Goal: Task Accomplishment & Management: Manage account settings

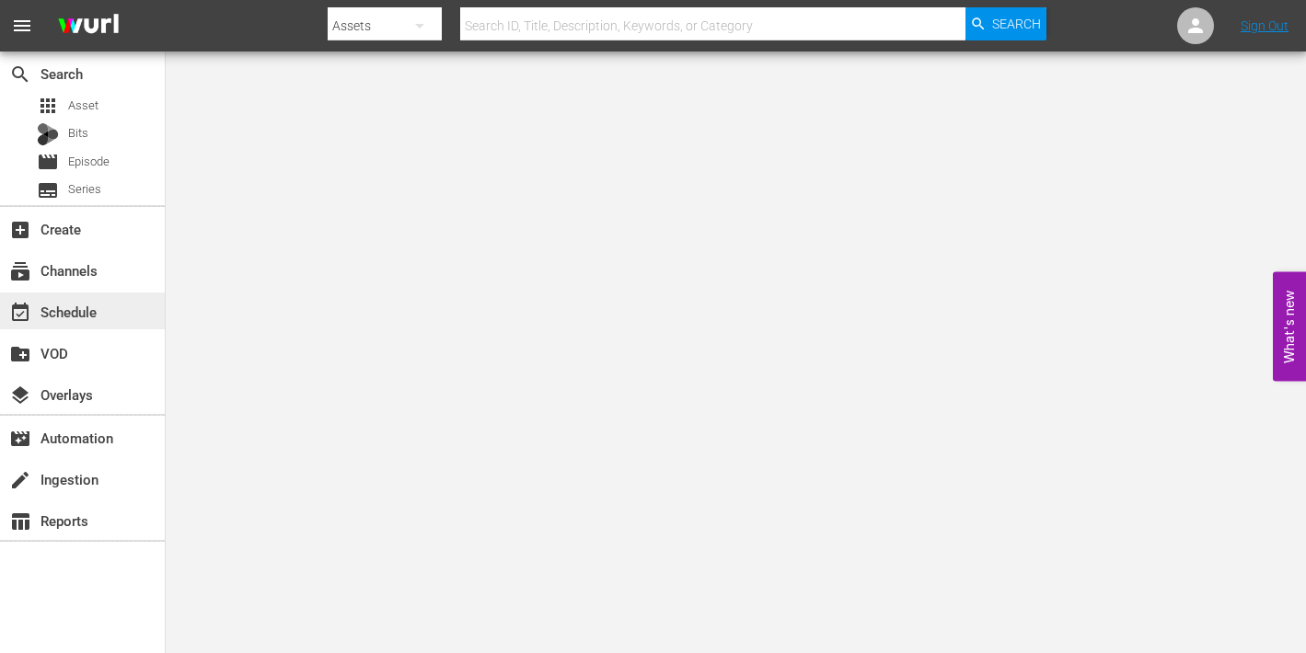
click at [46, 318] on div "event_available Schedule" at bounding box center [51, 309] width 103 height 17
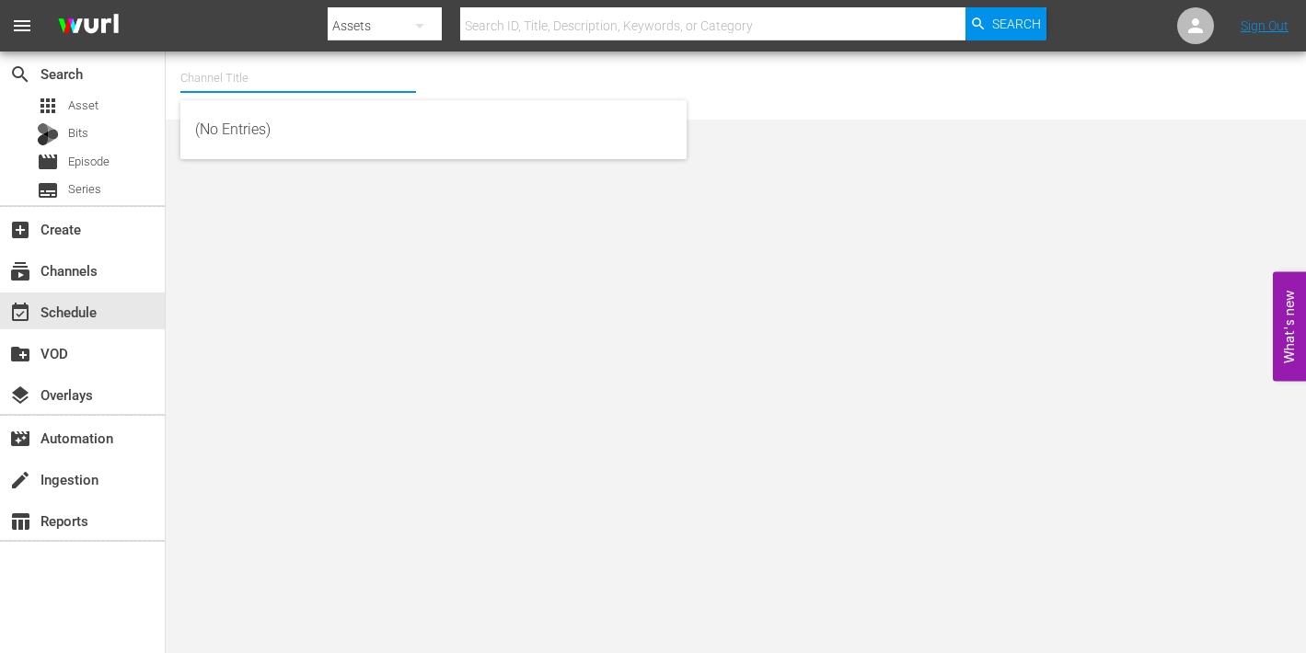
click at [271, 80] on input "text" at bounding box center [298, 78] width 236 height 44
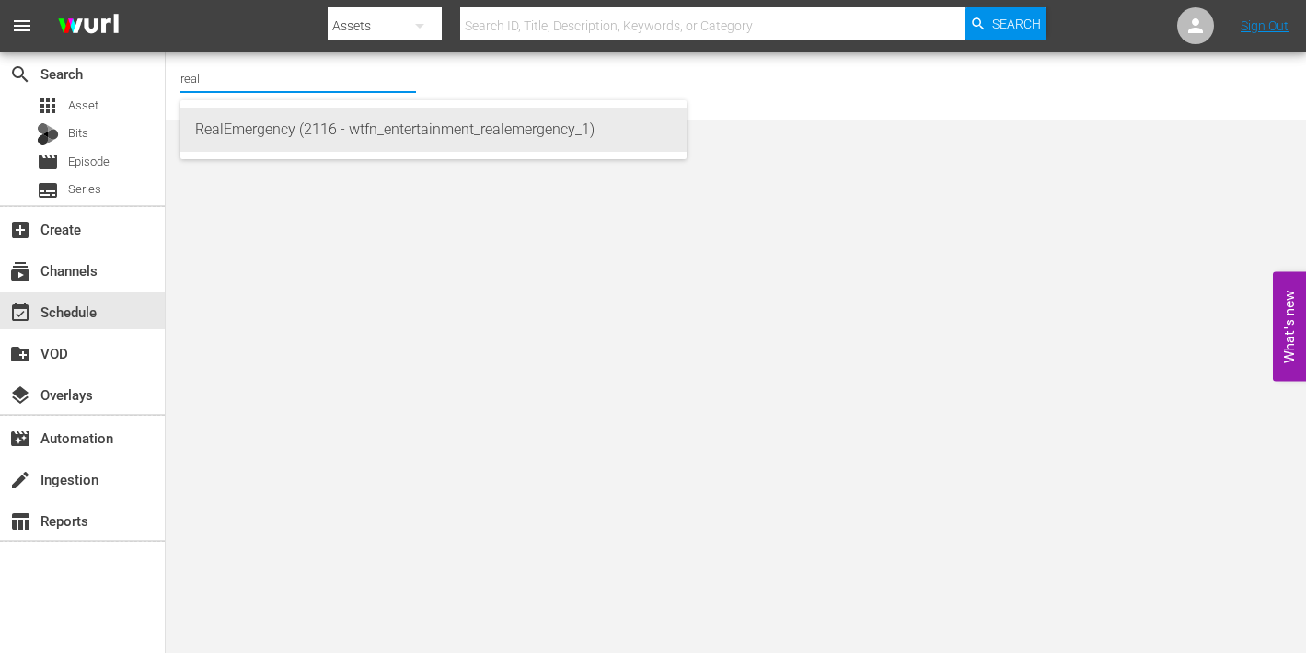
click at [303, 127] on div "RealEmergency (2116 - wtfn_entertainment_realemergency_1)" at bounding box center [433, 130] width 477 height 44
type input "RealEmergency (2116 - wtfn_entertainment_realemergency_1)"
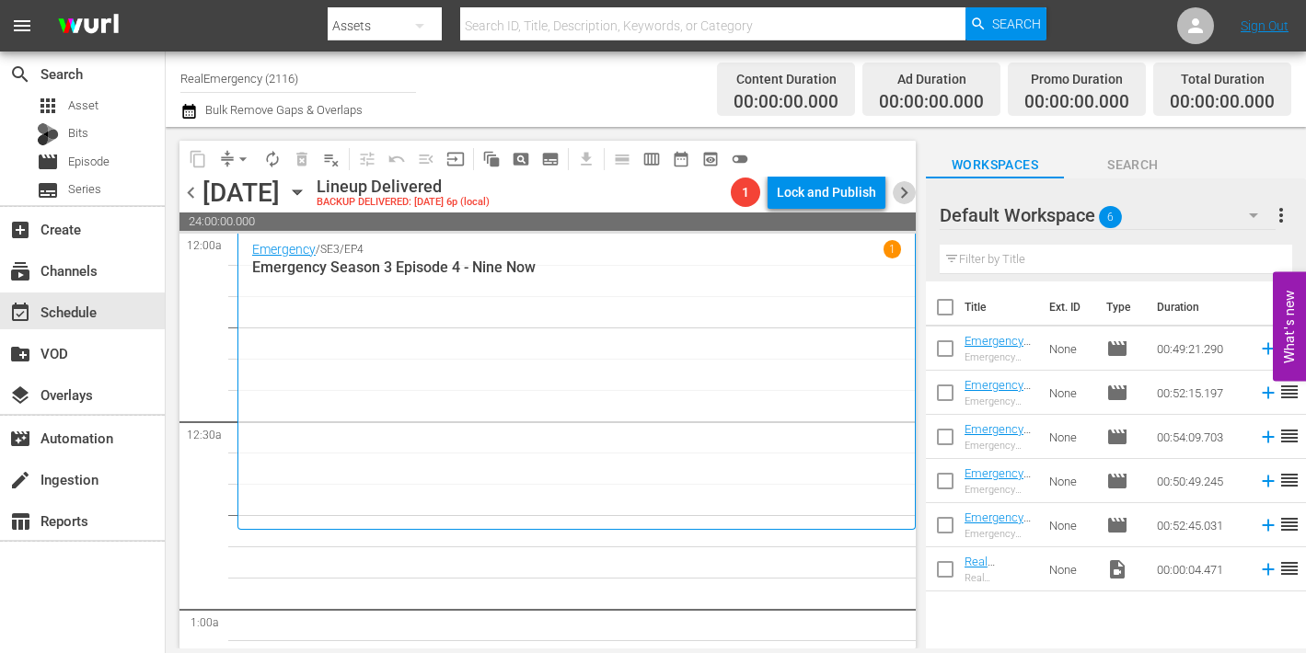
click at [904, 194] on span "chevron_right" at bounding box center [904, 192] width 23 height 23
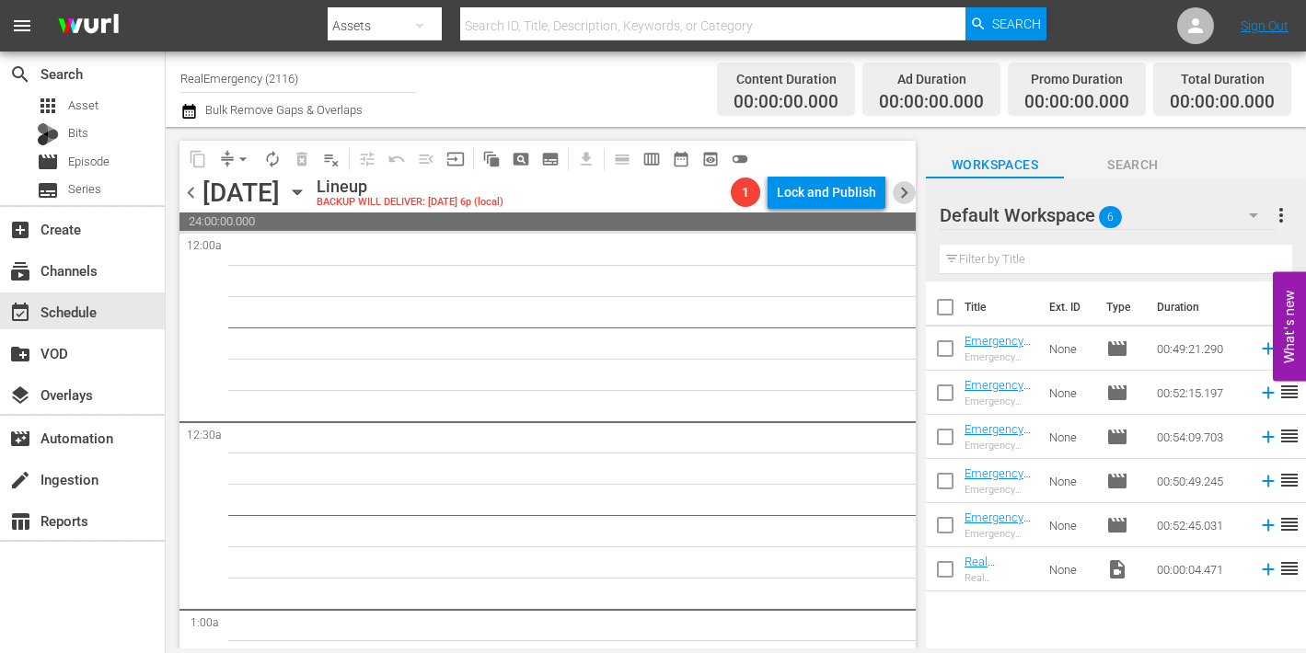
click at [904, 194] on span "chevron_right" at bounding box center [904, 192] width 23 height 23
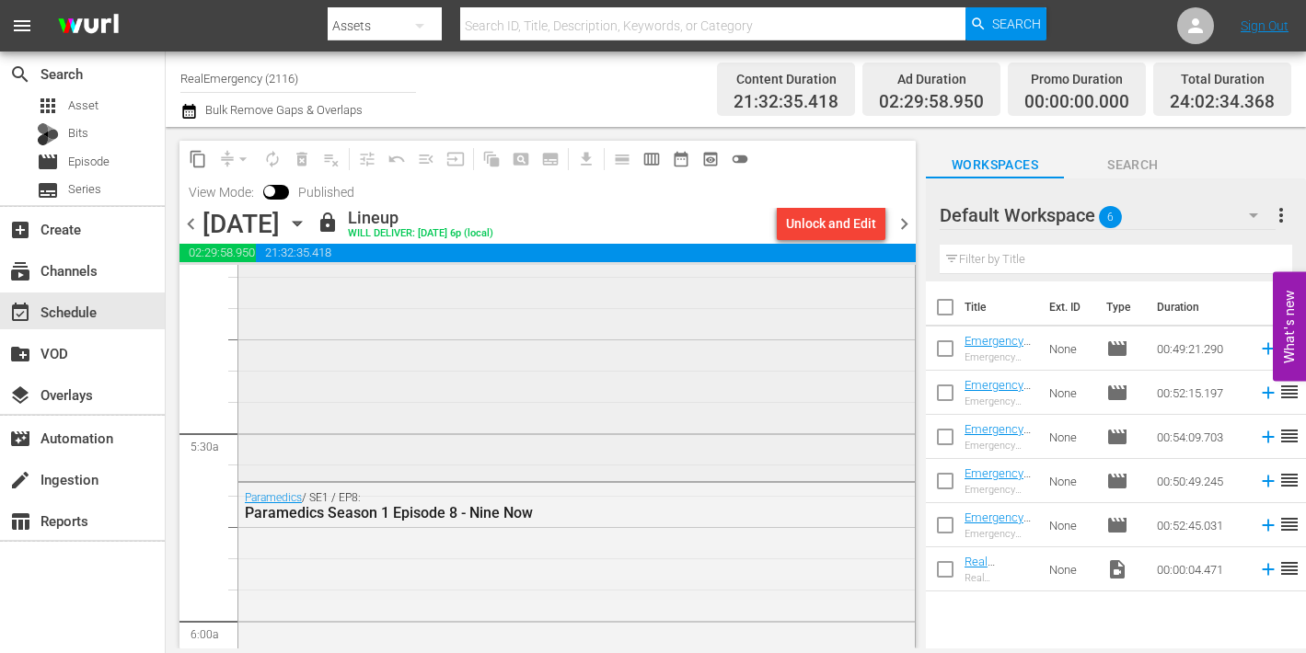
scroll to position [1982, 0]
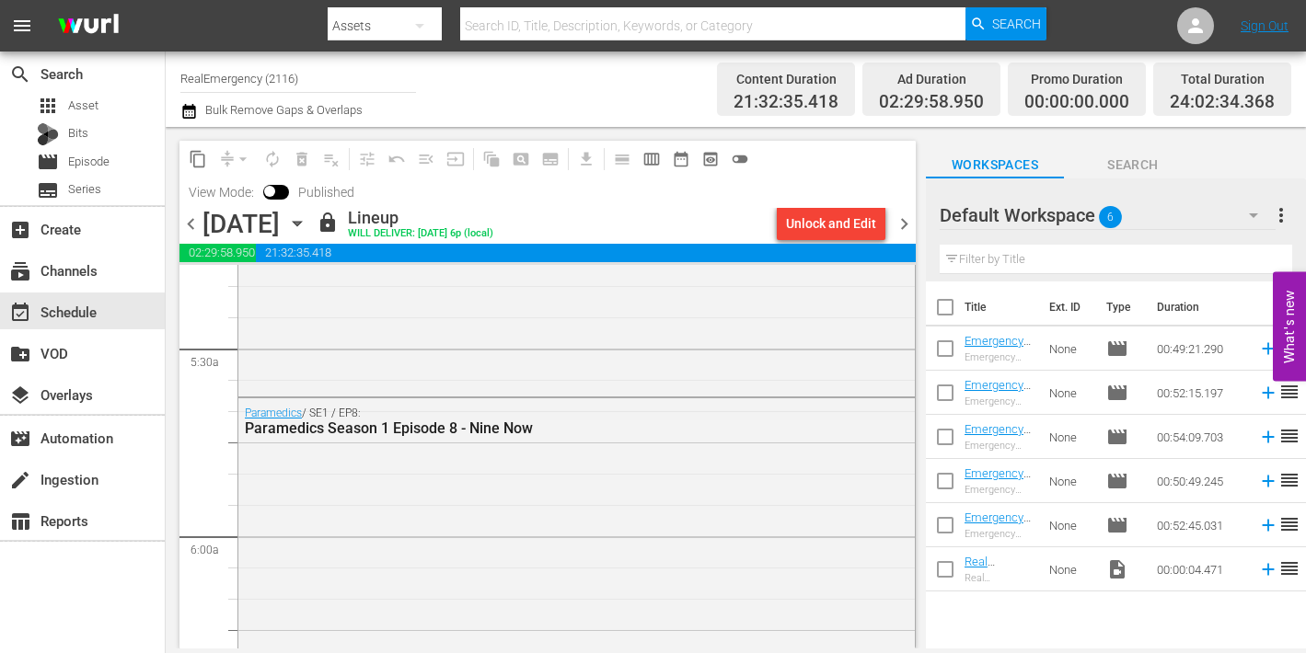
click at [899, 223] on span "chevron_right" at bounding box center [904, 224] width 23 height 23
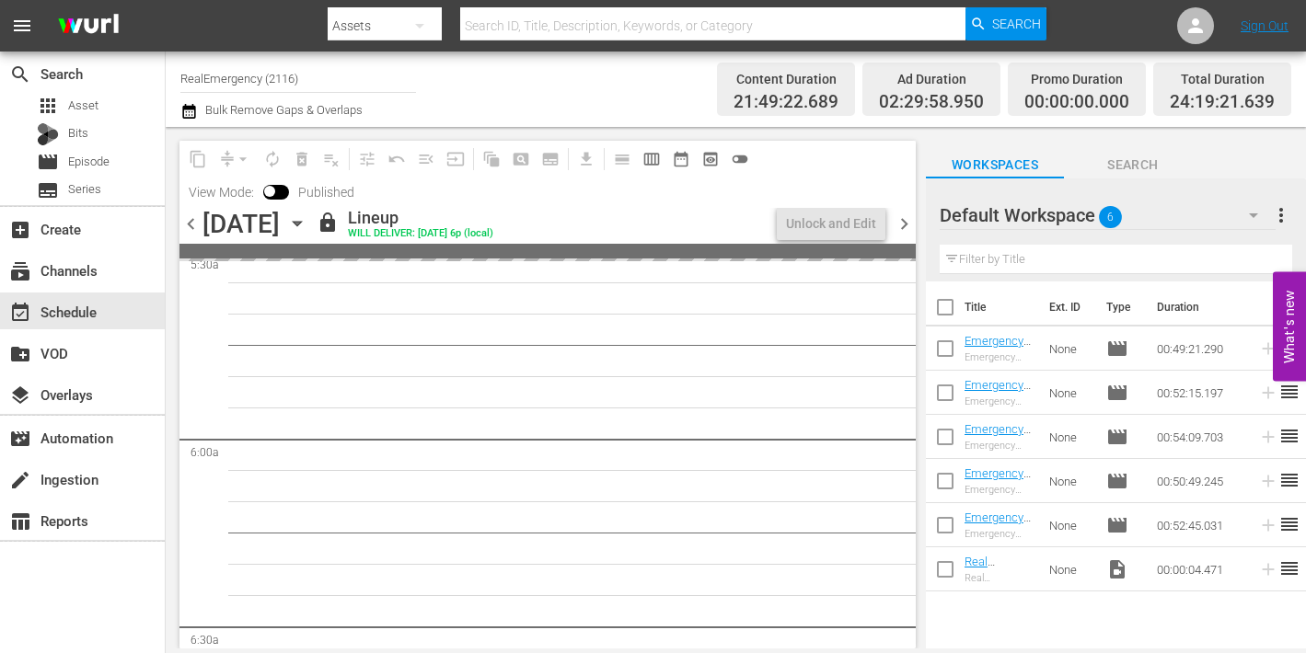
scroll to position [1919, 0]
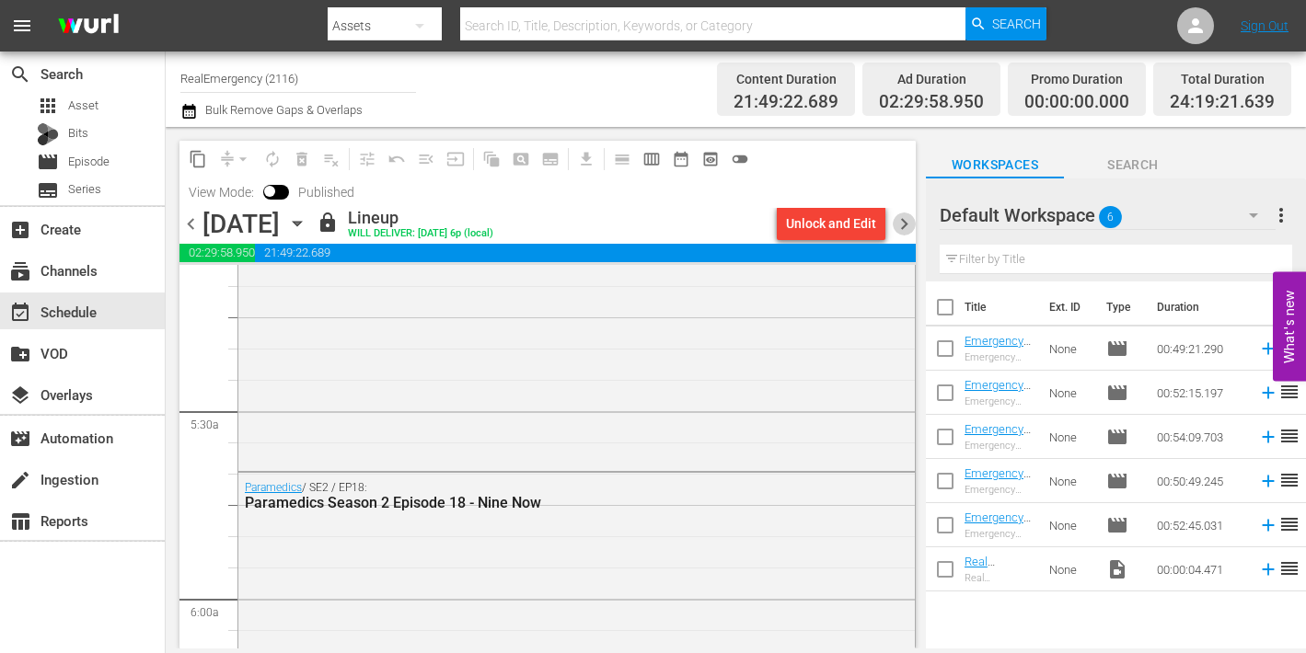
click at [904, 225] on span "chevron_right" at bounding box center [904, 224] width 23 height 23
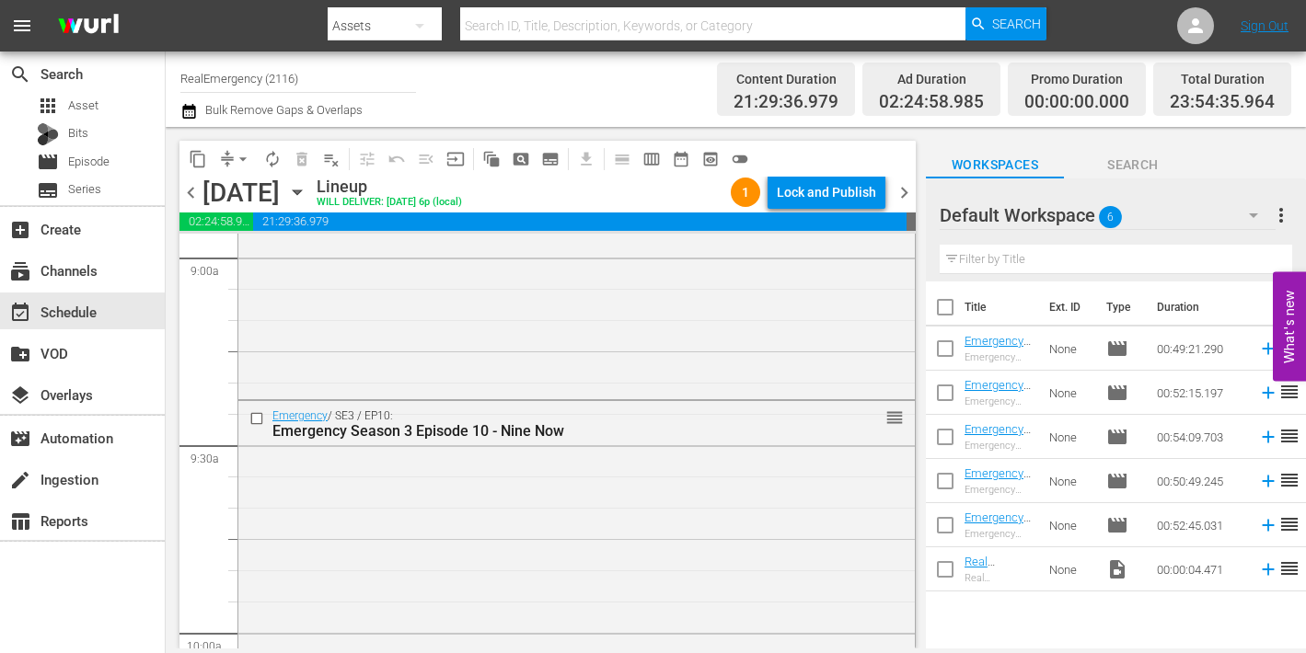
scroll to position [3394, 0]
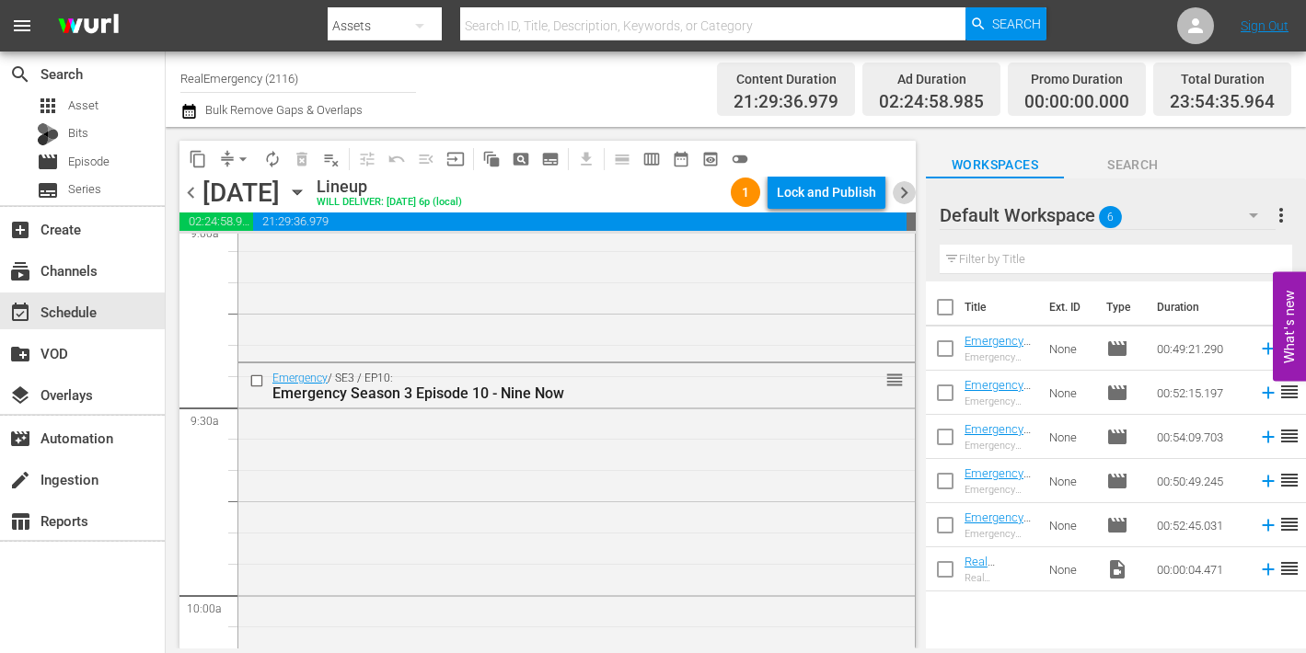
click at [904, 191] on span "chevron_right" at bounding box center [904, 192] width 23 height 23
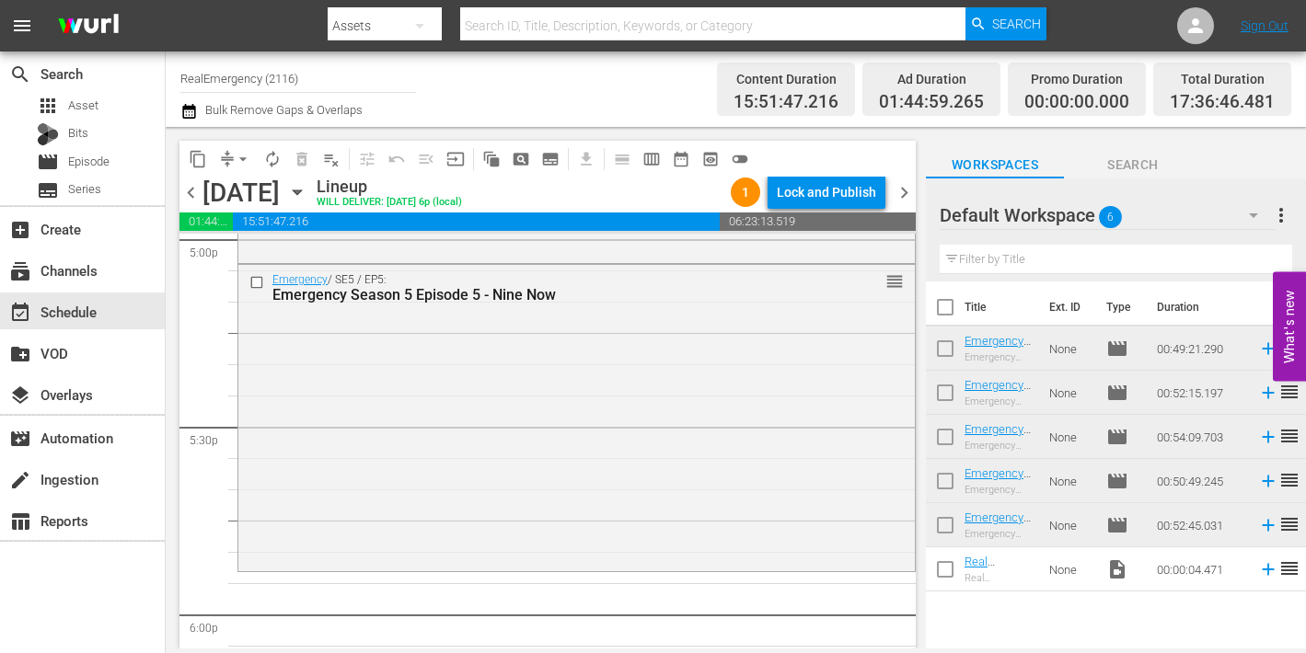
scroll to position [6379, 0]
drag, startPoint x: 951, startPoint y: 350, endPoint x: 956, endPoint y: 361, distance: 12.3
click at [951, 350] on input "checkbox" at bounding box center [945, 352] width 39 height 39
checkbox input "true"
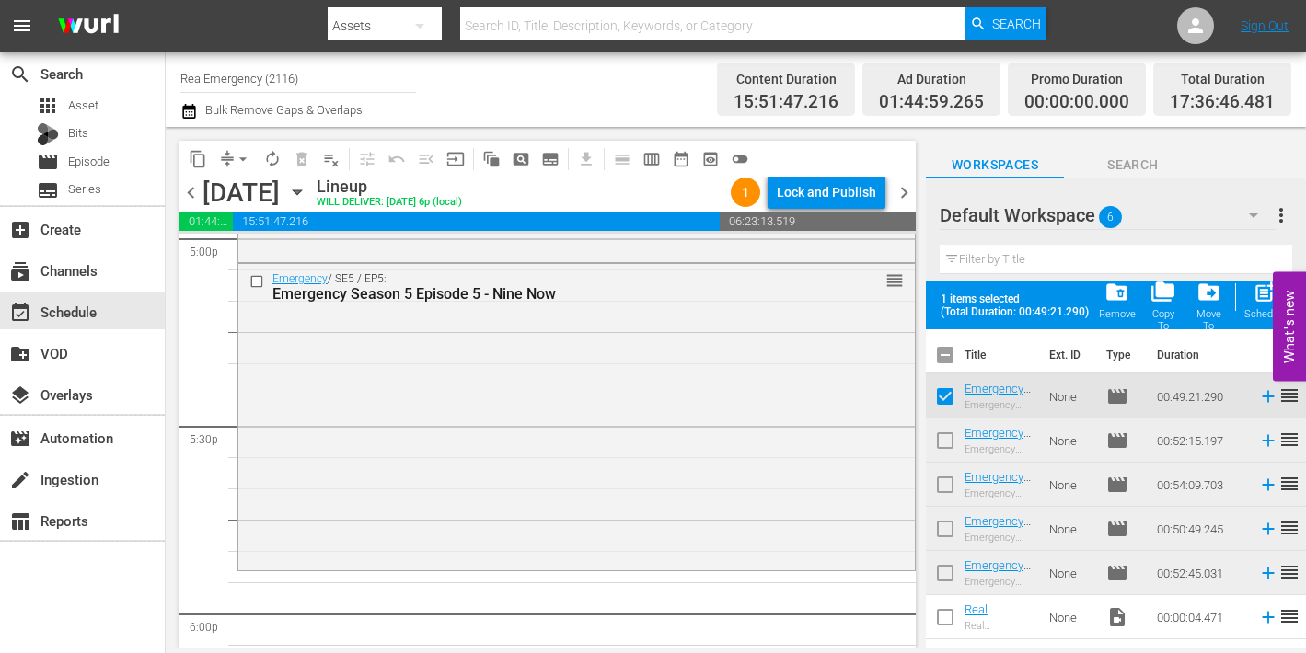
click at [943, 437] on input "checkbox" at bounding box center [945, 444] width 39 height 39
checkbox input "true"
click at [941, 527] on input "checkbox" at bounding box center [945, 533] width 39 height 39
checkbox input "true"
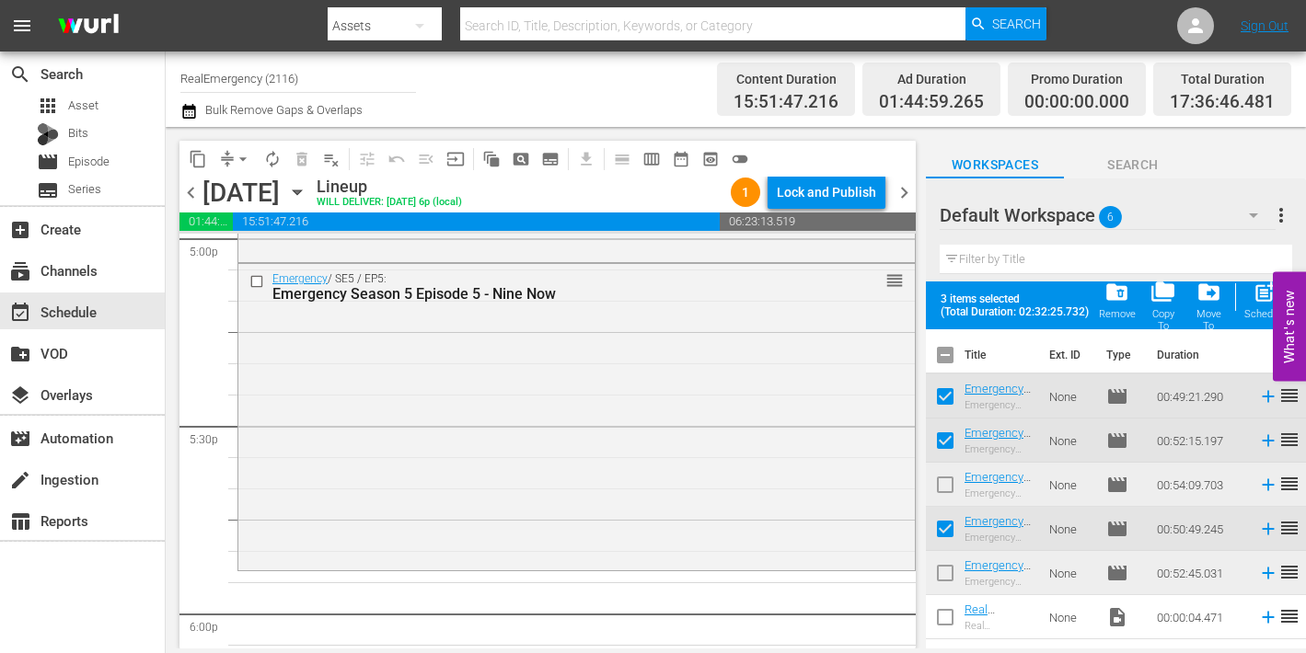
drag, startPoint x: 946, startPoint y: 575, endPoint x: 946, endPoint y: 553, distance: 22.1
click at [946, 575] on input "checkbox" at bounding box center [945, 577] width 39 height 39
checkbox input "true"
click at [944, 483] on input "checkbox" at bounding box center [945, 488] width 39 height 39
checkbox input "true"
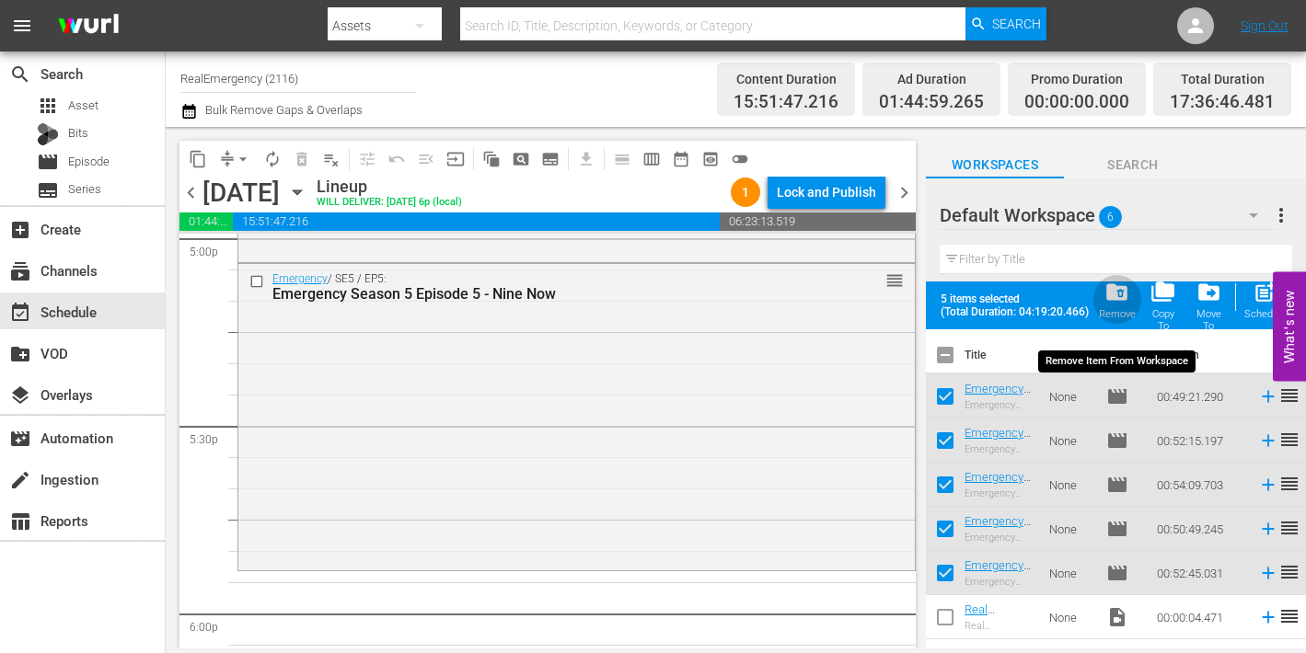
click at [1116, 292] on span "folder_delete" at bounding box center [1116, 292] width 25 height 25
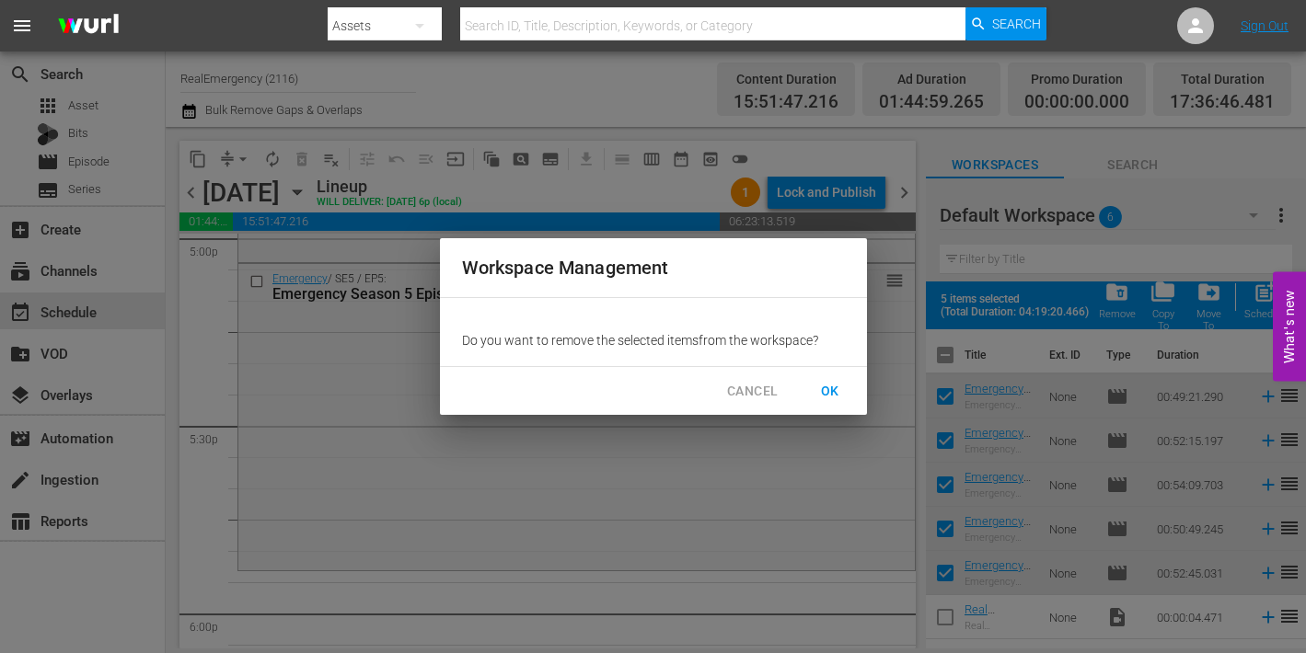
click at [819, 384] on span "OK" at bounding box center [829, 391] width 29 height 23
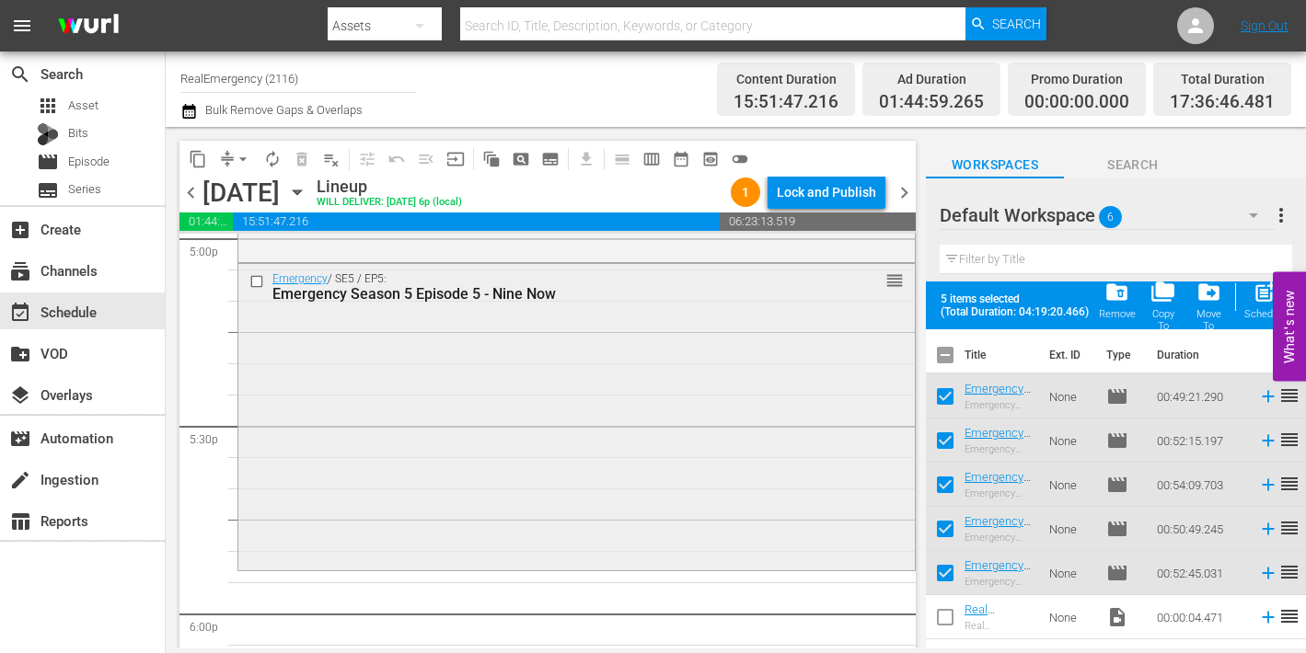
checkbox input "false"
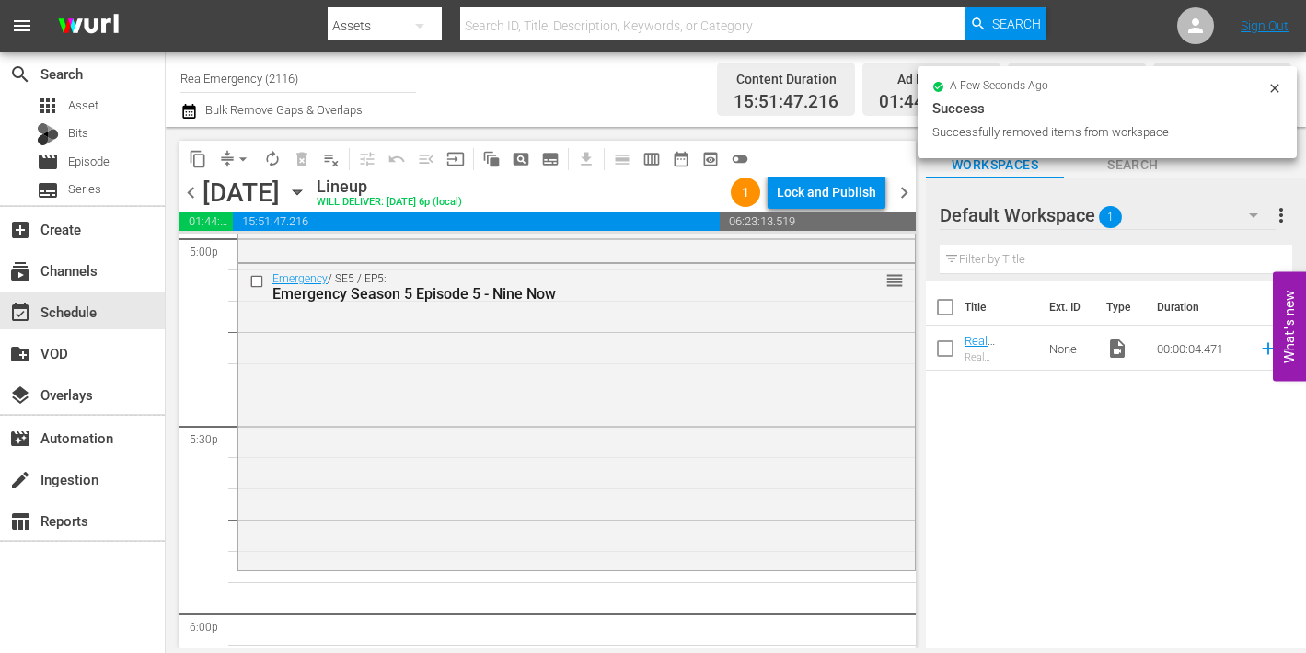
click at [190, 192] on span "chevron_left" at bounding box center [190, 192] width 23 height 23
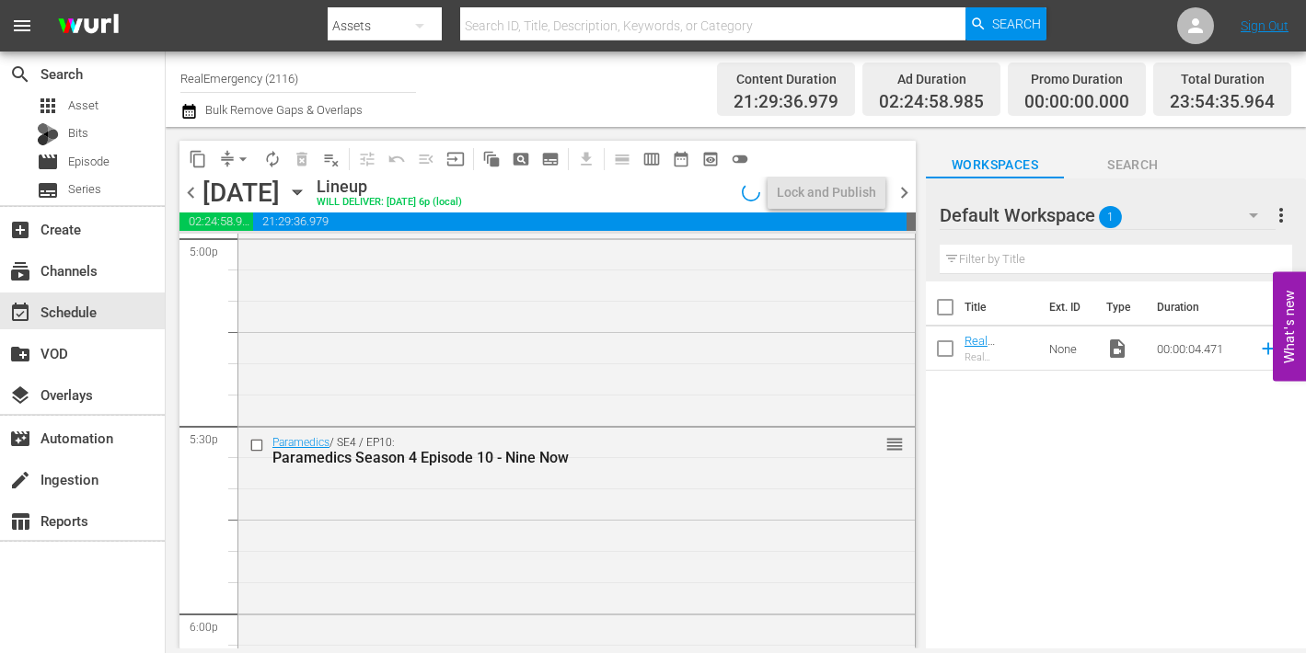
click at [190, 192] on span "chevron_left" at bounding box center [190, 192] width 23 height 23
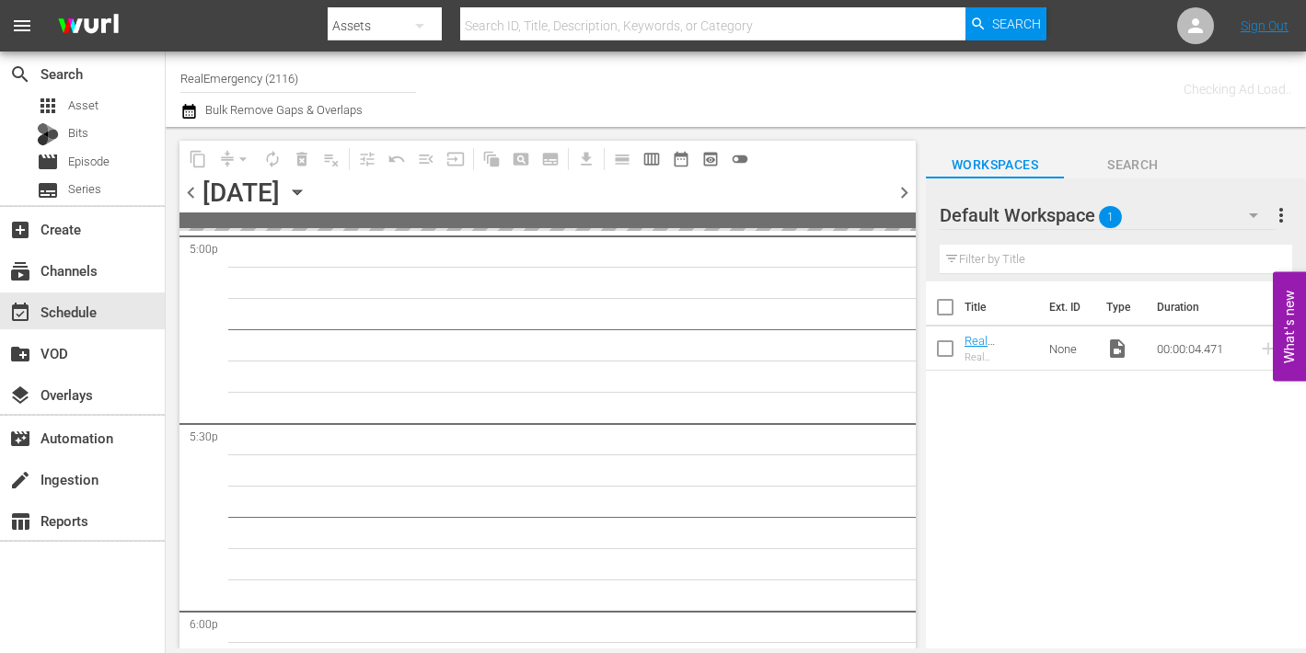
scroll to position [6786, 0]
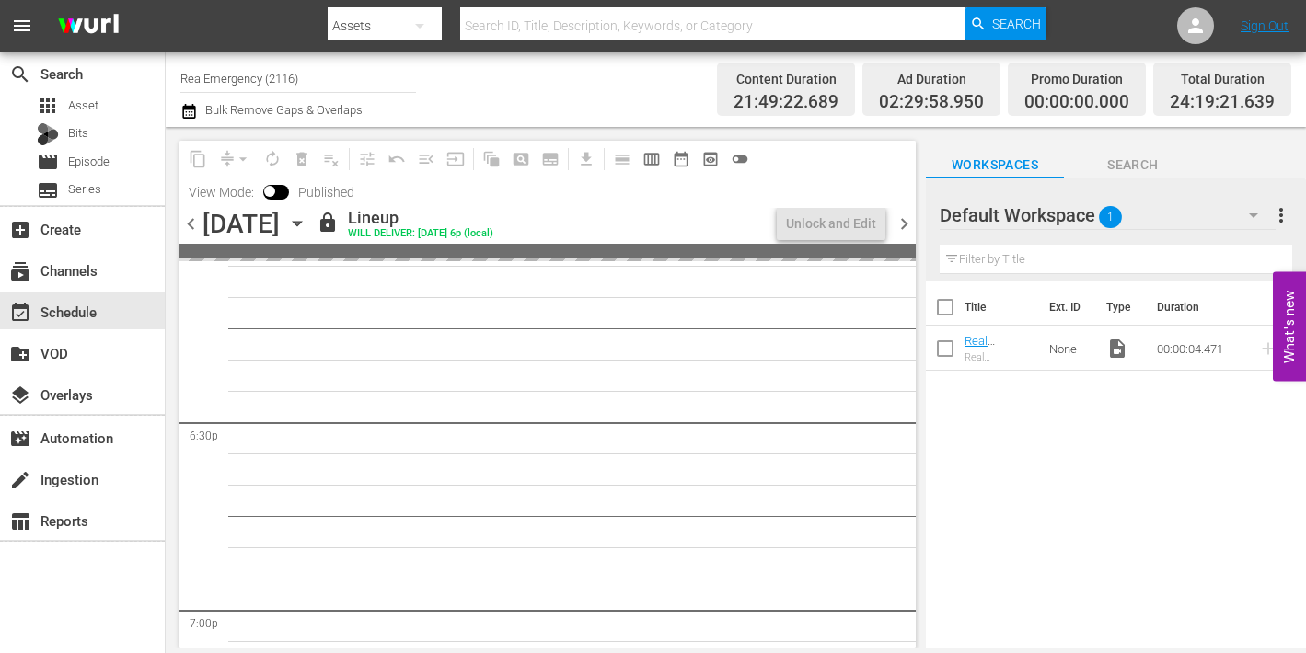
click at [190, 192] on span "View Mode:" at bounding box center [221, 192] width 84 height 15
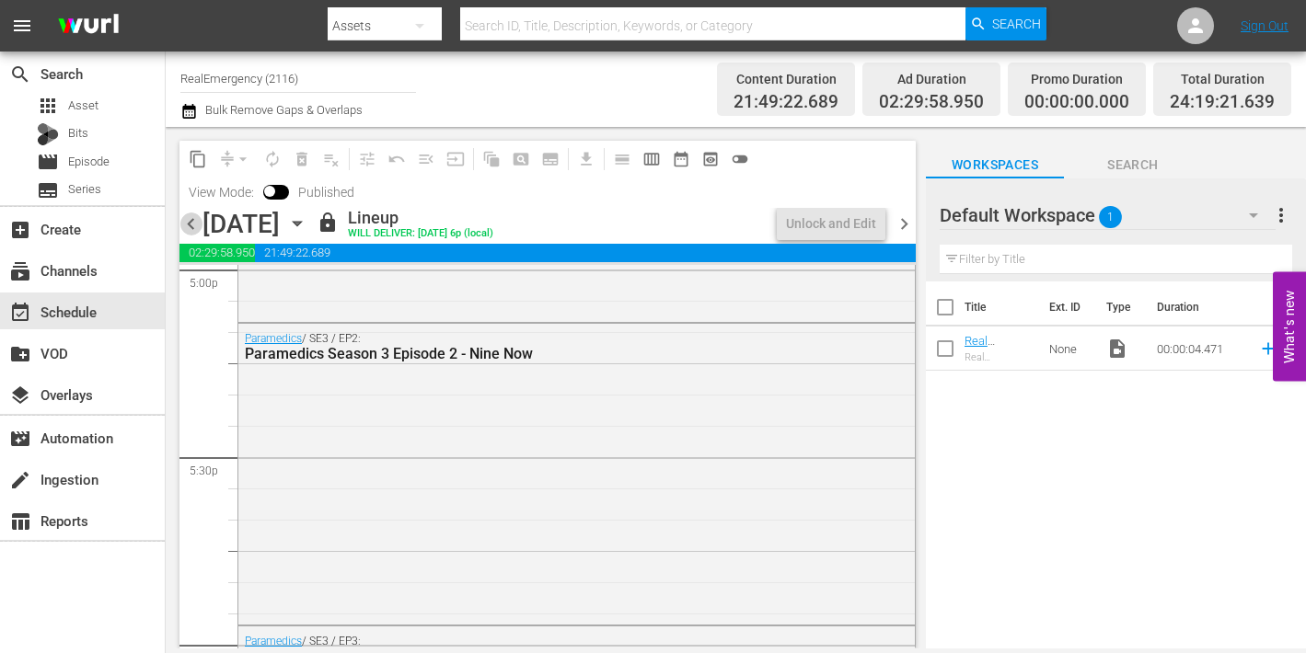
click at [191, 220] on span "chevron_left" at bounding box center [190, 224] width 23 height 23
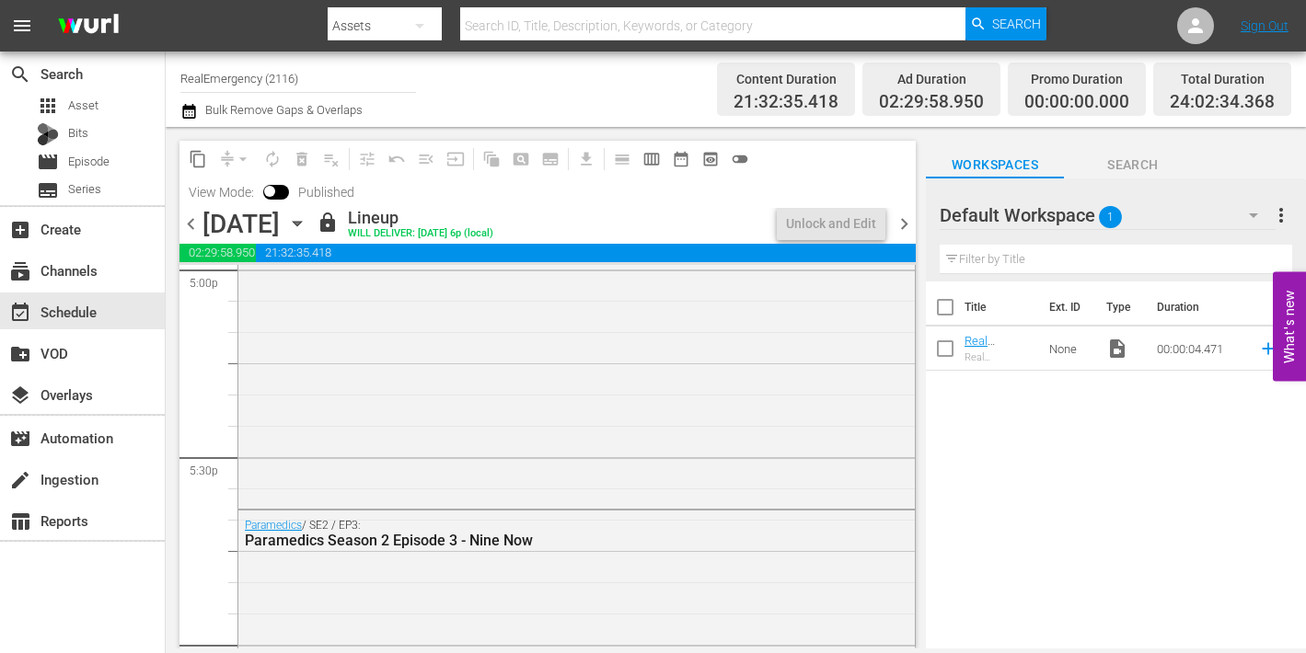
click at [190, 221] on span "chevron_left" at bounding box center [190, 224] width 23 height 23
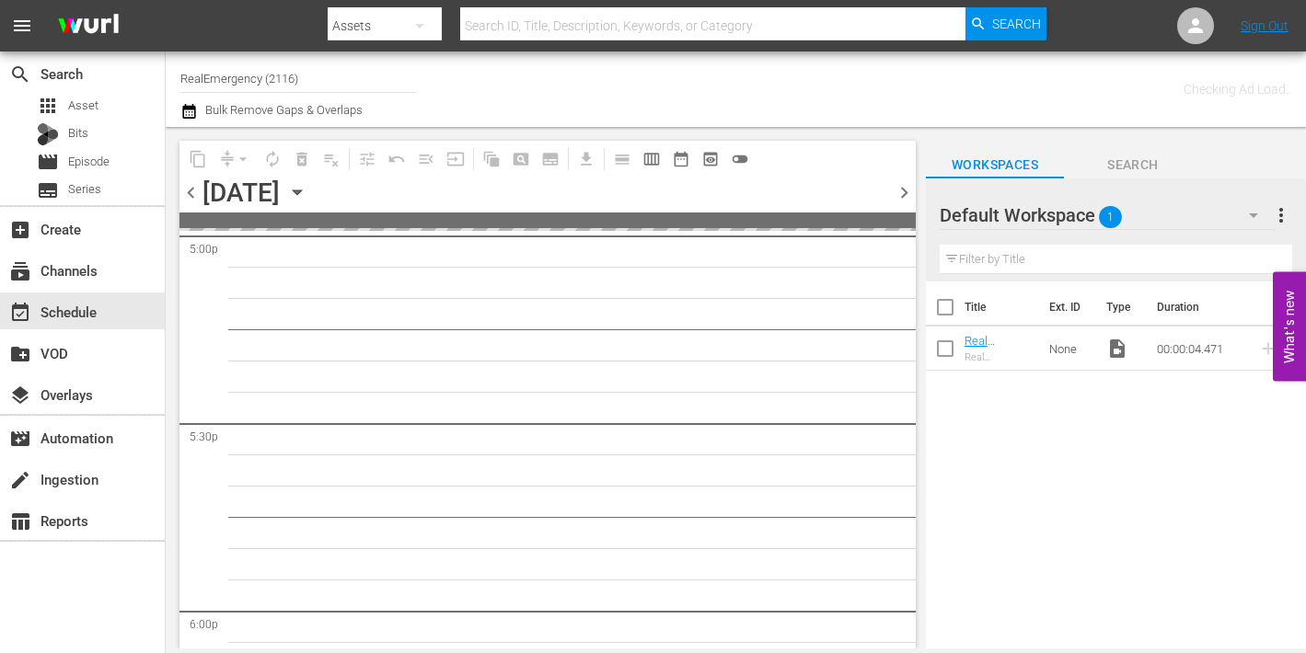
scroll to position [6786, 0]
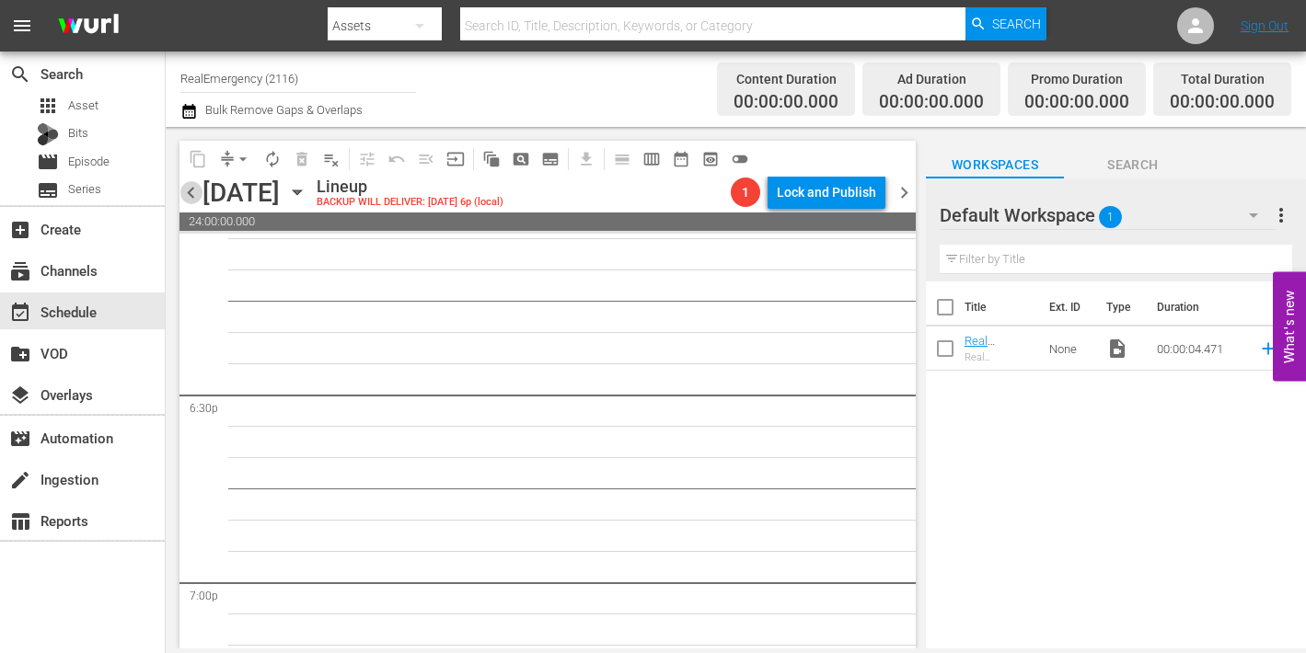
click at [192, 197] on span "chevron_left" at bounding box center [190, 192] width 23 height 23
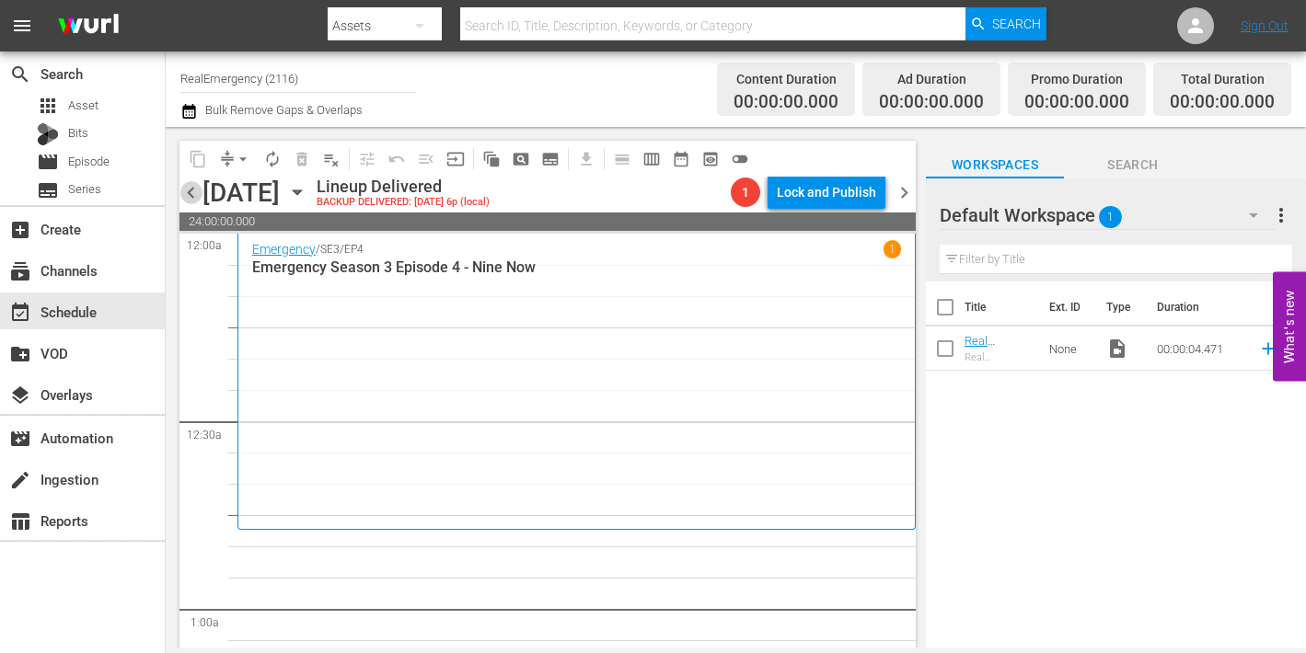
click at [185, 196] on span "chevron_left" at bounding box center [190, 192] width 23 height 23
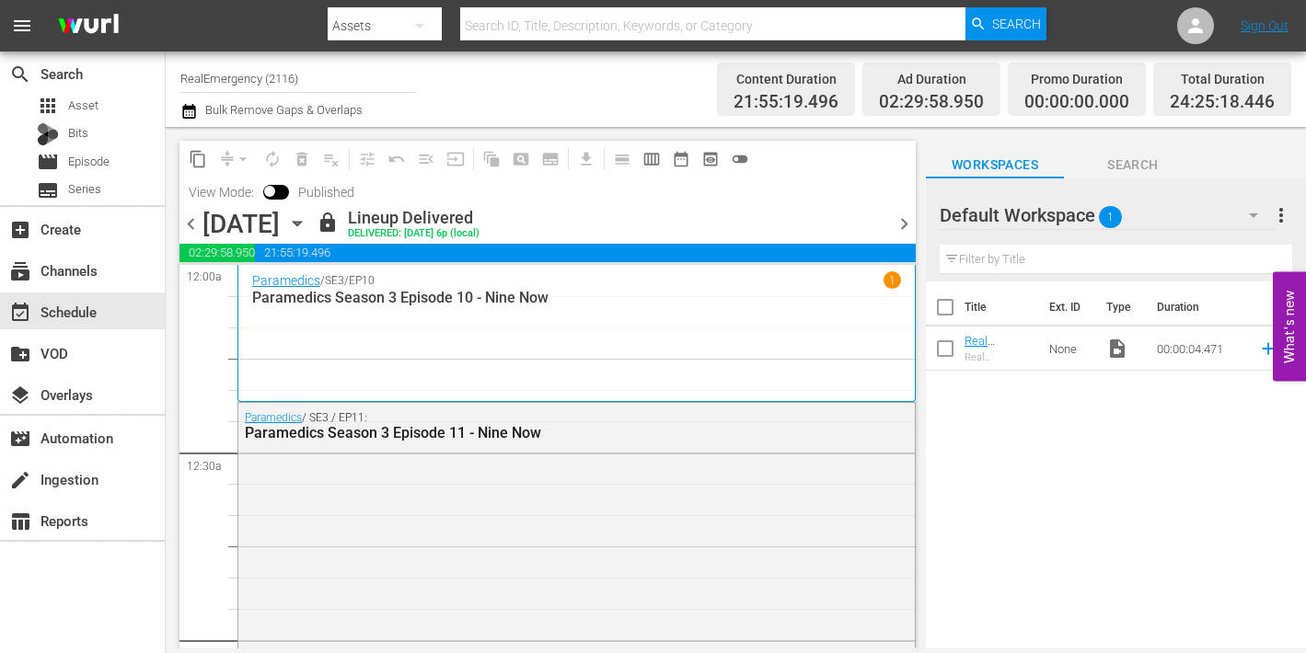
click at [907, 225] on span "chevron_right" at bounding box center [904, 224] width 23 height 23
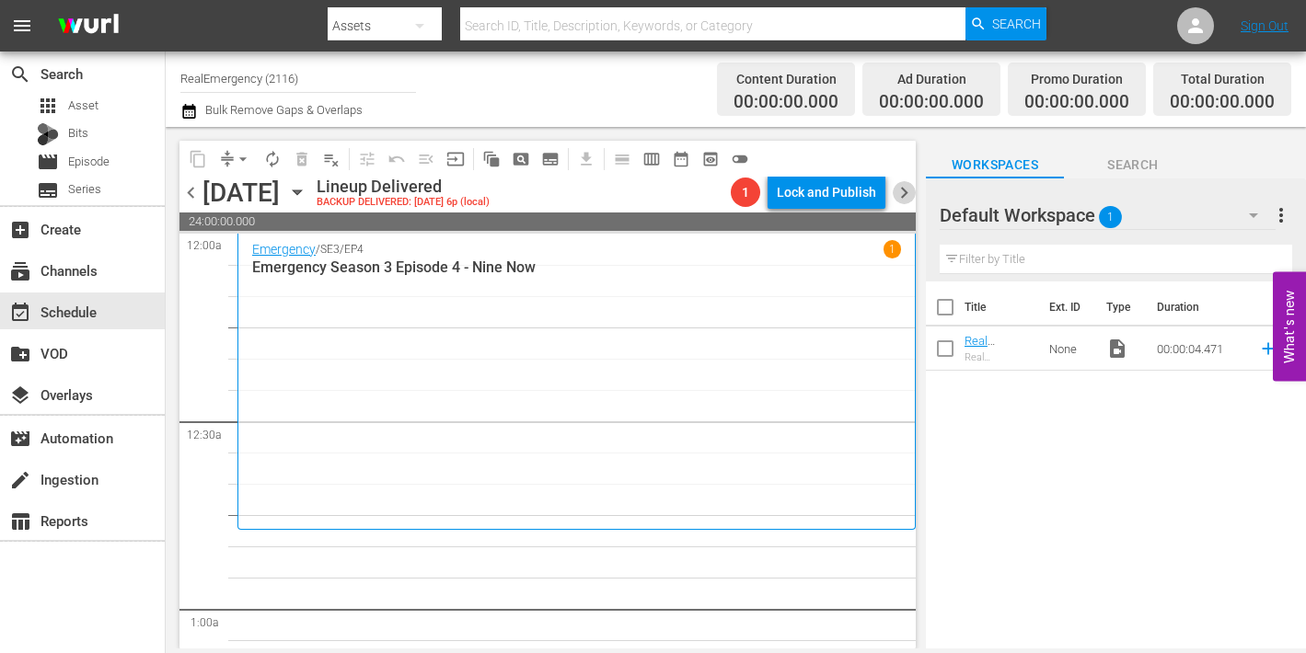
click at [903, 195] on span "chevron_right" at bounding box center [904, 192] width 23 height 23
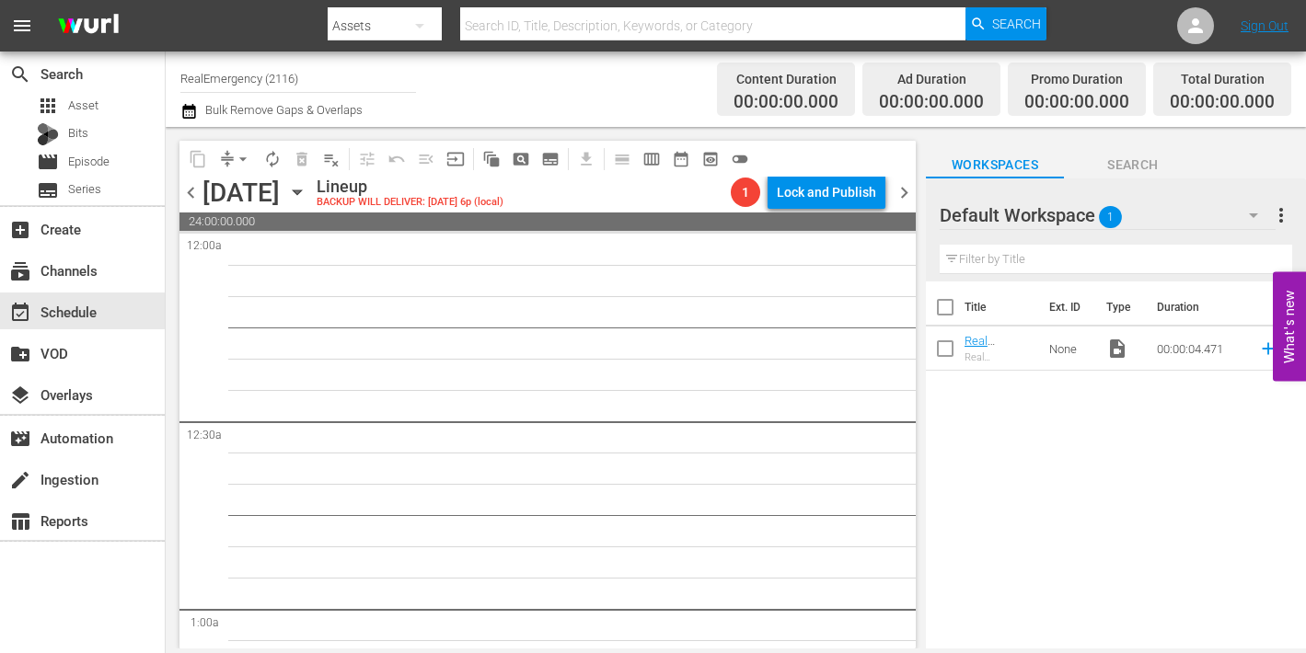
click at [903, 195] on span "chevron_right" at bounding box center [904, 192] width 23 height 23
click at [904, 193] on span "chevron_right" at bounding box center [904, 192] width 23 height 23
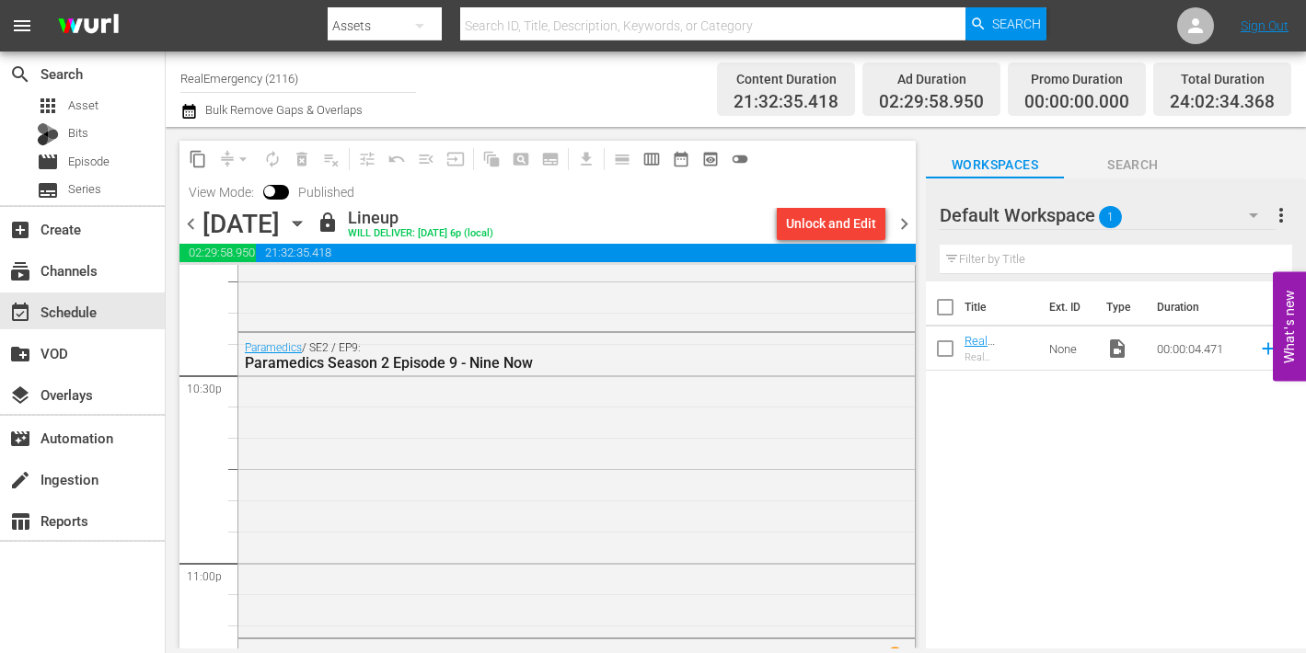
scroll to position [8644, 0]
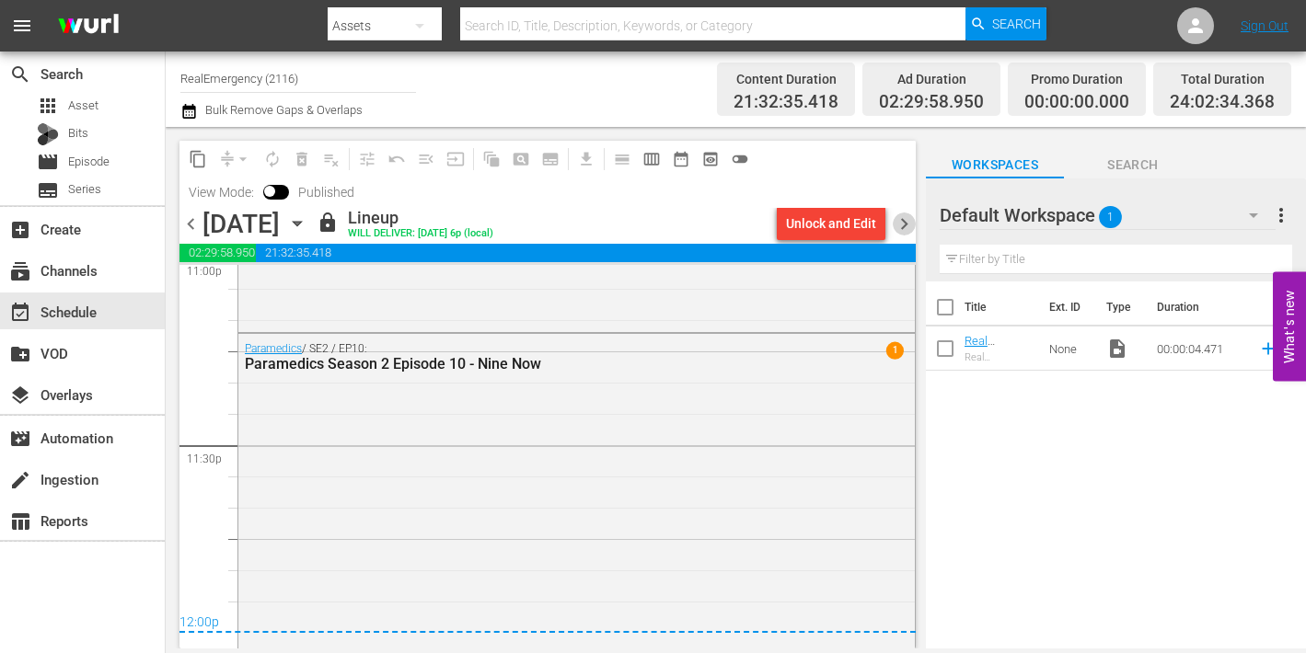
click at [904, 220] on span "chevron_right" at bounding box center [904, 224] width 23 height 23
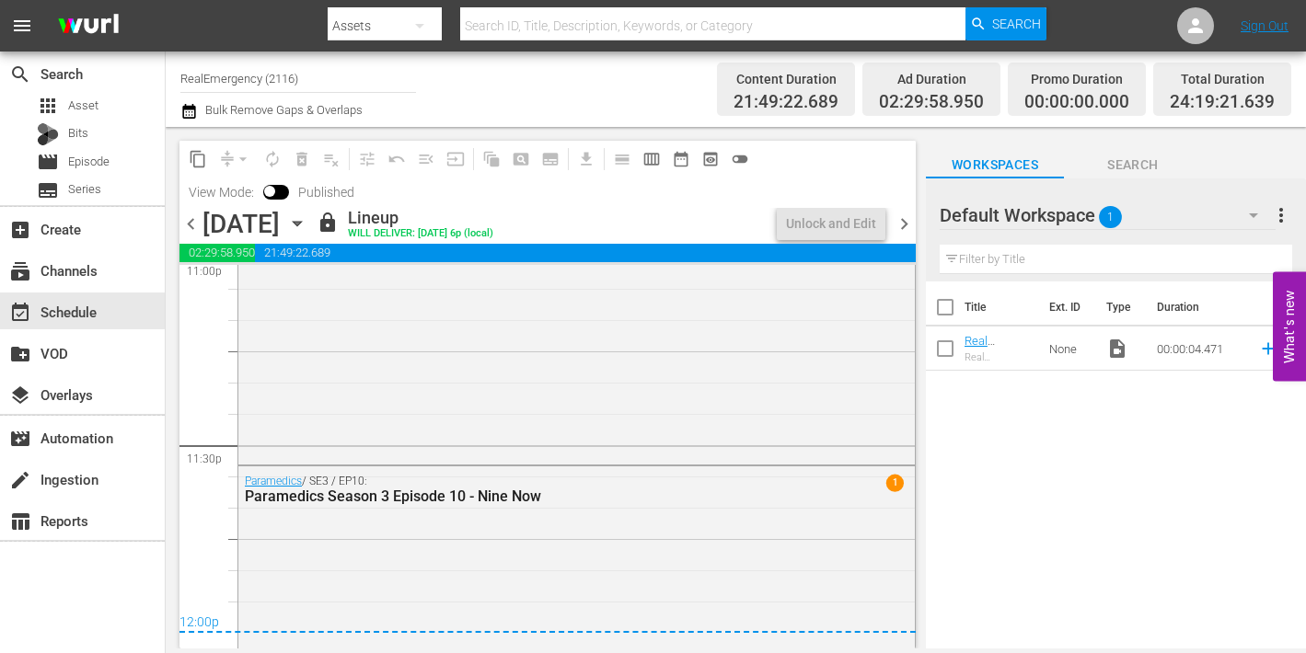
click at [904, 224] on span "chevron_right" at bounding box center [904, 224] width 23 height 23
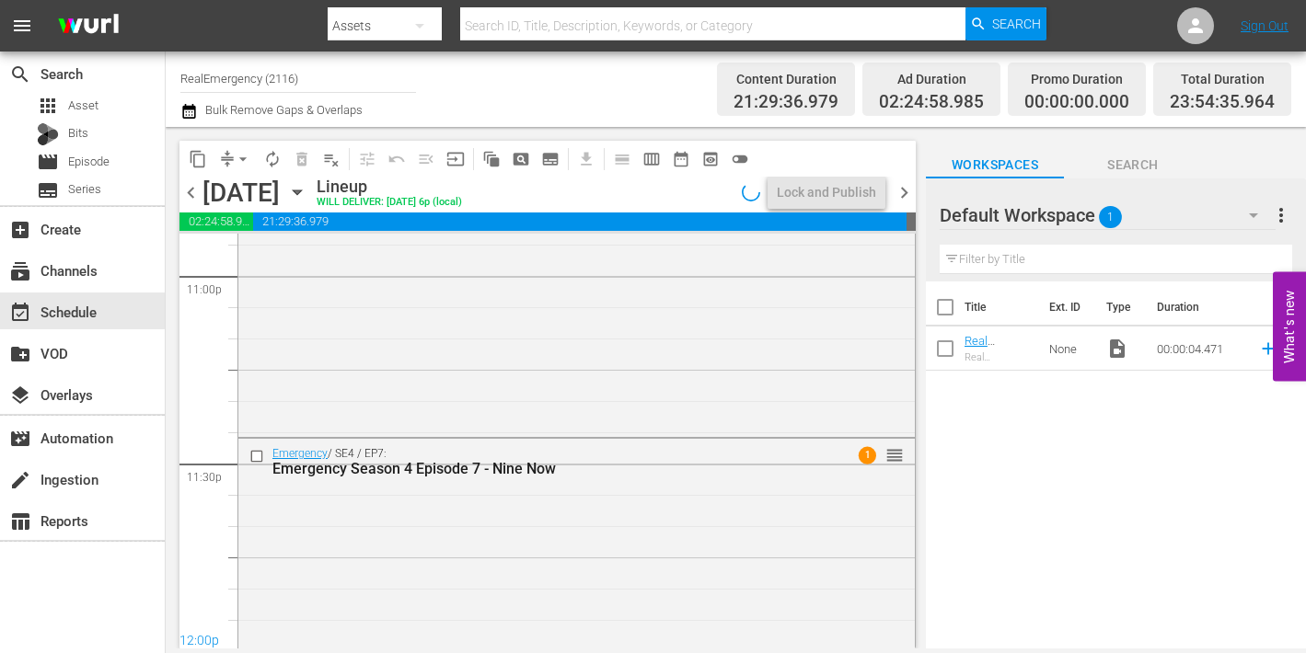
scroll to position [8644, 0]
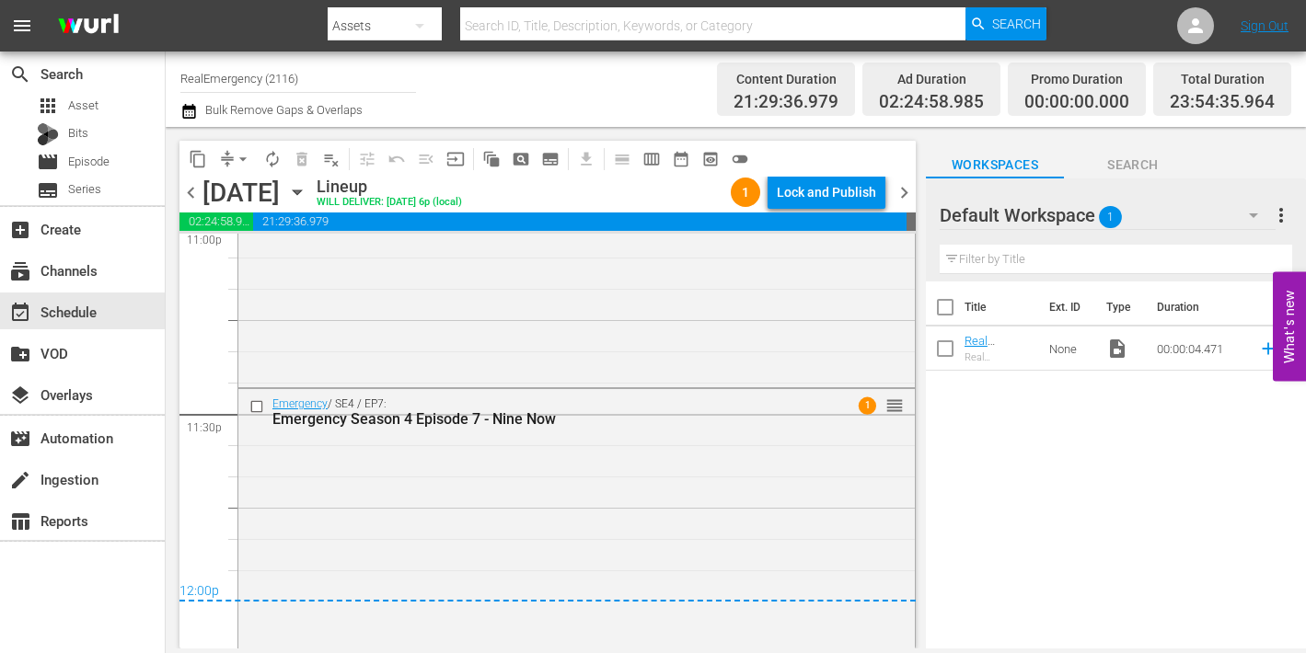
click at [902, 195] on span "chevron_right" at bounding box center [904, 192] width 23 height 23
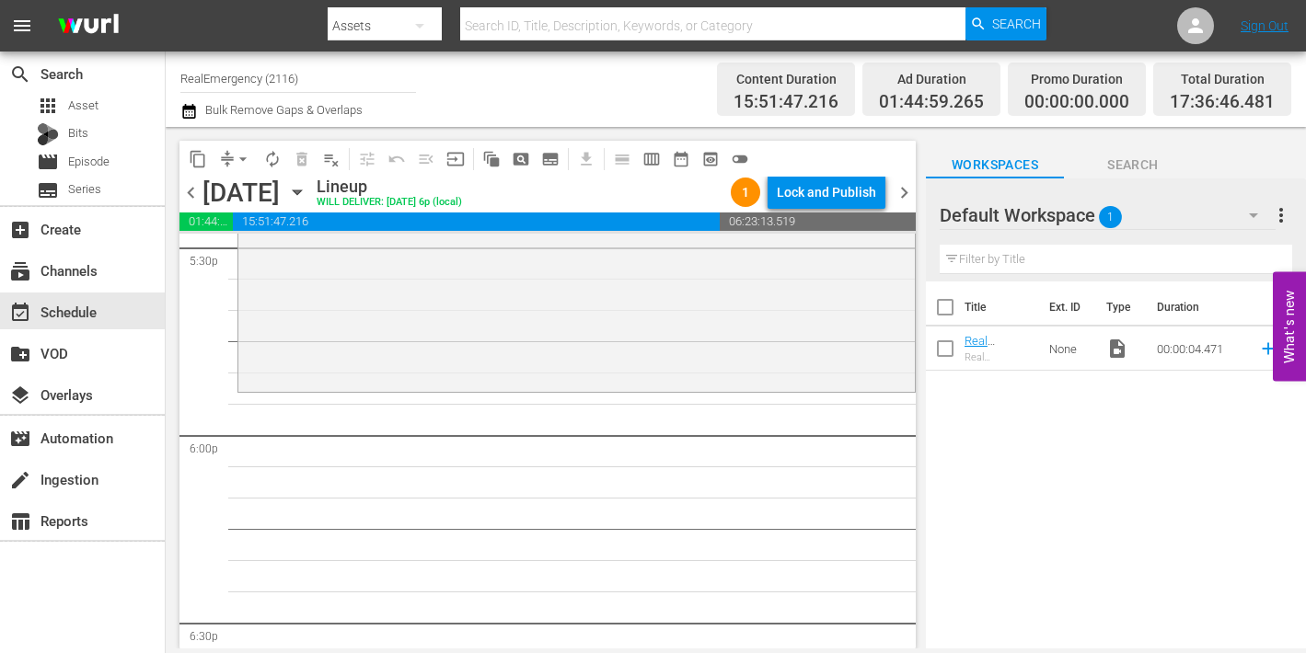
scroll to position [6562, 0]
click at [69, 161] on span "Episode" at bounding box center [88, 162] width 41 height 18
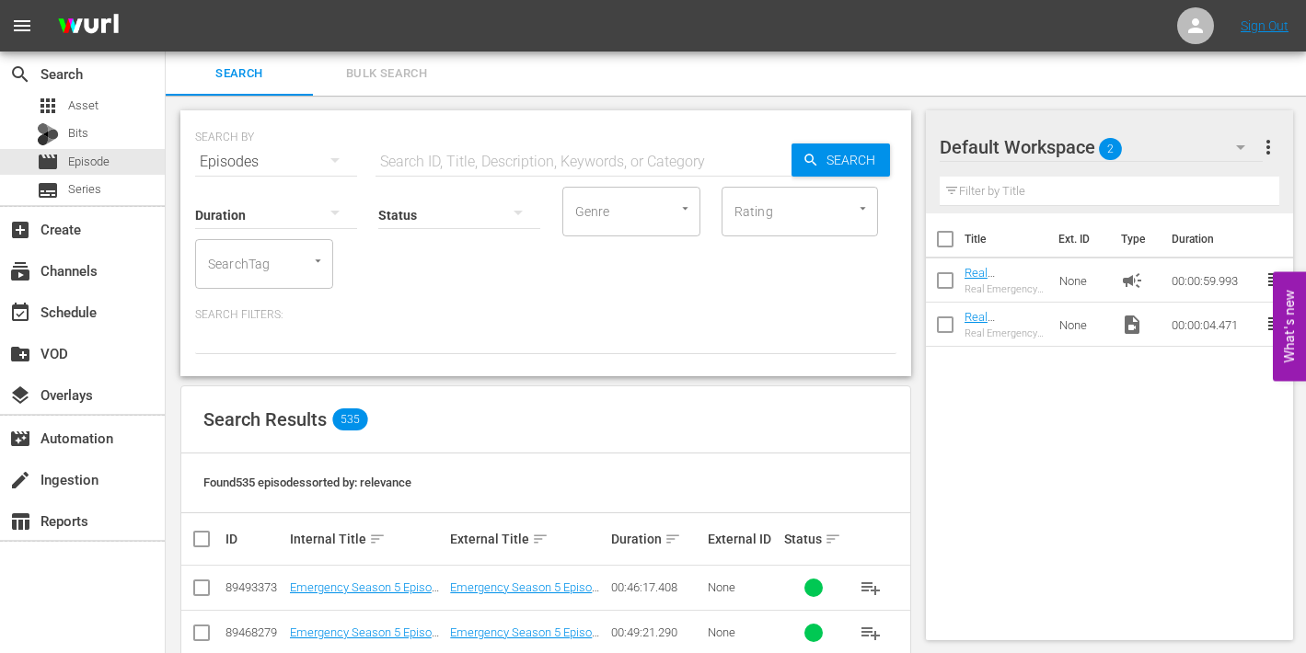
click at [465, 159] on input "text" at bounding box center [584, 162] width 416 height 44
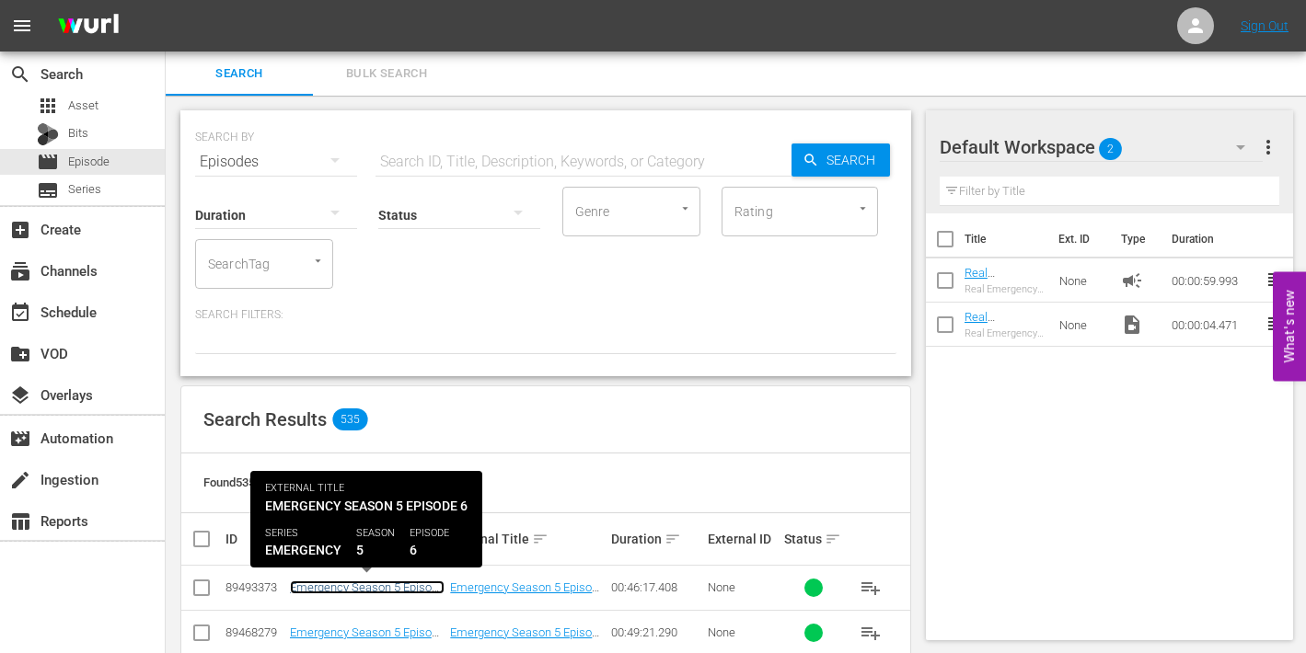
click at [351, 588] on link "Emergency Season 5 Episode 6 - Nine Now" at bounding box center [367, 595] width 155 height 28
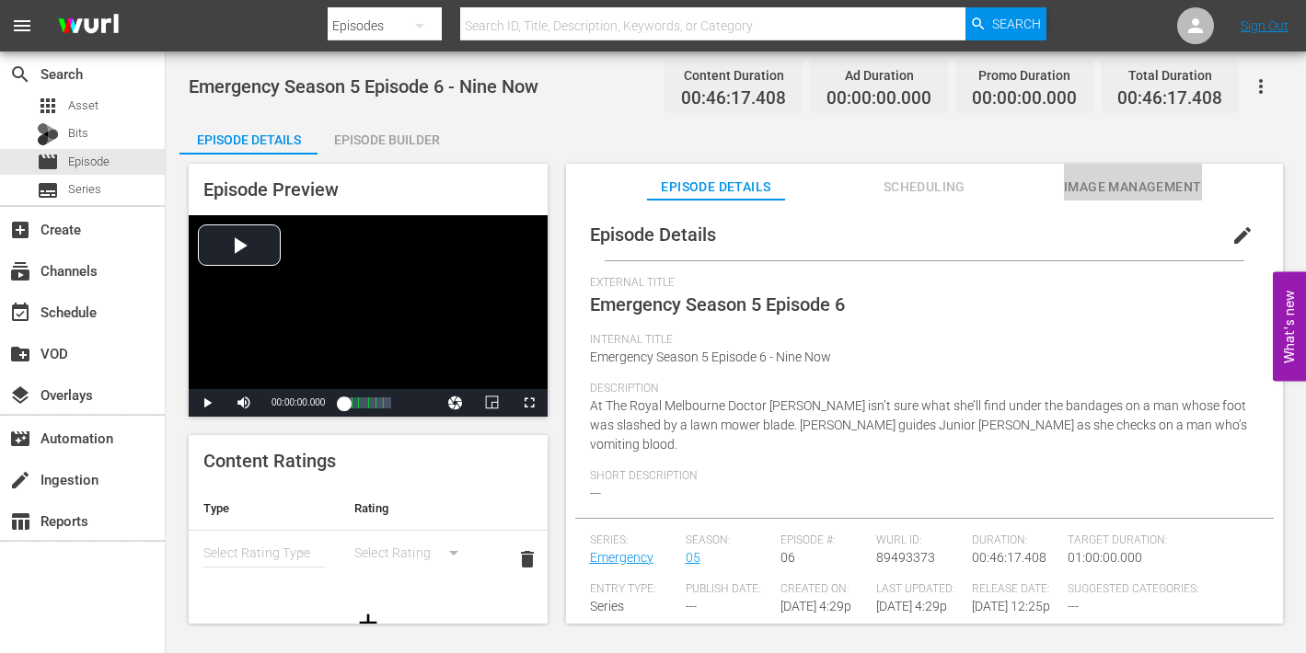
click at [1116, 190] on span "Image Management" at bounding box center [1133, 187] width 138 height 23
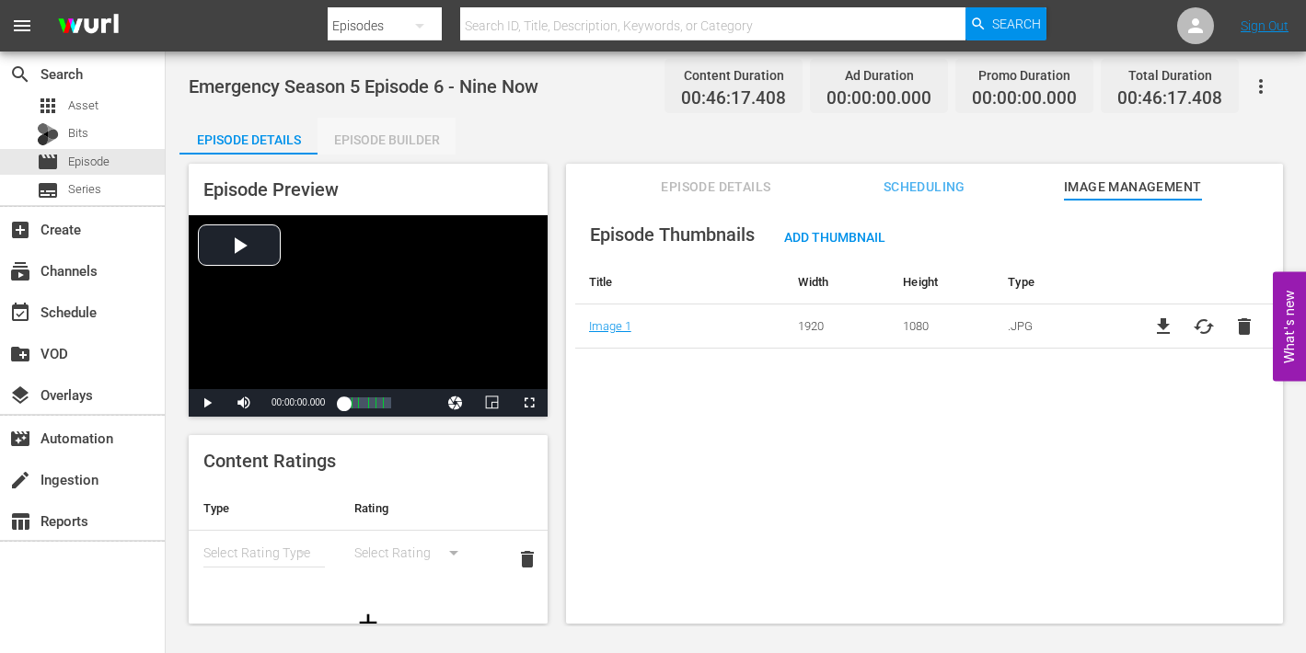
click at [404, 140] on div "Episode Builder" at bounding box center [387, 140] width 138 height 44
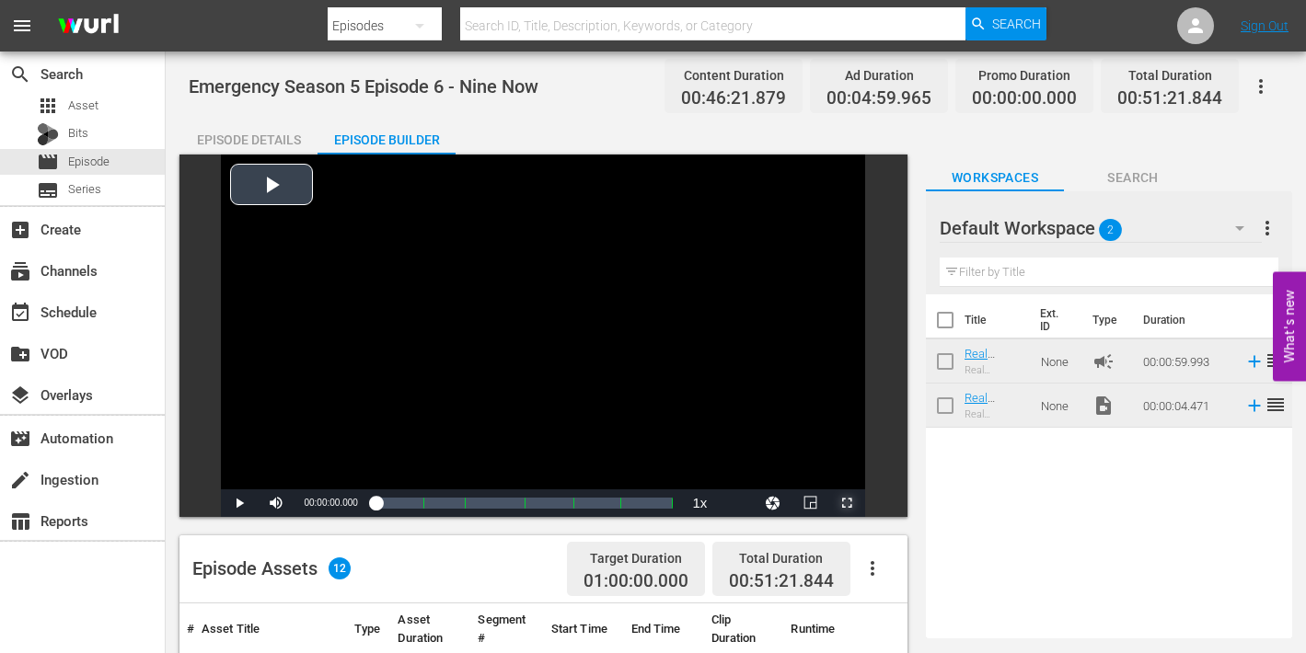
click at [847, 503] on span "Video Player" at bounding box center [847, 503] width 0 height 0
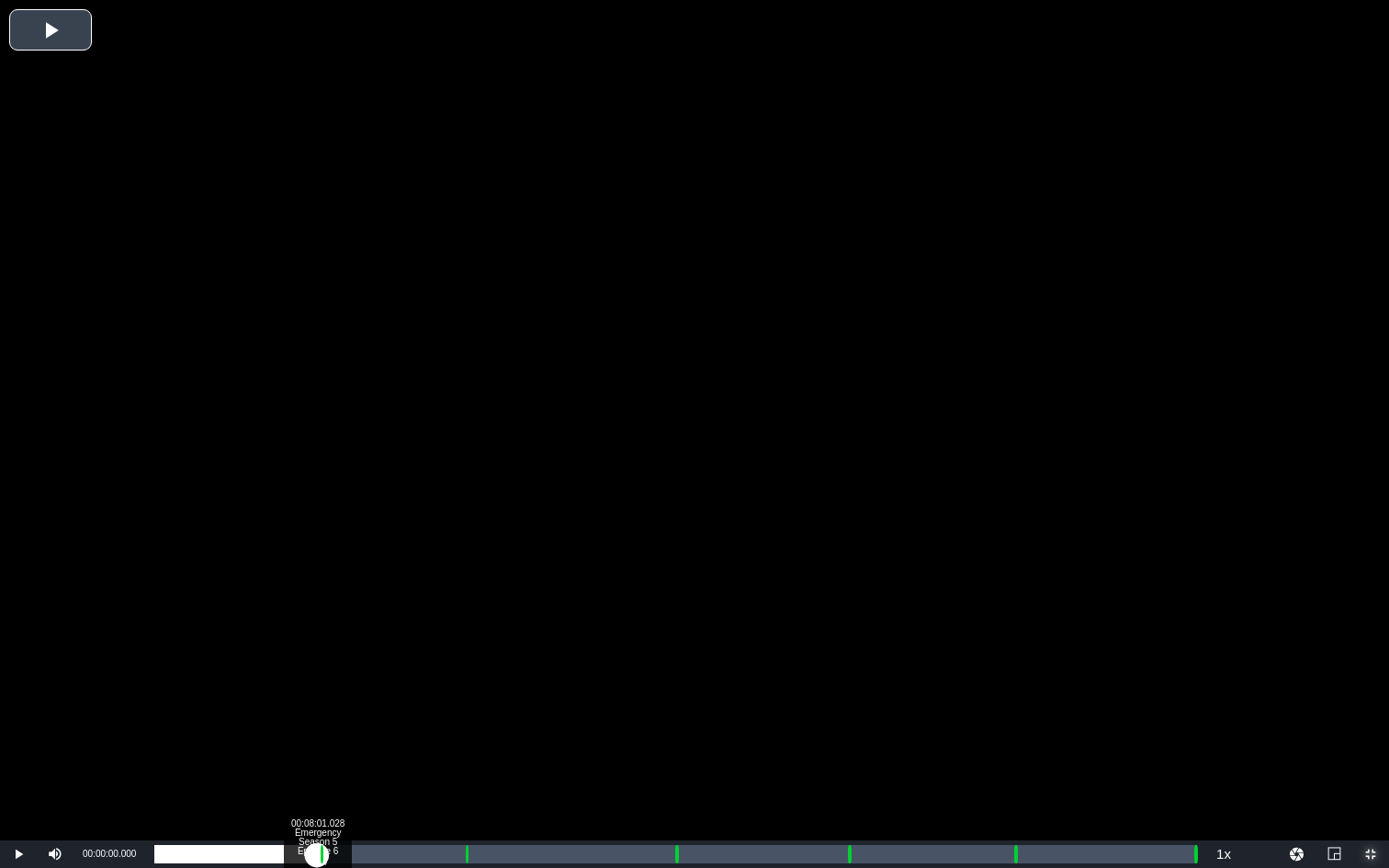
click at [317, 651] on div "Loaded : 0.21% 00:08:01.028 Emergency Season 5 Episode 6 (1/6) 00:00:00.000" at bounding box center [676, 854] width 1042 height 18
click at [340, 651] on div "Loaded : 9.92% 00:09:08.970 Emergency Season 5 Episode 6 (2/6) 00:00:01.575 Cue…" at bounding box center [676, 854] width 1042 height 18
click at [336, 651] on div "00:08:14.471" at bounding box center [248, 854] width 188 height 18
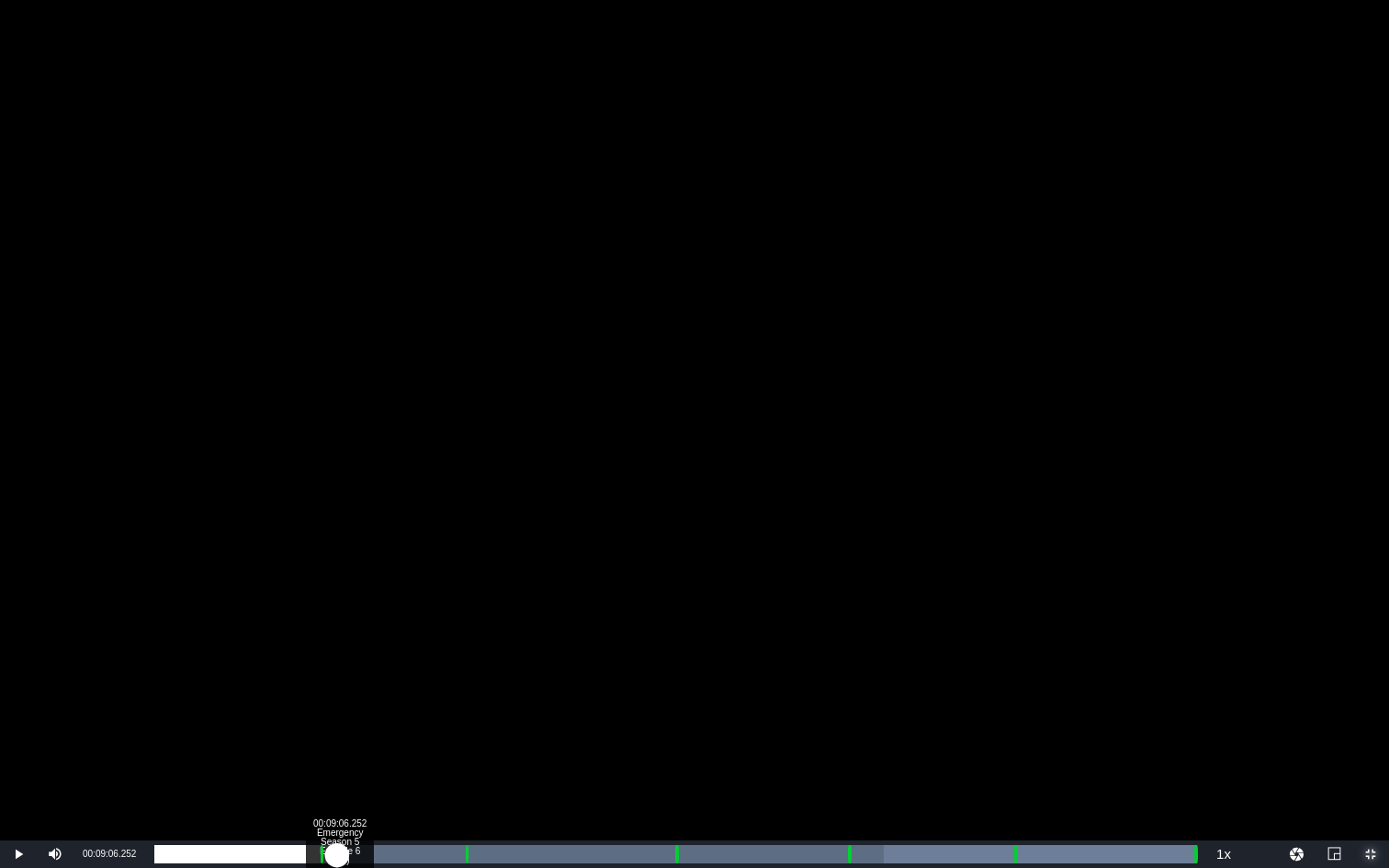
click at [337, 651] on div "00:00:51.154" at bounding box center [245, 854] width 183 height 18
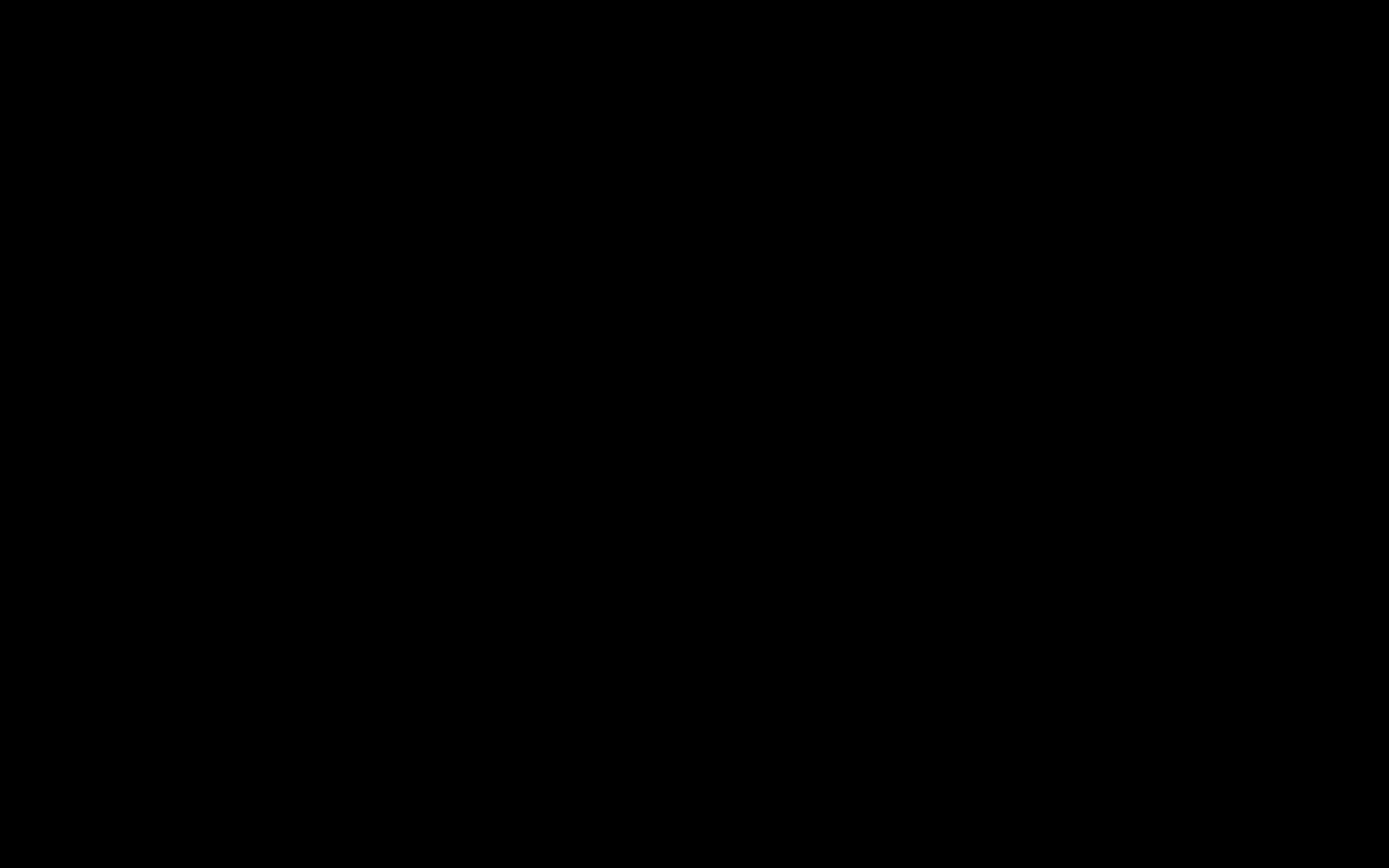
click at [465, 651] on div "Progress Bar" at bounding box center [467, 854] width 5 height 24
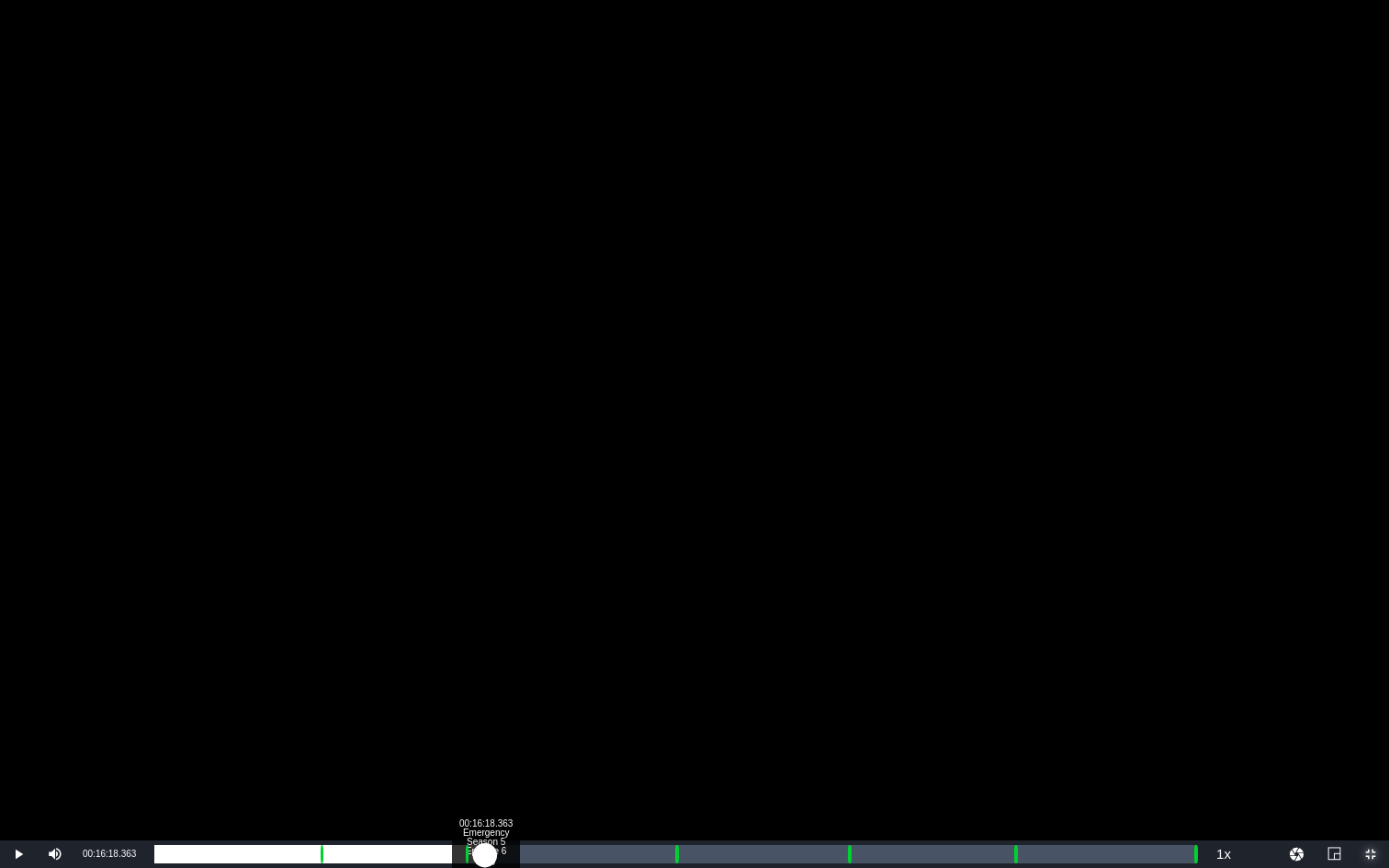
click at [485, 651] on div "Loaded : 19.74% 00:16:18.363 Emergency Season 5 Episode 6 (3/6) 00:00:05.737 [G…" at bounding box center [676, 854] width 1042 height 18
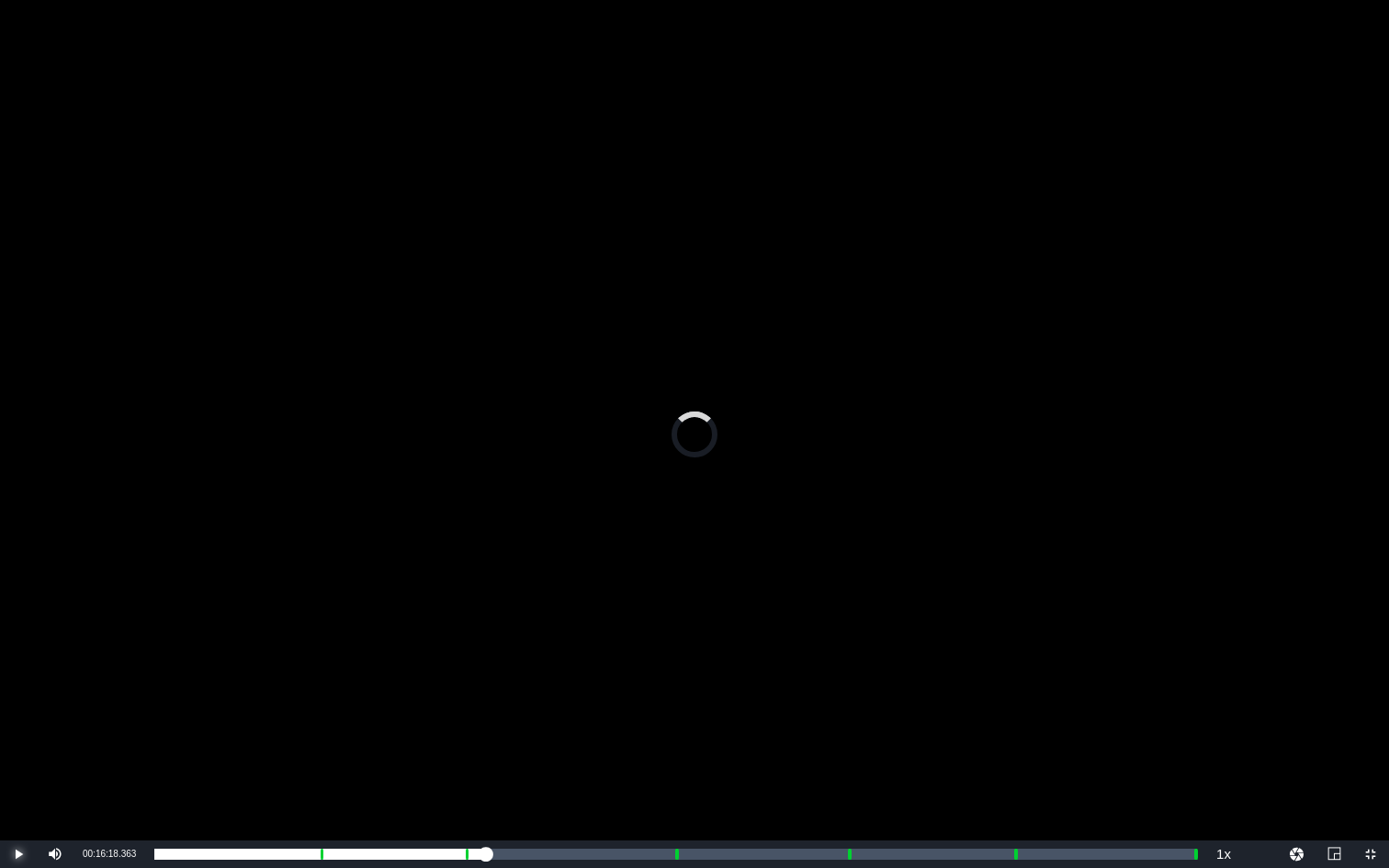
click at [18, 651] on span "Video Player" at bounding box center [18, 854] width 0 height 0
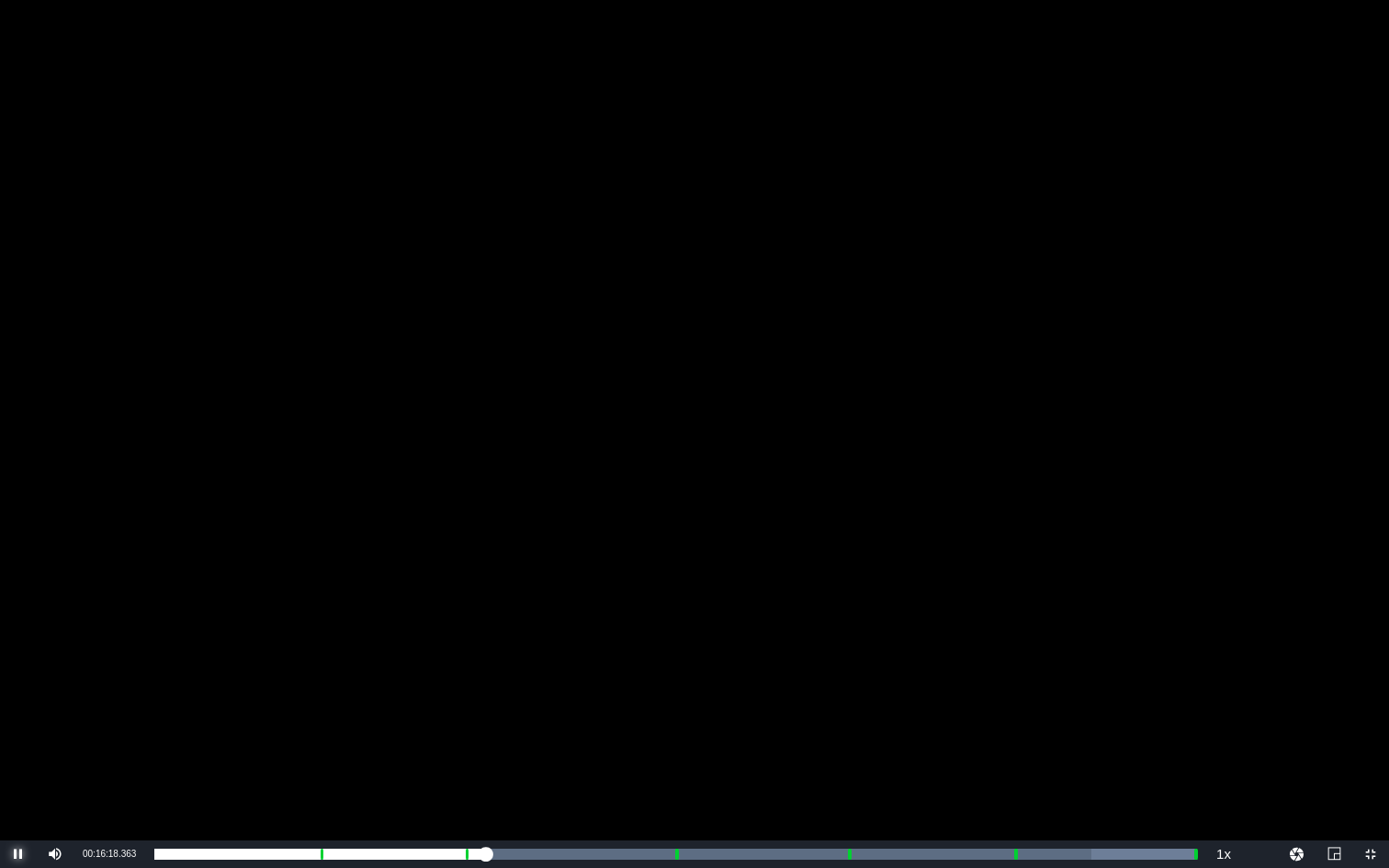
click at [18, 651] on span "Video Player" at bounding box center [18, 854] width 0 height 0
click at [670, 651] on div "00:25:24.615 Emergency Season 5 Episode 6 (4/6)" at bounding box center [670, 854] width 1 height 18
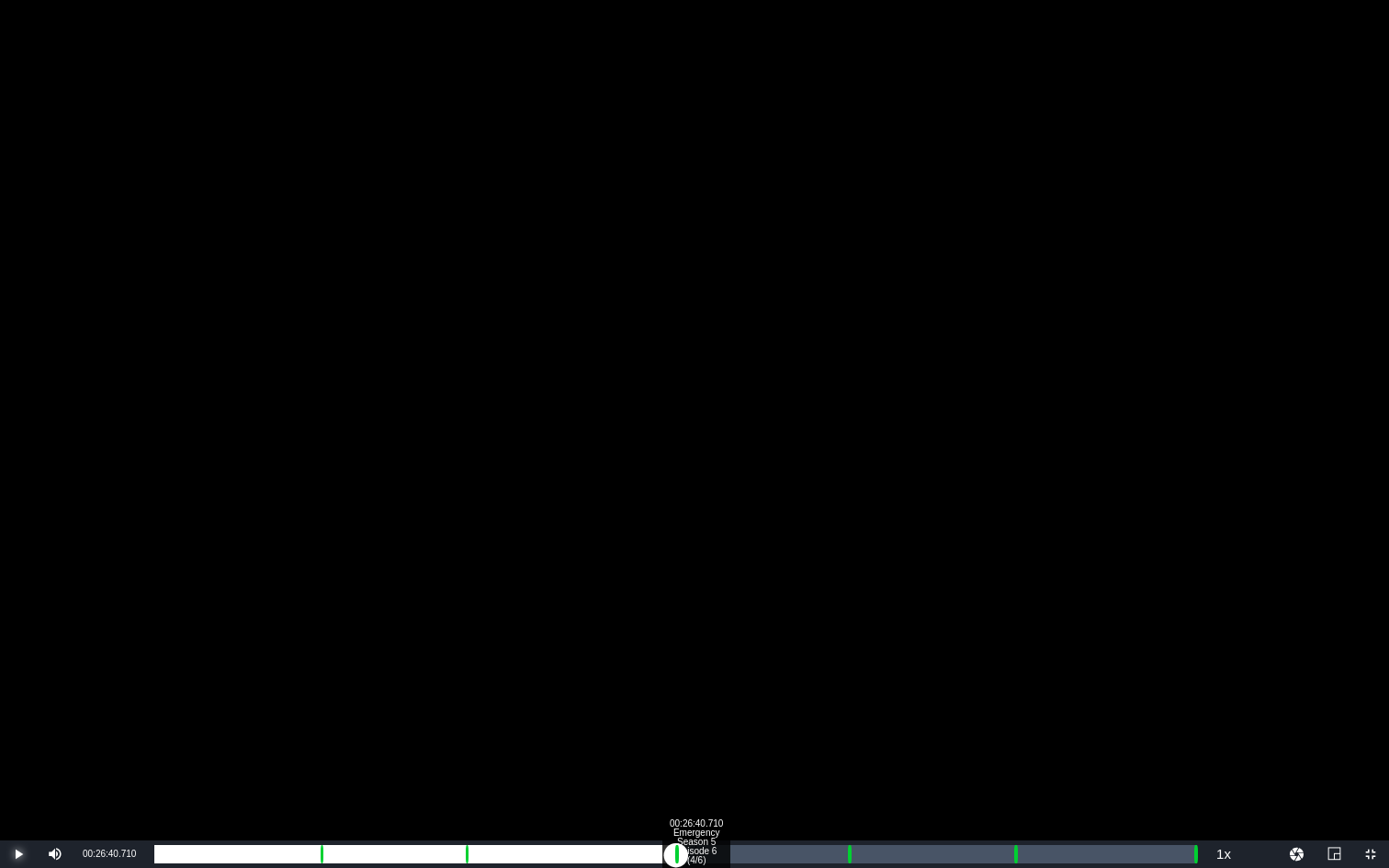
click at [695, 651] on div "00:26:40.710 Emergency Season 5 Episode 6 (4/6)" at bounding box center [695, 854] width 1 height 18
click at [847, 651] on div "Loaded : 51.24% 00:34:09.127 Emergency Season 5 Episode 6 (5/6) 00:23:42.623 Cu…" at bounding box center [676, 854] width 1042 height 18
click at [868, 651] on div "Loaded : 19.74% 00:35:11.633 Emergency Season 5 Episode 6 (5/6) 00:00:00.859 Cu…" at bounding box center [676, 854] width 1042 height 18
click at [1013, 651] on div "00:42:21.026 Emergency Season 5 Episode 6 (6/6)" at bounding box center [1013, 854] width 1 height 18
click at [1033, 651] on div "Loaded : 19.74% 00:43:18.097 Emergency Season 5 Episode 6 (6/6) 00:00:04.359 Cu…" at bounding box center [676, 854] width 1042 height 18
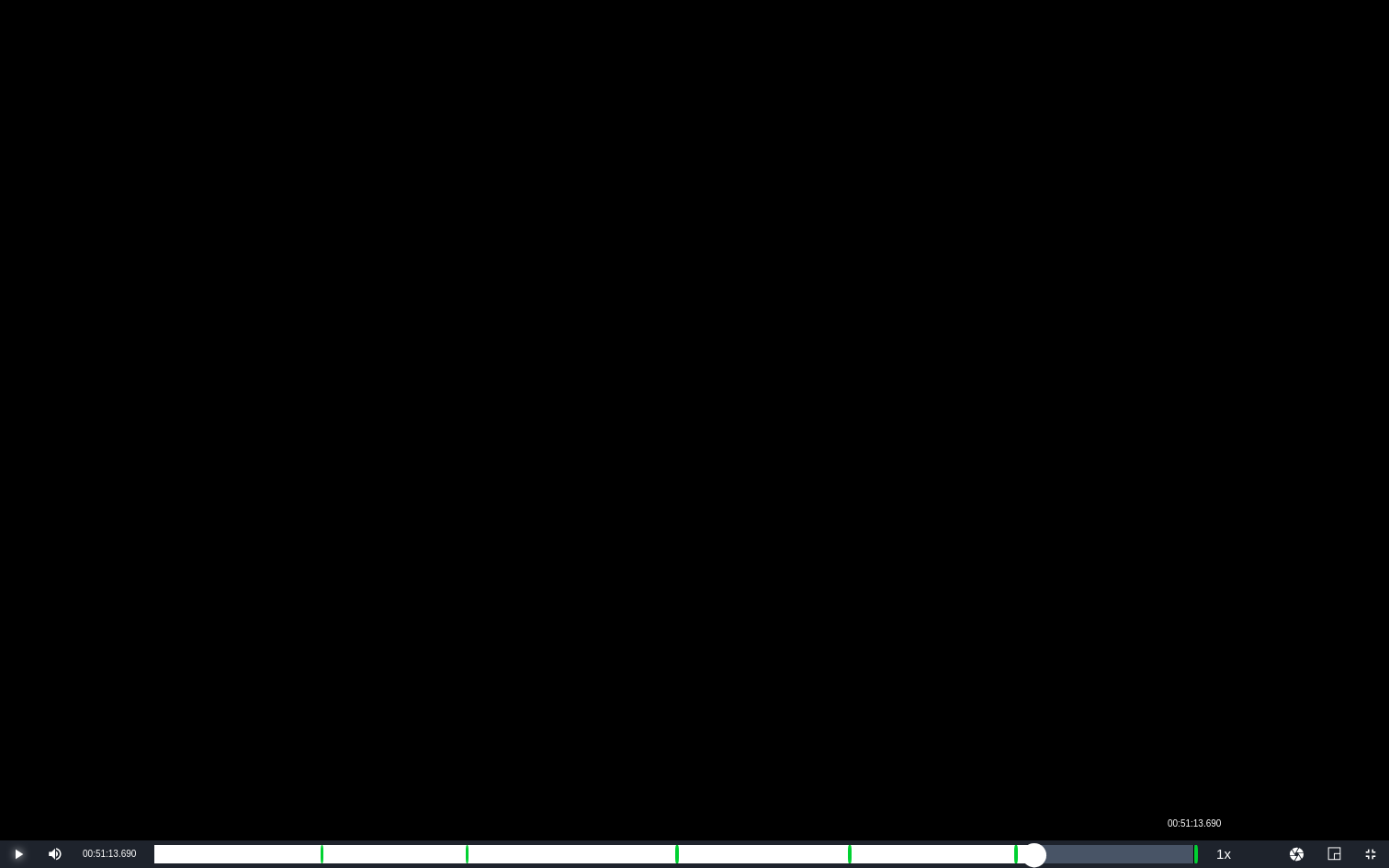
click at [1193, 651] on div "00:51:13.690" at bounding box center [1193, 854] width 1 height 18
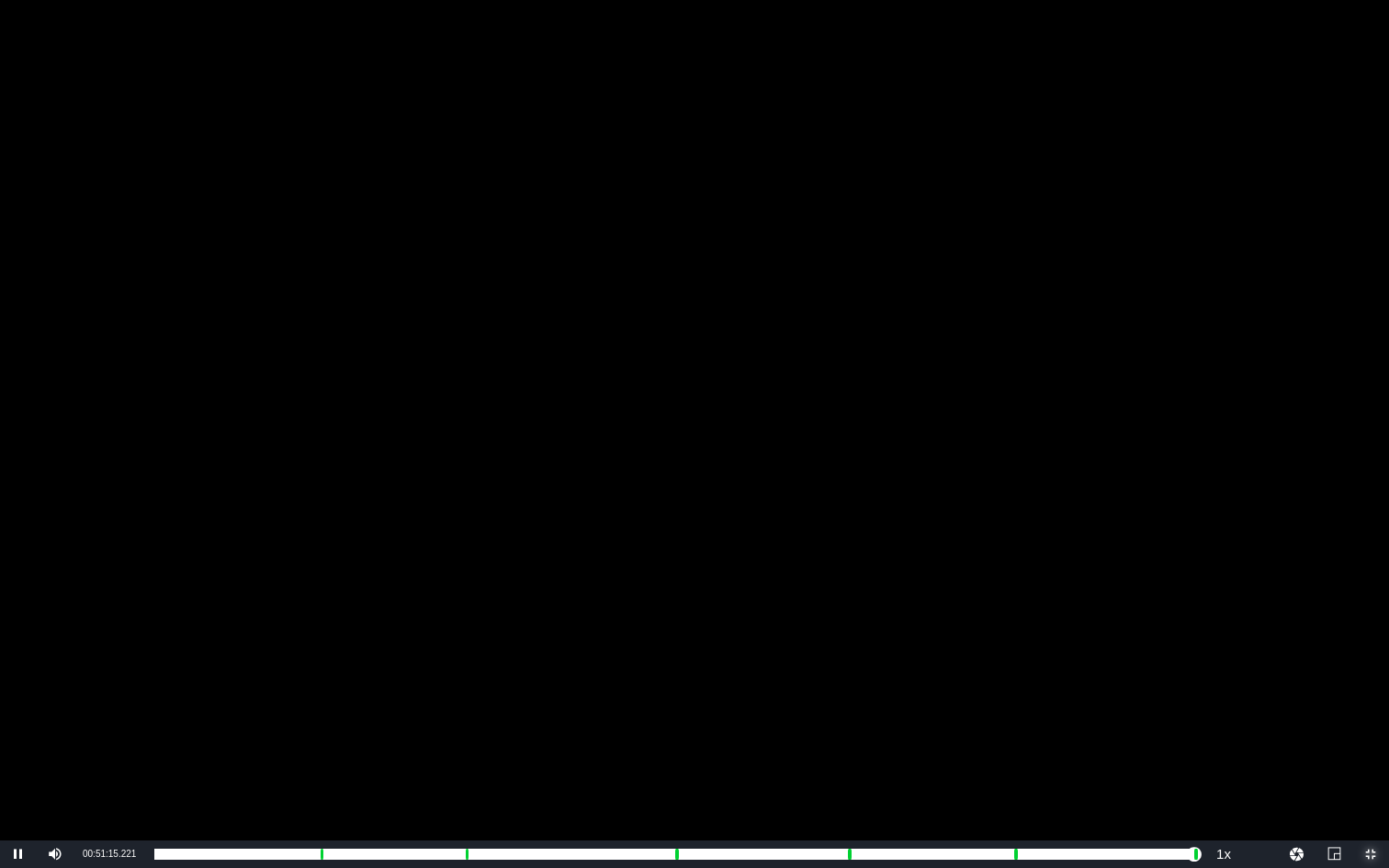
click at [1302, 651] on span "Video Player" at bounding box center [1370, 854] width 0 height 0
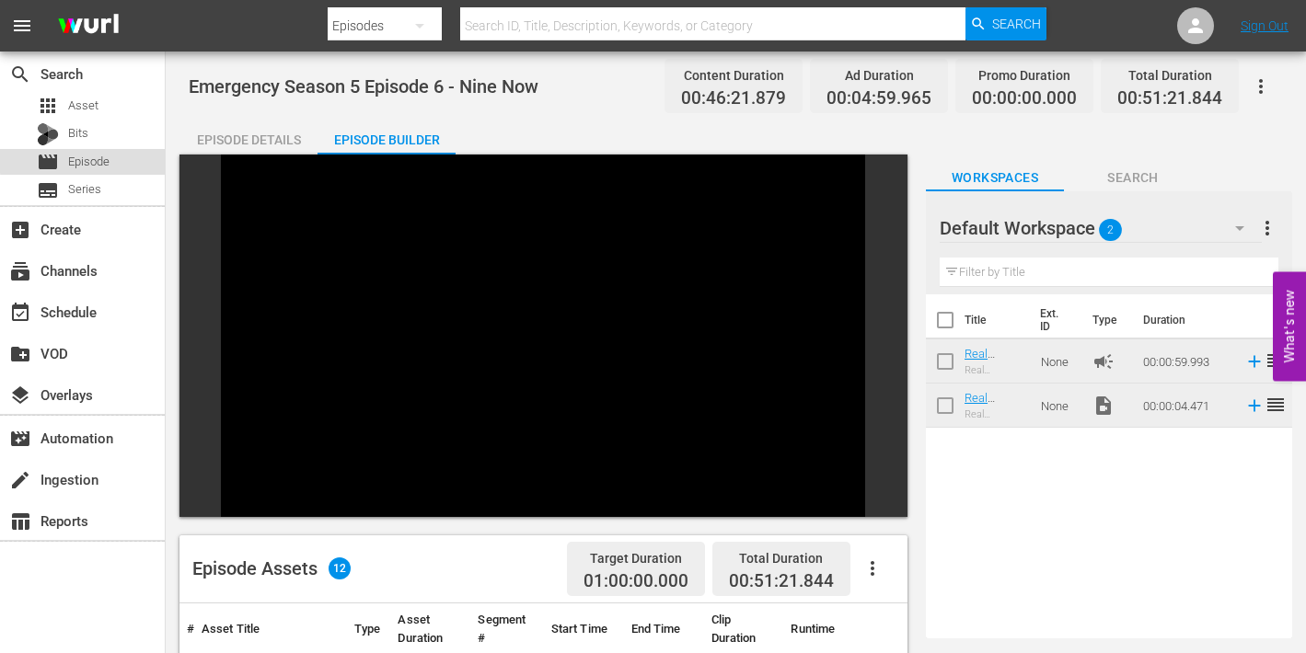
click at [83, 160] on span "Episode" at bounding box center [88, 162] width 41 height 18
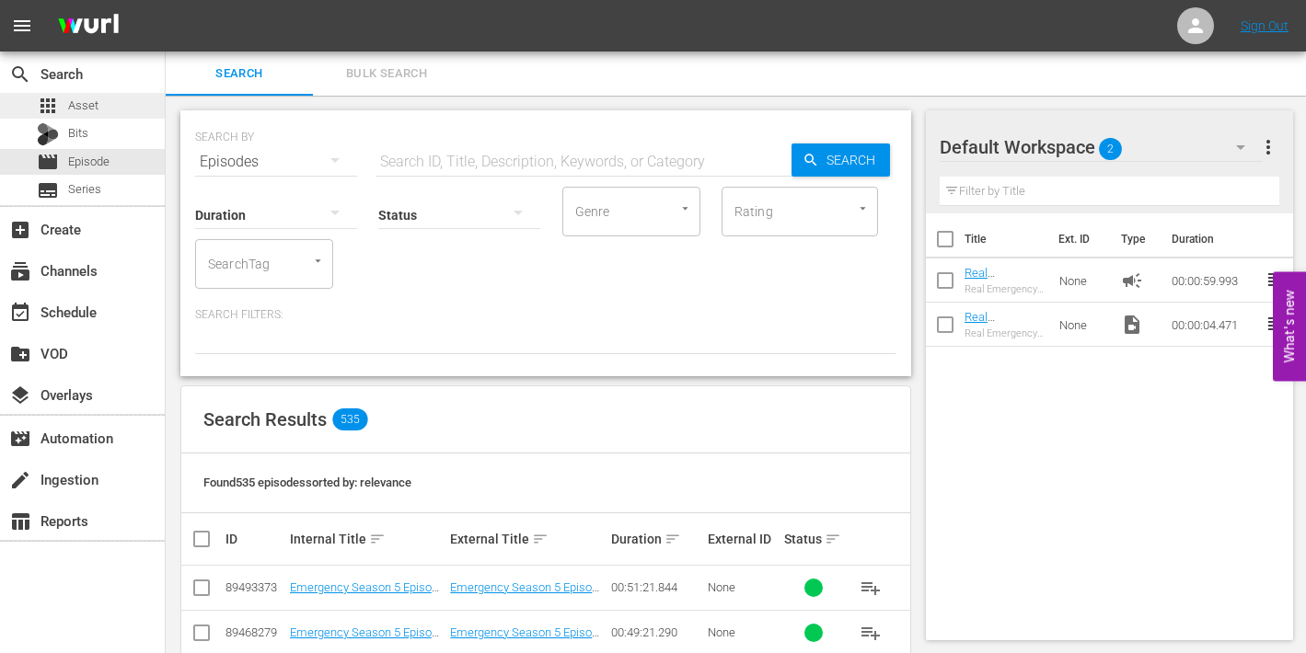
click at [84, 104] on span "Asset" at bounding box center [83, 106] width 30 height 18
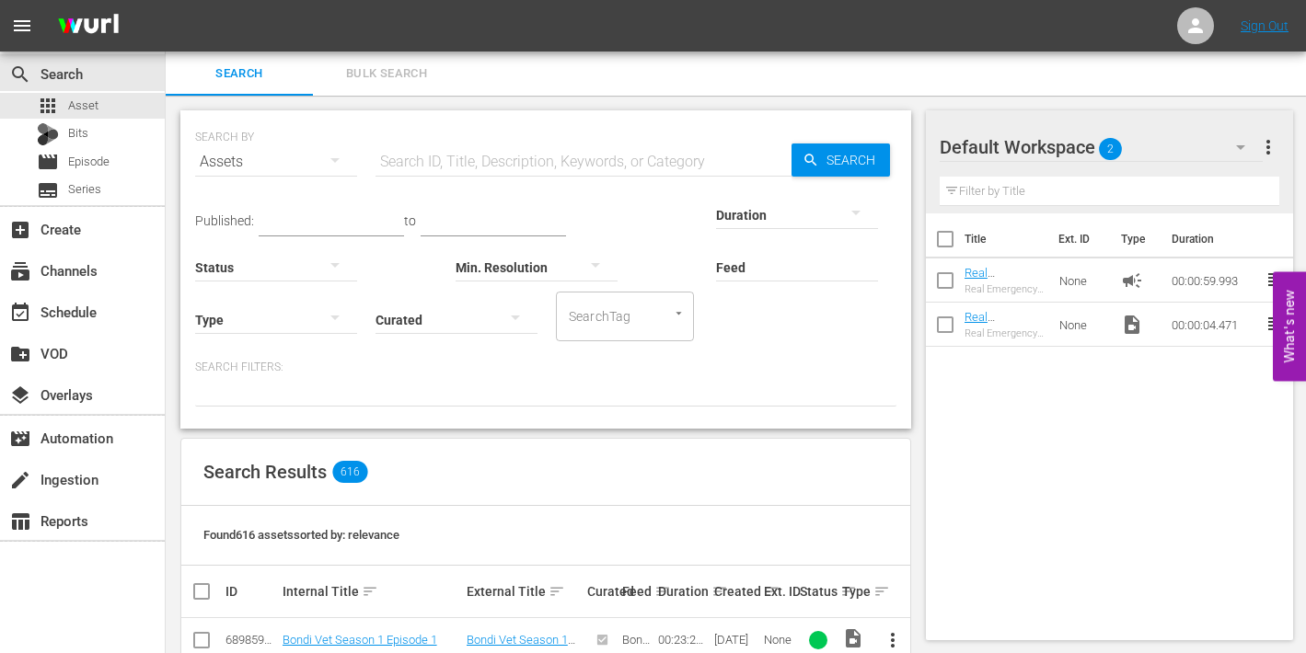
click at [497, 159] on input "text" at bounding box center [584, 162] width 416 height 44
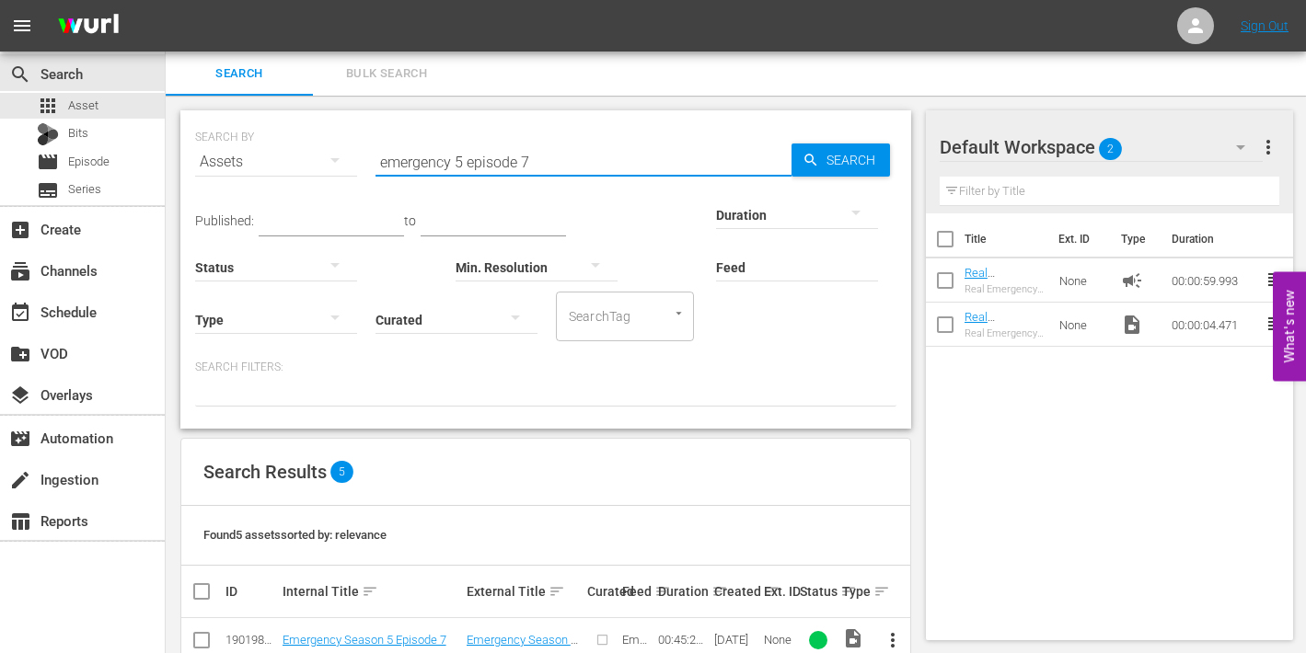
type input "emergency 5 episode 7"
click at [894, 642] on span "more_vert" at bounding box center [893, 641] width 22 height 22
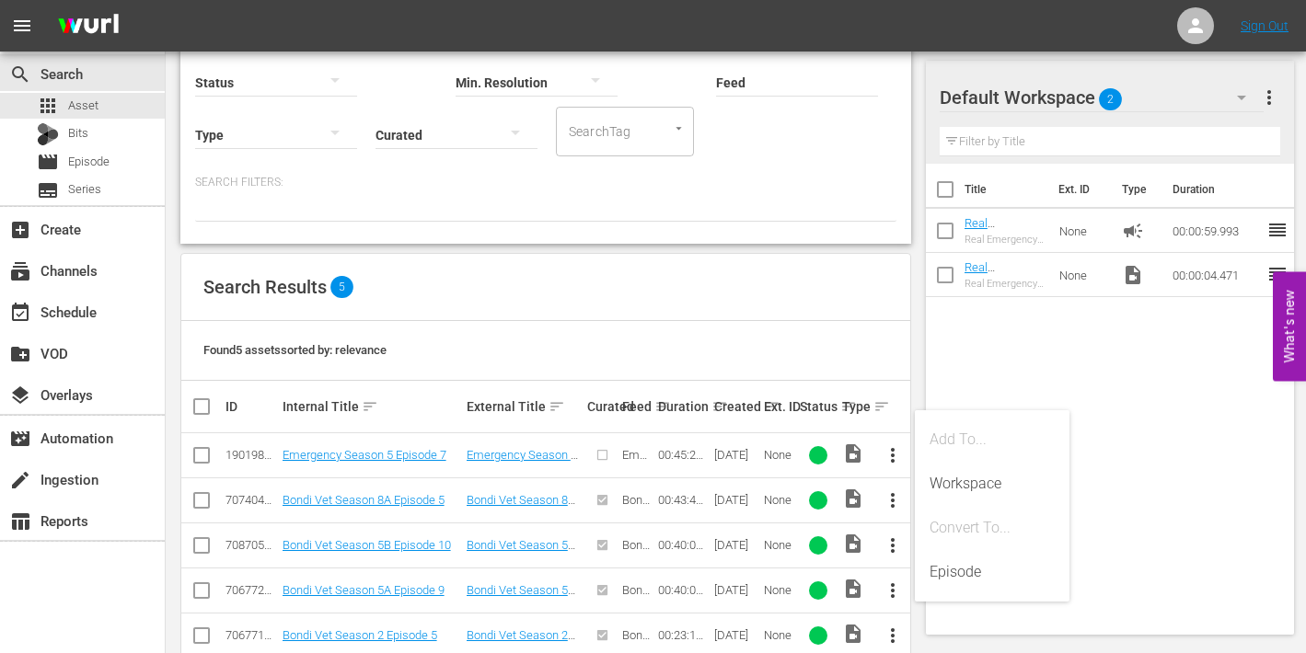
scroll to position [224, 0]
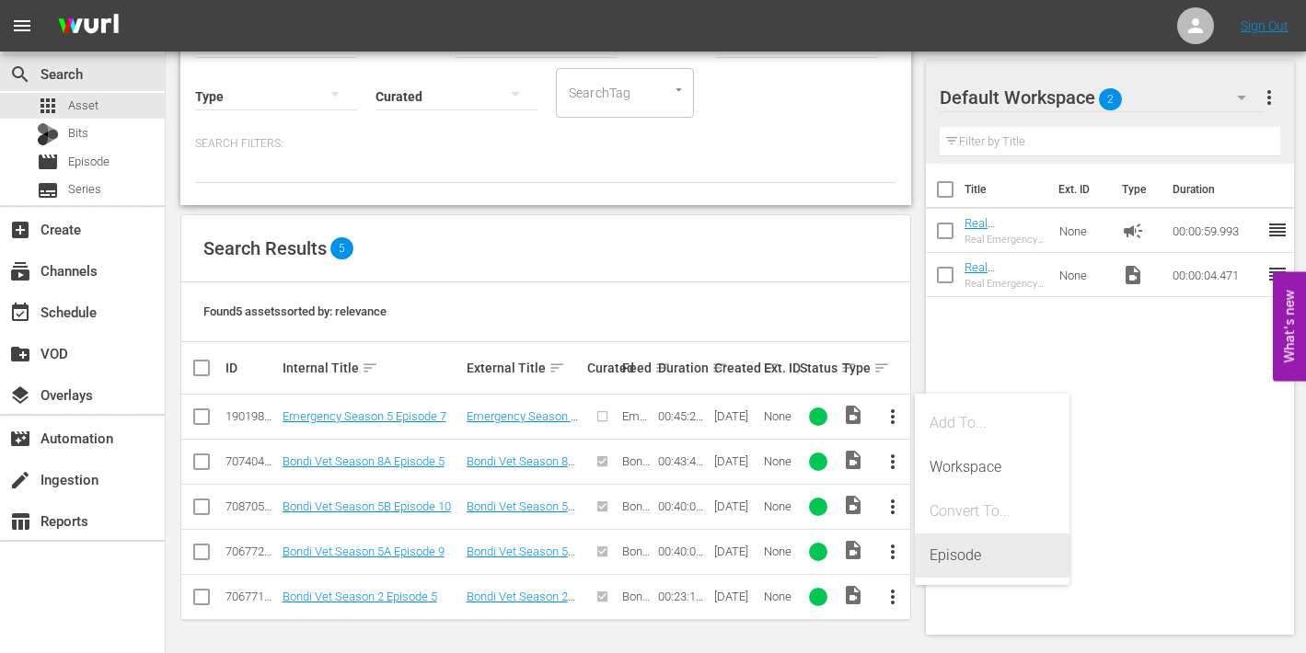
click at [956, 555] on div "Episode" at bounding box center [992, 556] width 125 height 44
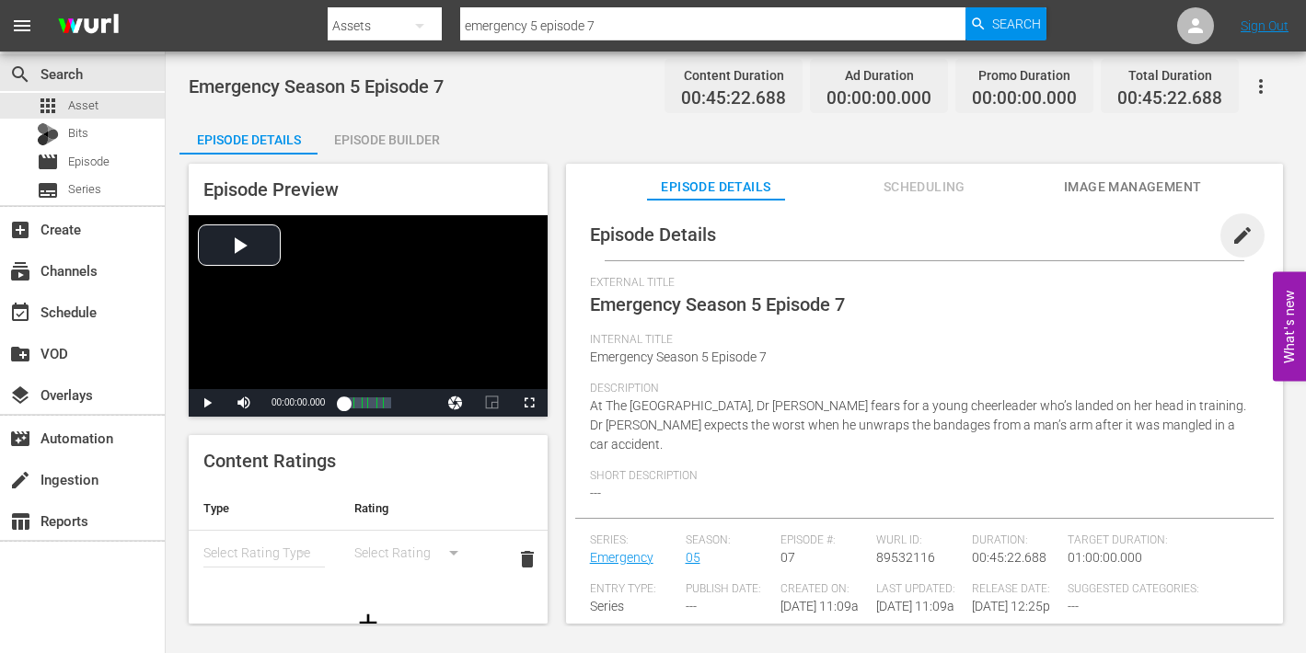
drag, startPoint x: 1226, startPoint y: 231, endPoint x: 1180, endPoint y: 275, distance: 63.8
click at [1232, 231] on span "edit" at bounding box center [1243, 236] width 22 height 22
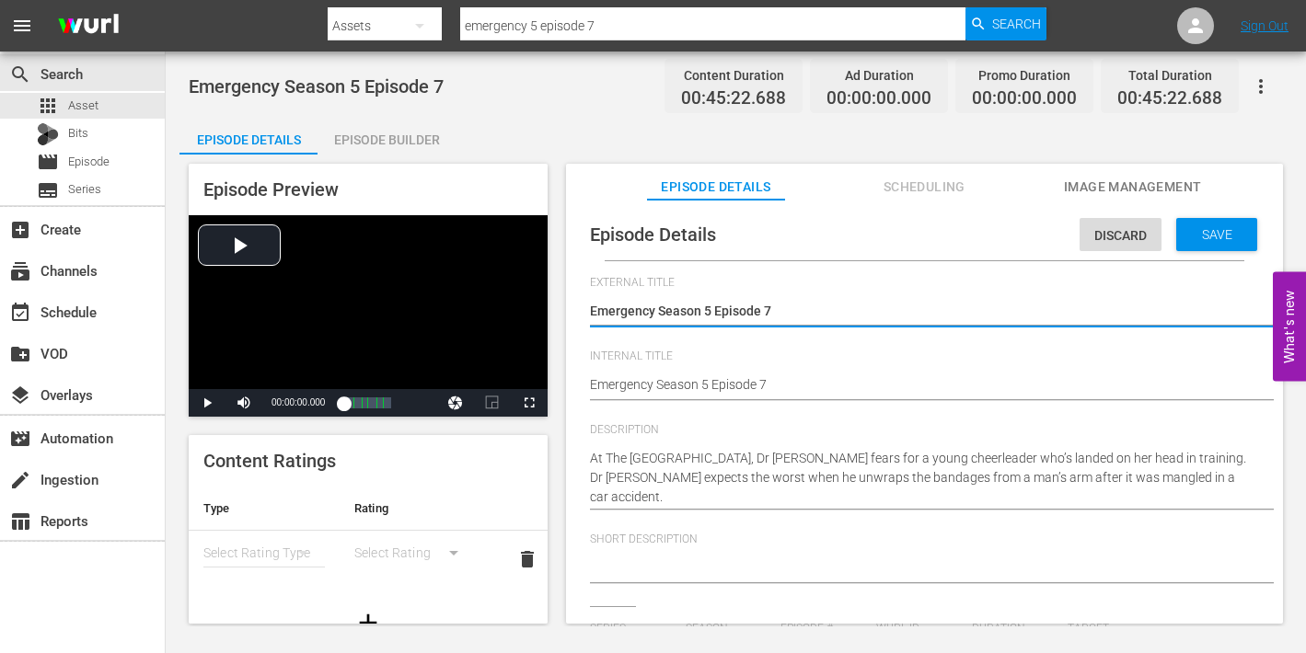
type input "Emergency"
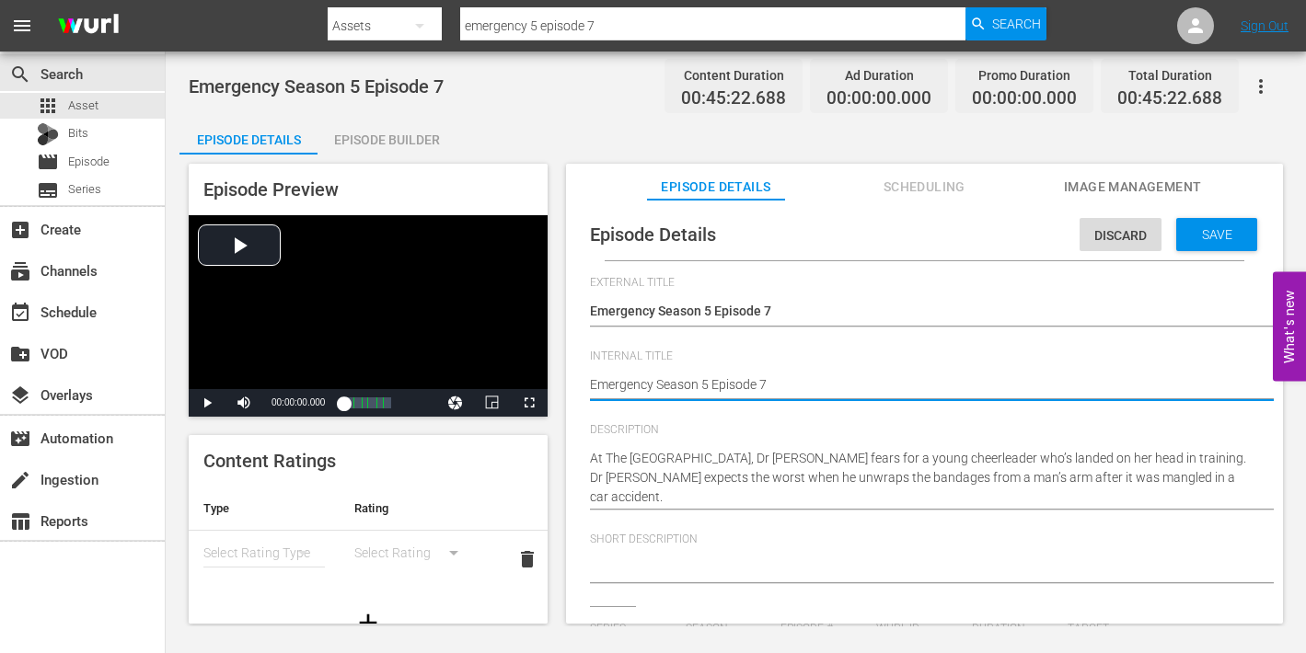
type textarea "Emergency Season 5 Episode 7"
type textarea "Emergency Season 5 Episode 7 -"
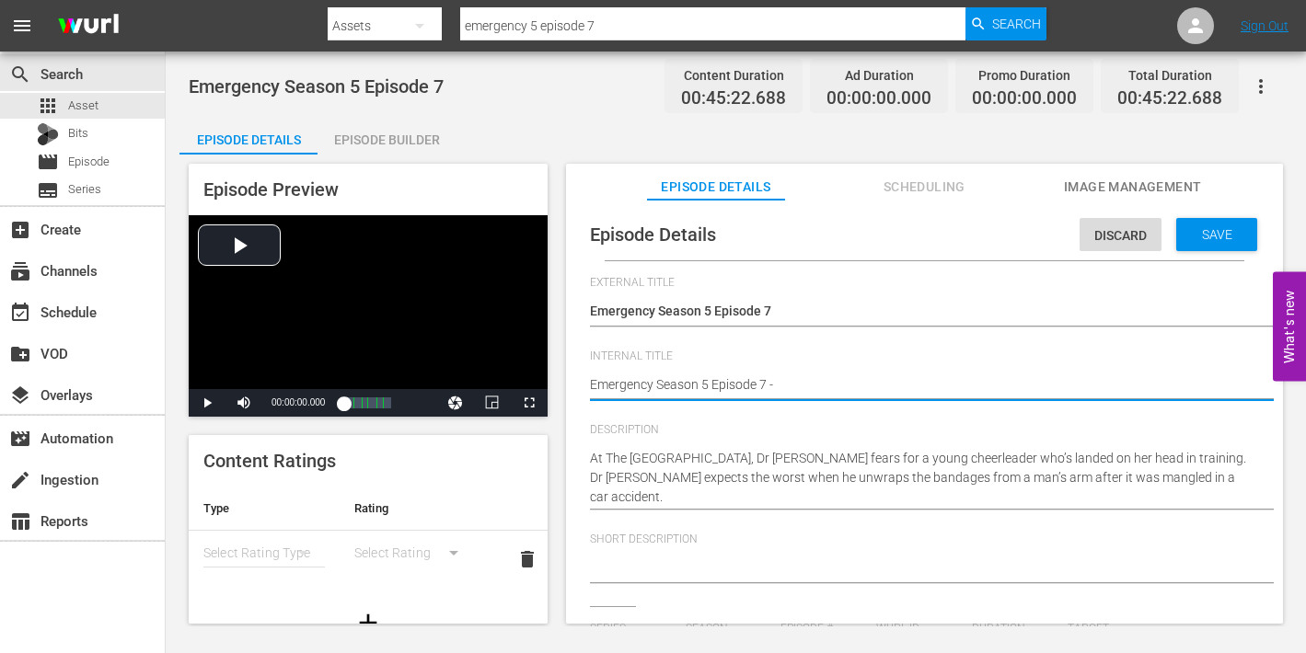
type textarea "Emergency Season 5 Episode 7 -"
type textarea "Emergency Season 5 Episode 7 - N"
type textarea "Emergency Season 5 Episode 7 - Ni"
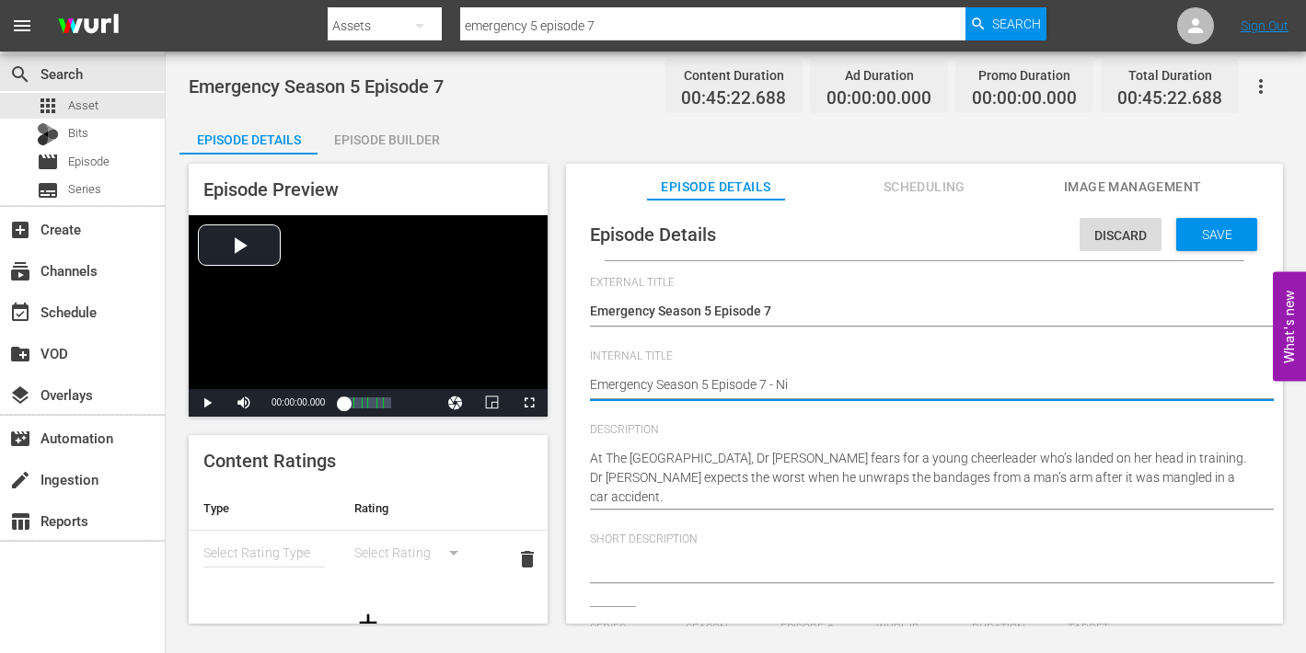
type textarea "Emergency Season 5 Episode 7 - Nin"
type textarea "Emergency Season 5 Episode 7 - Nine"
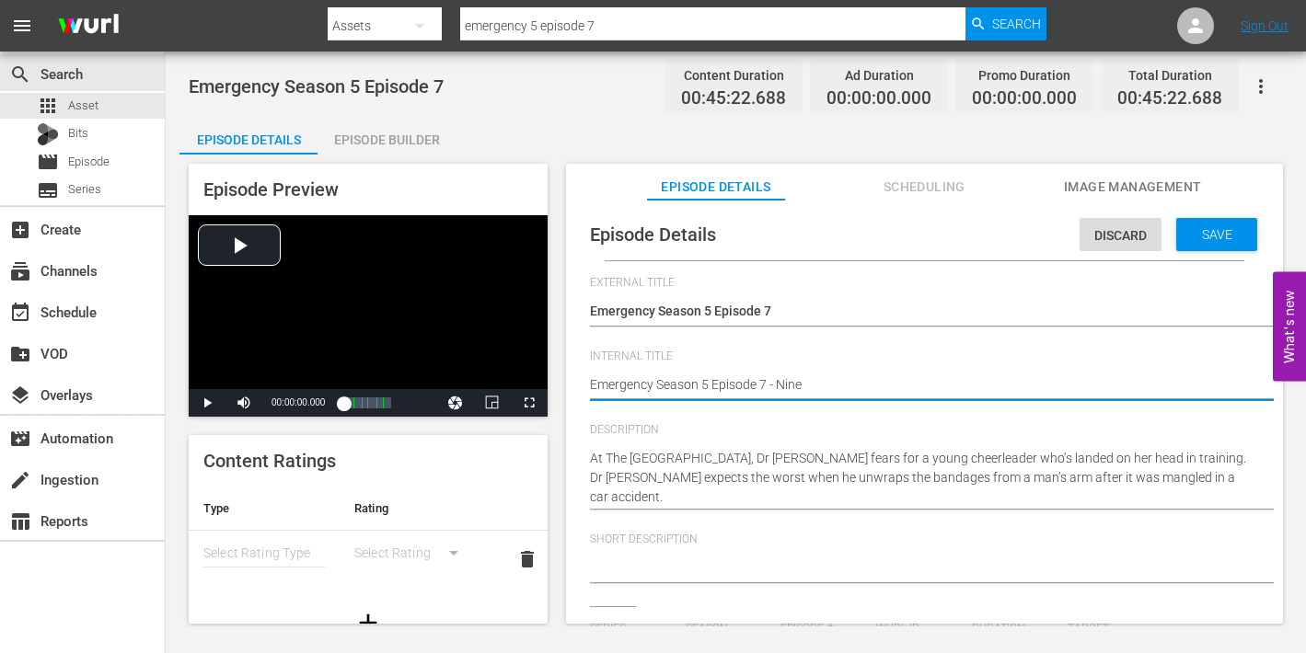
type textarea "Emergency Season 5 Episode 7 - Nine"
type textarea "Emergency Season 5 Episode 7 - Nine N"
type textarea "Emergency Season 5 Episode 7 - Nine No"
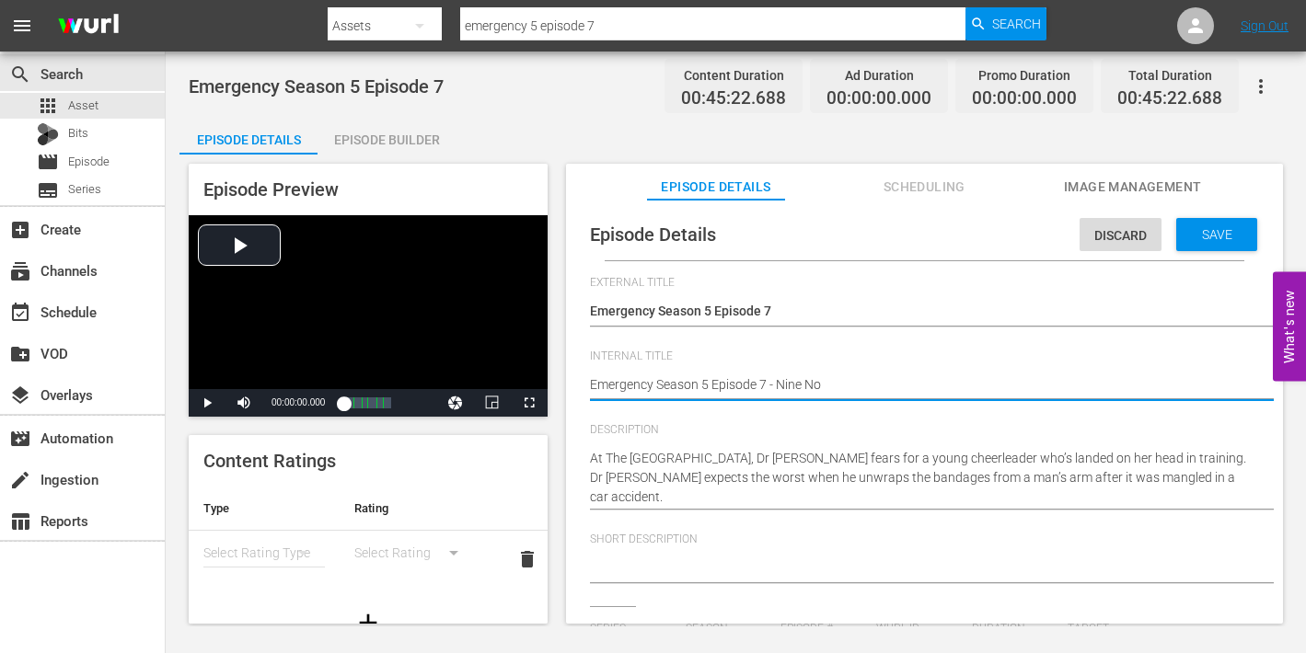
type textarea "Emergency Season 5 Episode 7 - Nine Now"
click at [1198, 239] on span "Save" at bounding box center [1217, 234] width 60 height 15
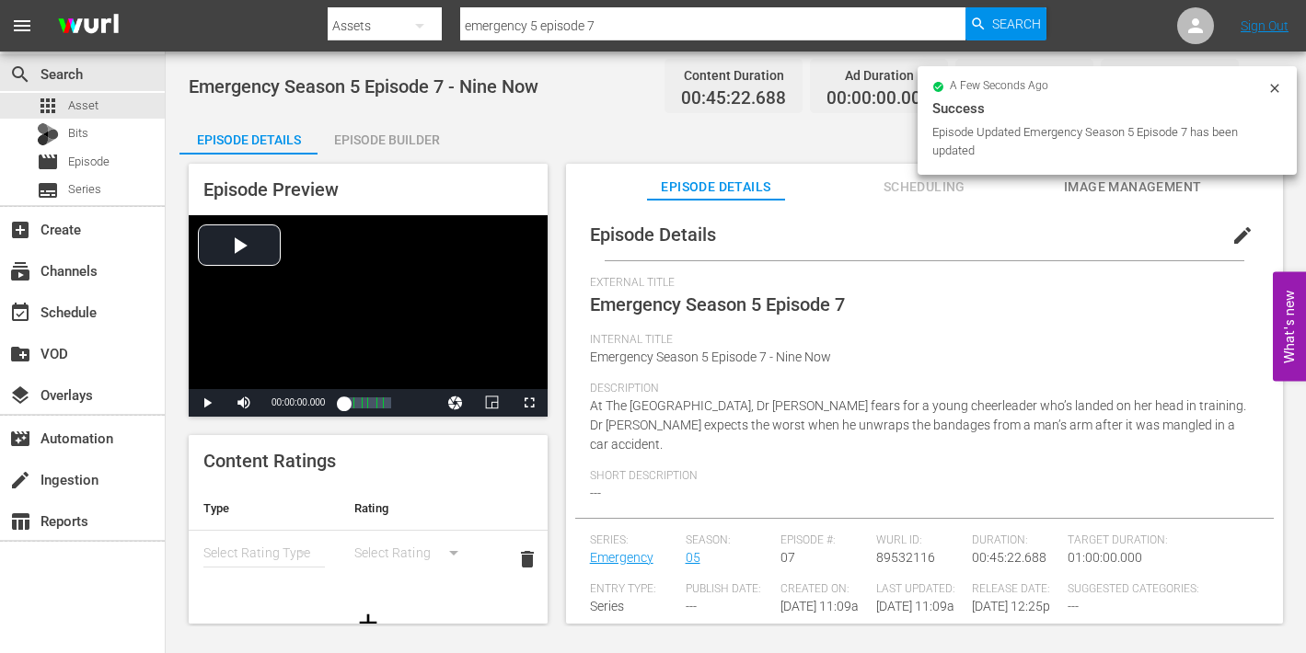
click at [1129, 183] on span "Image Management" at bounding box center [1133, 187] width 138 height 23
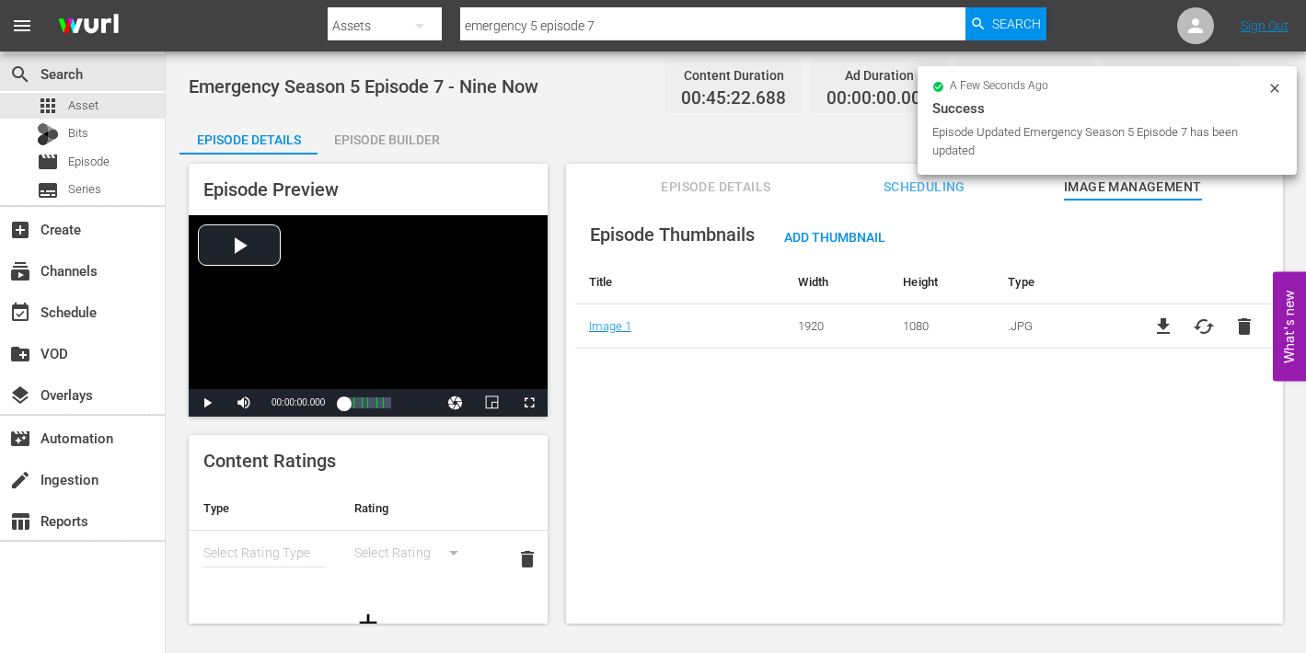
click at [387, 139] on div "Episode Builder" at bounding box center [387, 140] width 138 height 44
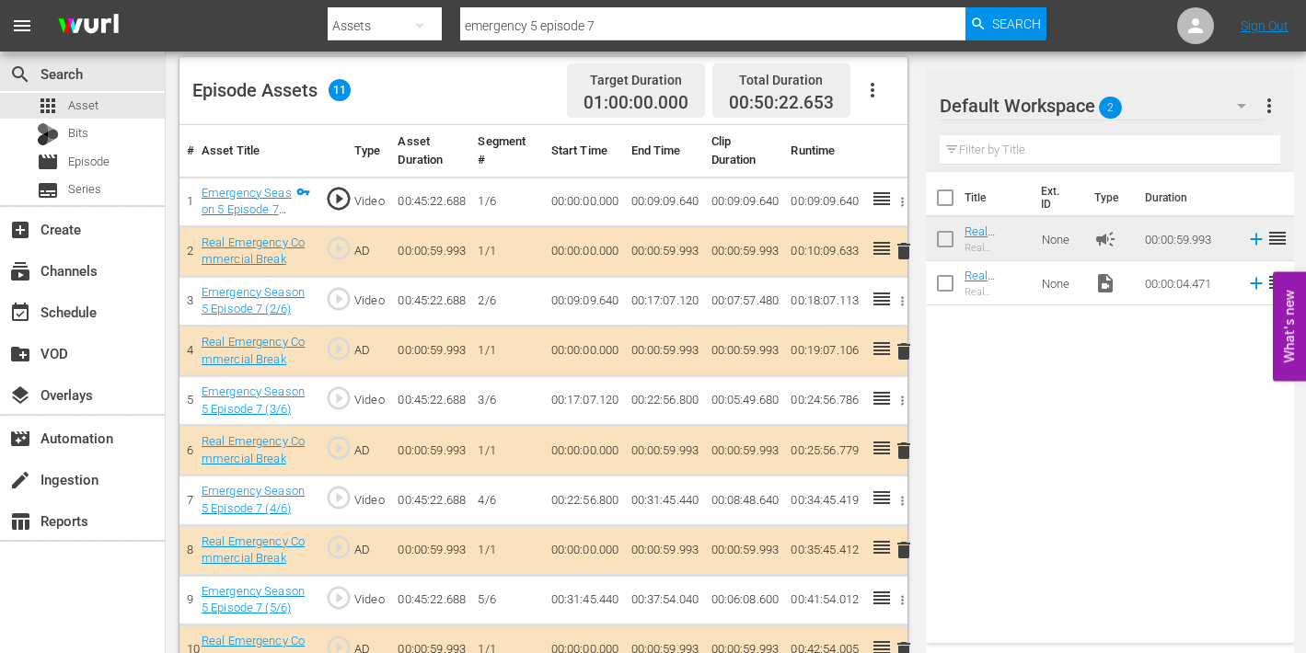
scroll to position [564, 0]
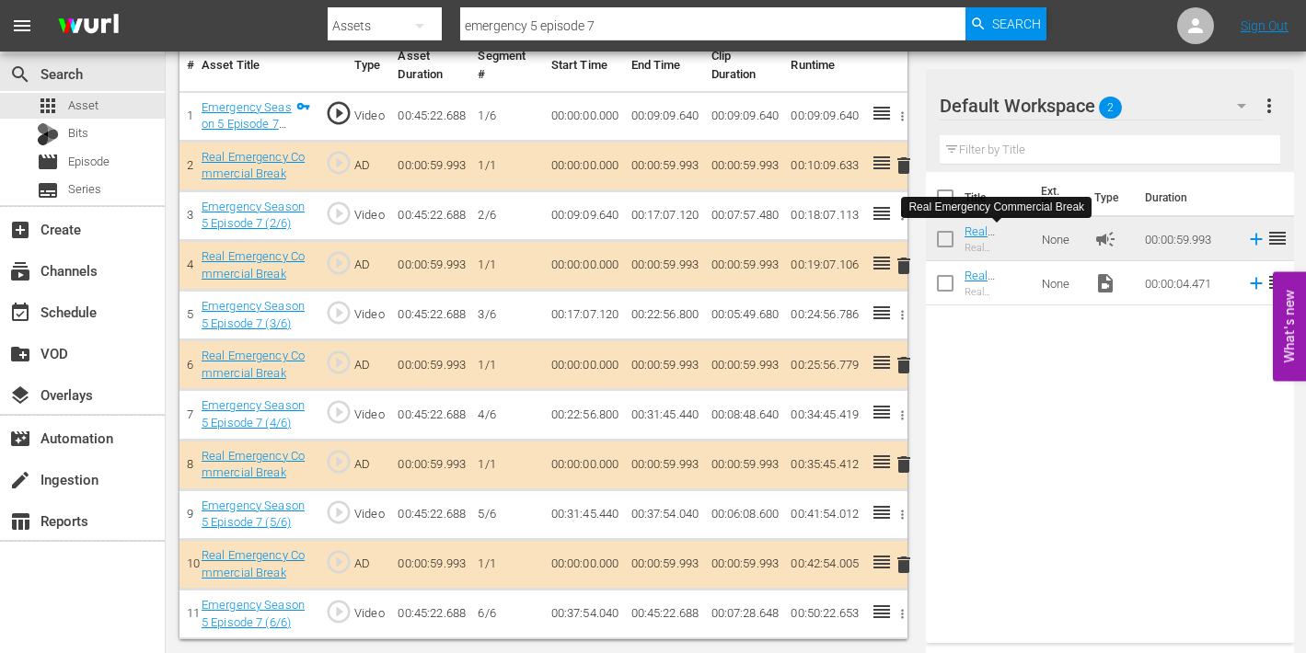
click at [338, 615] on span "play_circle_outline" at bounding box center [339, 612] width 28 height 28
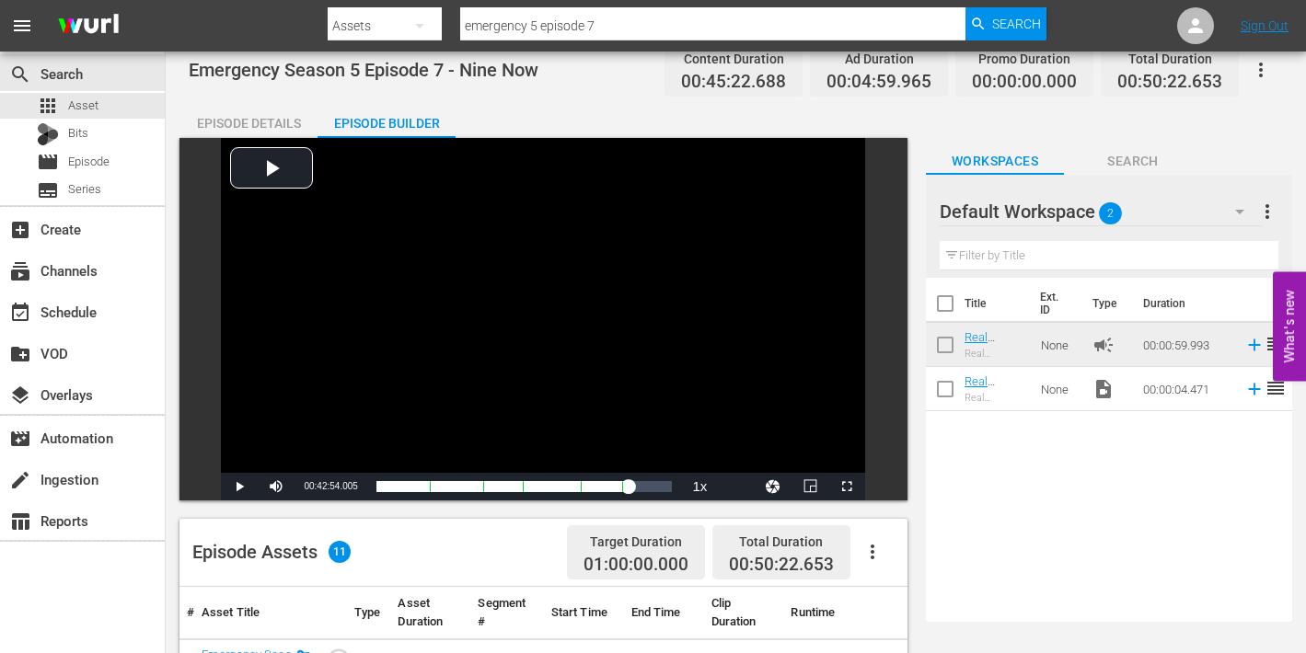
scroll to position [0, 0]
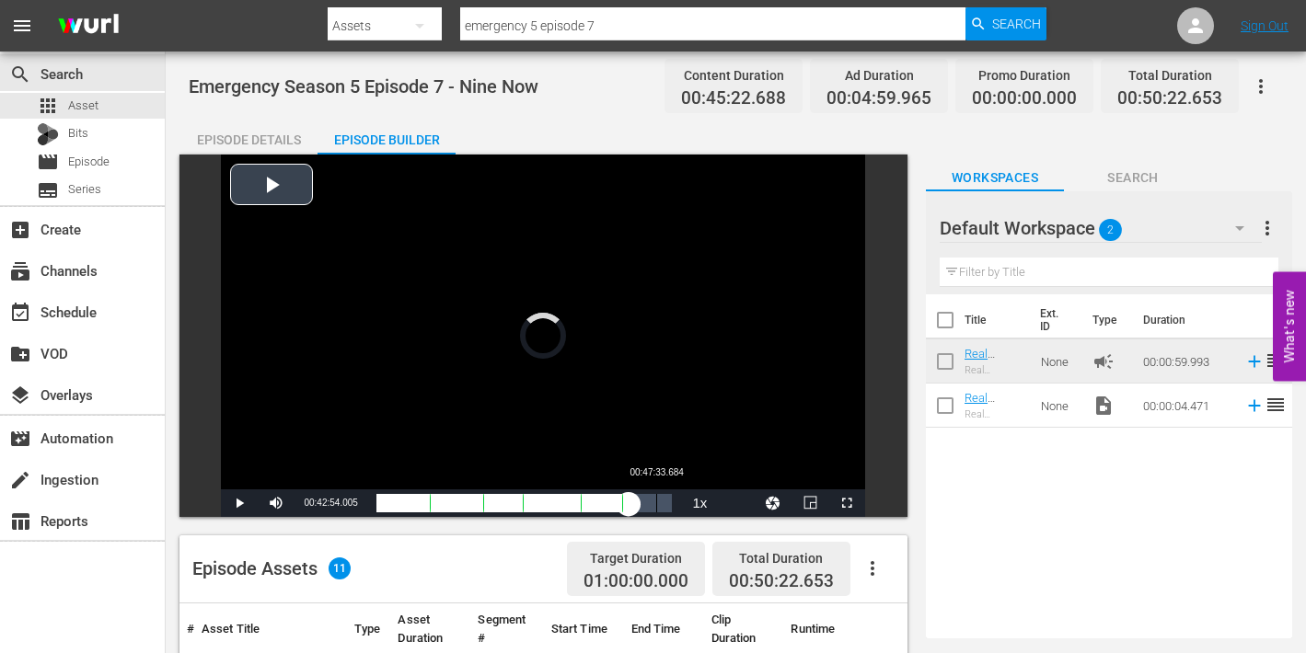
click at [656, 505] on div "Loaded : 0.00% 00:47:33.684 00:00:00.000" at bounding box center [524, 503] width 296 height 18
click at [656, 505] on div "00:42:34.675" at bounding box center [516, 503] width 280 height 18
click at [664, 505] on div "00:43:50.805" at bounding box center [519, 503] width 287 height 18
click at [668, 505] on div "00:44:37.094" at bounding box center [522, 503] width 292 height 18
click at [663, 506] on div "00:45:19.564" at bounding box center [523, 503] width 295 height 18
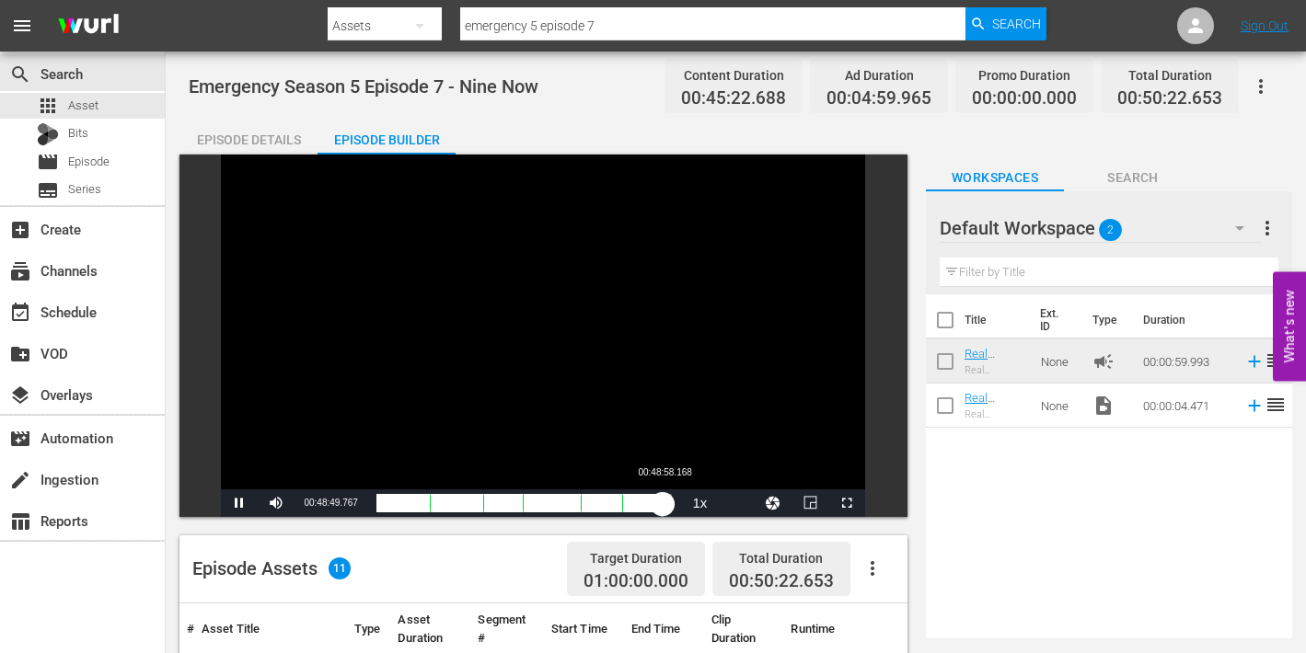
click at [664, 506] on div "00:43:49.864" at bounding box center [519, 503] width 287 height 18
click at [665, 506] on div "00:43:59.620" at bounding box center [520, 503] width 288 height 18
click at [666, 506] on div "00:44:17.900" at bounding box center [521, 503] width 290 height 18
click at [670, 506] on div "00:44:55.776" at bounding box center [523, 503] width 294 height 18
click at [669, 506] on div "00:45:04.868" at bounding box center [523, 503] width 295 height 18
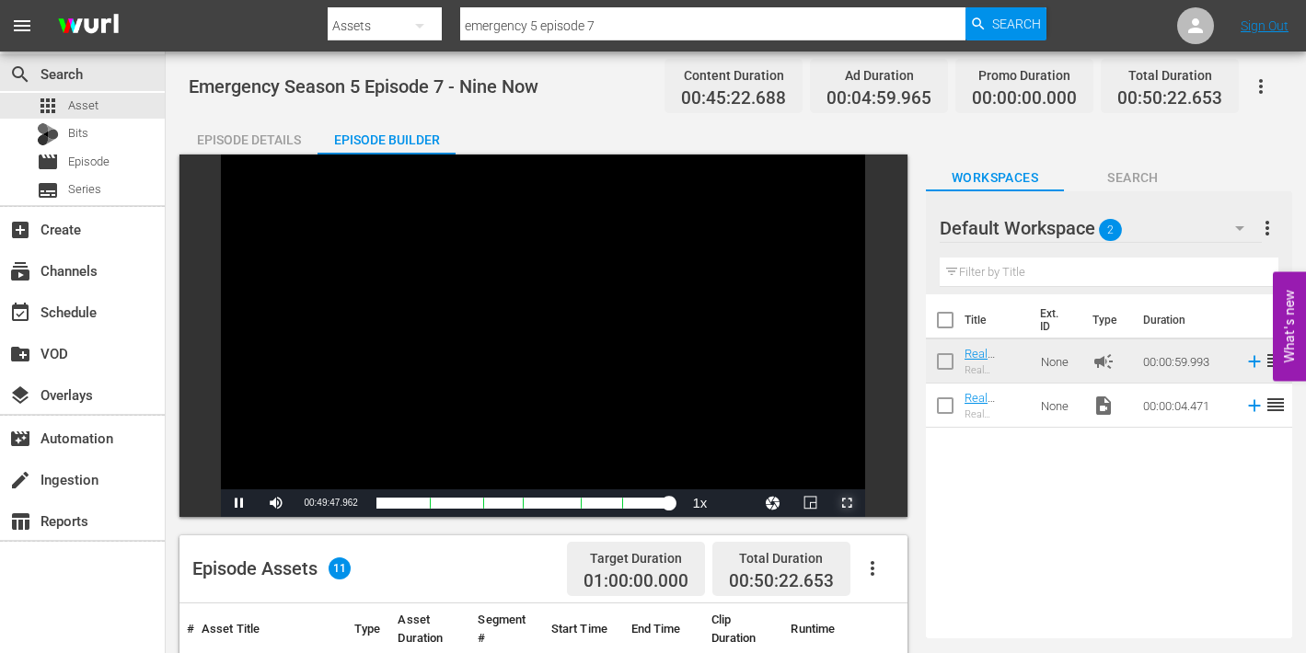
click at [847, 503] on span "Video Player" at bounding box center [847, 503] width 0 height 0
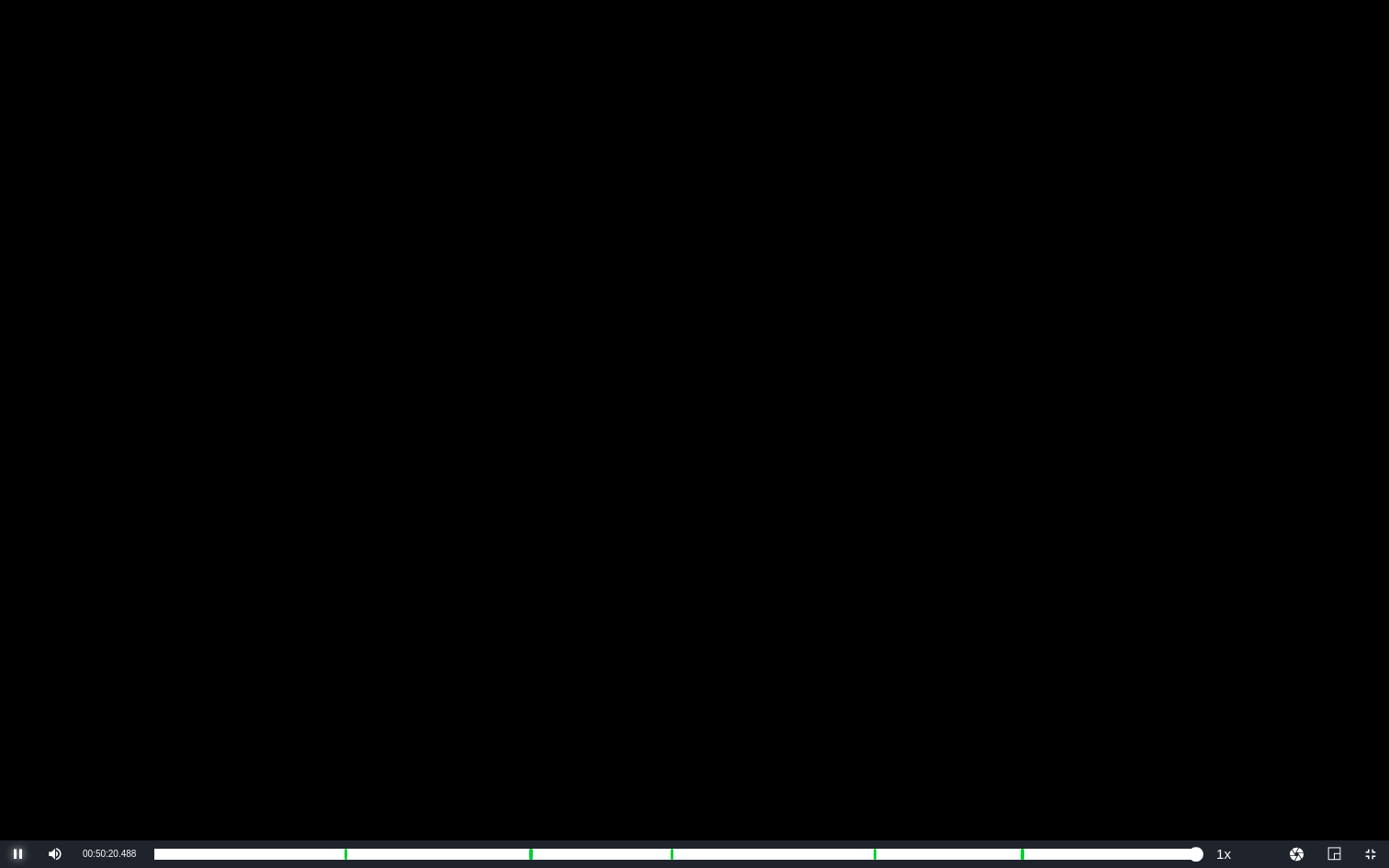
drag, startPoint x: 18, startPoint y: 853, endPoint x: 33, endPoint y: 849, distance: 15.5
click at [18, 651] on span "Video Player" at bounding box center [18, 854] width 0 height 0
click at [1302, 651] on span "Video Player" at bounding box center [1370, 854] width 0 height 0
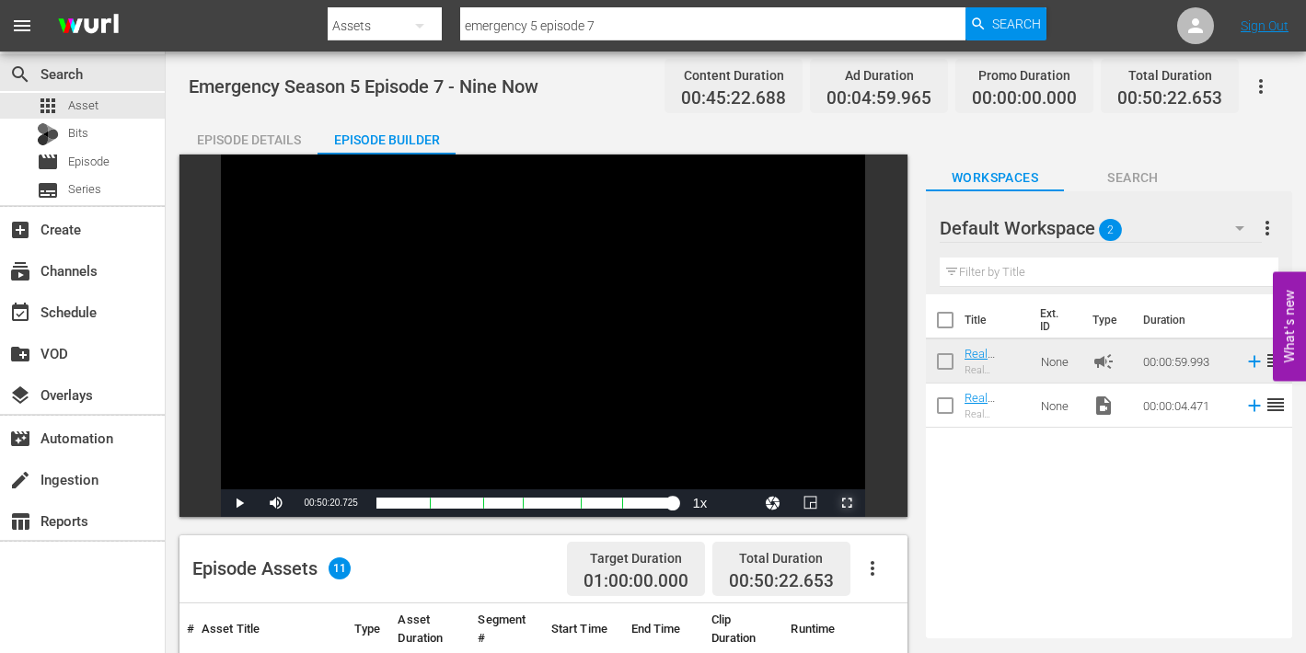
click at [847, 503] on span "Video Player" at bounding box center [847, 503] width 0 height 0
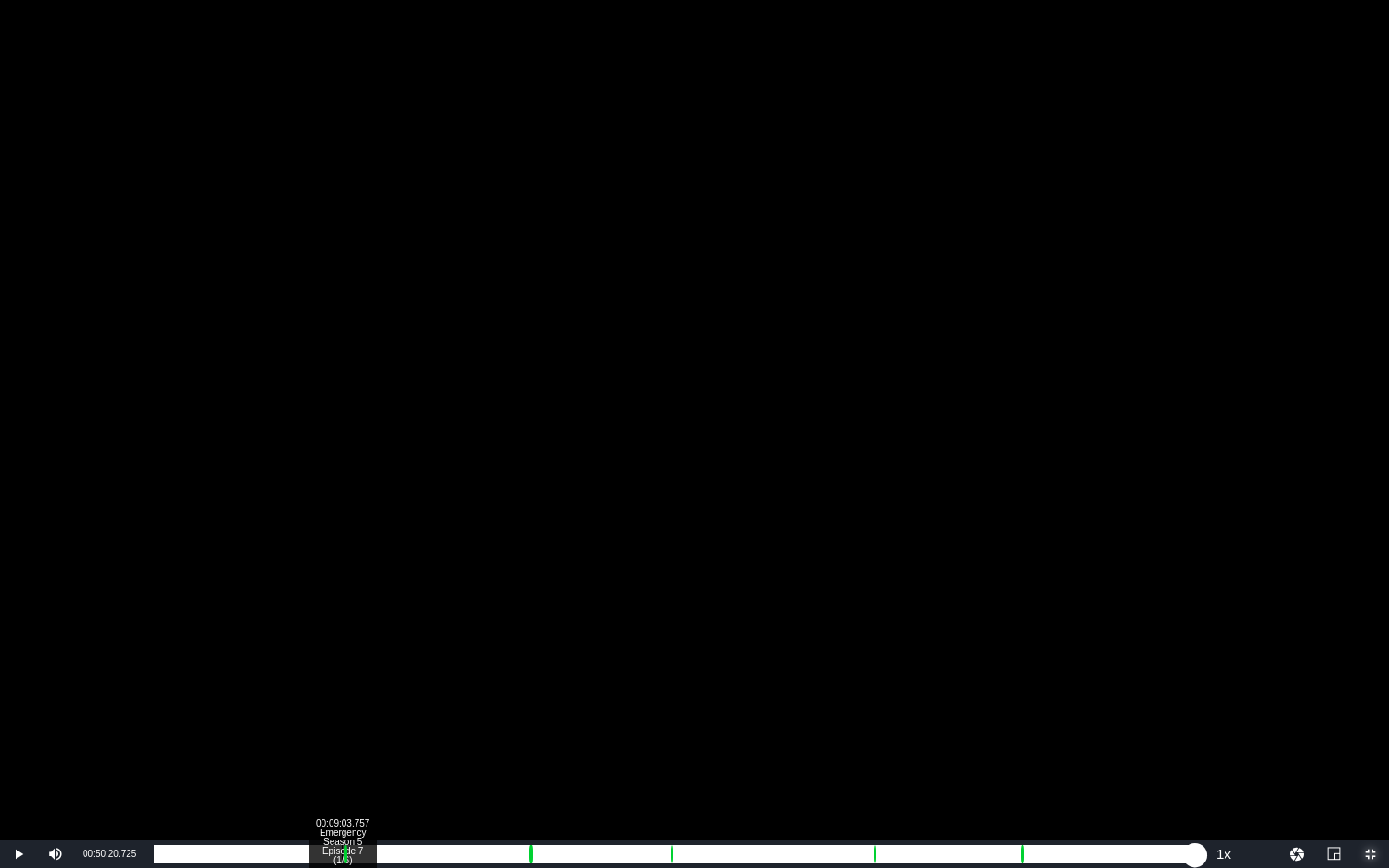
click at [341, 651] on div "Loaded : 100.00% 00:09:03.757 Emergency Season 5 Episode 7 (1/6) 00:45:20.760" at bounding box center [676, 854] width 1042 height 18
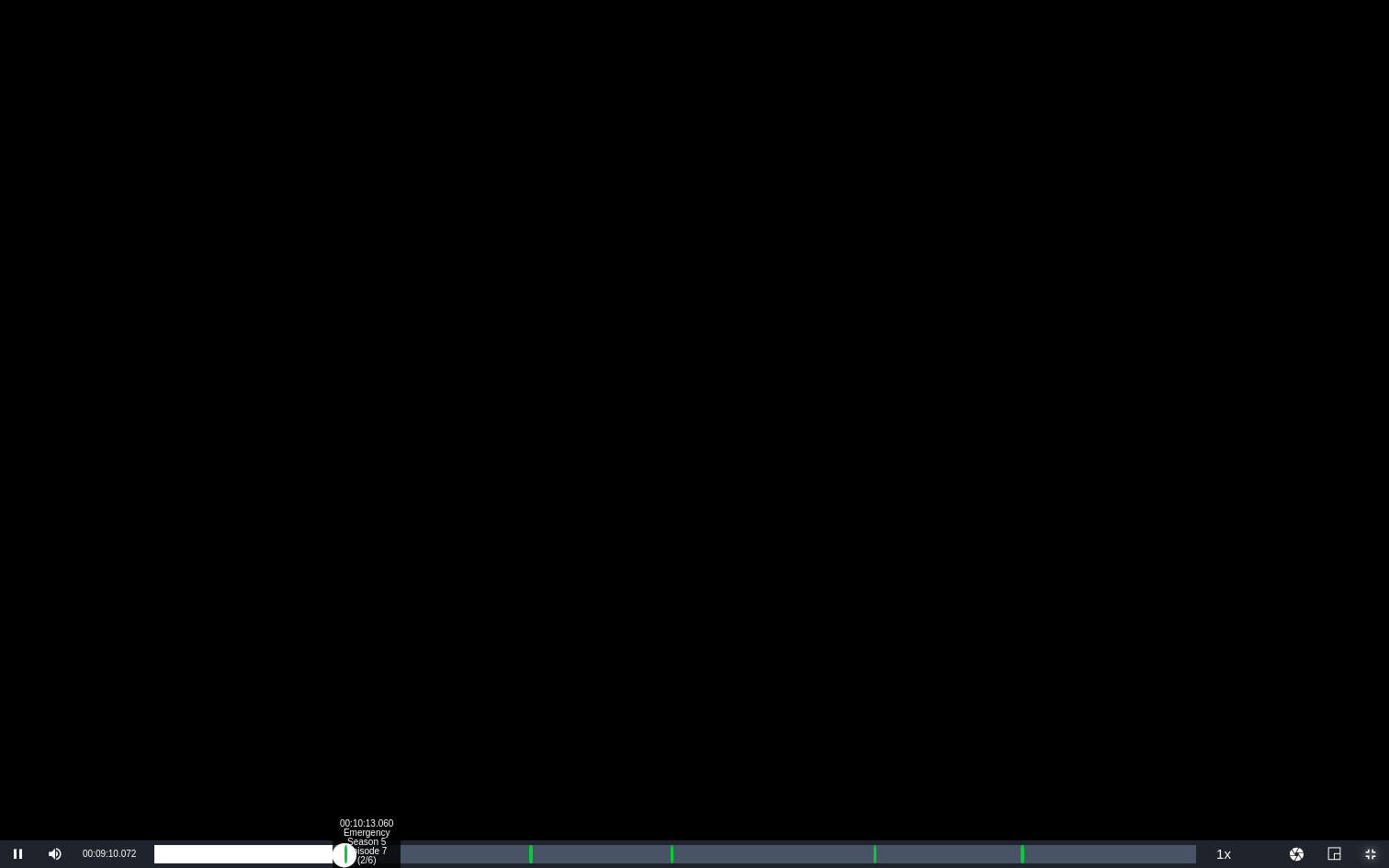
click at [365, 651] on div "00:10:13.060 Emergency Season 5 Episode 7 (2/6)" at bounding box center [365, 854] width 1 height 18
click at [363, 651] on div "00:09:19.061" at bounding box center [261, 854] width 214 height 18
click at [527, 651] on div "Loaded : 21.17% 00:18:02.184 Emergency Season 5 Episode 7 (3/6) 00:09:10.918 Cu…" at bounding box center [676, 854] width 1042 height 18
click at [549, 651] on div "00:19:06.155 Emergency Season 5 Episode 7 (3/6)" at bounding box center [549, 854] width 1 height 18
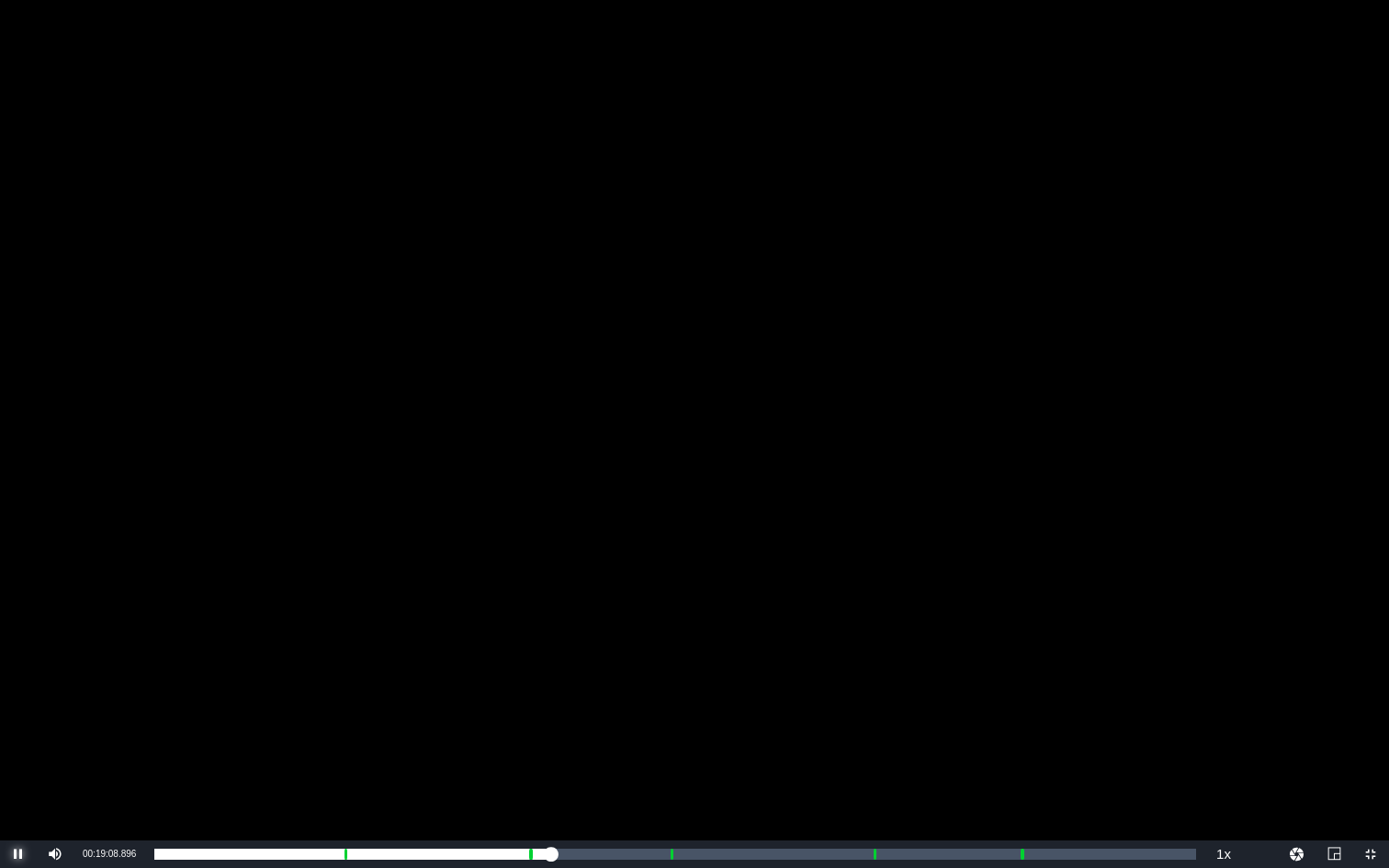
drag, startPoint x: 11, startPoint y: 852, endPoint x: 31, endPoint y: 852, distance: 20.0
click at [18, 651] on span "Video Player" at bounding box center [18, 854] width 0 height 0
click at [1302, 651] on span "Video Player" at bounding box center [1370, 854] width 0 height 0
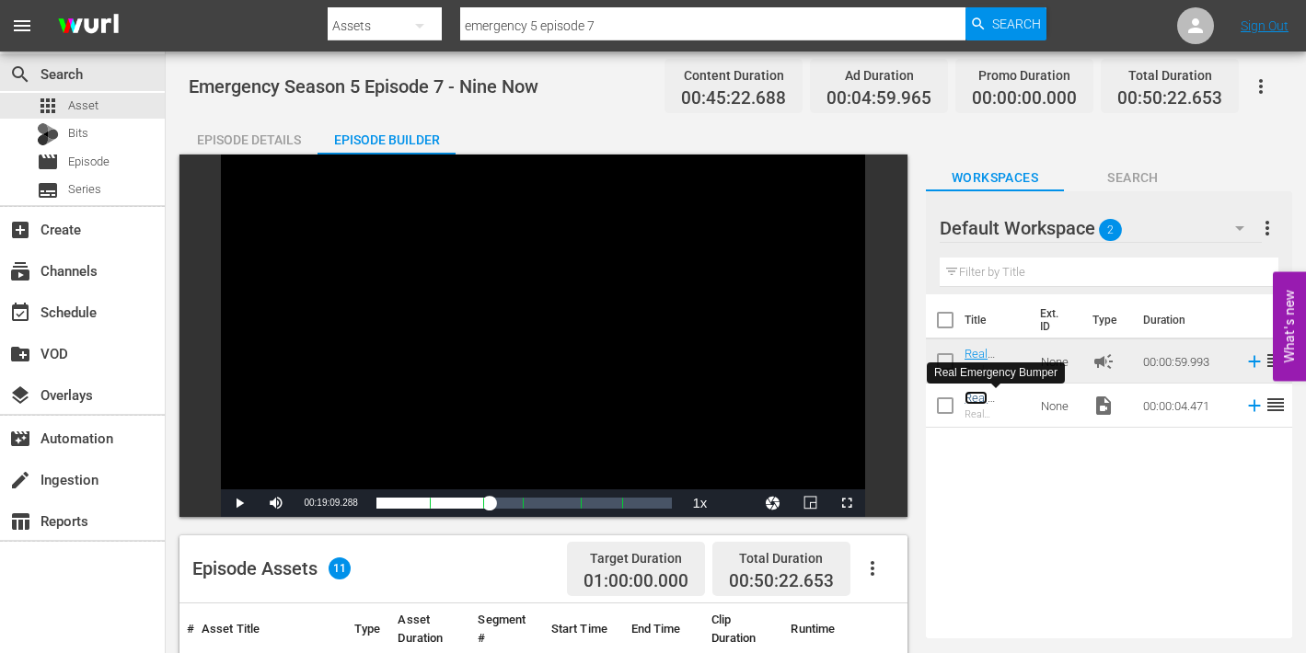
click at [973, 402] on link "Real Emergency Bumper" at bounding box center [994, 411] width 59 height 41
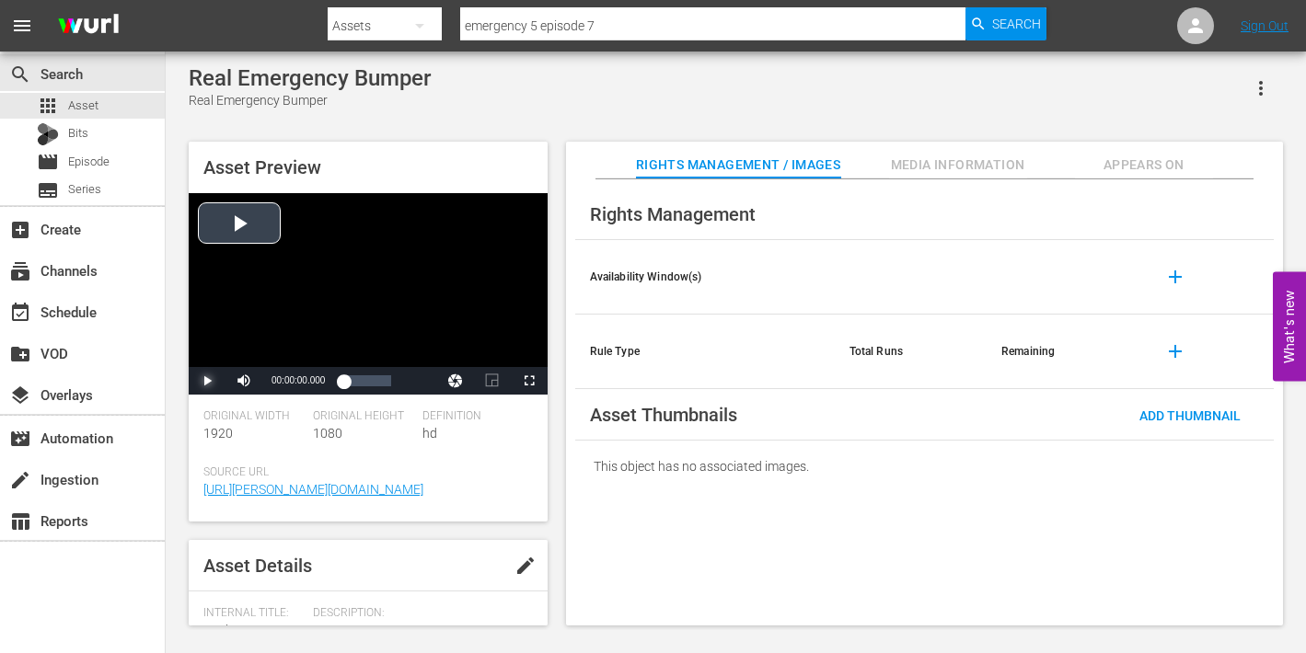
click at [207, 381] on span "Video Player" at bounding box center [207, 381] width 0 height 0
click at [89, 165] on span "Episode" at bounding box center [88, 162] width 41 height 18
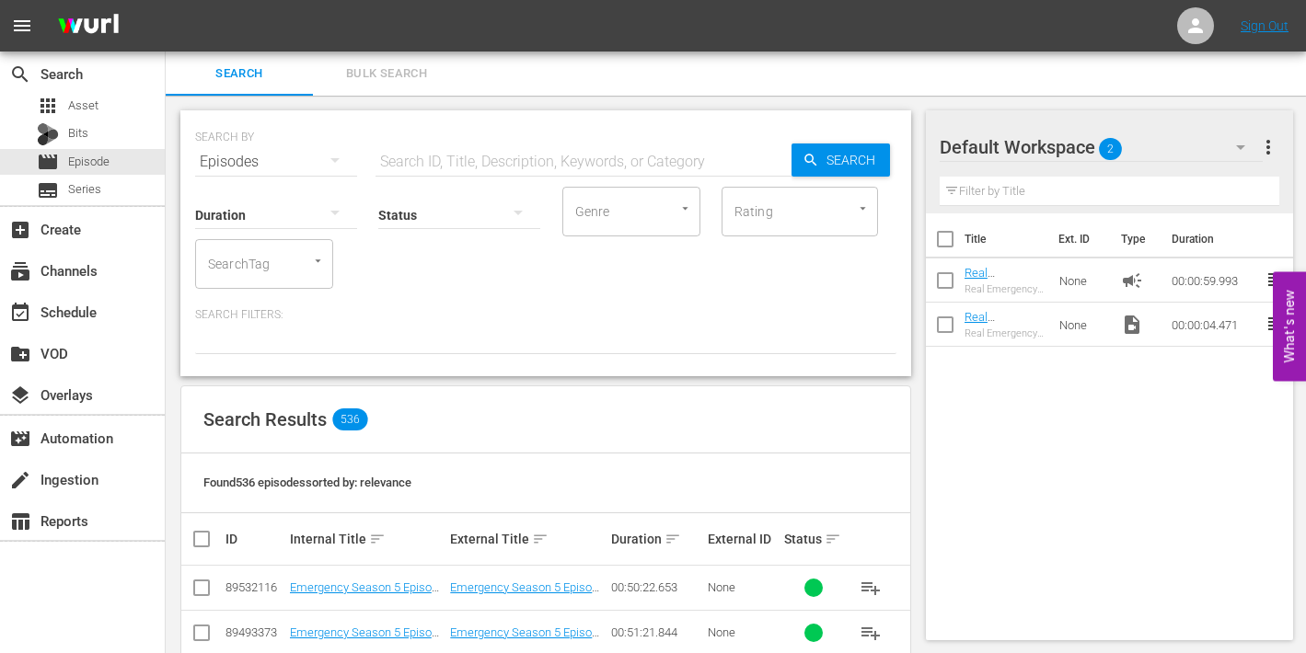
click at [433, 157] on input "text" at bounding box center [584, 162] width 416 height 44
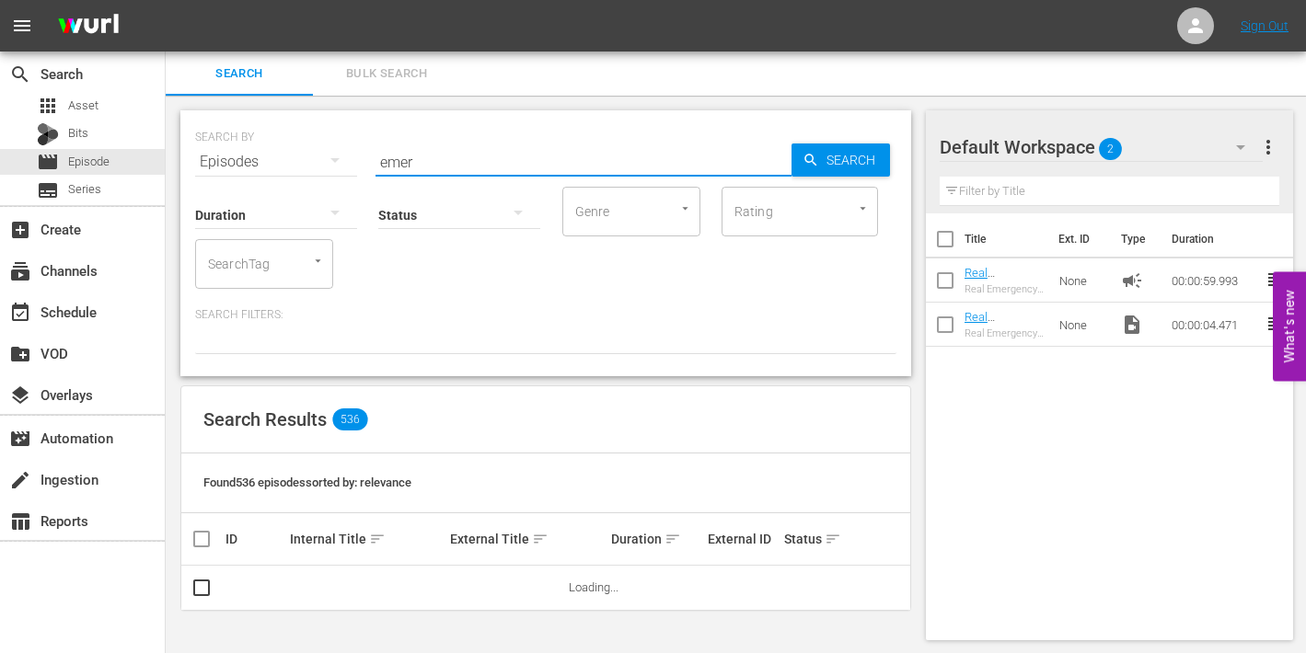
type input "emergency season 1 episode 1"
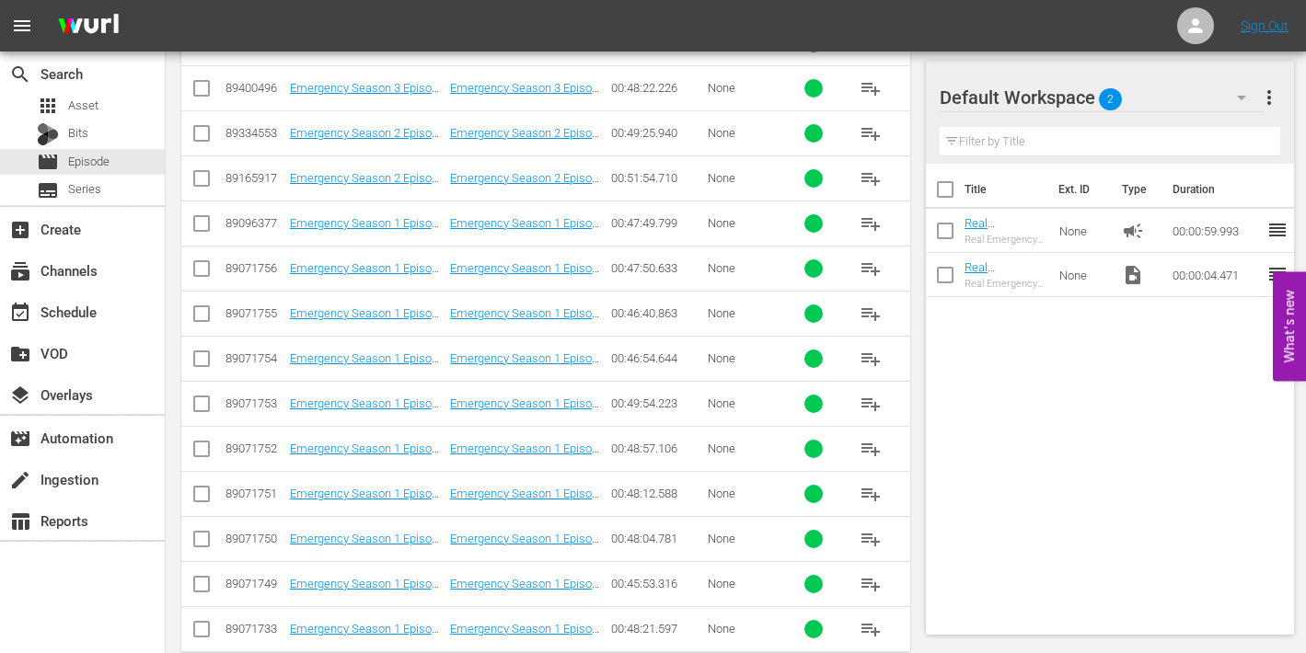
scroll to position [681, 0]
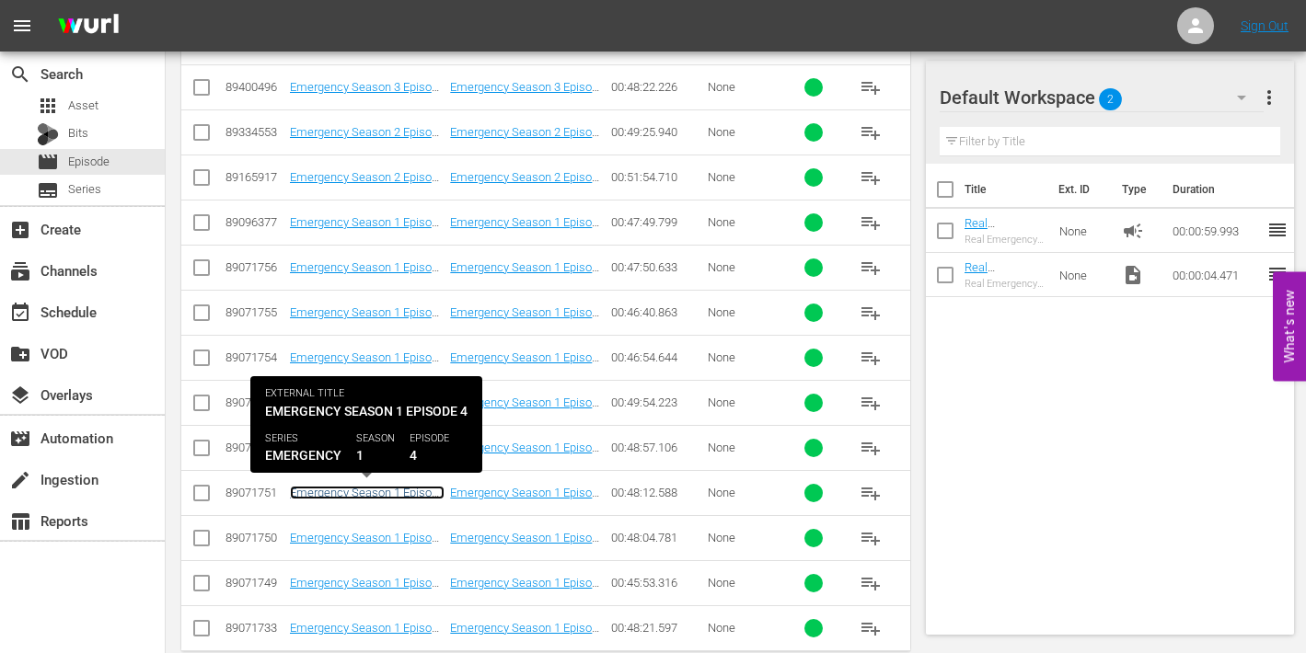
click at [351, 491] on link "Emergency Season 1 Episode 4 - Nine Now" at bounding box center [367, 500] width 155 height 28
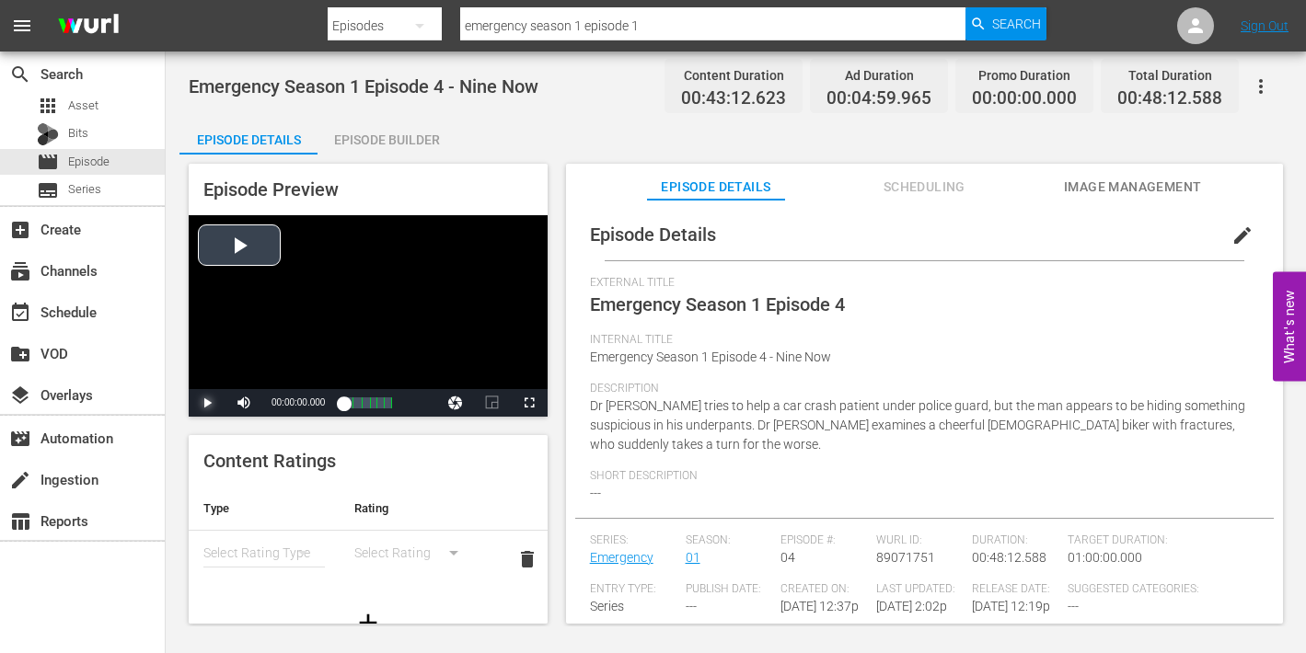
click at [207, 403] on span "Video Player" at bounding box center [207, 403] width 0 height 0
click at [529, 403] on span "Video Player" at bounding box center [529, 403] width 0 height 0
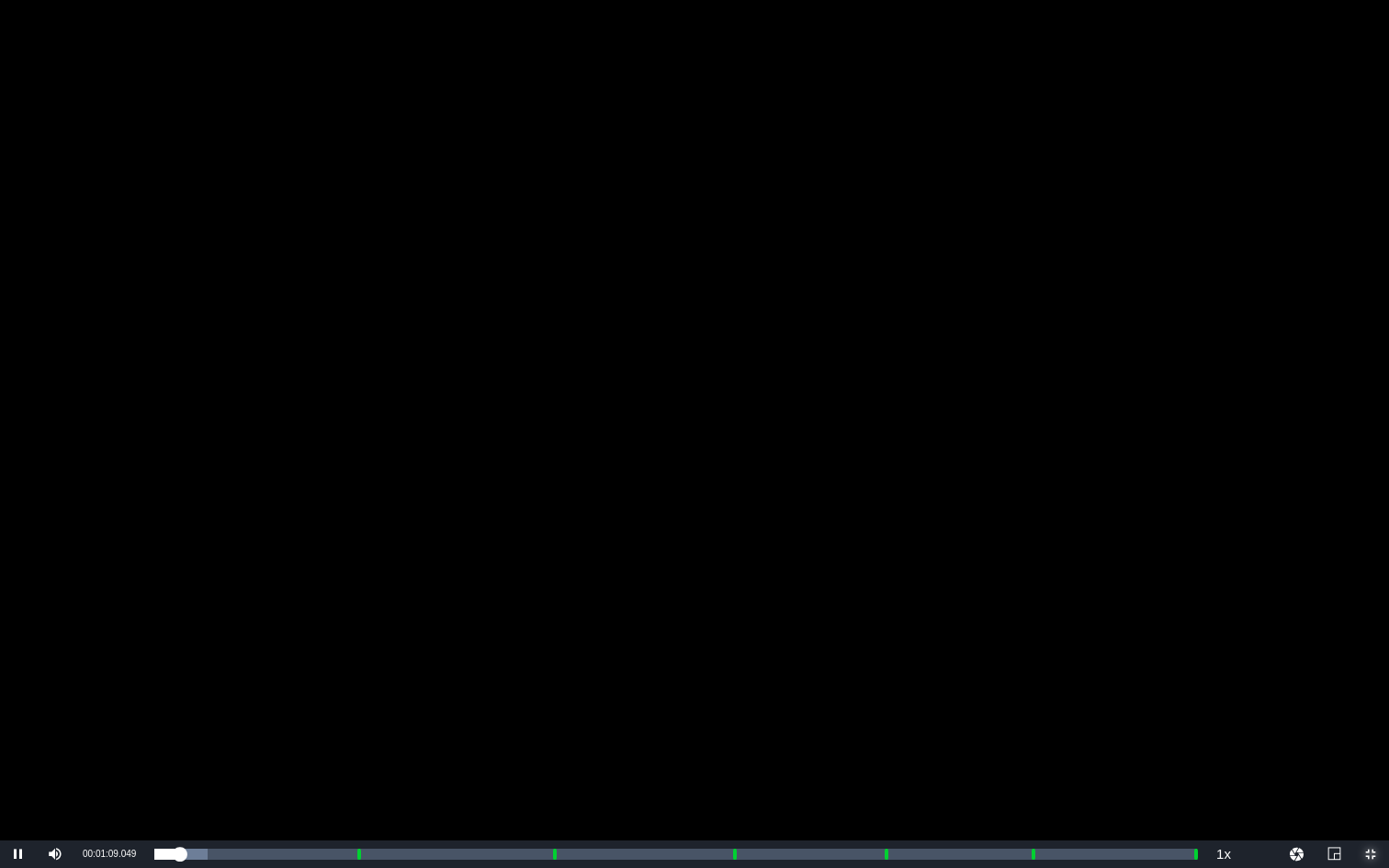
click at [1302, 651] on span "Video Player" at bounding box center [1370, 854] width 0 height 0
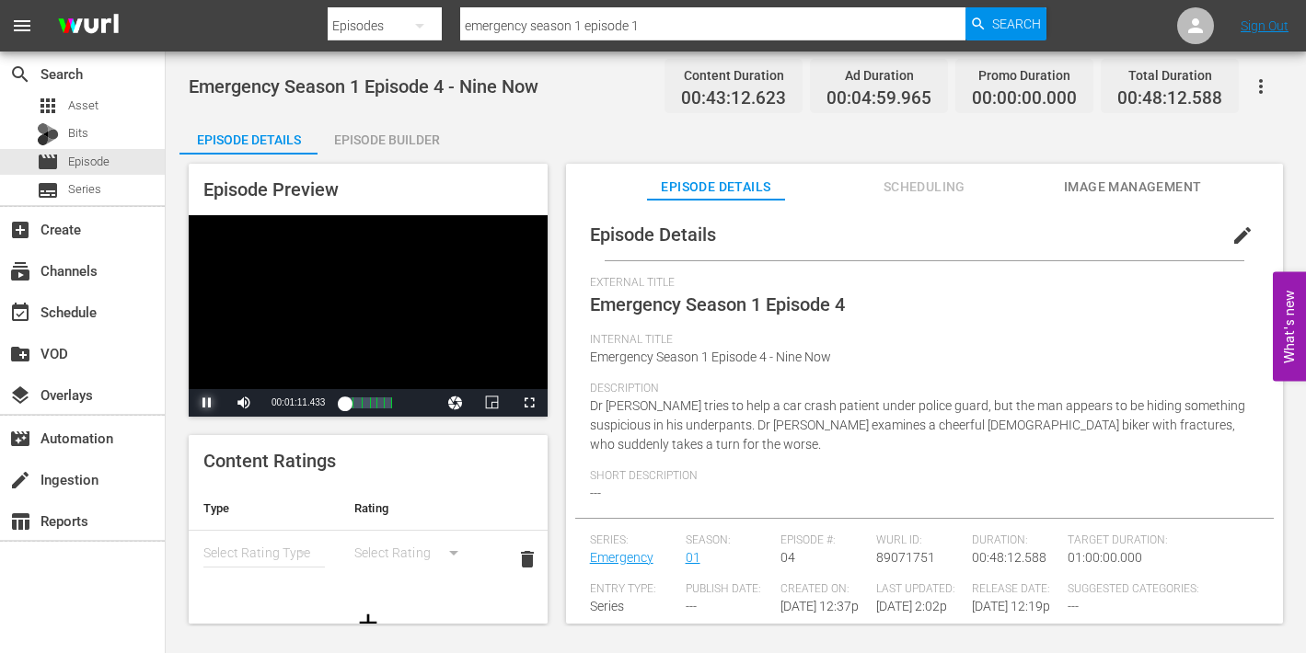
click at [207, 403] on span "Video Player" at bounding box center [207, 403] width 0 height 0
click at [87, 160] on span "Episode" at bounding box center [88, 162] width 41 height 18
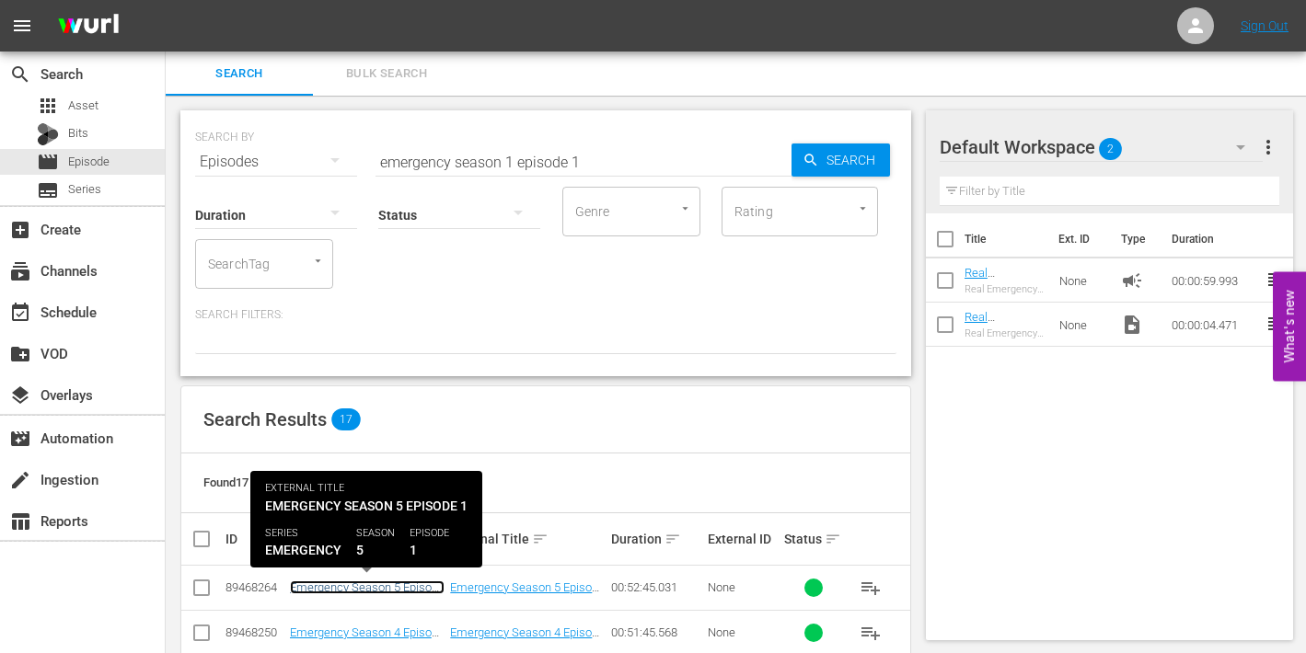
click at [392, 585] on link "Emergency Season 5 Episode 1 - Nine Now" at bounding box center [367, 595] width 155 height 28
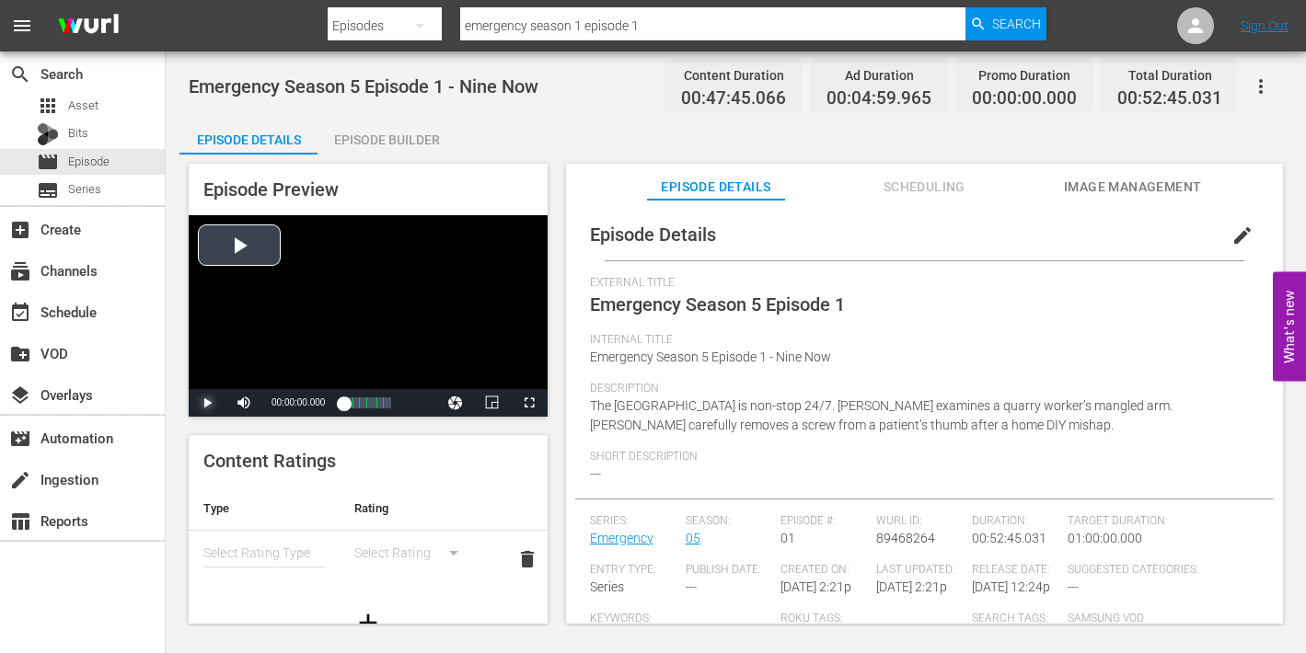
click at [207, 403] on span "Video Player" at bounding box center [207, 403] width 0 height 0
click at [529, 403] on span "Video Player" at bounding box center [529, 403] width 0 height 0
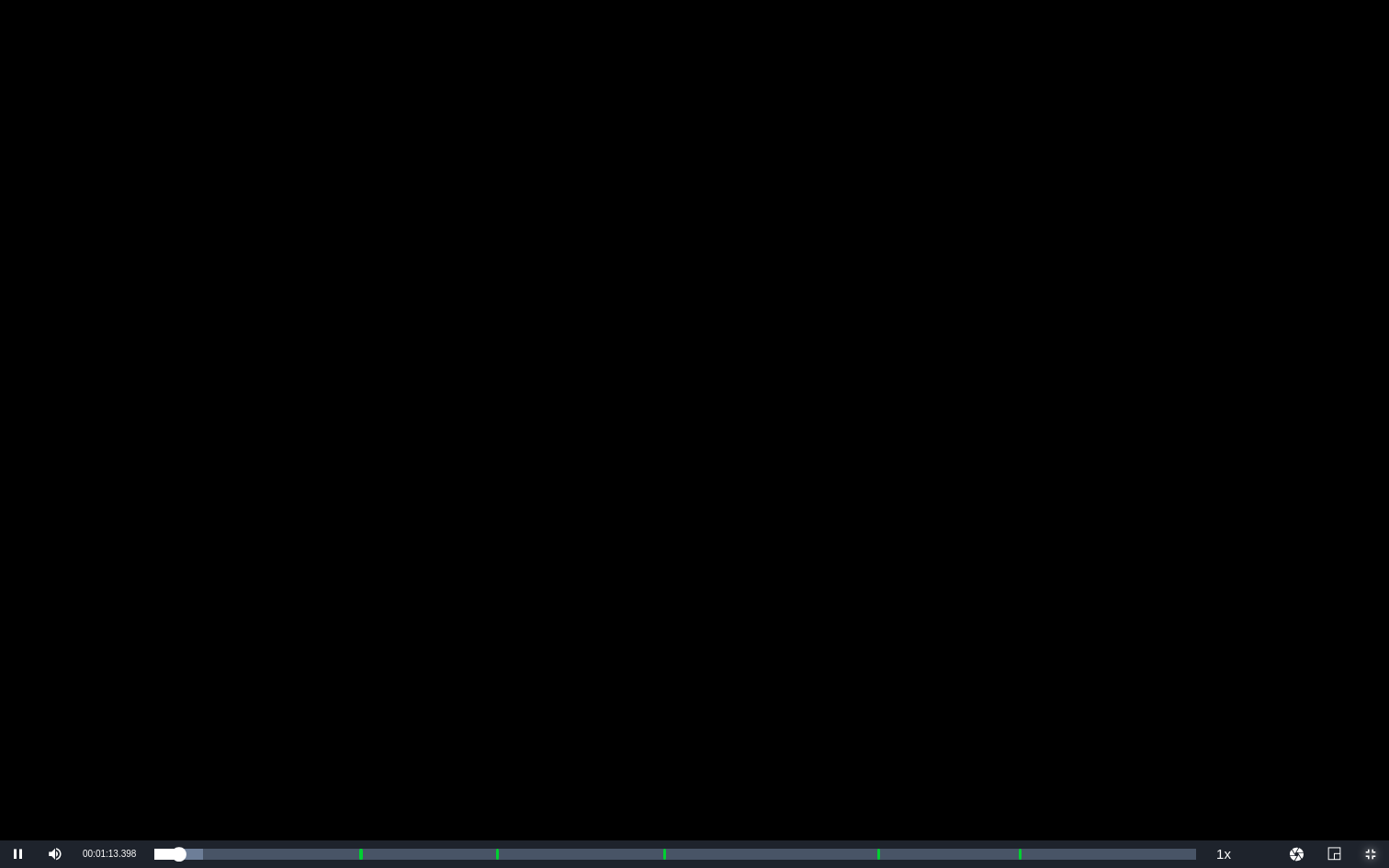
click at [1302, 651] on span "Video Player" at bounding box center [1370, 854] width 0 height 0
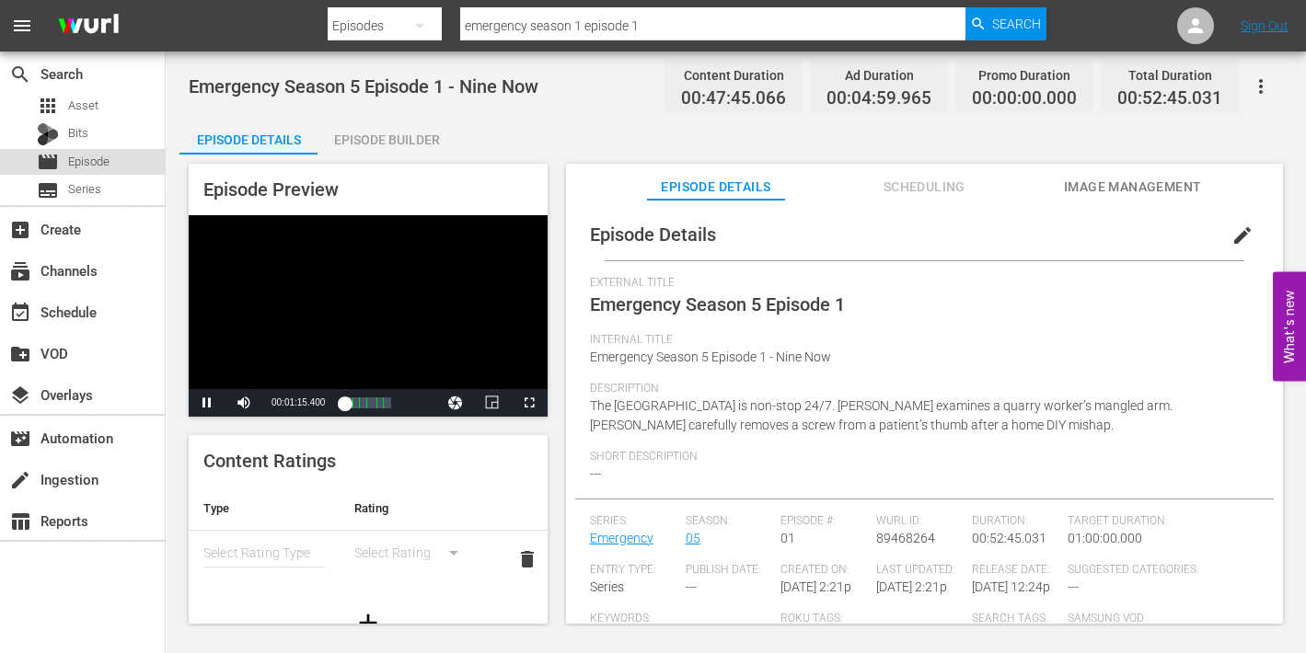
click at [75, 160] on span "Episode" at bounding box center [88, 162] width 41 height 18
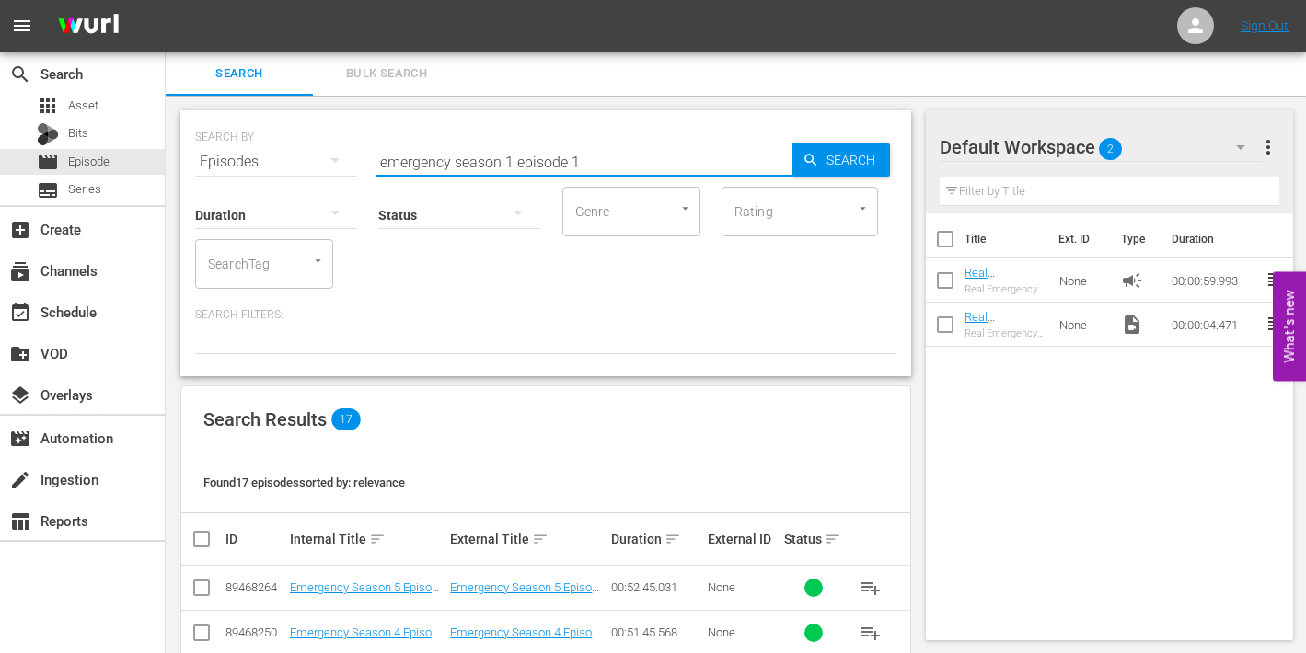
drag, startPoint x: 573, startPoint y: 156, endPoint x: 600, endPoint y: 157, distance: 26.8
click at [600, 157] on input "emergency season 1 episode 1" at bounding box center [584, 162] width 416 height 44
drag, startPoint x: 507, startPoint y: 161, endPoint x: 629, endPoint y: 164, distance: 121.5
click at [629, 164] on input "emergency season 1 episode 1" at bounding box center [584, 162] width 416 height 44
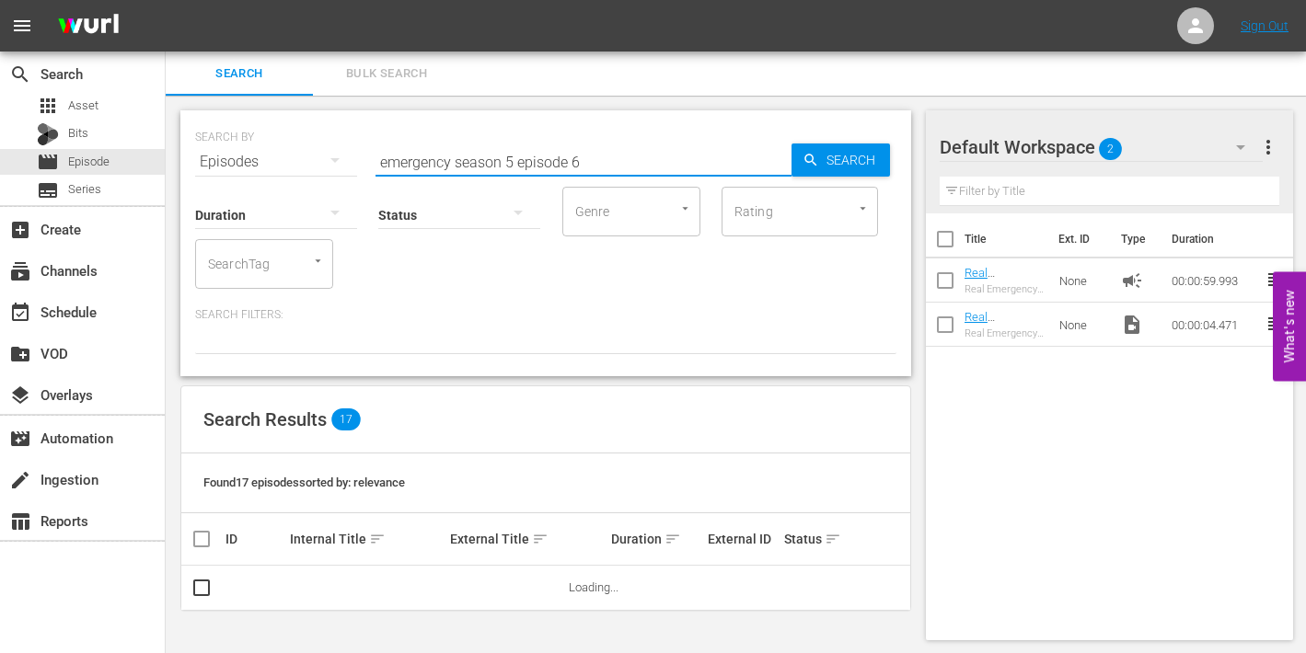
type input "emergency season 5 episode 6"
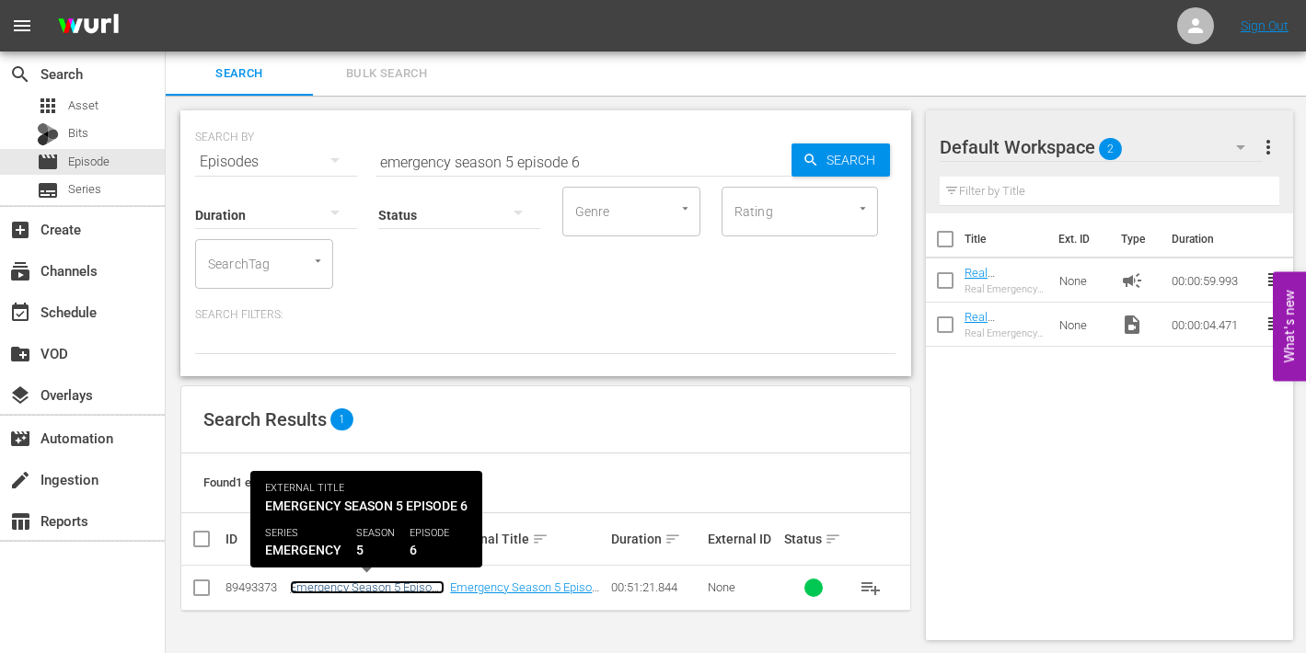
click at [334, 590] on link "Emergency Season 5 Episode 6 - Nine Now" at bounding box center [367, 595] width 155 height 28
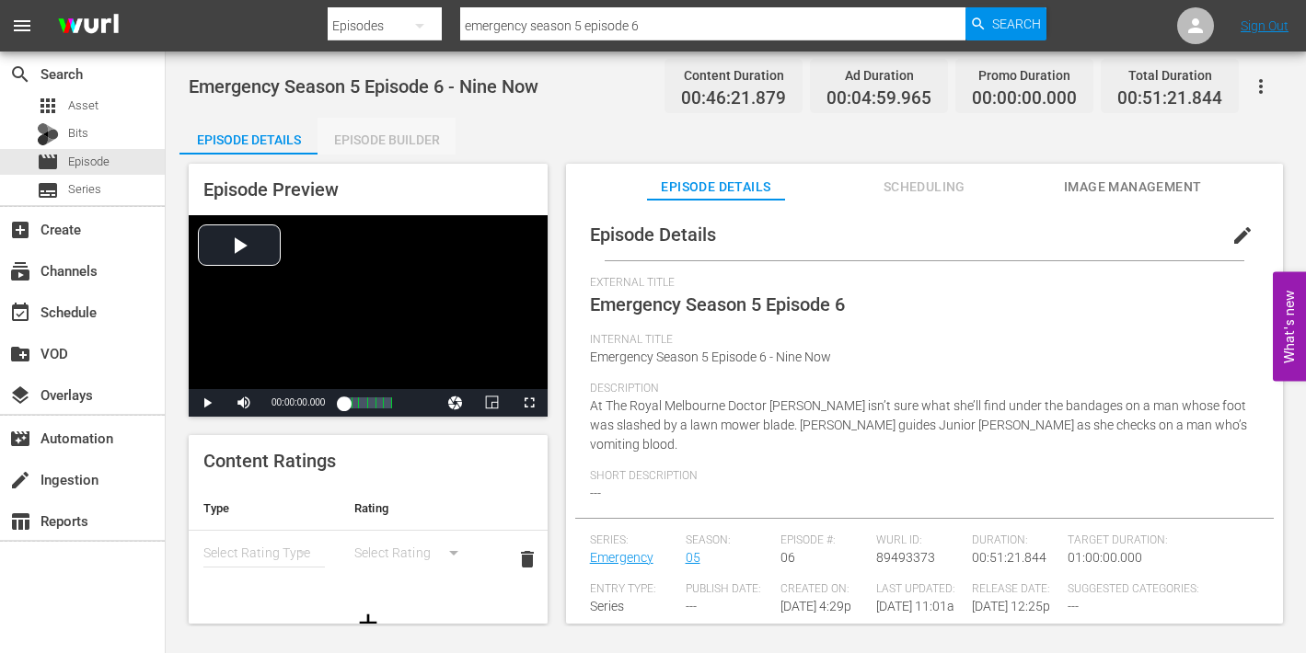
click at [393, 133] on div "Episode Builder" at bounding box center [387, 140] width 138 height 44
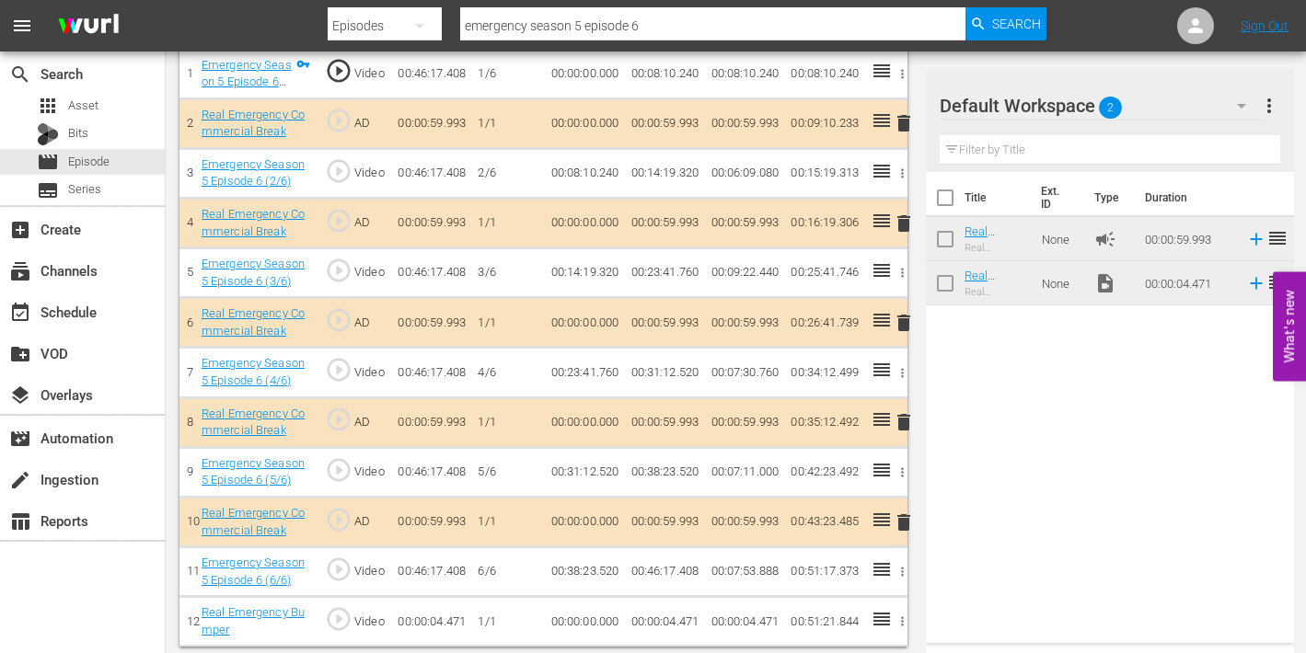
scroll to position [614, 0]
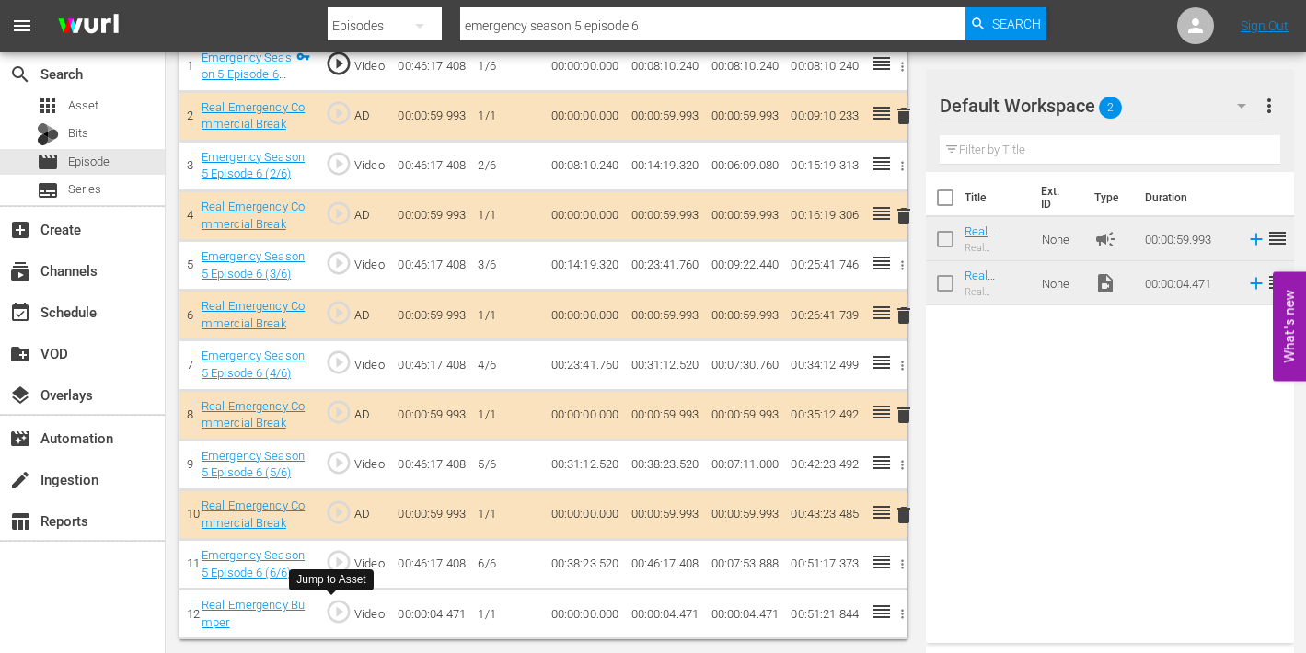
click at [337, 610] on span "play_circle_outline" at bounding box center [339, 612] width 28 height 28
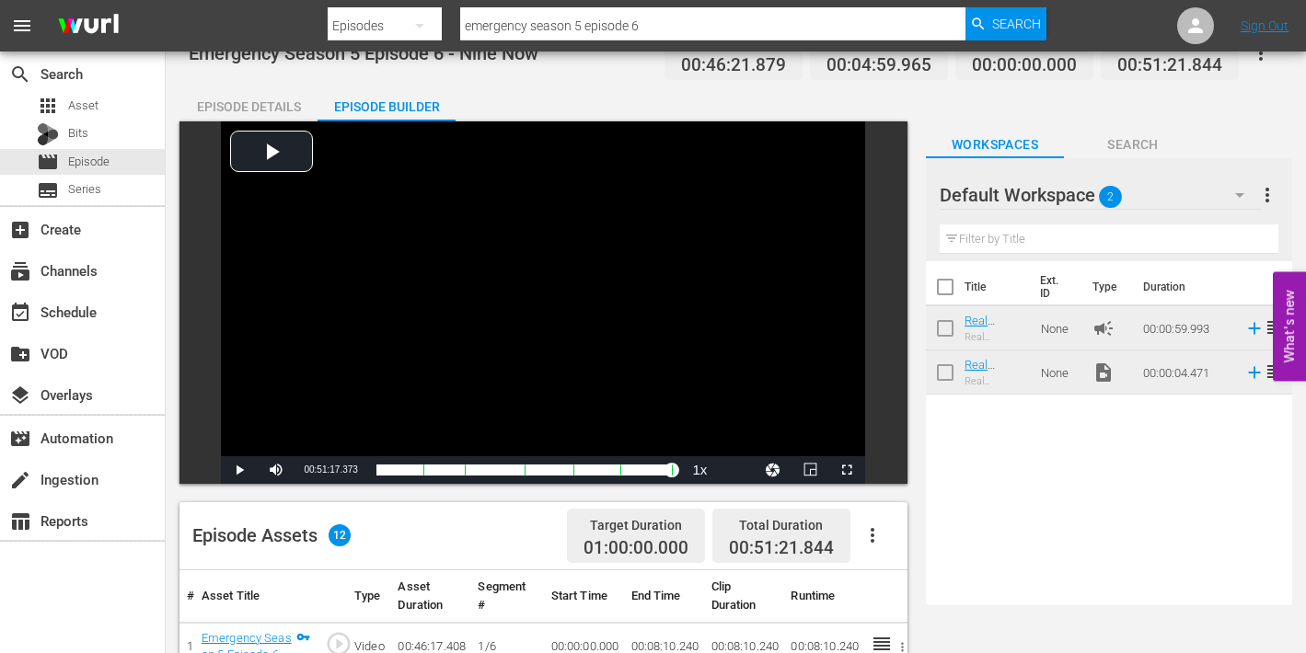
scroll to position [32, 0]
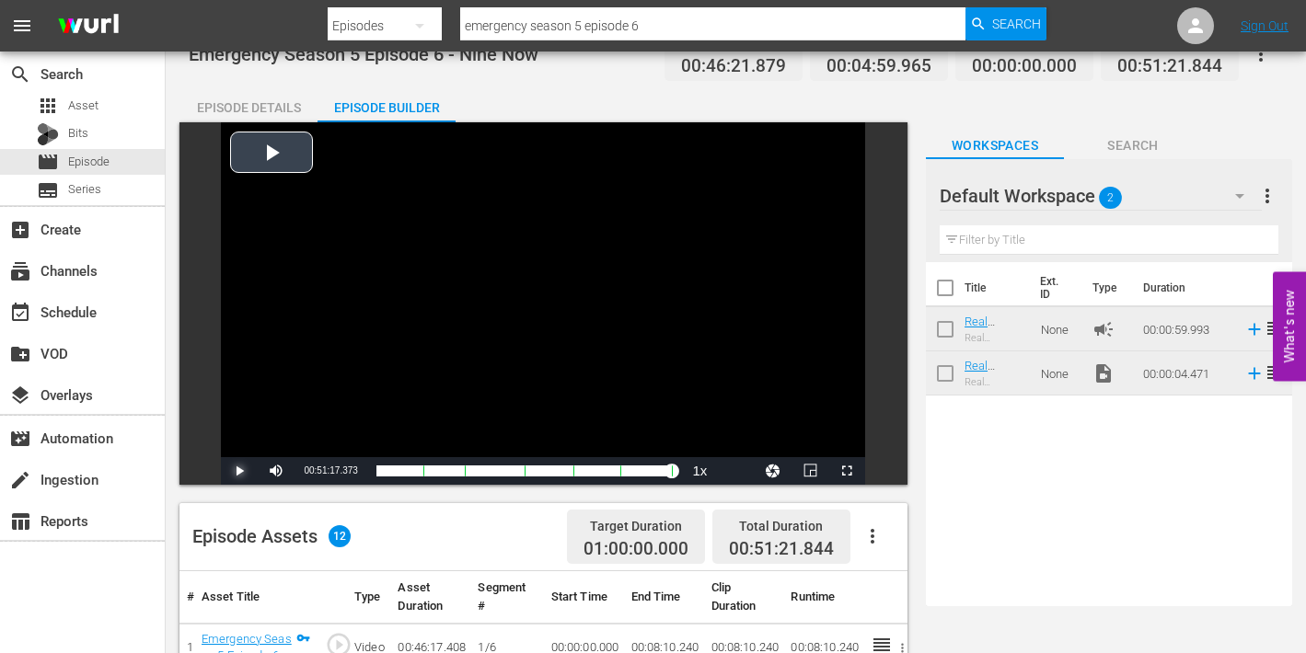
click at [239, 471] on span "Video Player" at bounding box center [239, 471] width 0 height 0
click at [847, 471] on span "Video Player" at bounding box center [847, 471] width 0 height 0
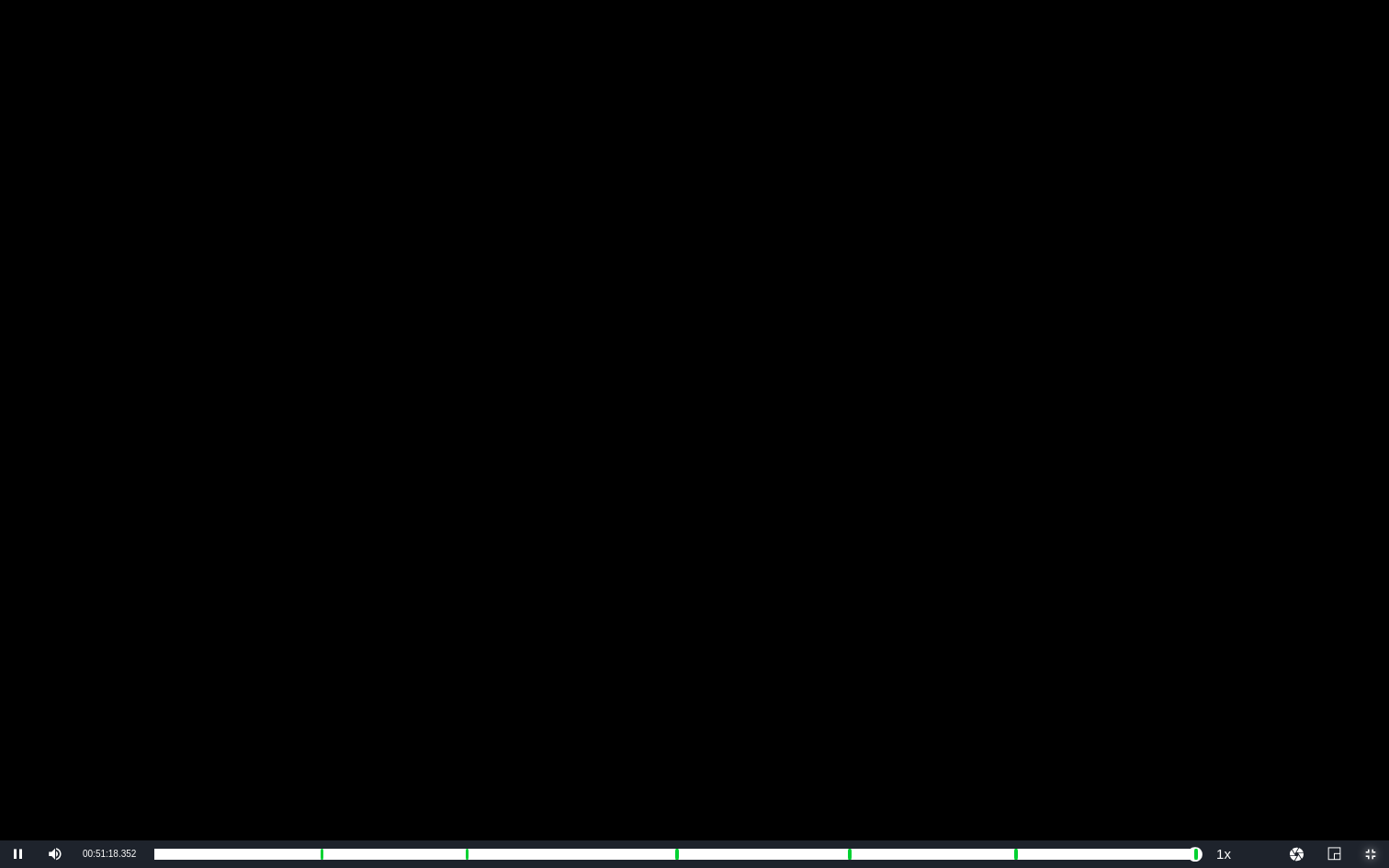
click at [1302, 651] on span "Video Player" at bounding box center [1370, 854] width 0 height 0
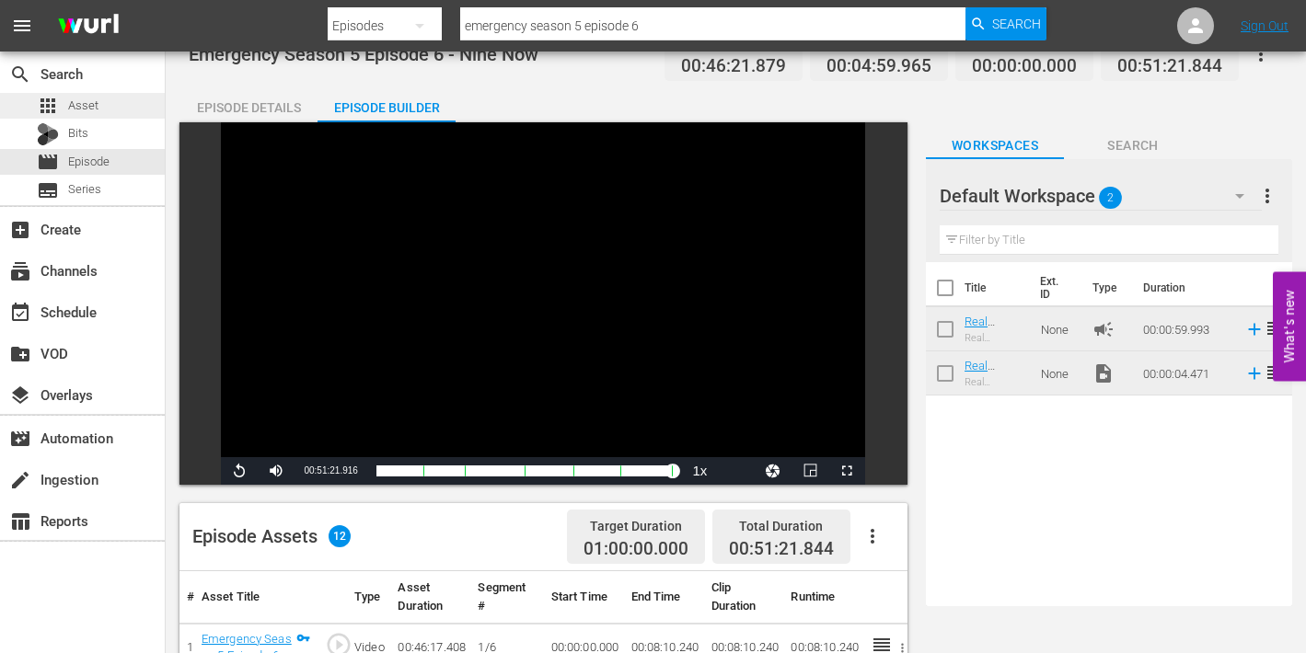
click at [72, 110] on span "Asset" at bounding box center [83, 106] width 30 height 18
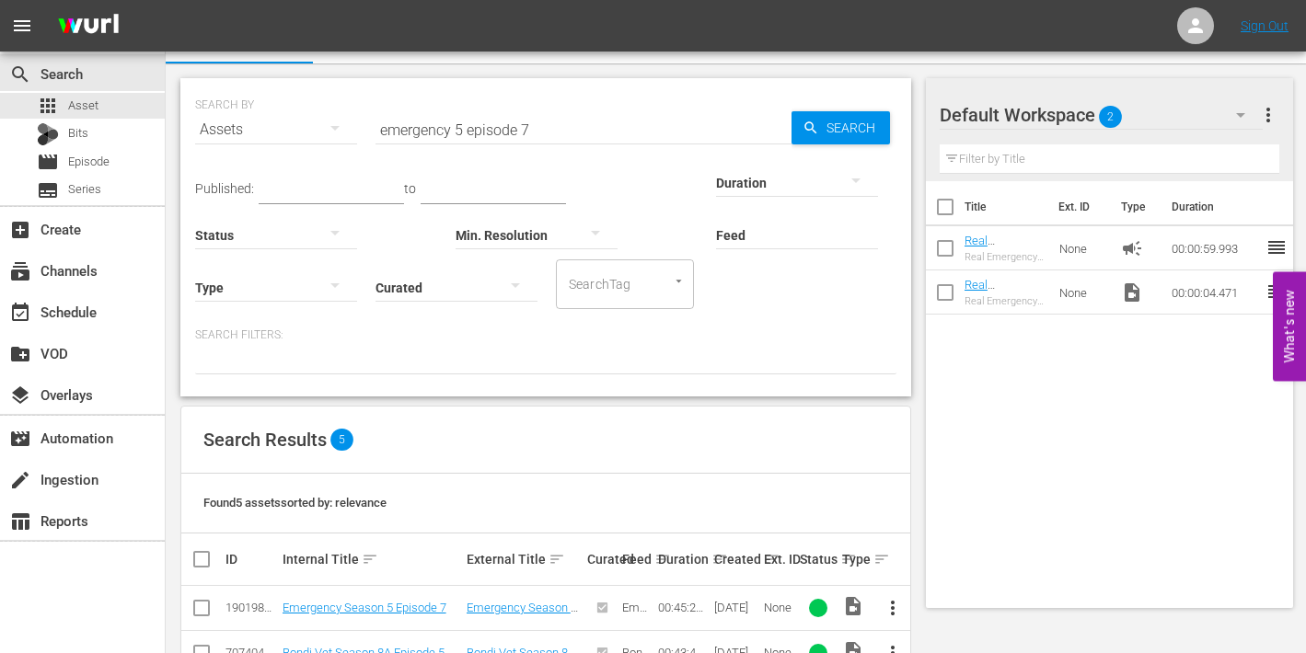
click at [889, 608] on span "more_vert" at bounding box center [893, 608] width 22 height 22
click at [942, 607] on div "Episode" at bounding box center [992, 600] width 125 height 44
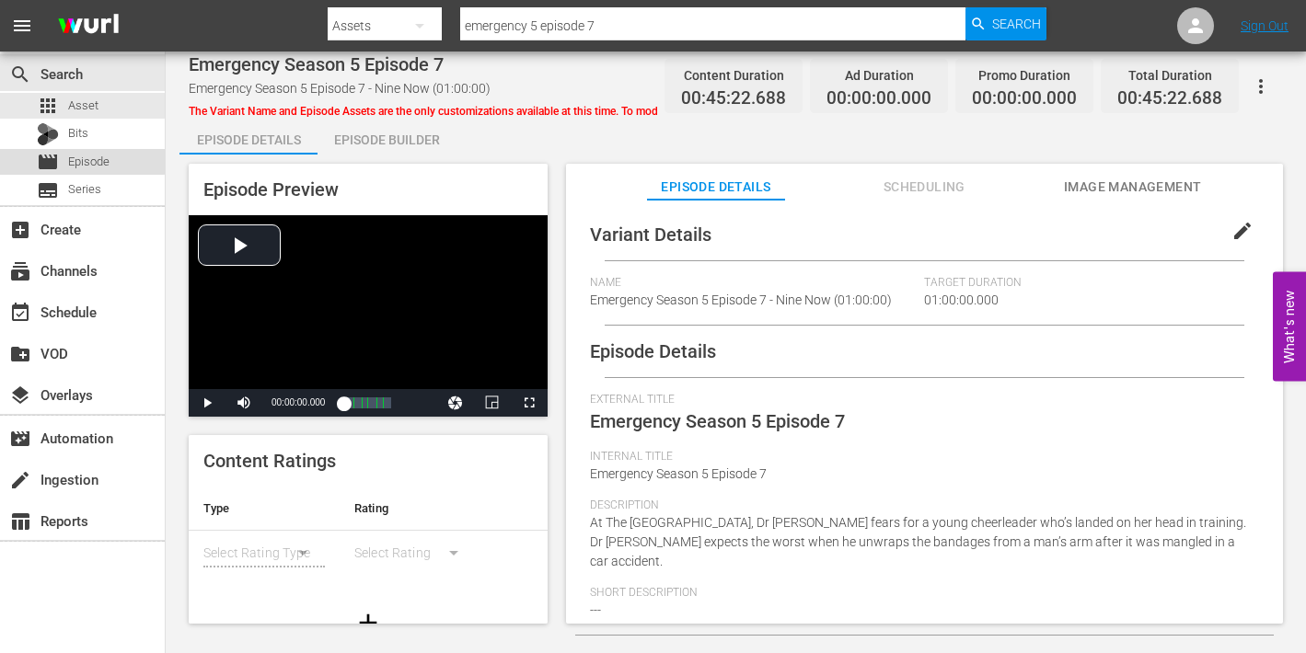
click at [74, 160] on span "Episode" at bounding box center [88, 162] width 41 height 18
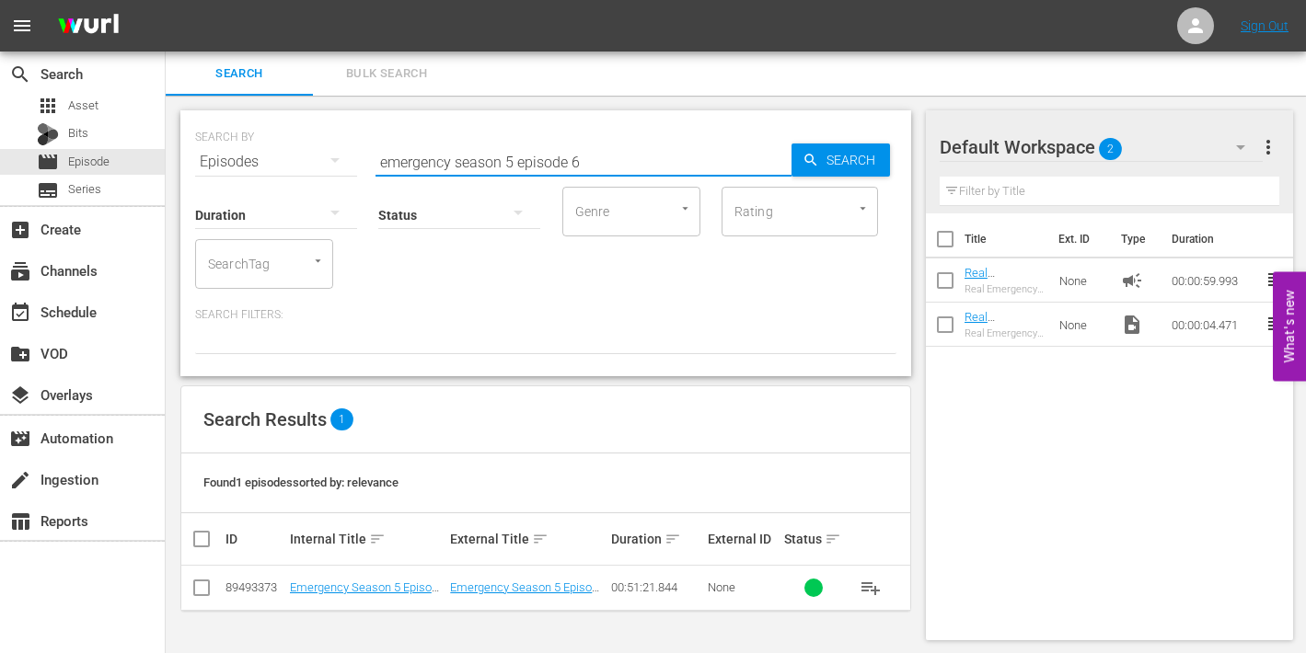
click at [582, 161] on input "emergency season 5 episode 6" at bounding box center [584, 162] width 416 height 44
type input "emergency season 5 episode 7"
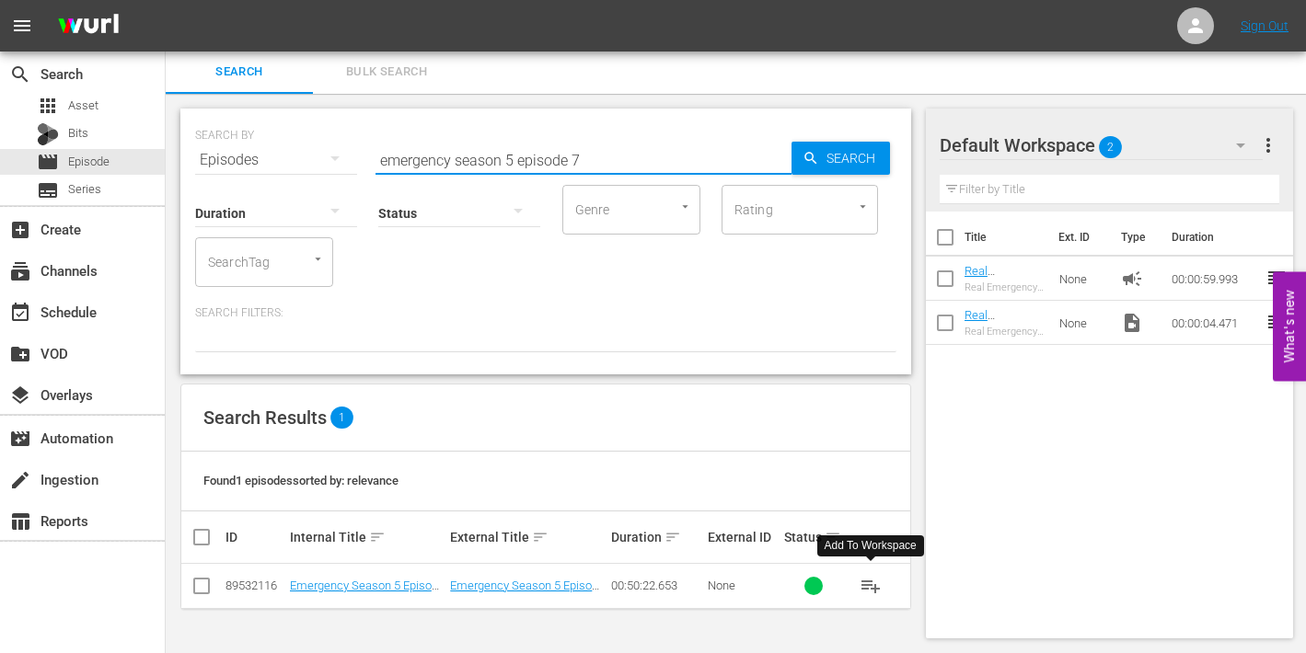
scroll to position [1, 0]
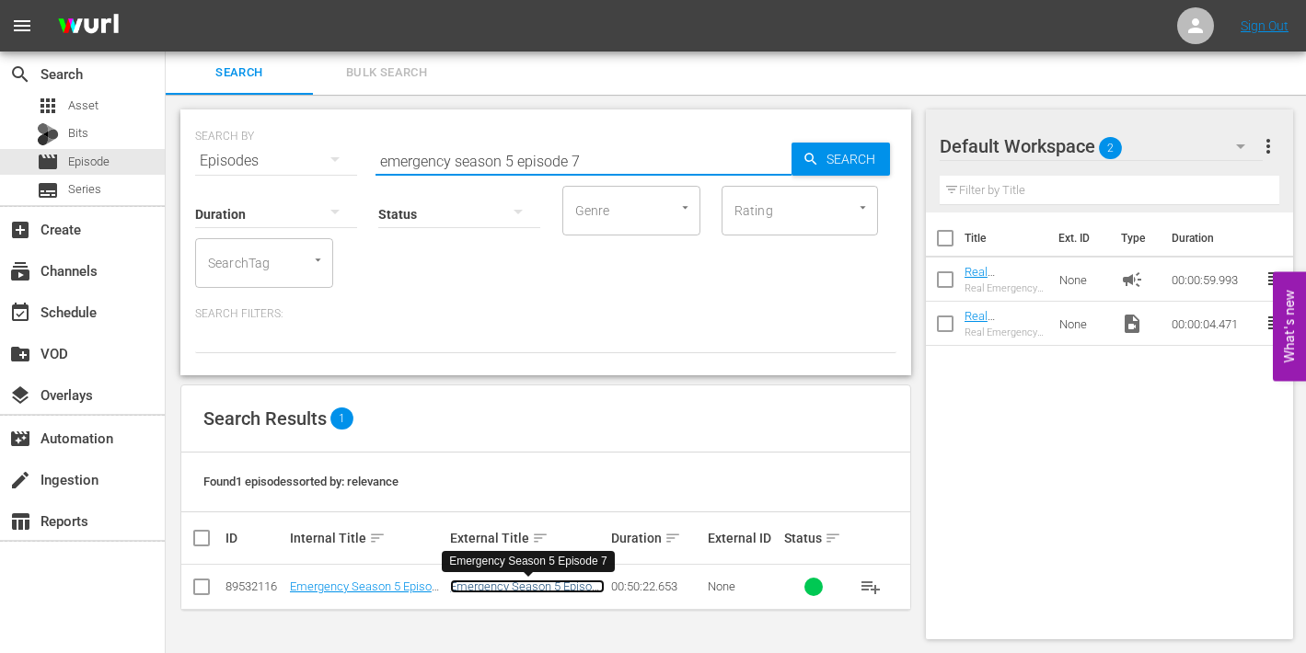
click at [494, 584] on link "Emergency Season 5 Episode 7" at bounding box center [527, 594] width 155 height 28
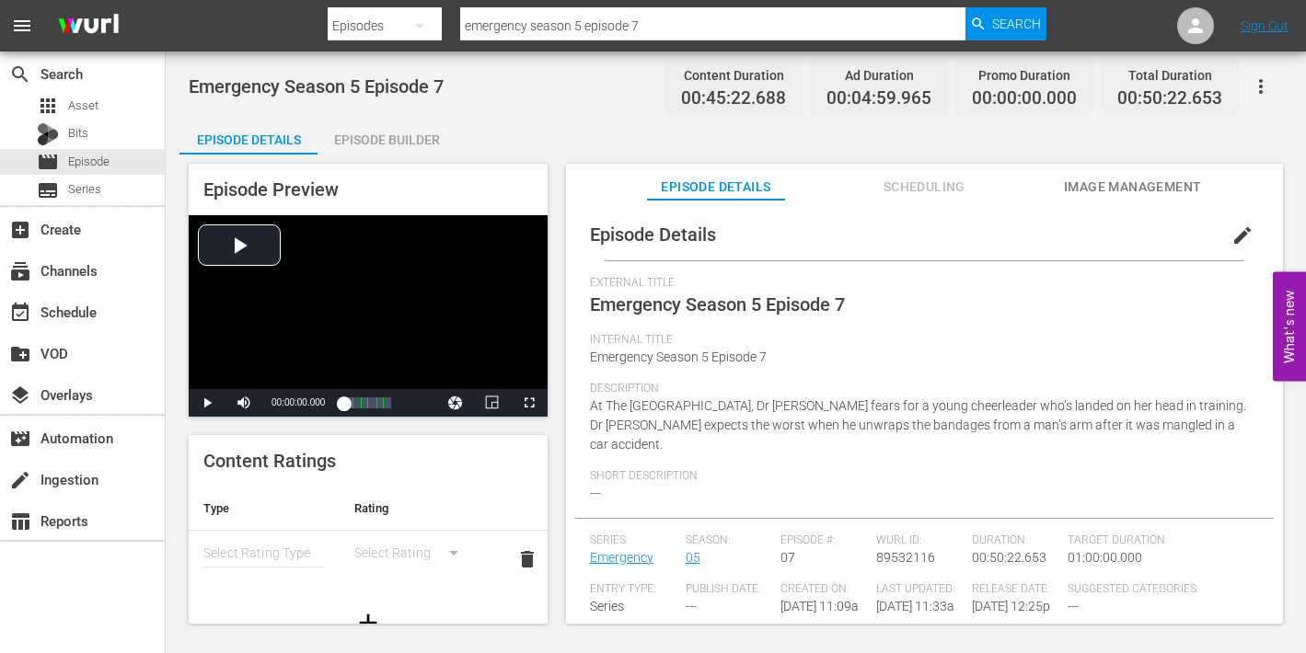
drag, startPoint x: 1234, startPoint y: 237, endPoint x: 1178, endPoint y: 268, distance: 64.3
click at [1234, 237] on span "edit" at bounding box center [1243, 236] width 22 height 22
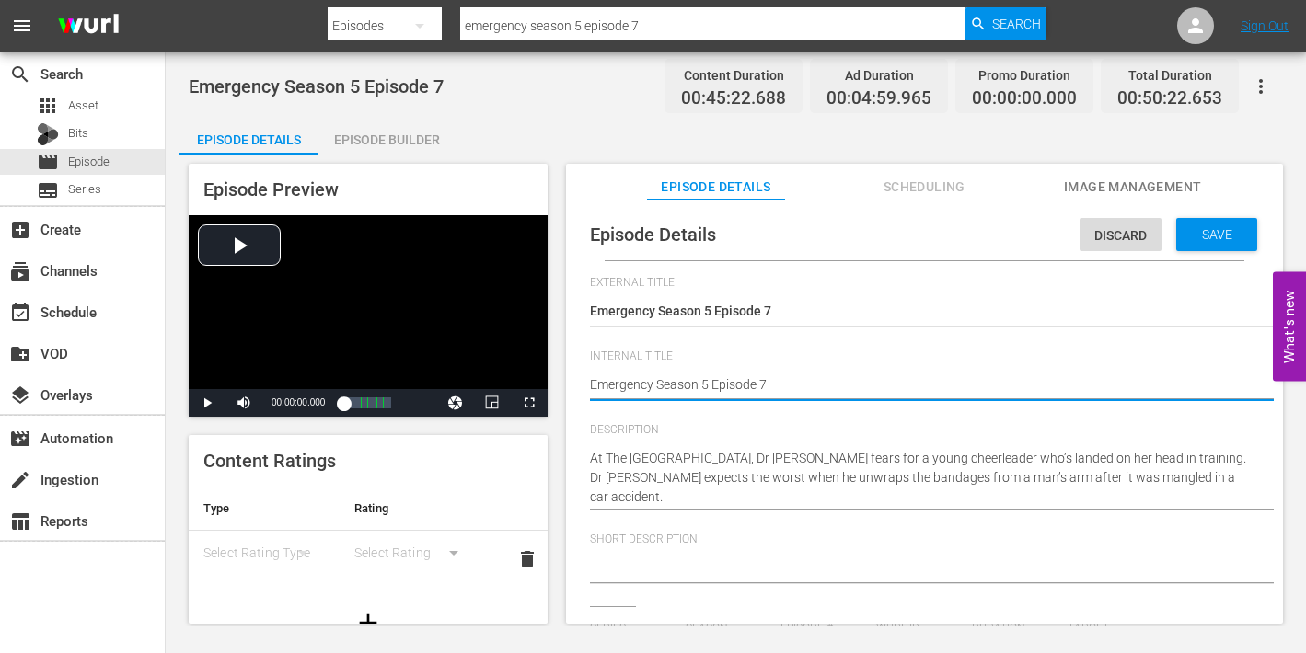
drag, startPoint x: 797, startPoint y: 390, endPoint x: 861, endPoint y: 387, distance: 63.6
type textarea "Emergency Season 5 Episode 7"
type textarea "Emergency Season 5 Episode 7 -"
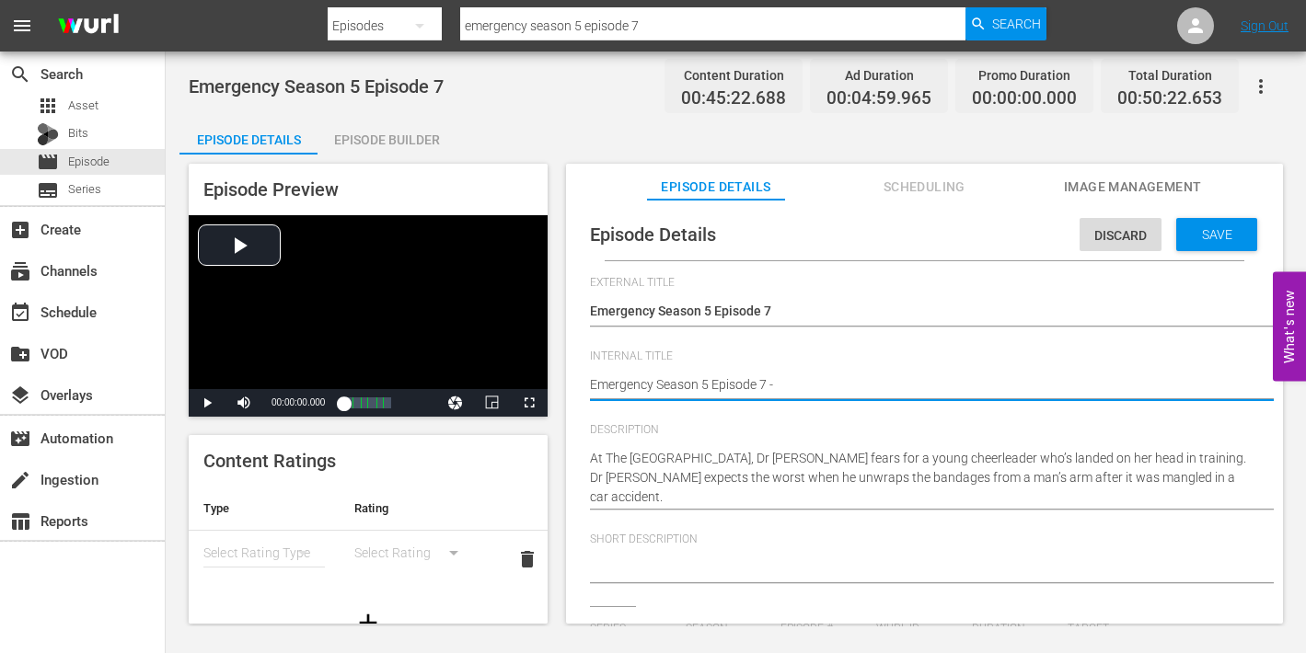
type textarea "Emergency Season 5 Episode 7 -"
type textarea "Emergency Season 5 Episode 7 - N"
type textarea "Emergency Season 5 Episode 7 - Ni"
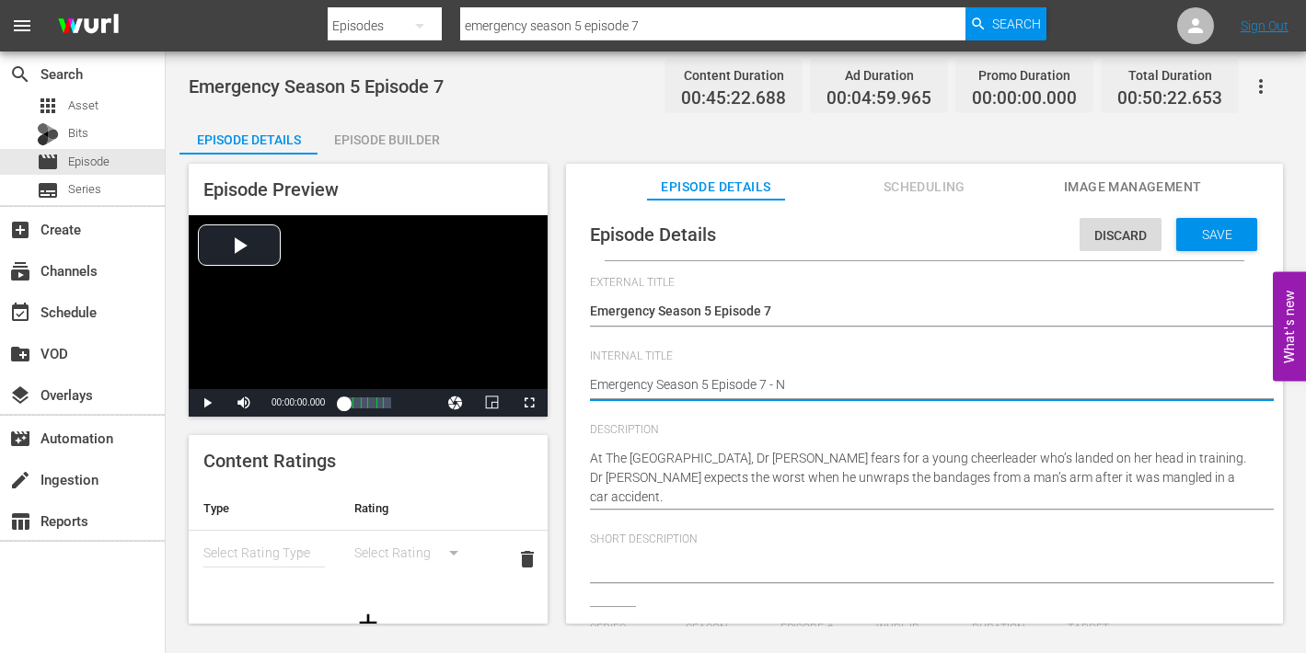
type textarea "Emergency Season 5 Episode 7 - Ni"
type textarea "Emergency Season 5 Episode 7 - Nin"
type textarea "Emergency Season 5 Episode 7 - Nine"
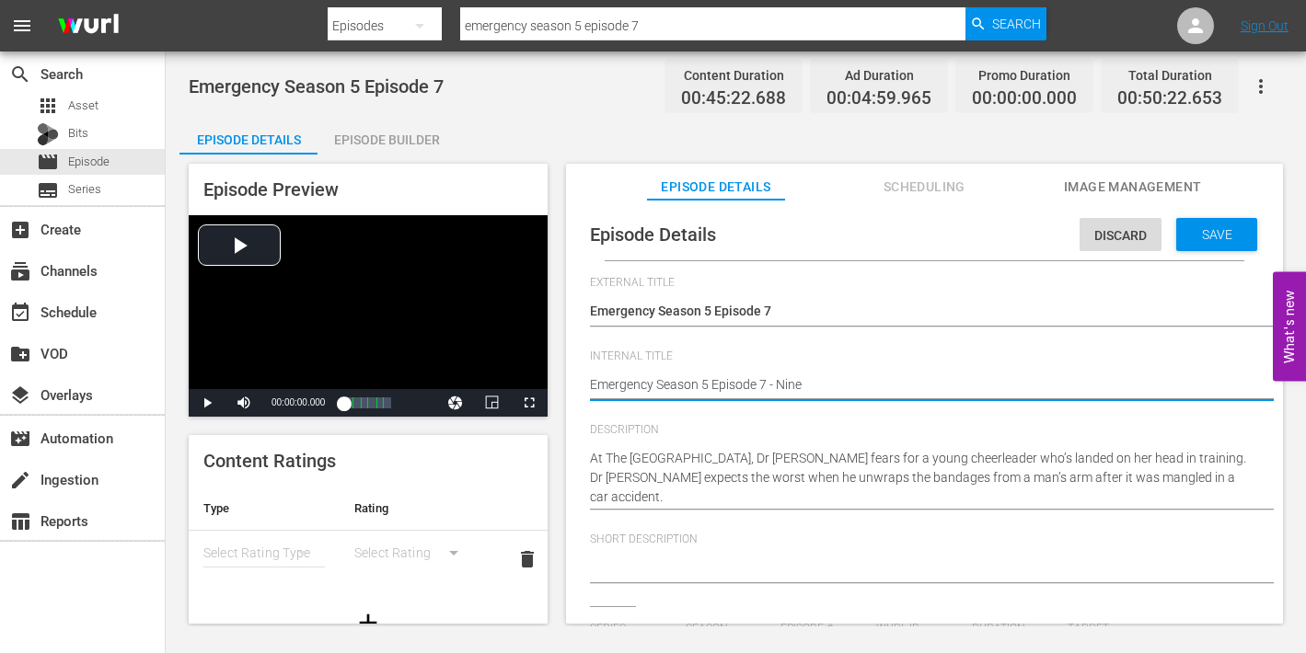
type textarea "Emergency Season 5 Episode 7 - Nine"
type textarea "Emergency Season 5 Episode 7 - Nine n"
type textarea "Emergency Season 5 Episode 7 - Nine"
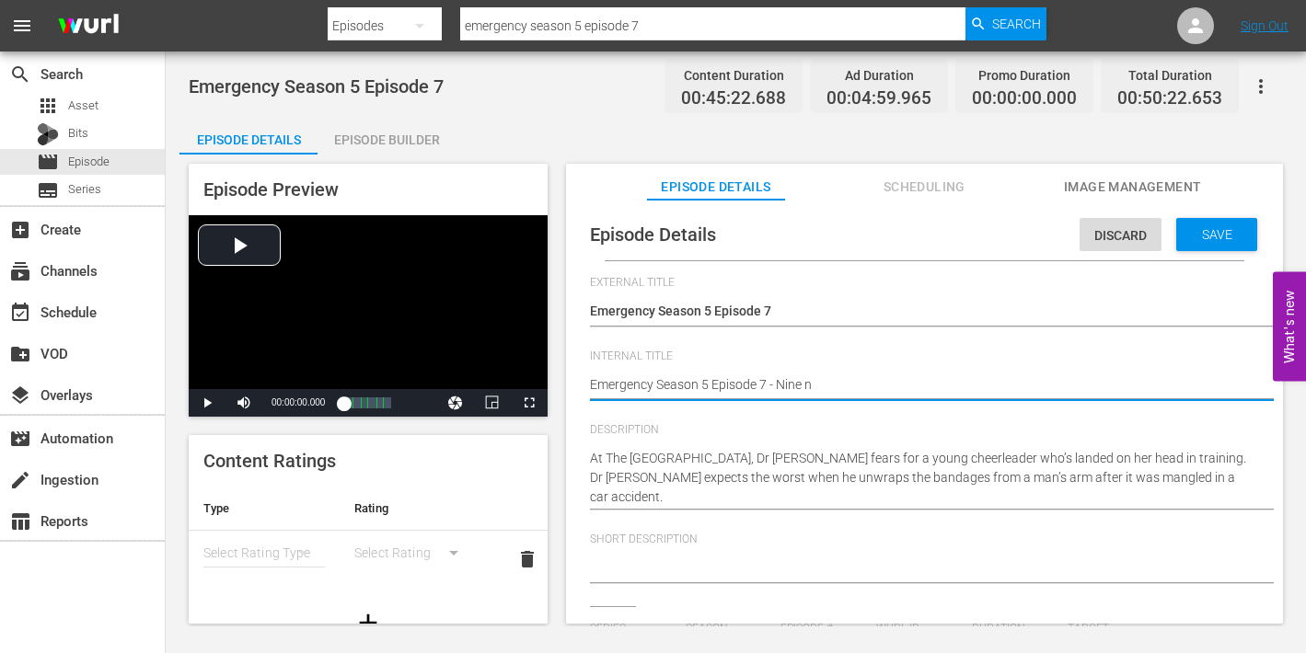
type textarea "Emergency Season 5 Episode 7 - Nine"
type textarea "Emergency Season 5 Episode 7 - Nine N"
type textarea "Emergency Season 5 Episode 7 - Nine No"
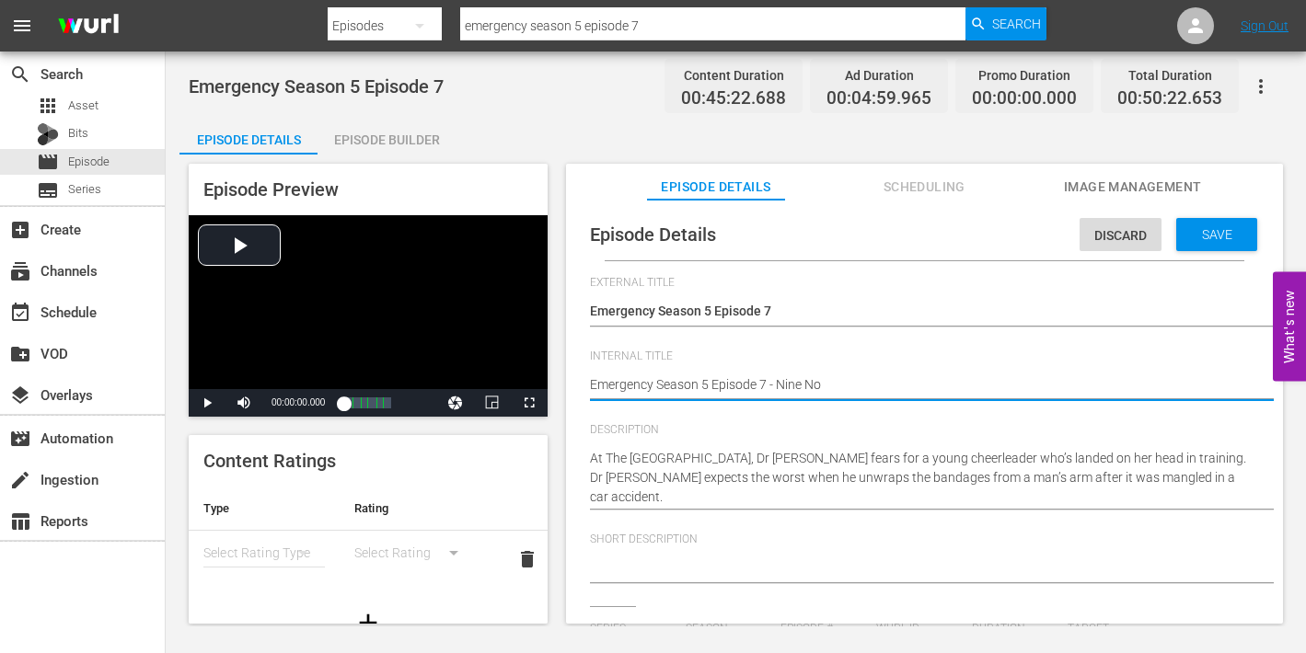
type textarea "Emergency Season 5 Episode 7 - Nine Now"
click at [1197, 235] on span "Save" at bounding box center [1217, 234] width 60 height 15
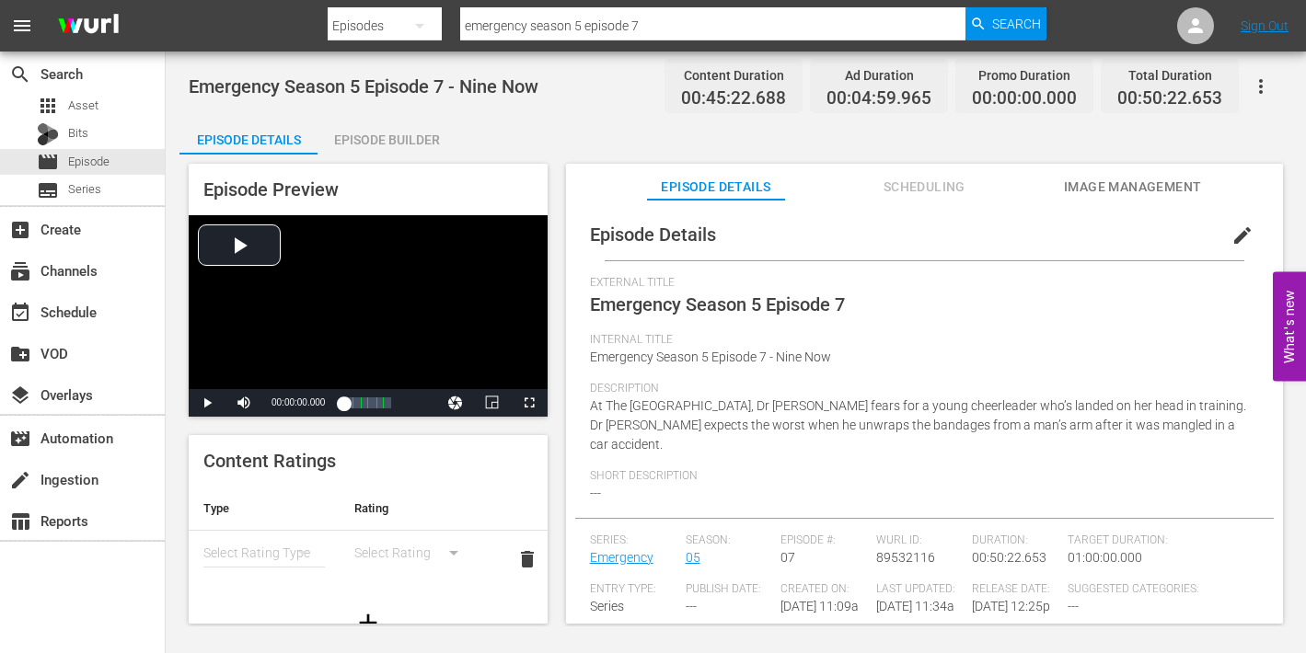
click at [1098, 186] on span "Image Management" at bounding box center [1133, 187] width 138 height 23
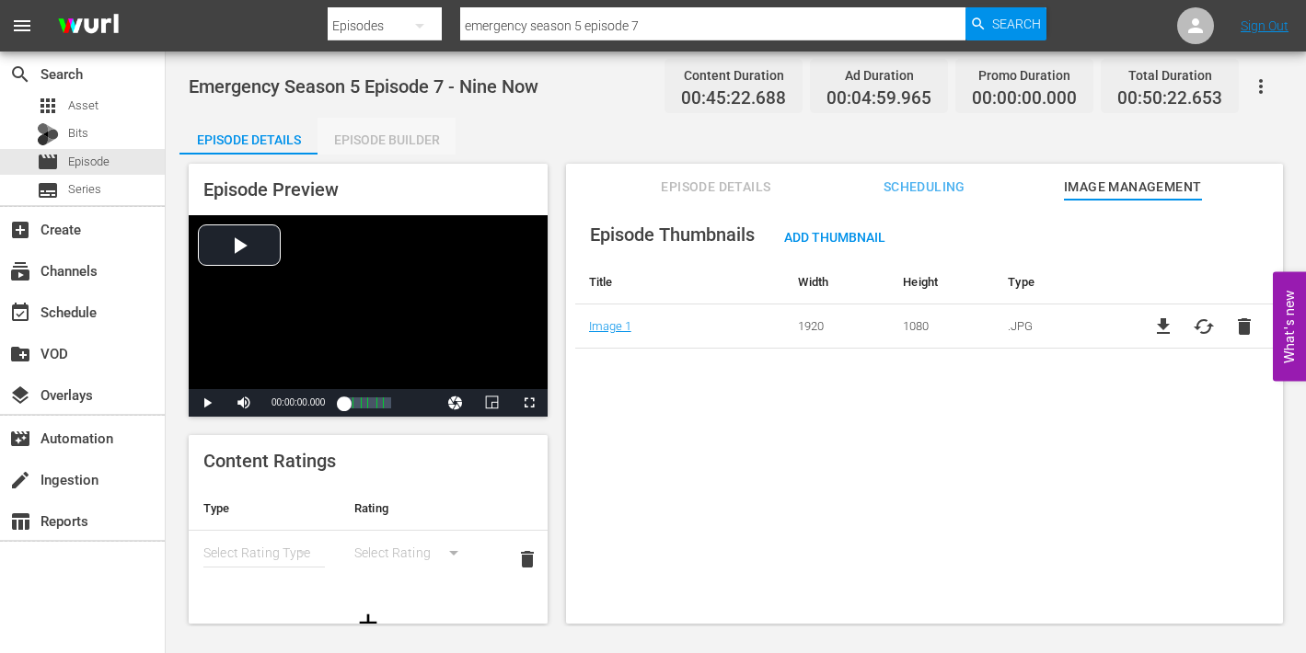
click at [386, 133] on div "Episode Builder" at bounding box center [387, 140] width 138 height 44
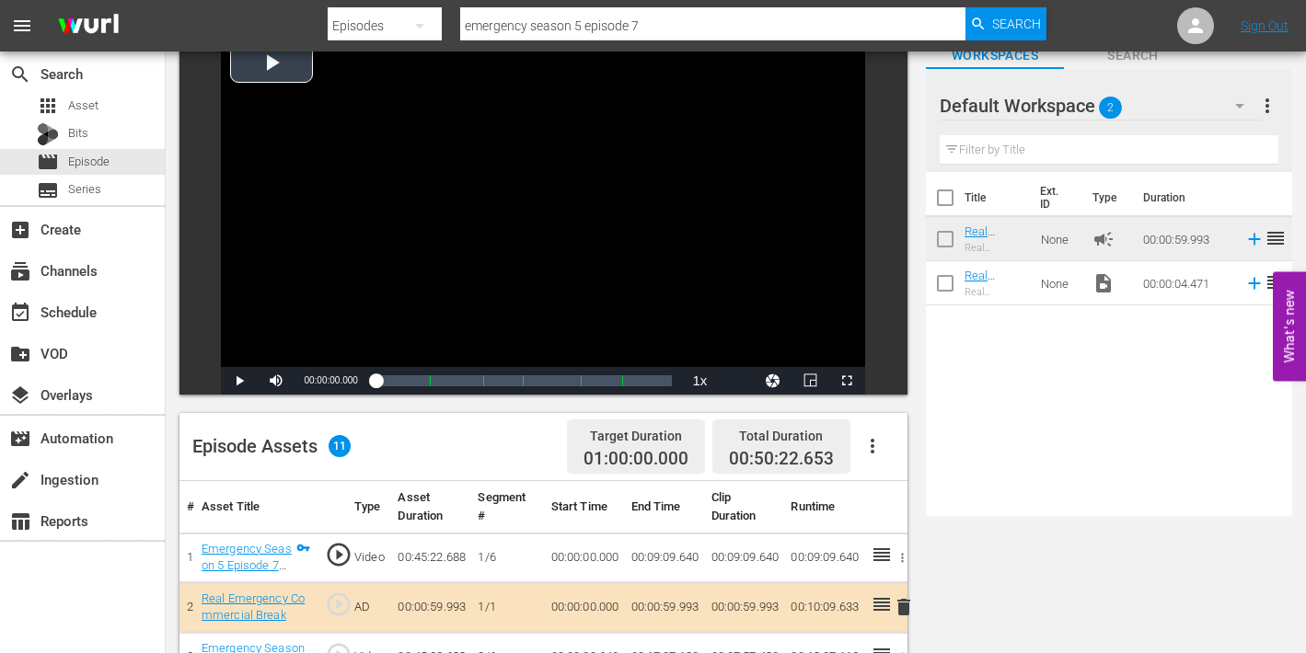
scroll to position [117, 0]
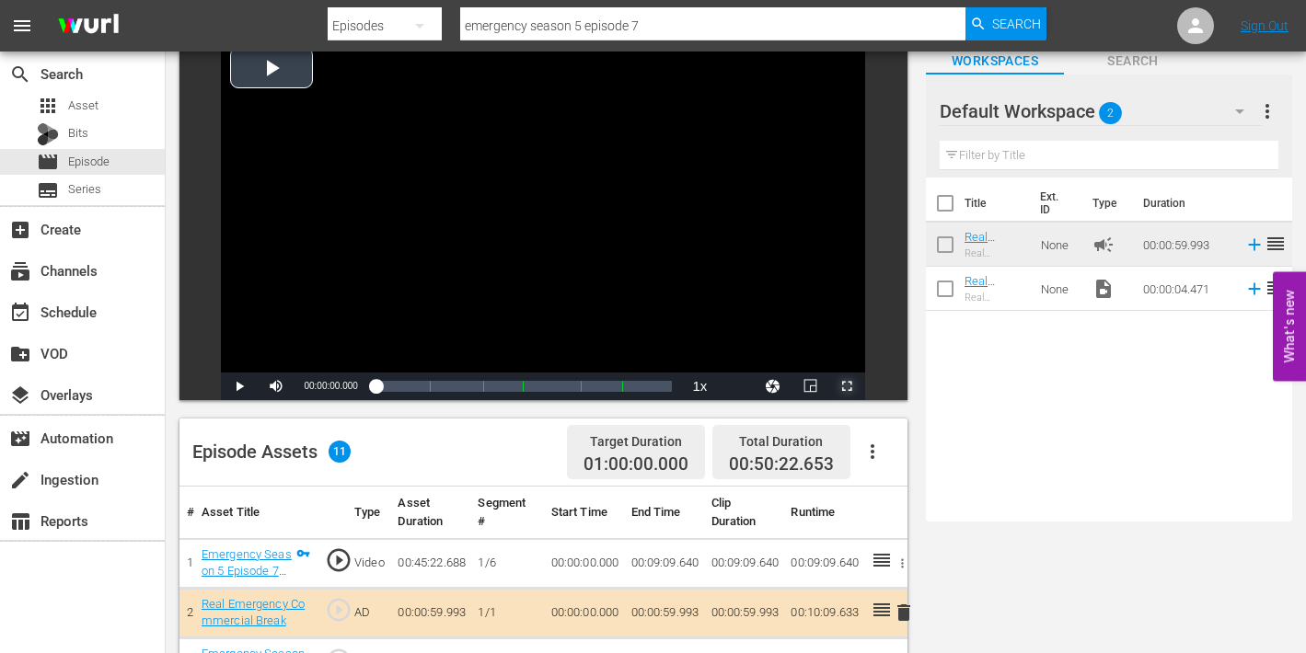
click at [847, 387] on span "Video Player" at bounding box center [847, 387] width 0 height 0
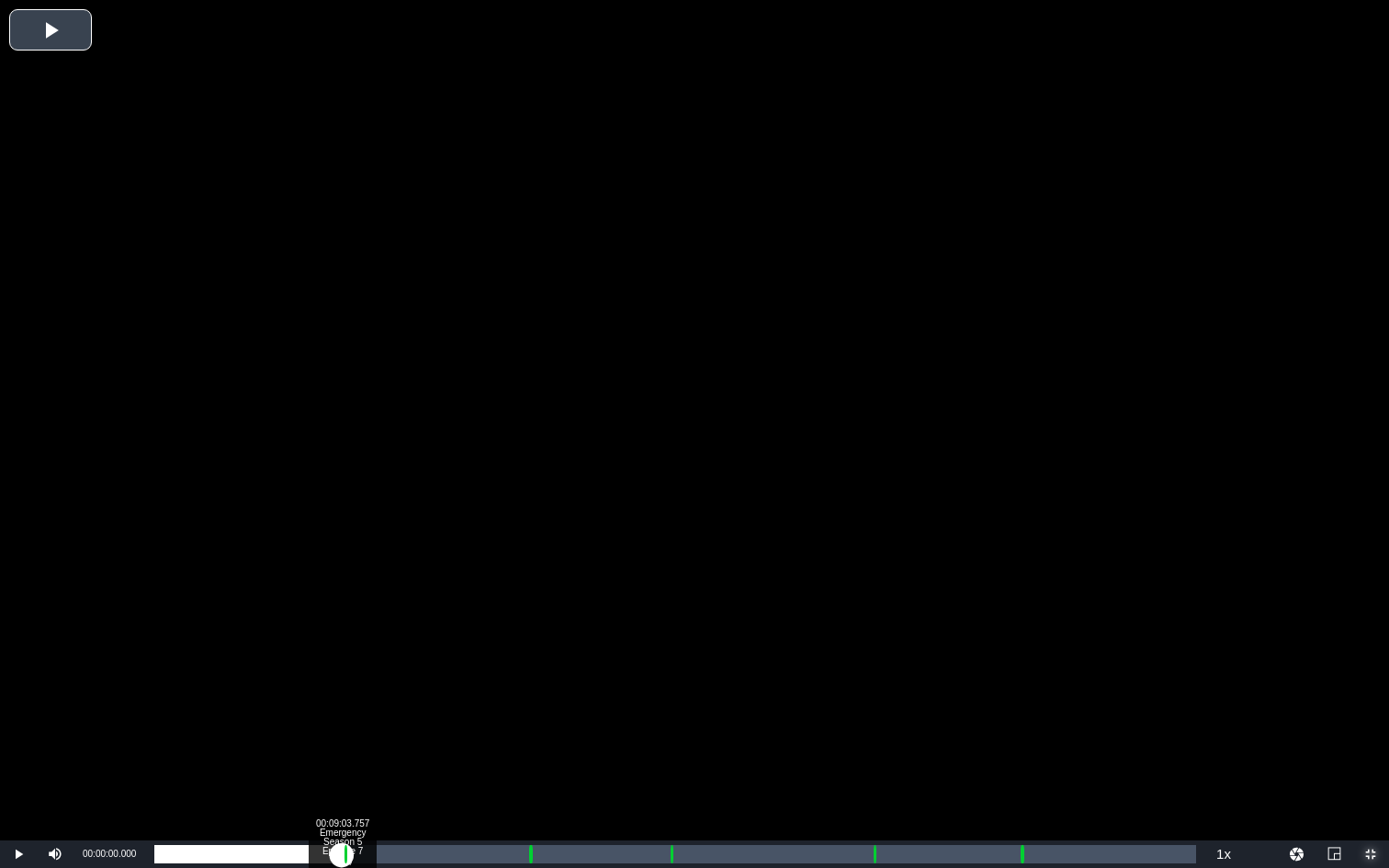
click at [340, 651] on div "Loaded : 0.22% 00:09:03.757 Emergency Season 5 Episode 7 (1/6) 00:00:00.000 Cue…" at bounding box center [676, 854] width 1042 height 18
click at [363, 651] on div "00:10:07.729 Real Emergency Commercial Break" at bounding box center [363, 854] width 1 height 18
click at [527, 651] on div "Loaded : 20.95% 00:18:02.184 Emergency Season 5 Episode 7 (2/6) 00:09:10.766 Cu…" at bounding box center [676, 854] width 1042 height 18
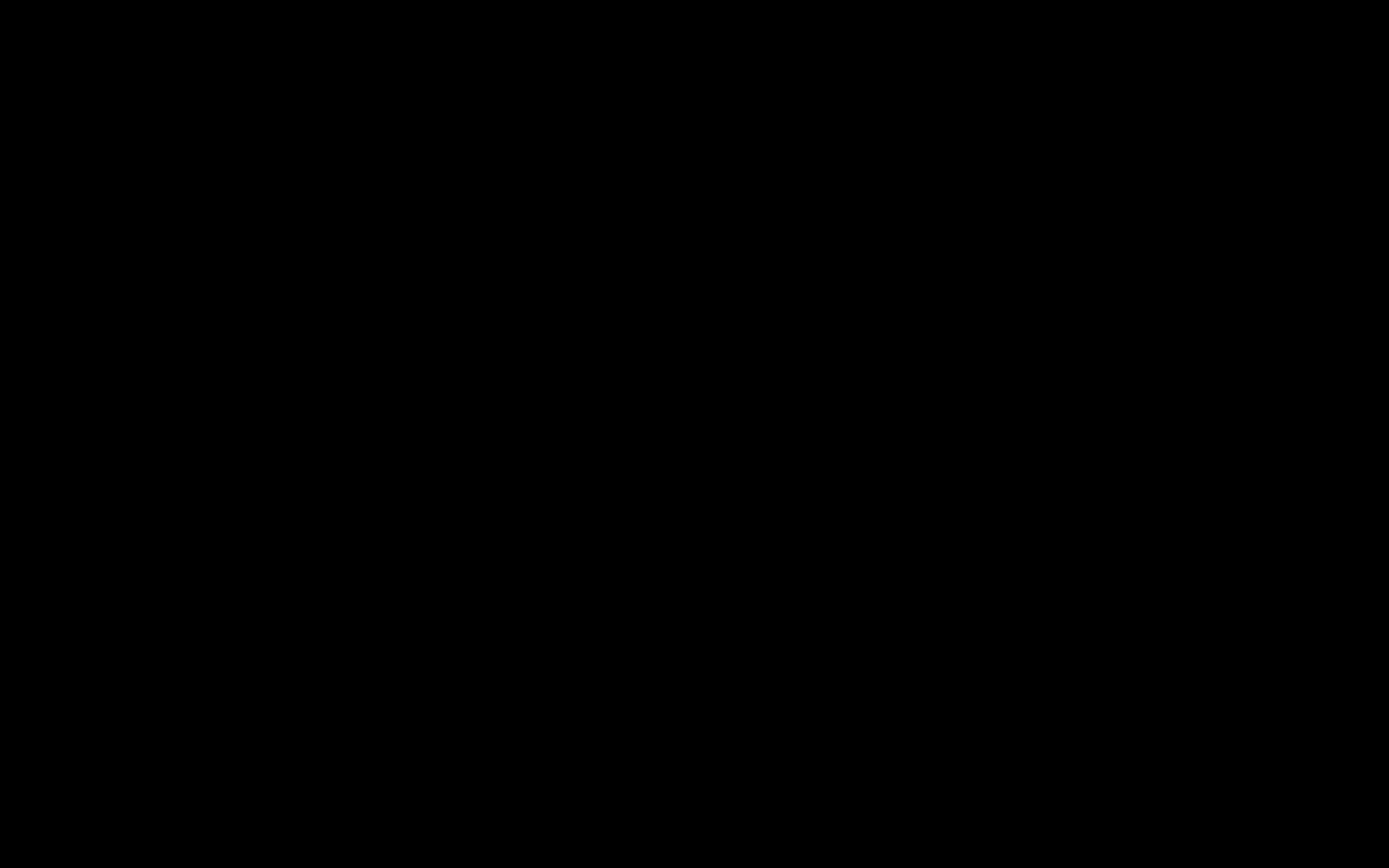
click at [549, 651] on div "Loaded : 9.92% 00:19:06.155 Real Emergency Commercial Break 00:00:00.249 Cue Po…" at bounding box center [676, 854] width 1042 height 18
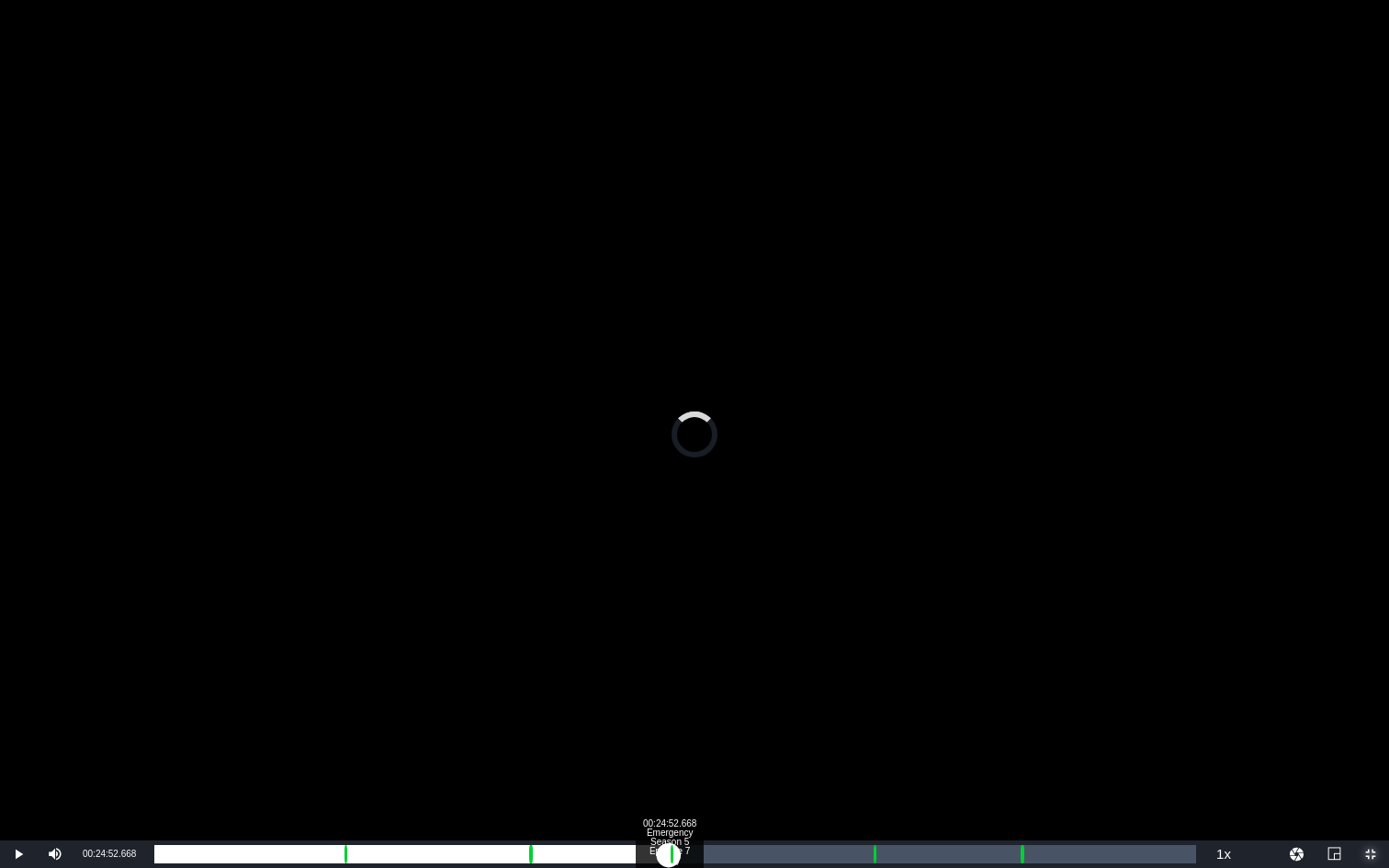
click at [669, 651] on div "Loaded : 38.38% 00:24:52.668 Emergency Season 5 Episode 7 (3/6) 00:17:08.128 Cu…" at bounding box center [676, 854] width 1042 height 18
click at [690, 651] on div "Loaded : 19.74% 00:25:53.974 Real Emergency Commercial Break 00:00:00.658 [GEOG…" at bounding box center [676, 854] width 1042 height 18
click at [871, 651] on div "Loaded : 50.96% 00:34:41.738 Emergency Season 5 Episode 7 (4/6) 00:22:57.523 Cu…" at bounding box center [676, 854] width 1042 height 18
click at [892, 651] on div "Loaded : 19.74% 00:35:40.379 Real Emergency Commercial Break 00:00:00.422 Cue P…" at bounding box center [676, 854] width 1042 height 18
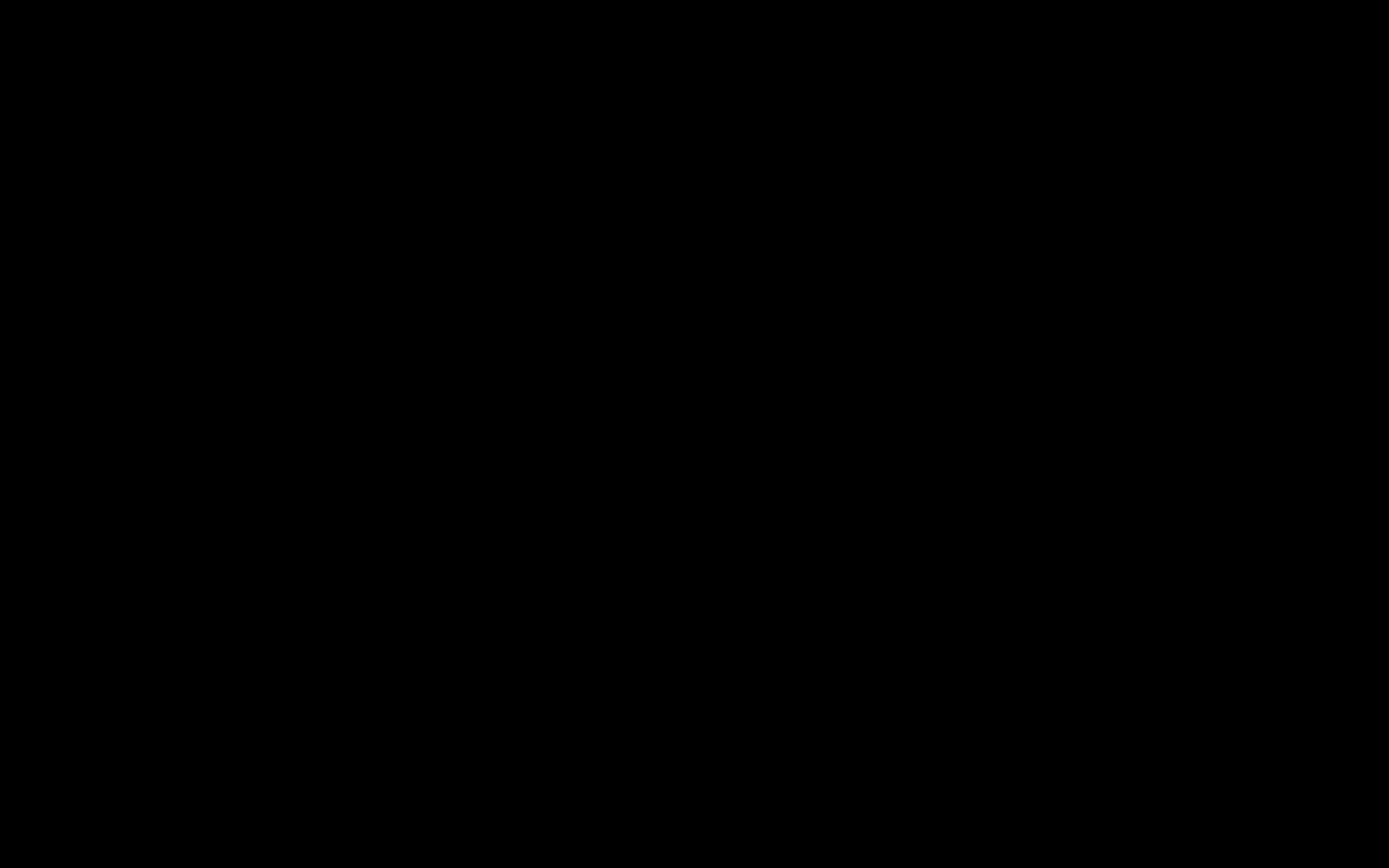
click at [1019, 651] on div "Loaded : 70.15% 00:41:50.881 Emergency Season 5 Episode 7 (5/6) 00:31:46.403 Cu…" at bounding box center [676, 854] width 1042 height 18
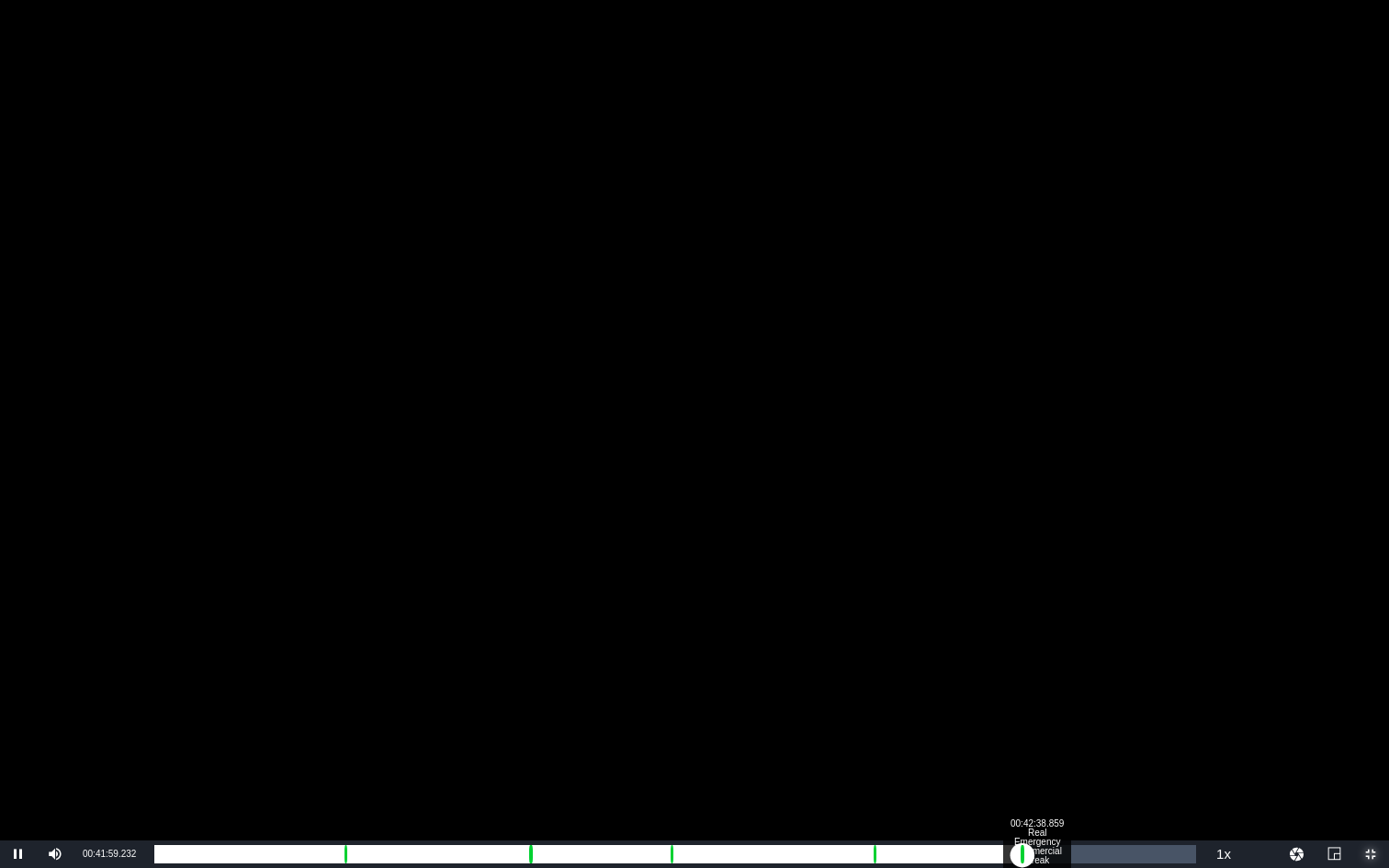
click at [1022, 651] on div "00:00:05.378" at bounding box center [589, 854] width 868 height 18
click at [1041, 651] on div "00:00:53.342" at bounding box center [598, 854] width 886 height 18
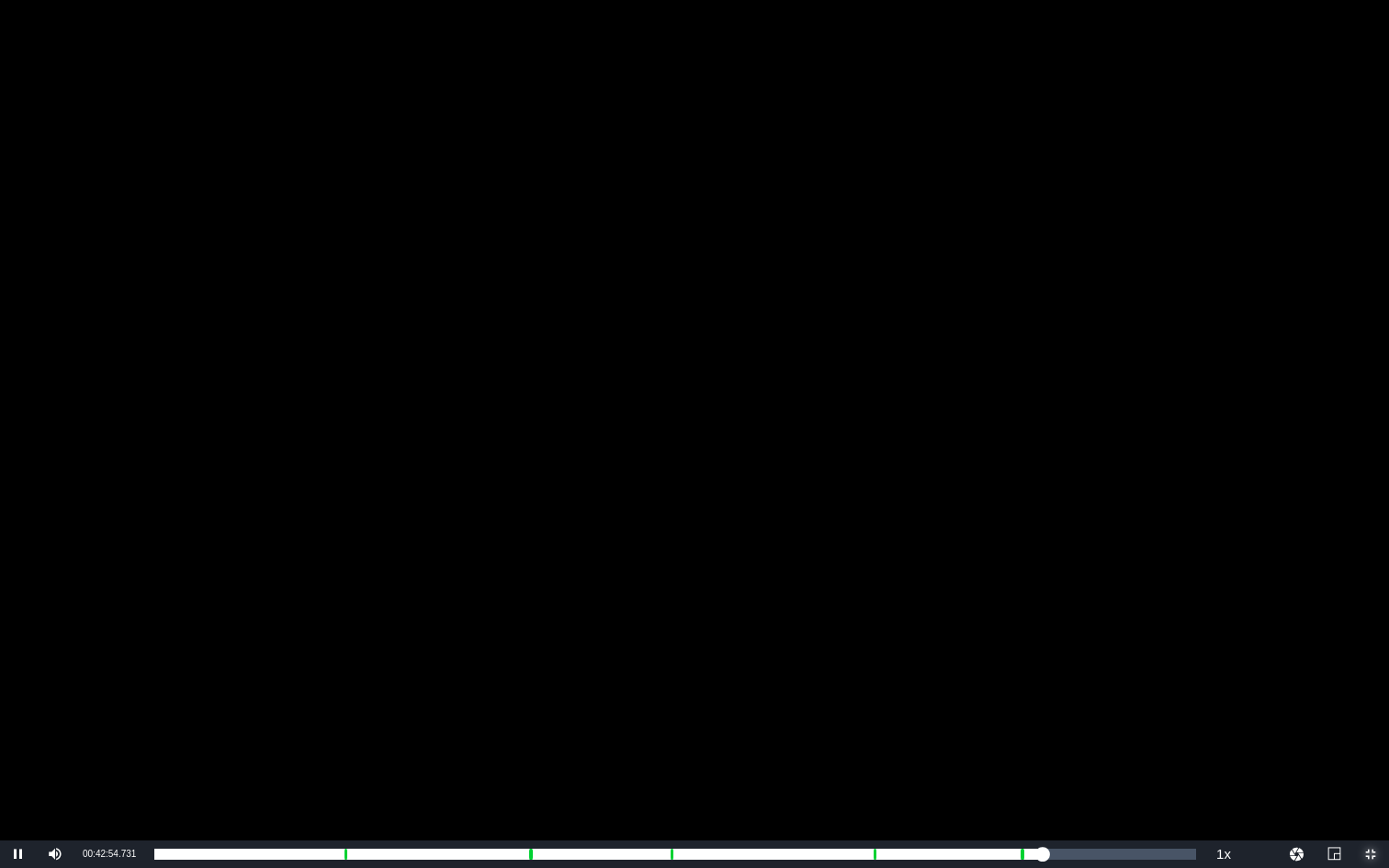
click at [1302, 651] on span "Video Player" at bounding box center [1370, 854] width 0 height 0
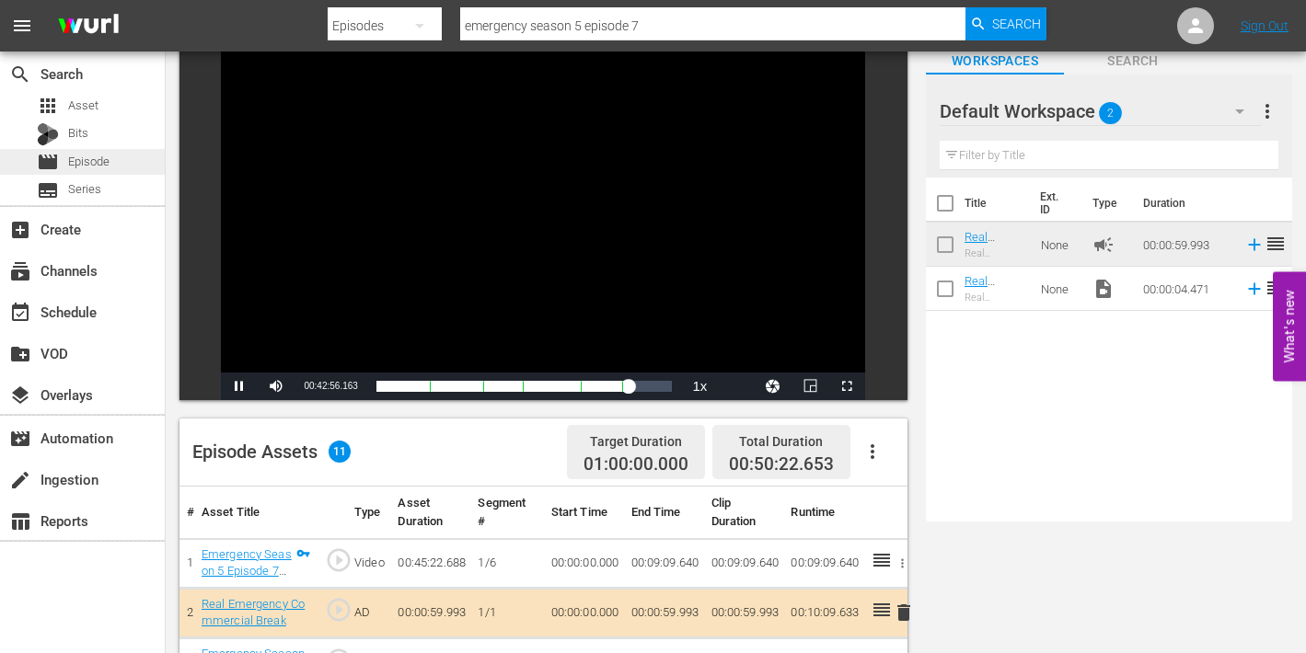
click at [84, 162] on span "Episode" at bounding box center [88, 162] width 41 height 18
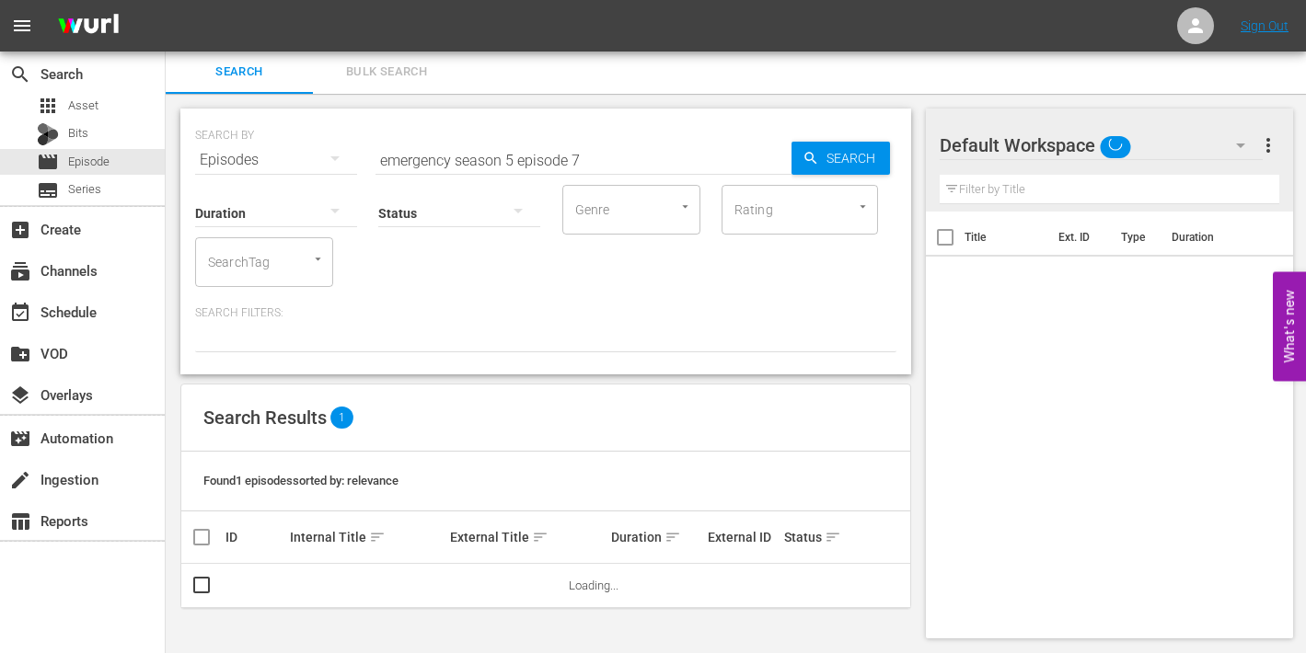
scroll to position [2, 0]
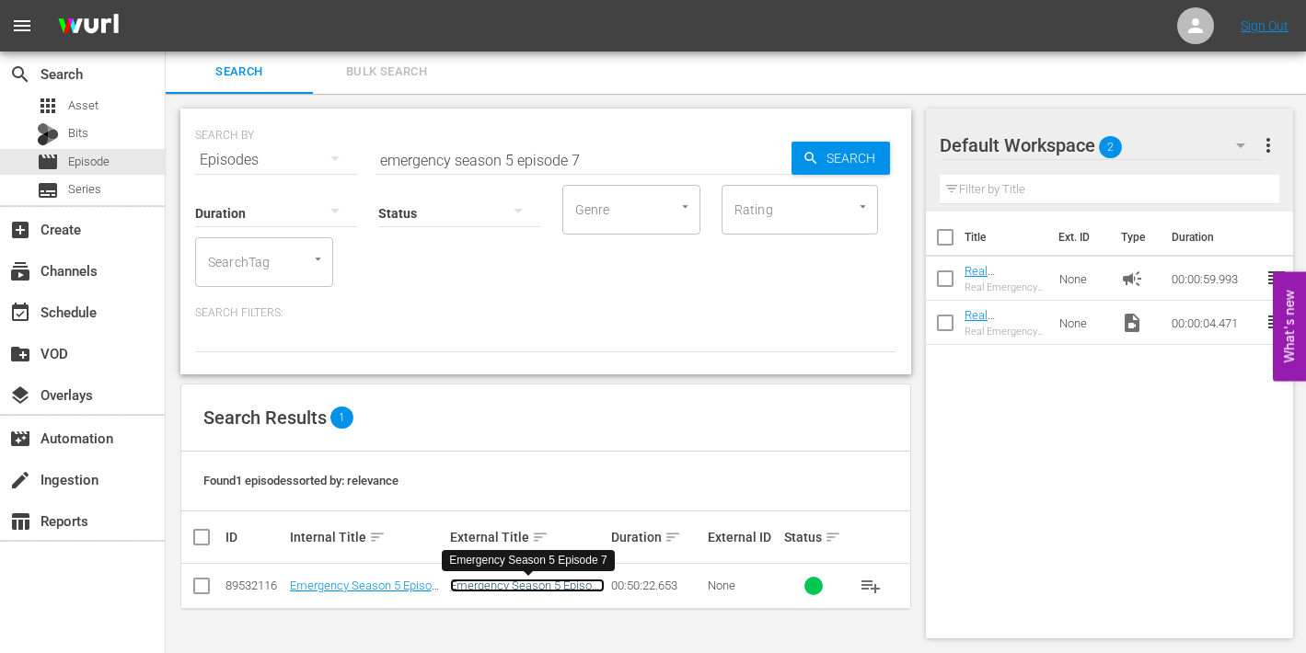
click at [523, 585] on link "Emergency Season 5 Episode 7" at bounding box center [527, 593] width 155 height 28
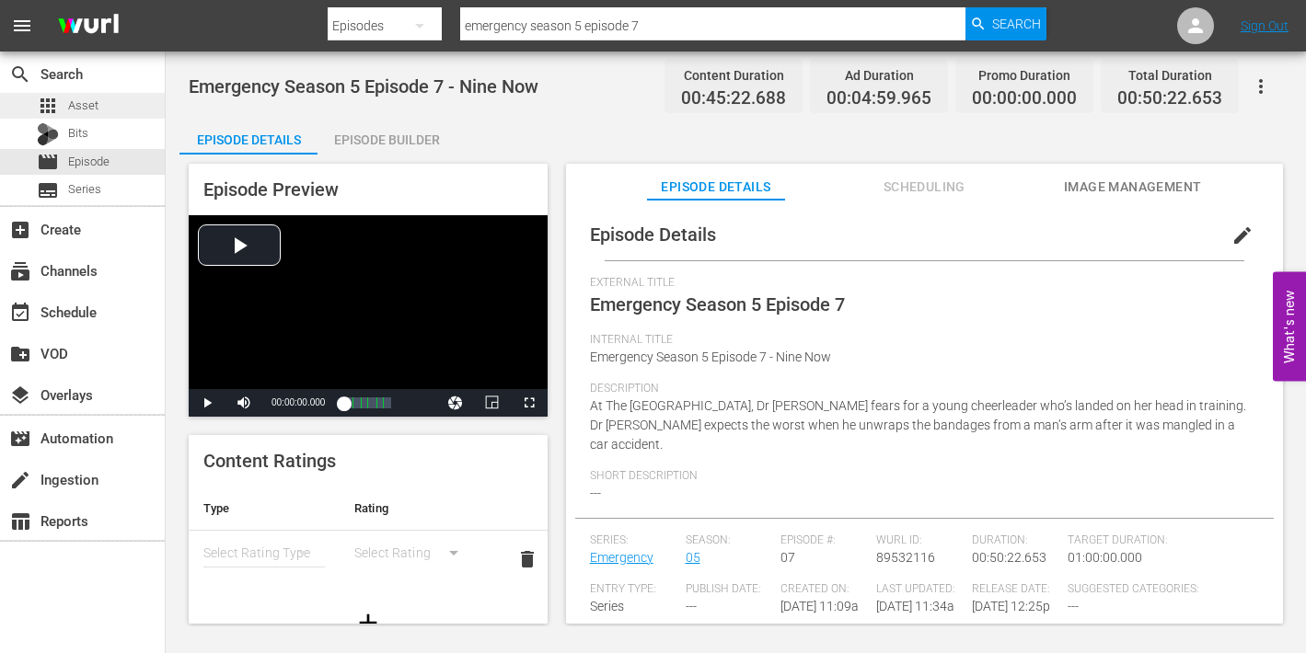
click at [64, 98] on div "apps Asset" at bounding box center [68, 106] width 62 height 26
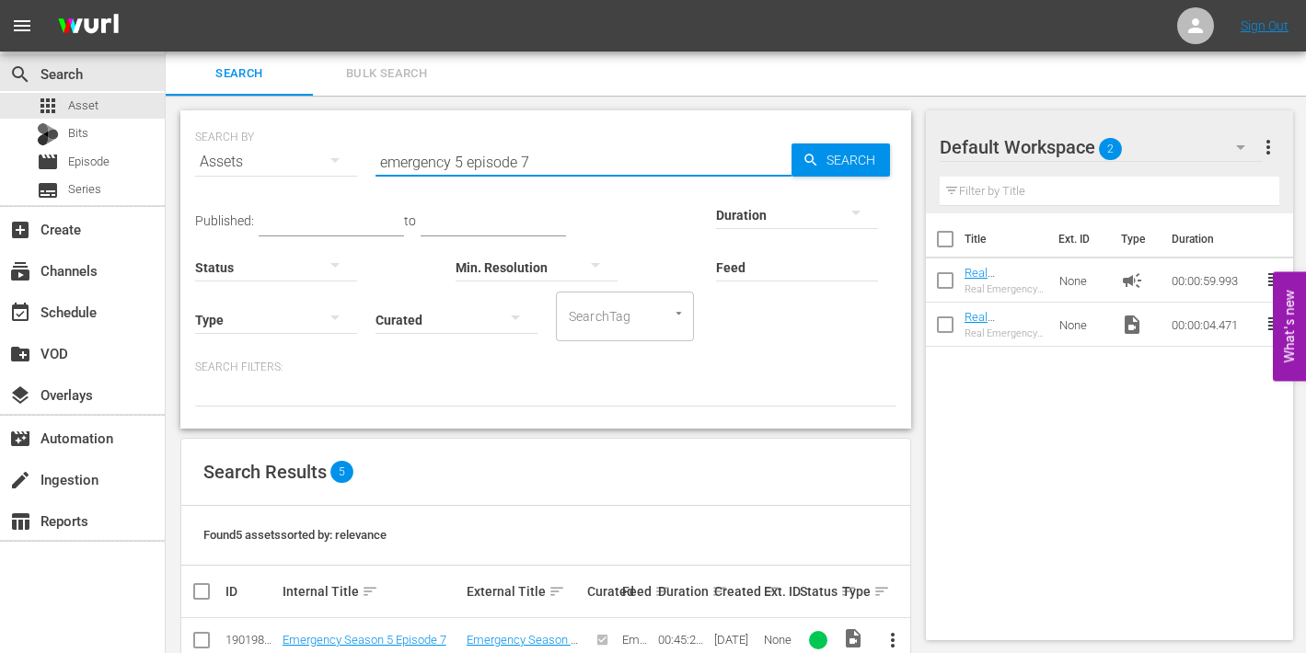
drag, startPoint x: 522, startPoint y: 159, endPoint x: 537, endPoint y: 160, distance: 14.8
click at [537, 160] on input "emergency 5 episode 7" at bounding box center [584, 162] width 416 height 44
type input "emergency 5 episode 8"
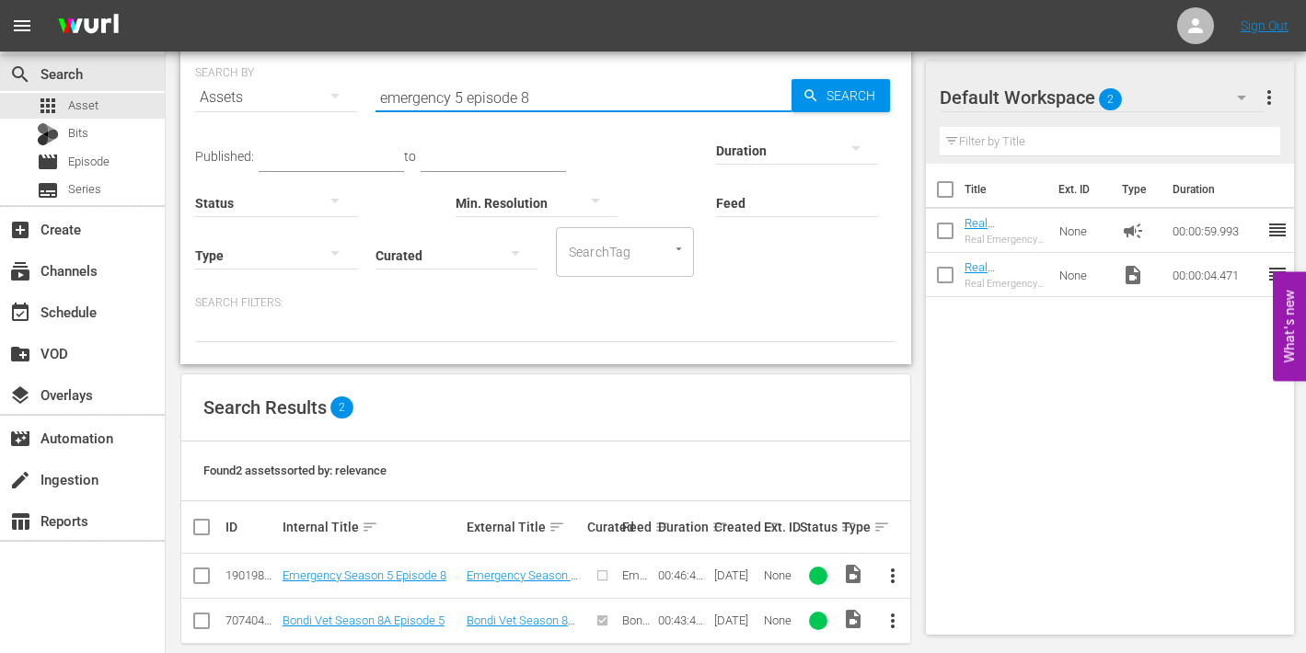
scroll to position [88, 0]
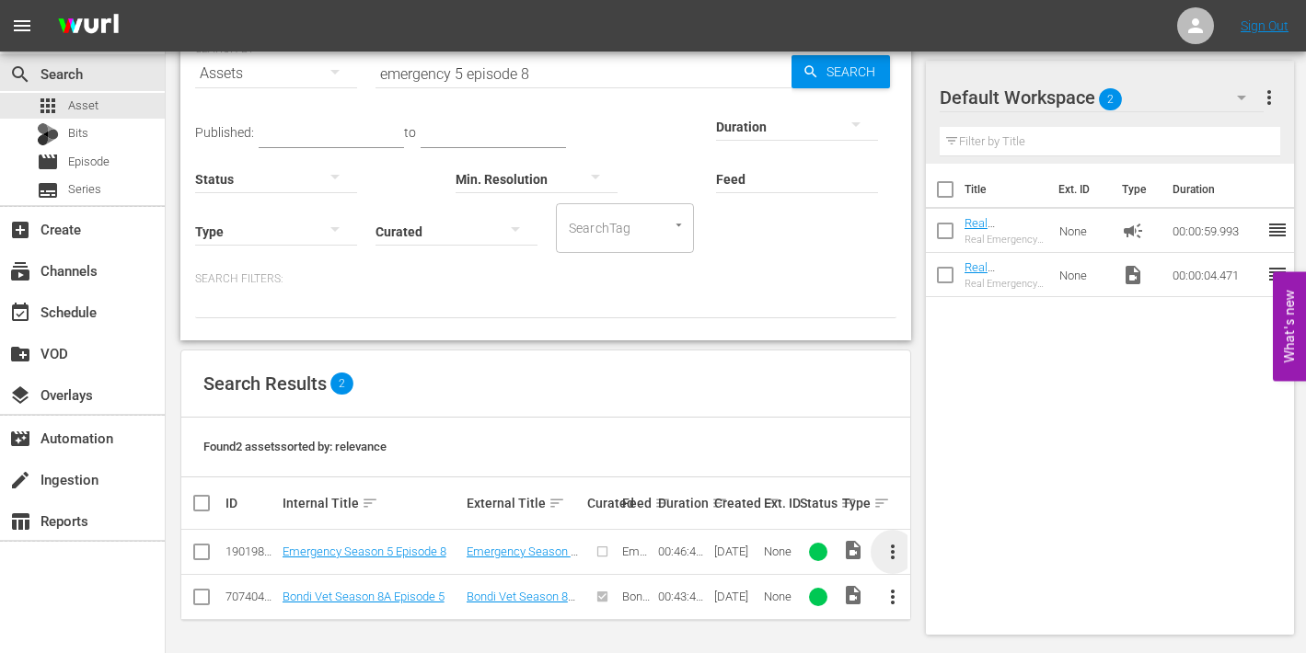
click at [890, 548] on span "more_vert" at bounding box center [893, 552] width 22 height 22
click at [969, 540] on div "Episode" at bounding box center [992, 544] width 125 height 44
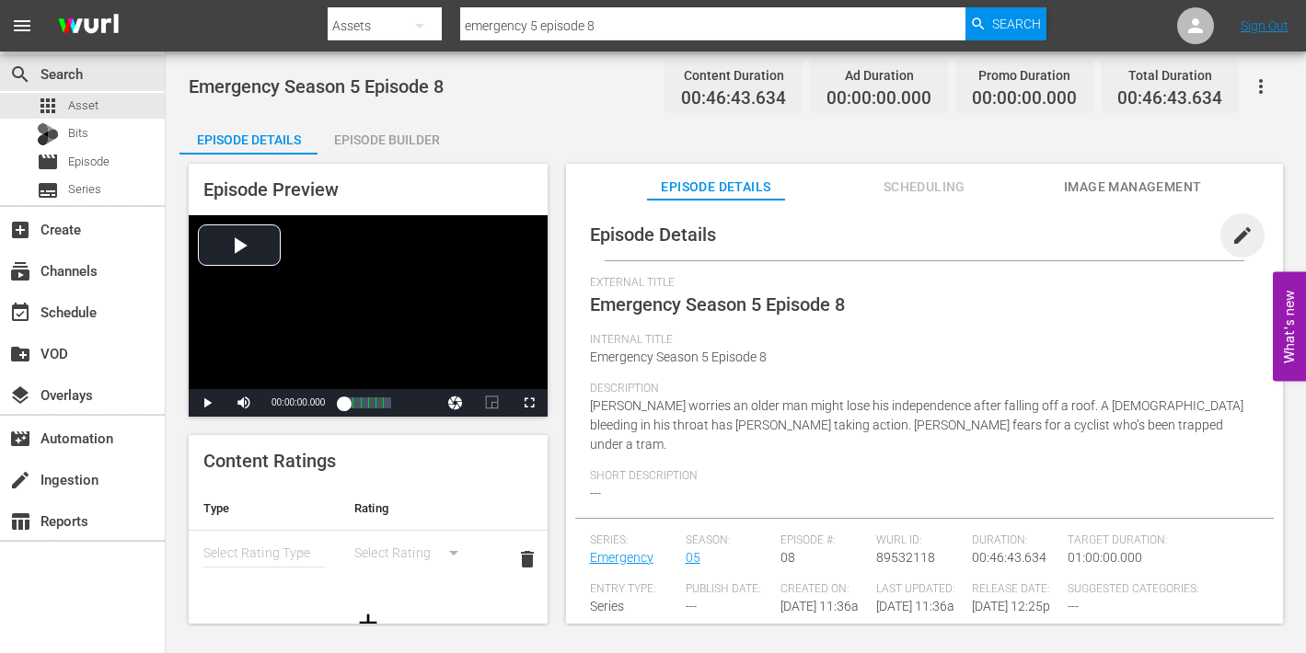
click at [1236, 229] on span "edit" at bounding box center [1243, 236] width 22 height 22
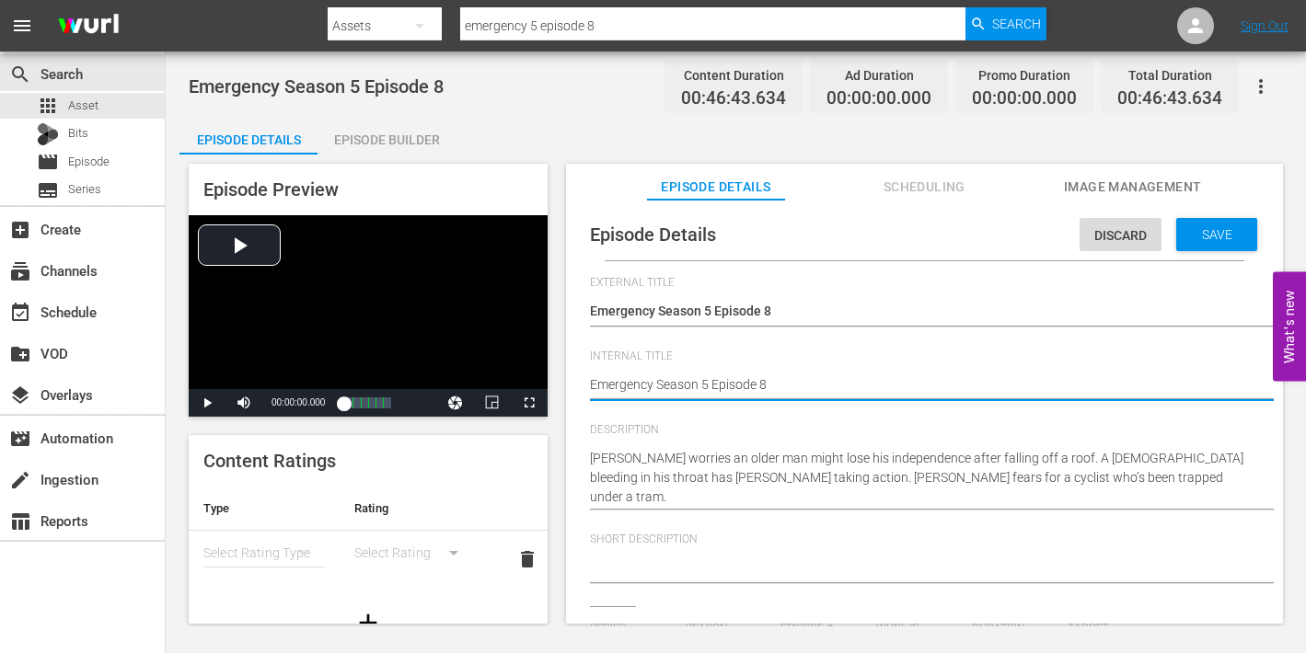
type textarea "Emergency Season 5 Episode 8"
type textarea "Emergency Season 5 Episode 8 -"
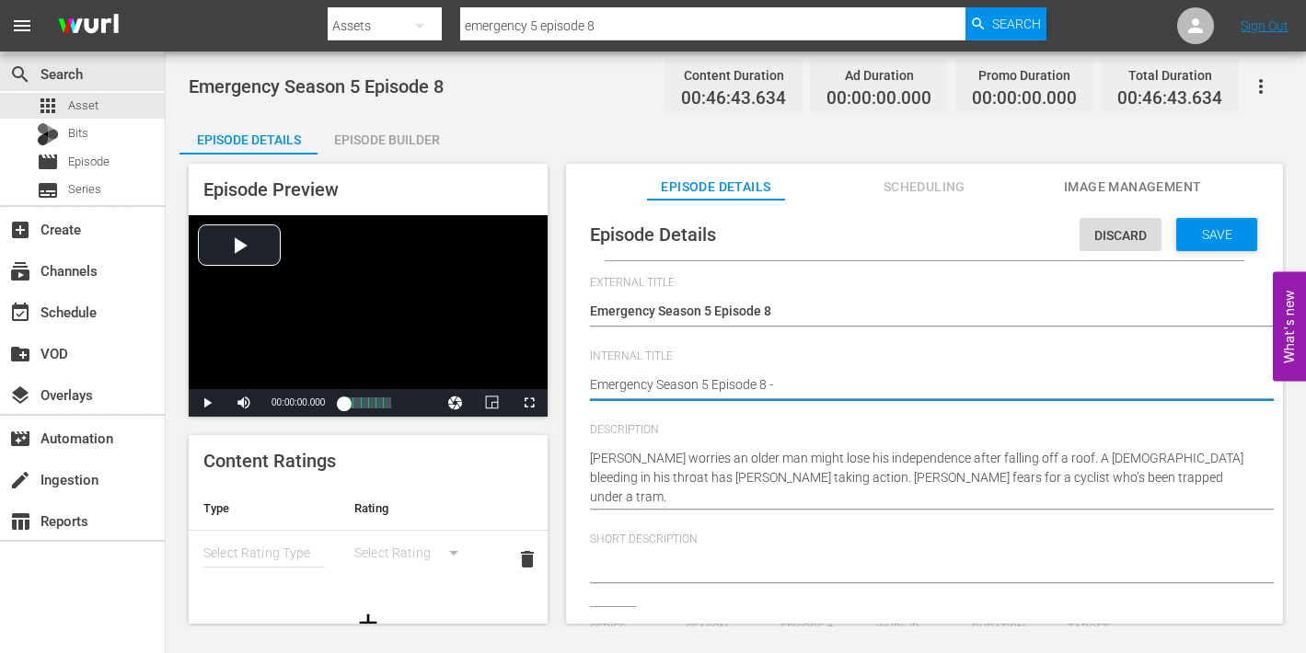
type textarea "Emergency Season 5 Episode 8 -"
type textarea "Emergency Season 5 Episode 8 - N"
type textarea "Emergency Season 5 Episode 8 - Ni"
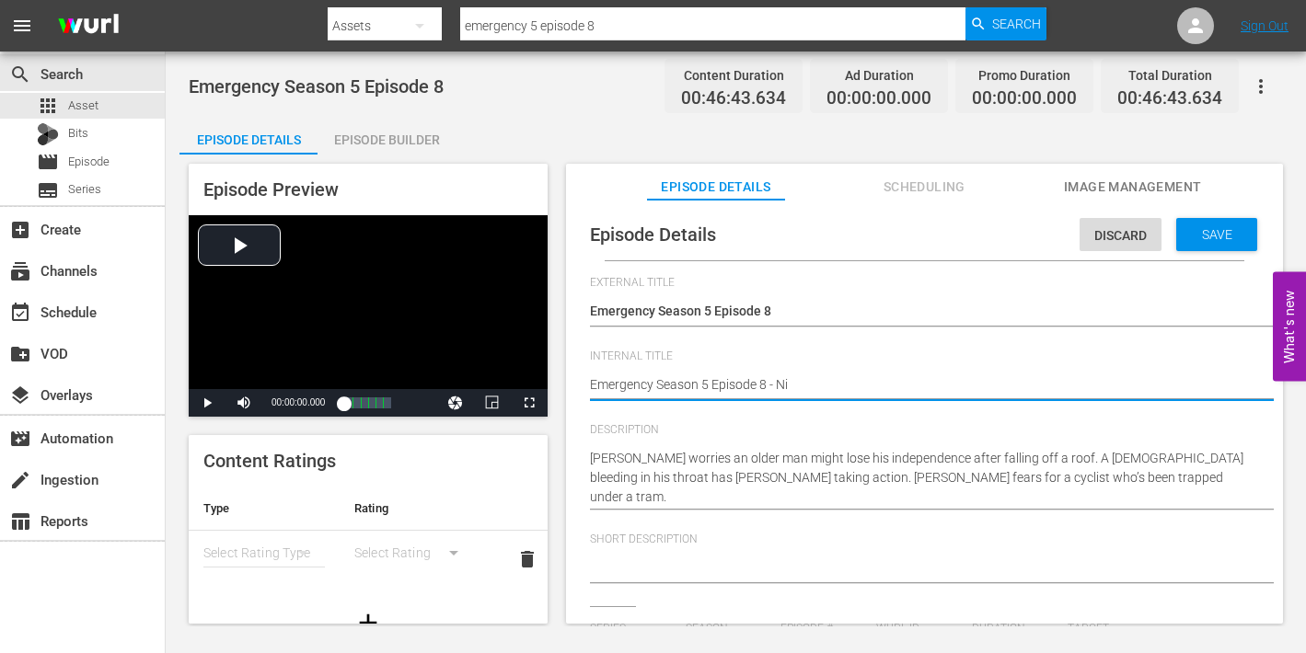
type textarea "Emergency Season 5 Episode 8 - Nin"
type textarea "Emergency Season 5 Episode 8 - Nine"
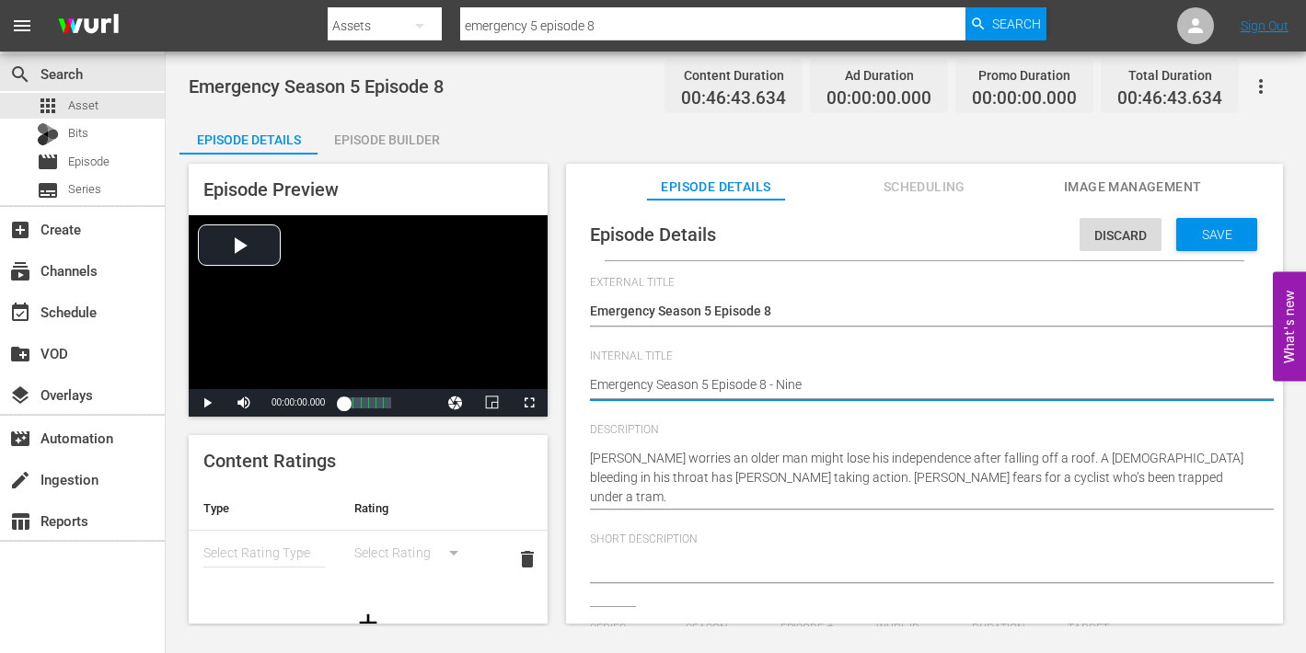
type textarea "Emergency Season 5 Episode 8 - Nine"
type textarea "Emergency Season 5 Episode 8 - Nine N"
type textarea "Emergency Season 5 Episode 8 - Nine No"
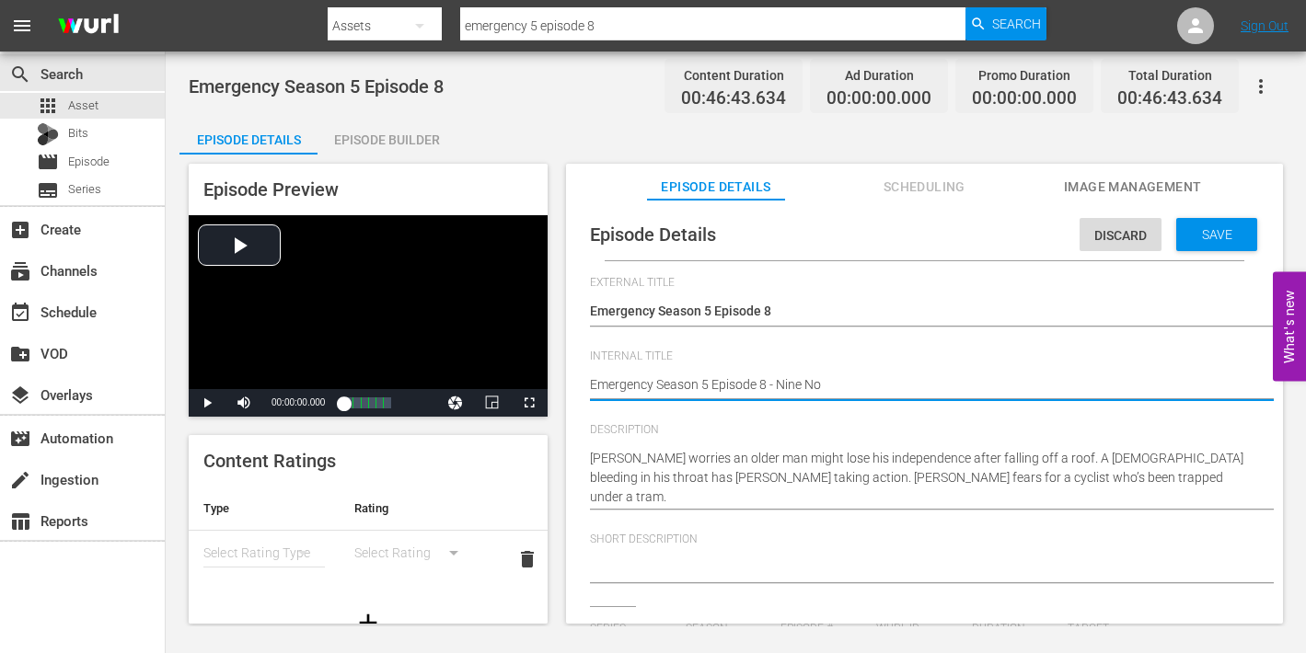
type textarea "Emergency Season 5 Episode 8 - Nine Now"
drag, startPoint x: 1182, startPoint y: 231, endPoint x: 1160, endPoint y: 232, distance: 22.1
click at [1187, 231] on span "Save" at bounding box center [1217, 234] width 60 height 15
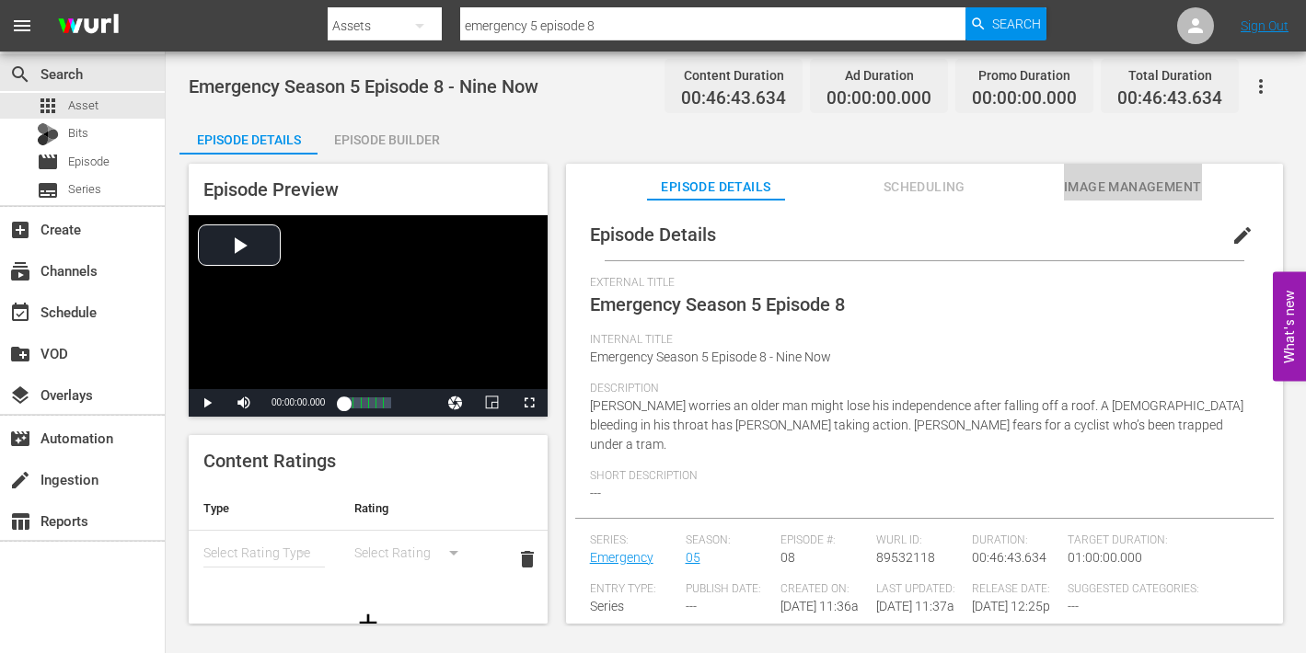
click at [1121, 182] on span "Image Management" at bounding box center [1133, 187] width 138 height 23
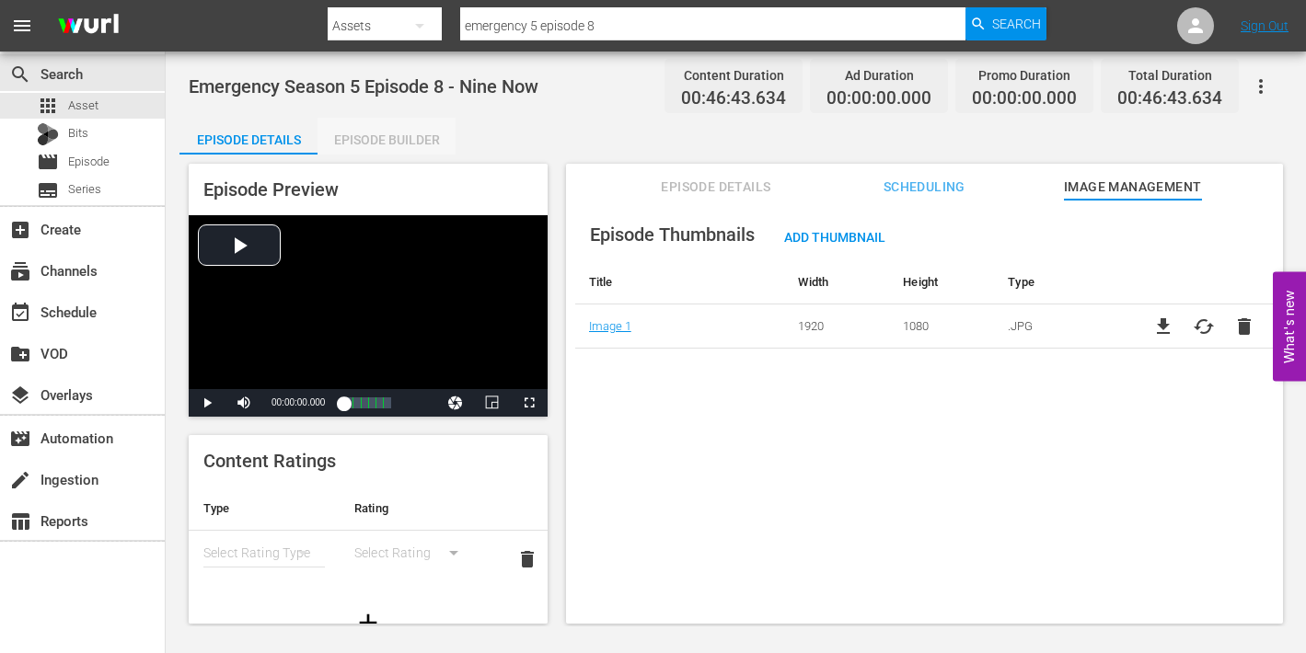
click at [387, 138] on div "Episode Builder" at bounding box center [387, 140] width 138 height 44
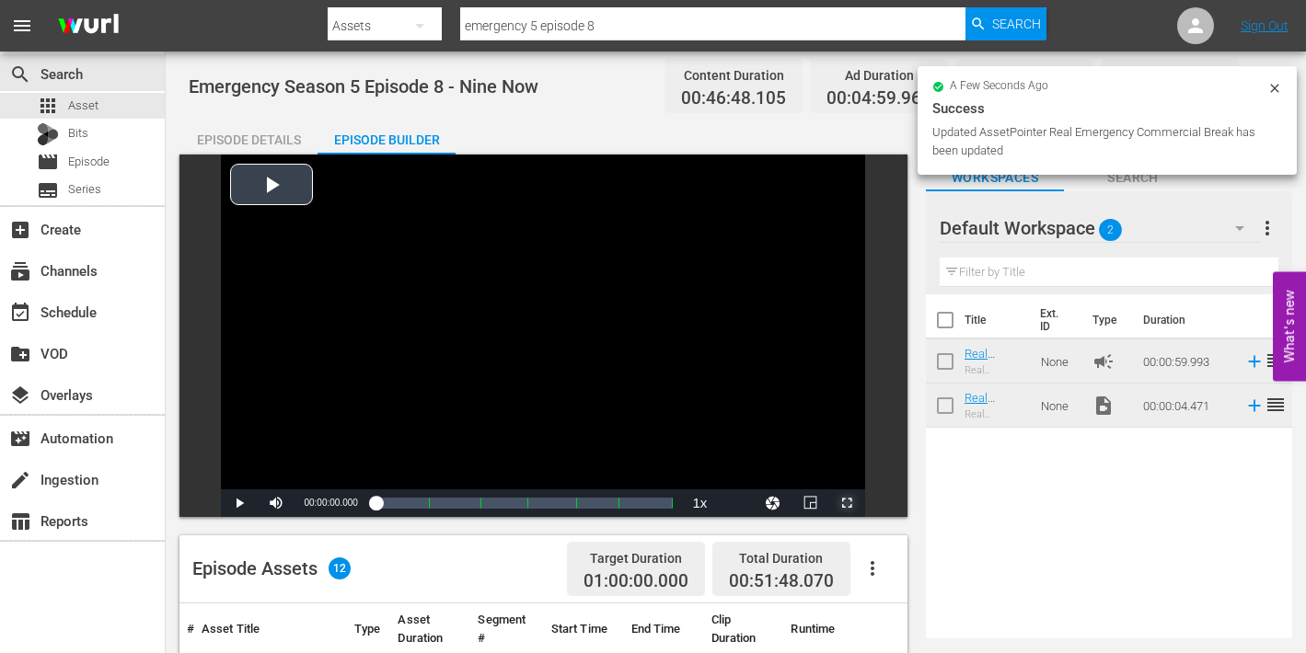
click at [847, 503] on span "Video Player" at bounding box center [847, 503] width 0 height 0
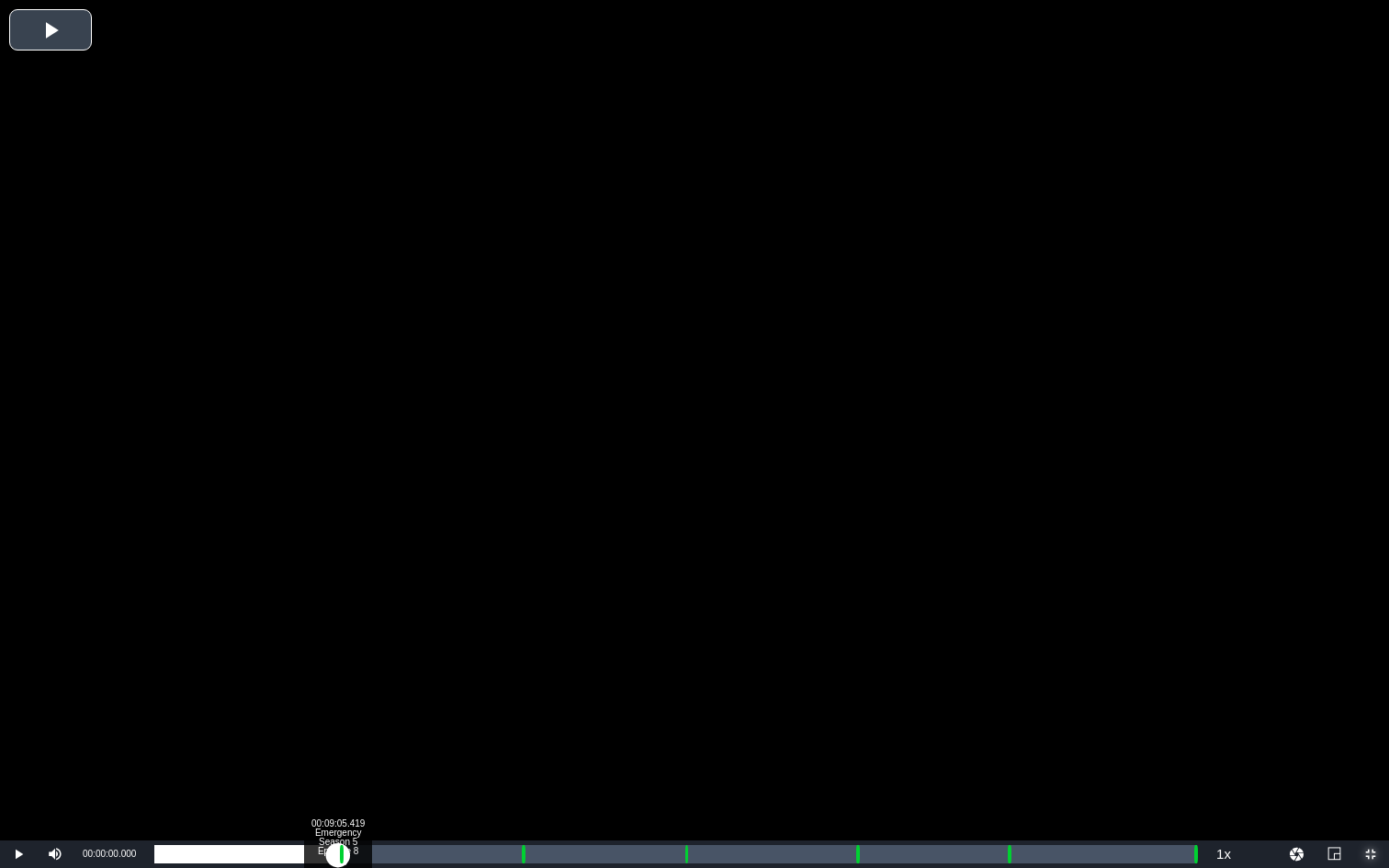
click at [338, 651] on div "Loaded : 0.21% 00:09:05.419 Emergency Season 5 Episode 8 (1/6) 00:00:00.000 Cue…" at bounding box center [676, 854] width 1042 height 18
click at [359, 651] on div "Loaded : 9.92% 00:10:11.198 Emergency Season 5 Episode 8 (2/6) 00:00:00.470 Cue…" at bounding box center [676, 854] width 1042 height 18
click at [521, 651] on div "Loaded : 19.92% 00:18:13.580 Emergency Season 5 Episode 8 (3/6) 00:09:13.625 Cu…" at bounding box center [676, 854] width 1042 height 18
click at [541, 651] on div "00:19:13.877 Emergency Season 5 Episode 8 (3/6)" at bounding box center [541, 854] width 1 height 18
click at [685, 651] on div "Loaded : 0.00% 00:26:21.443 Emergency Season 5 Episode 8 (4/6) 00:17:17.523 Cue…" at bounding box center [676, 854] width 1042 height 18
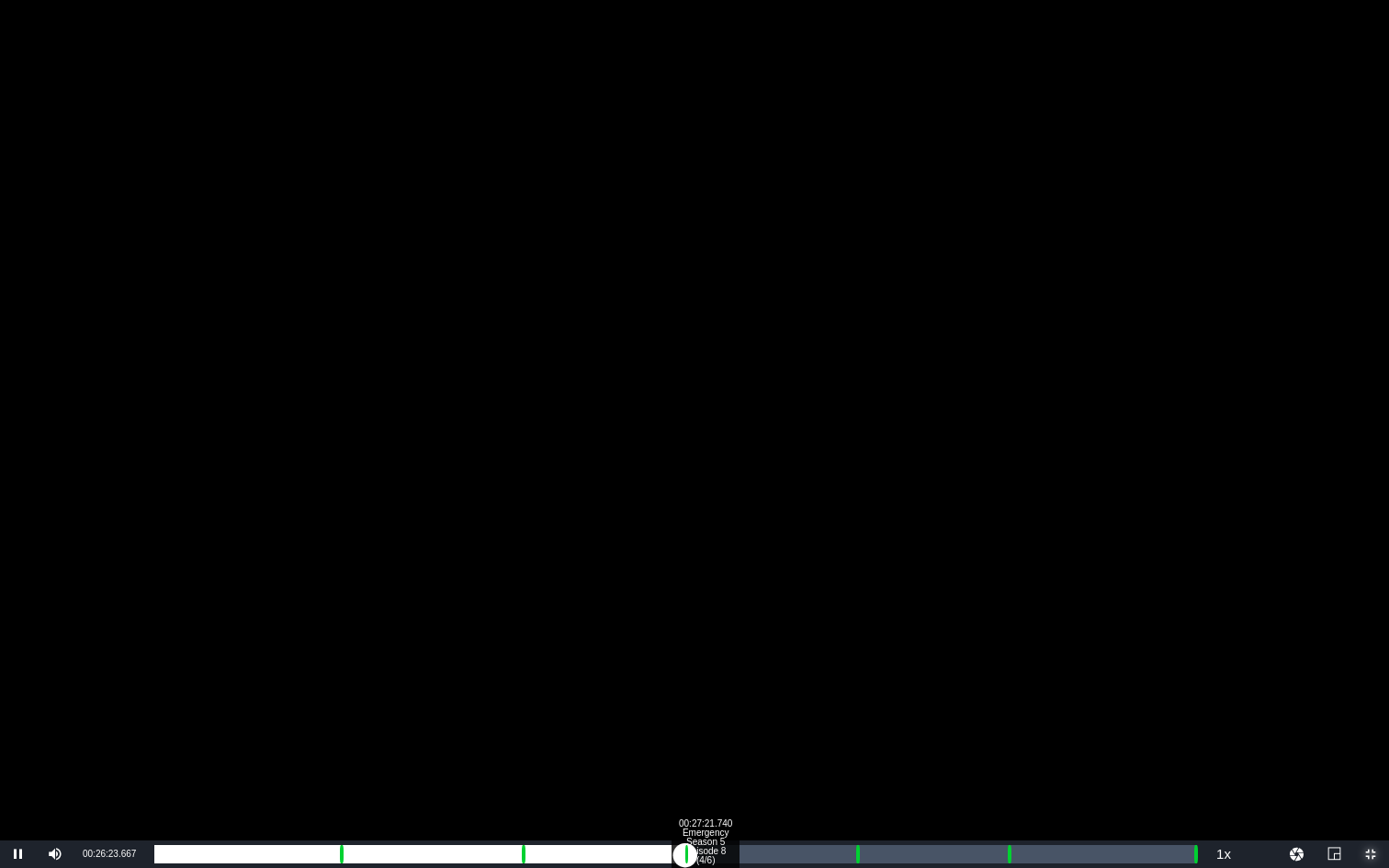
click at [704, 651] on div "Loaded : 9.92% 00:27:21.740 Emergency Season 5 Episode 8 (4/6) 00:00:00.622 Cue…" at bounding box center [676, 854] width 1042 height 18
click at [855, 651] on div "Loaded : 52.27% 00:34:51.232 Emergency Season 5 Episode 8 (5/6) 00:24:24.134 Cu…" at bounding box center [676, 854] width 1042 height 18
click at [875, 651] on div "Loaded : 9.92% 00:35:51.529 Emergency Season 5 Episode 8 (5/6) 00:00:00.720 Cue…" at bounding box center [676, 854] width 1042 height 18
click at [1006, 651] on div "Loaded : 68.33% 00:42:23.464 Emergency Season 5 Episode 8 (6/6) 00:31:55.861 Cu…" at bounding box center [676, 854] width 1042 height 18
click at [1027, 651] on div "Loaded : 9.92% 00:43:23.762 Emergency Season 5 Episode 8 (6/6) 00:00:03.513 Cue…" at bounding box center [676, 854] width 1042 height 18
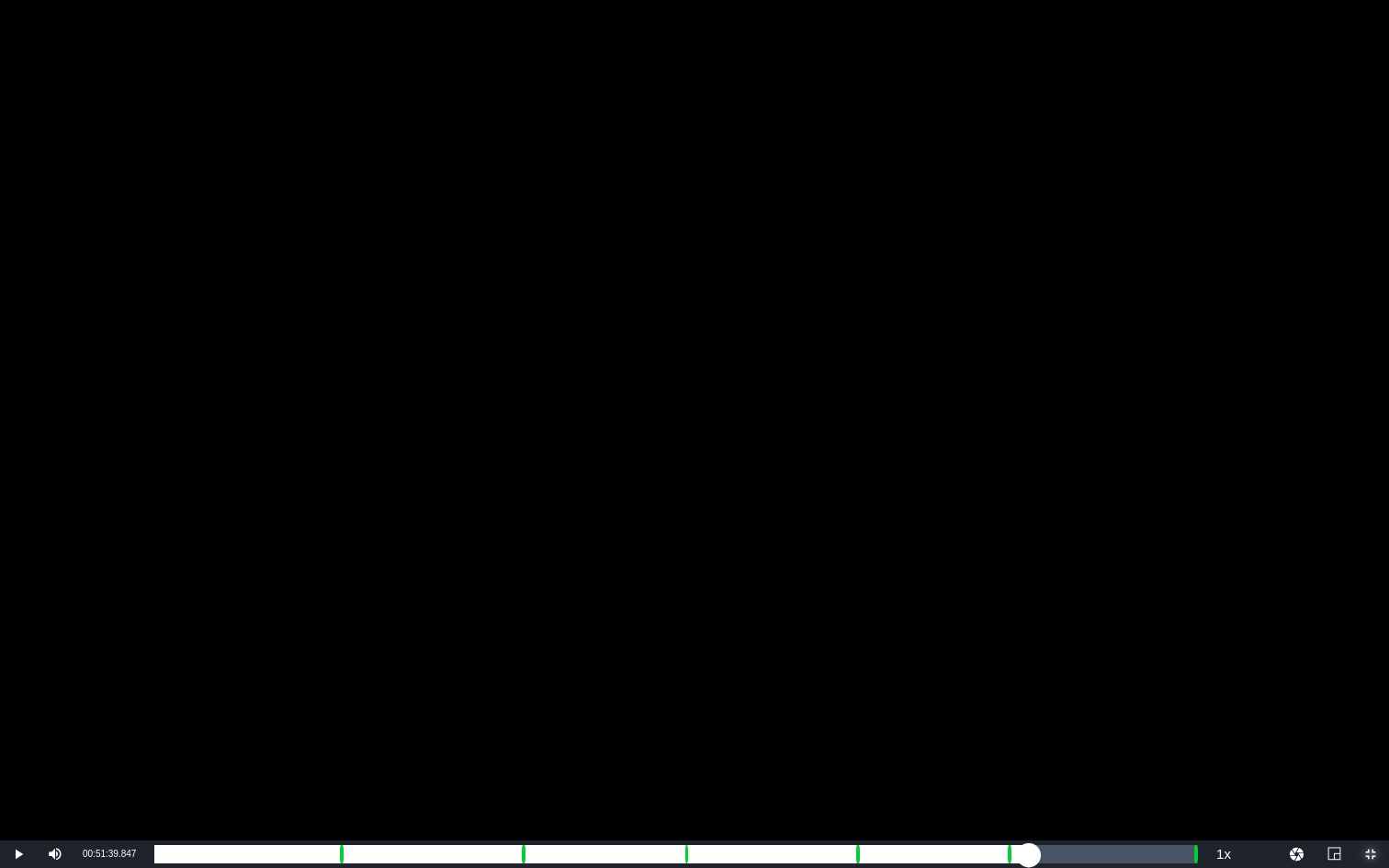
click at [1193, 651] on div "Loaded : 82.47% 00:51:39.847 00:38:28.184 Cue Point 6: 00:51:43.599" at bounding box center [676, 854] width 1042 height 18
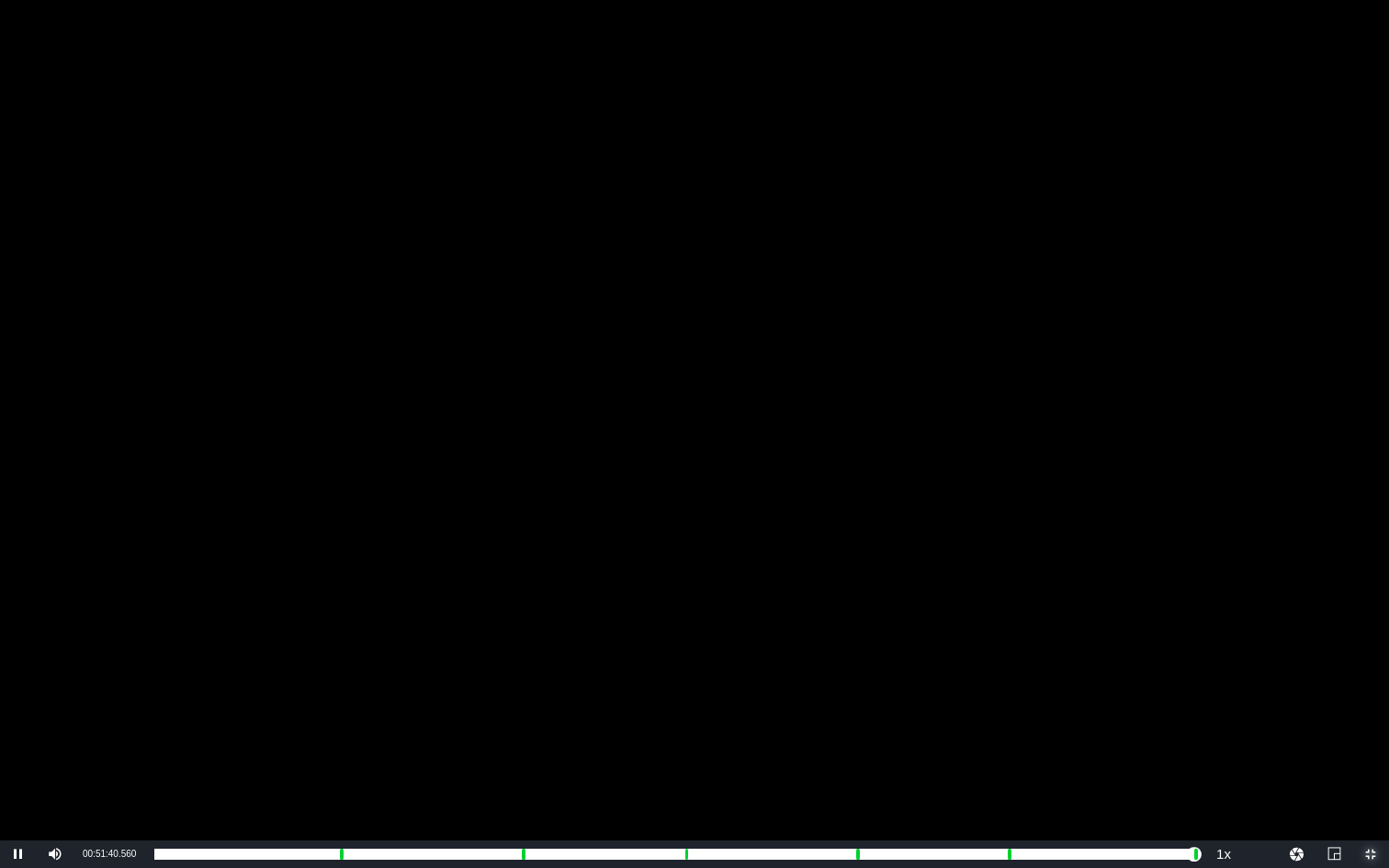
click at [1302, 651] on span "Video Player" at bounding box center [1370, 854] width 0 height 0
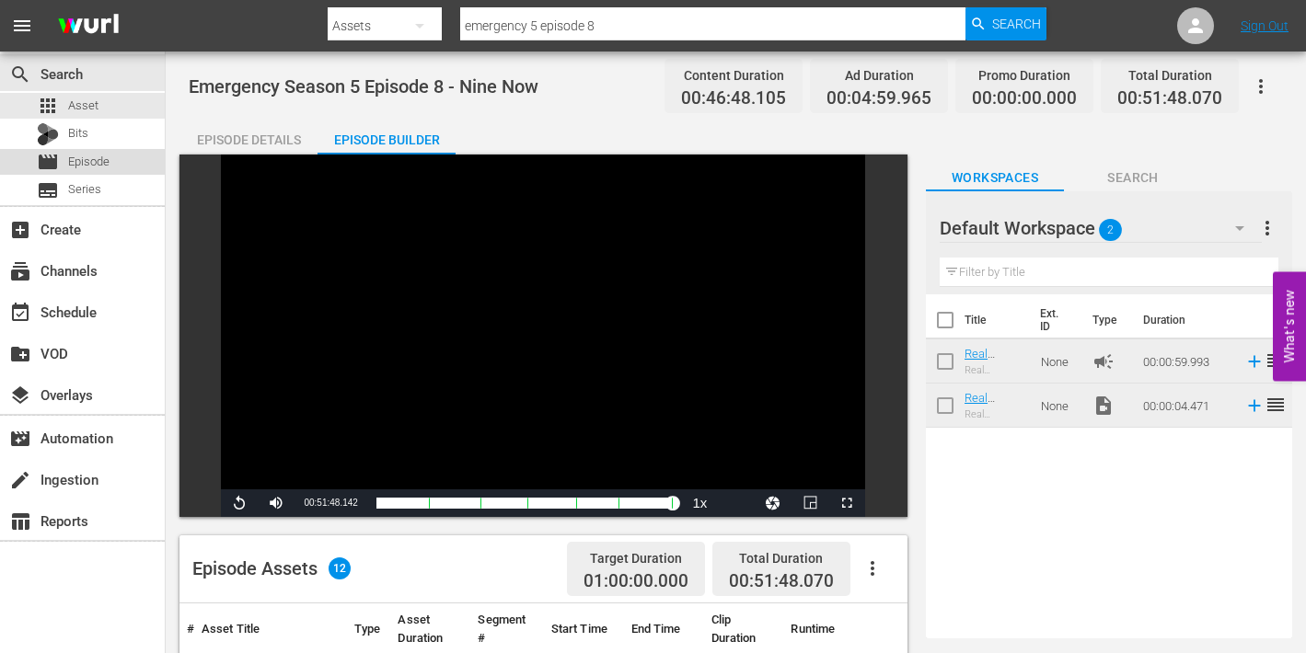
click at [76, 162] on span "Episode" at bounding box center [88, 162] width 41 height 18
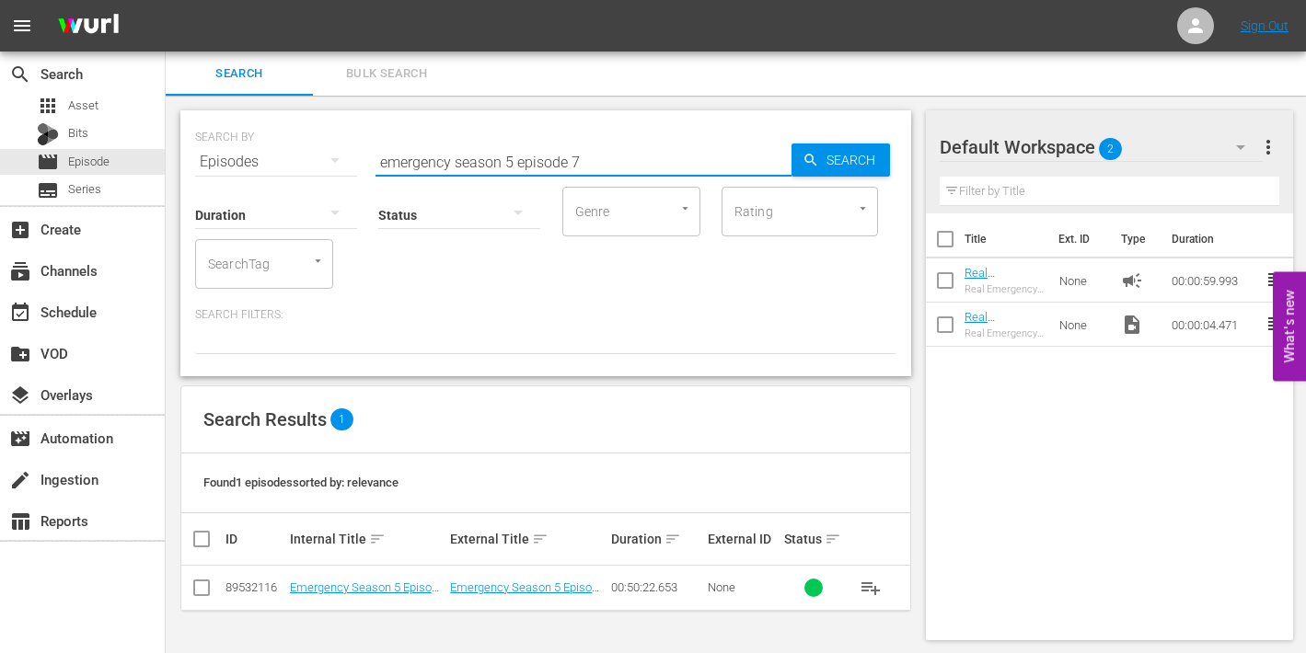
click at [583, 161] on input "emergency season 5 episode 7" at bounding box center [584, 162] width 416 height 44
click at [612, 163] on input "emergency season 5 episode 7" at bounding box center [584, 162] width 416 height 44
drag, startPoint x: 626, startPoint y: 162, endPoint x: 387, endPoint y: 152, distance: 239.5
click at [380, 154] on input "emergency season 5 episode 7" at bounding box center [584, 162] width 416 height 44
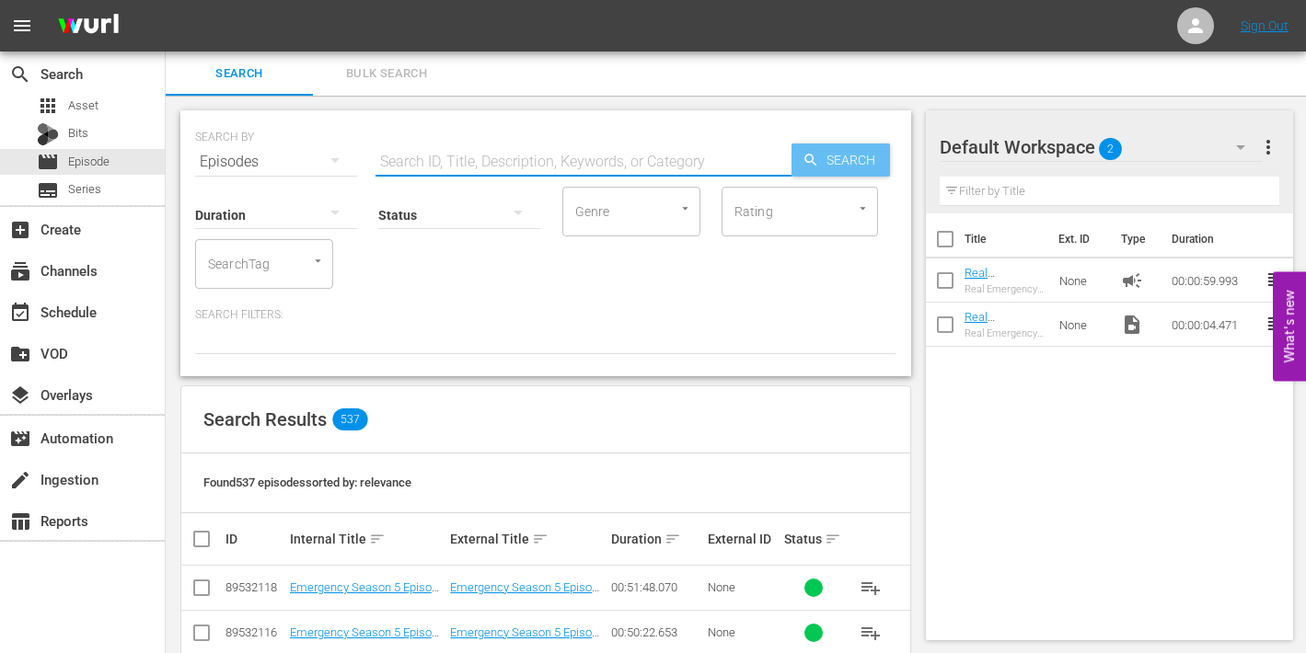
click at [856, 159] on span "Search" at bounding box center [854, 160] width 71 height 33
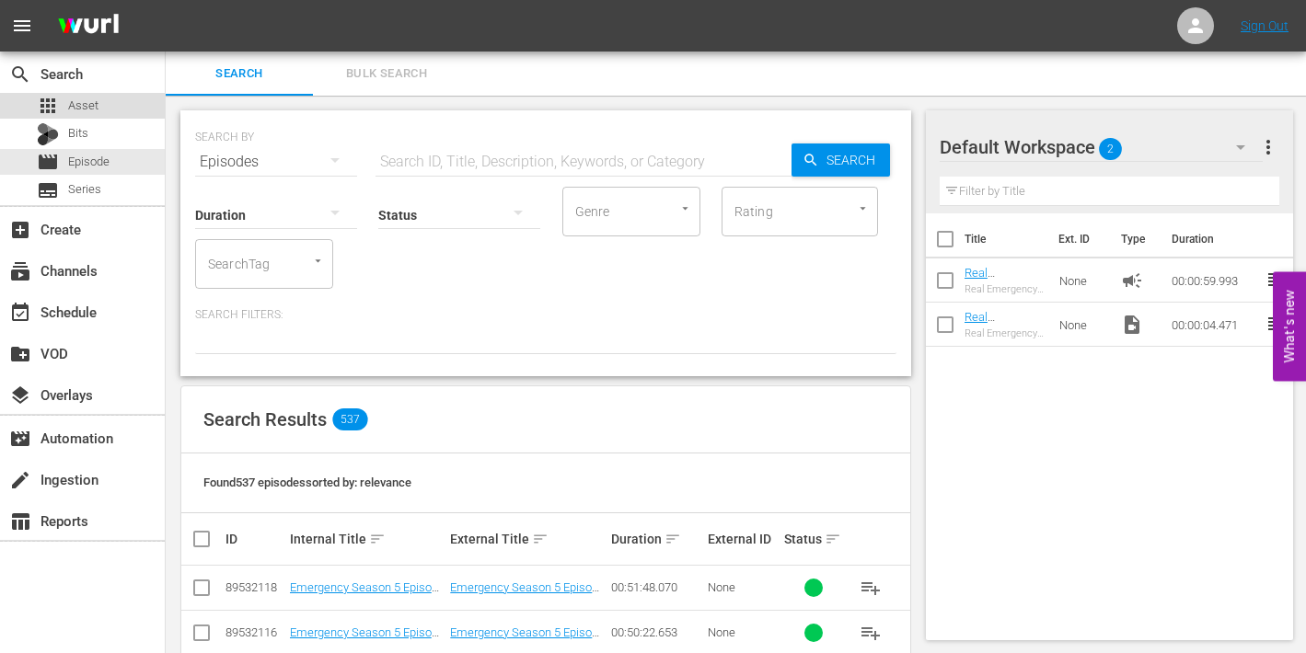
click at [73, 101] on span "Asset" at bounding box center [83, 106] width 30 height 18
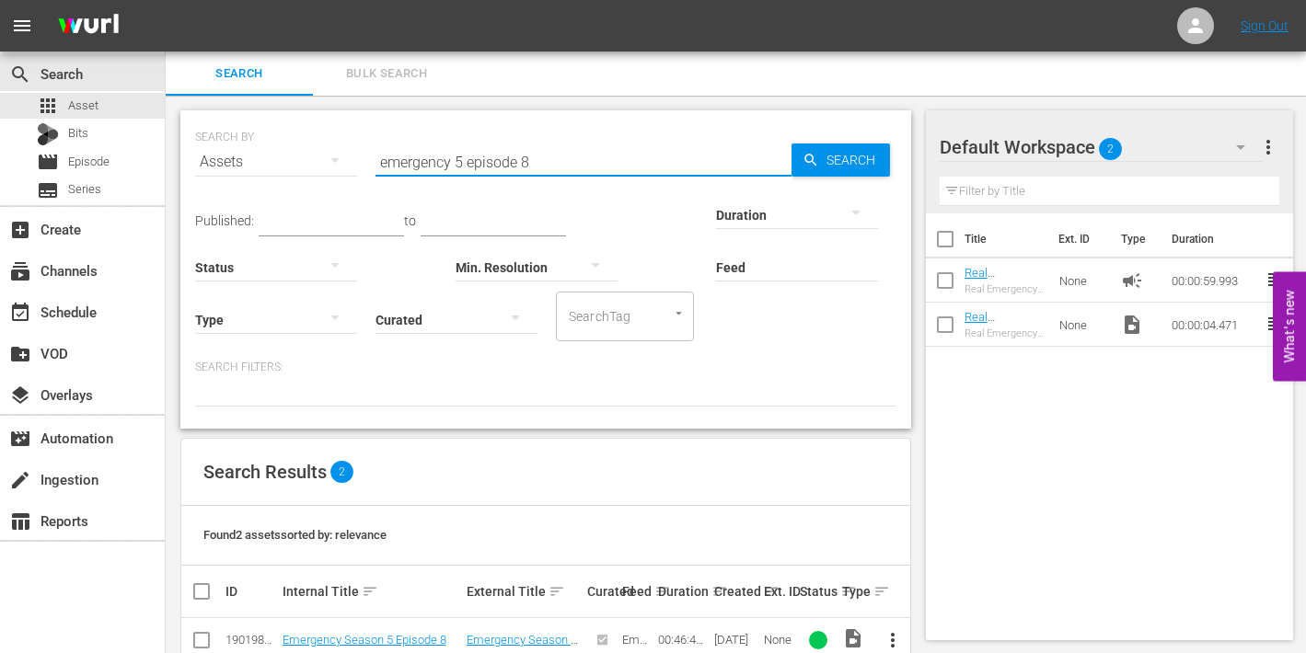
click at [527, 160] on input "emergency 5 episode 8" at bounding box center [584, 162] width 416 height 44
type input "emergency 5 episode 9"
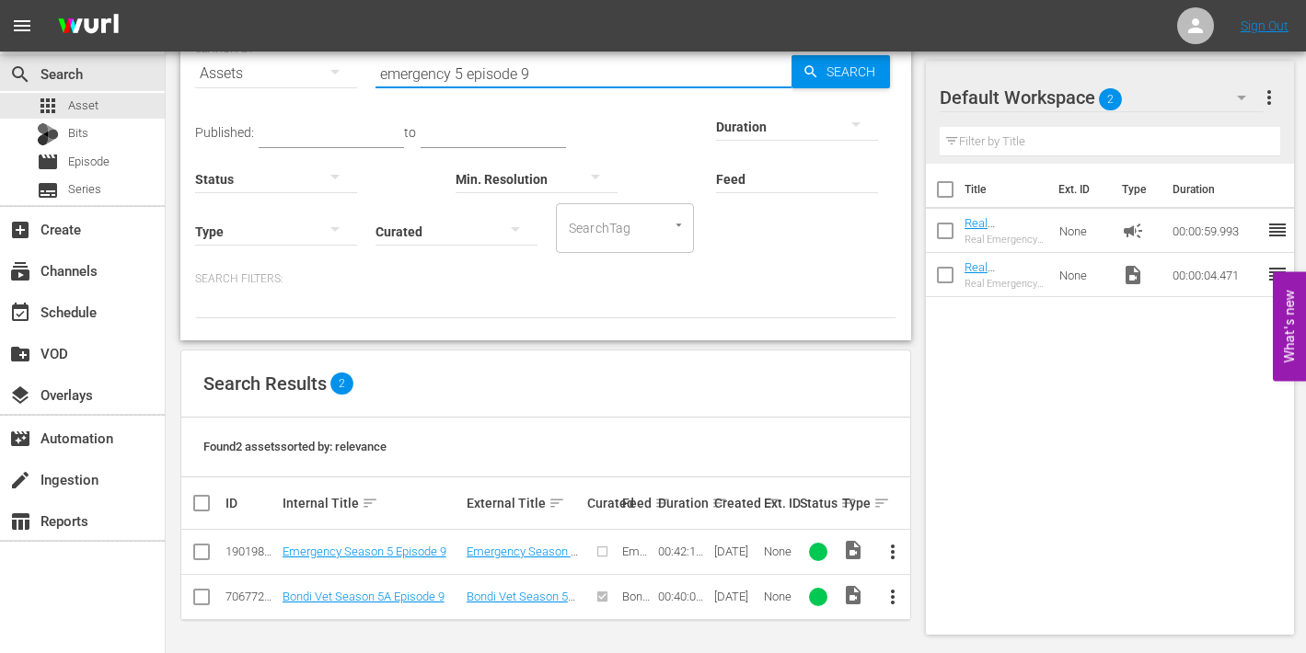
click at [896, 551] on span "more_vert" at bounding box center [893, 552] width 22 height 22
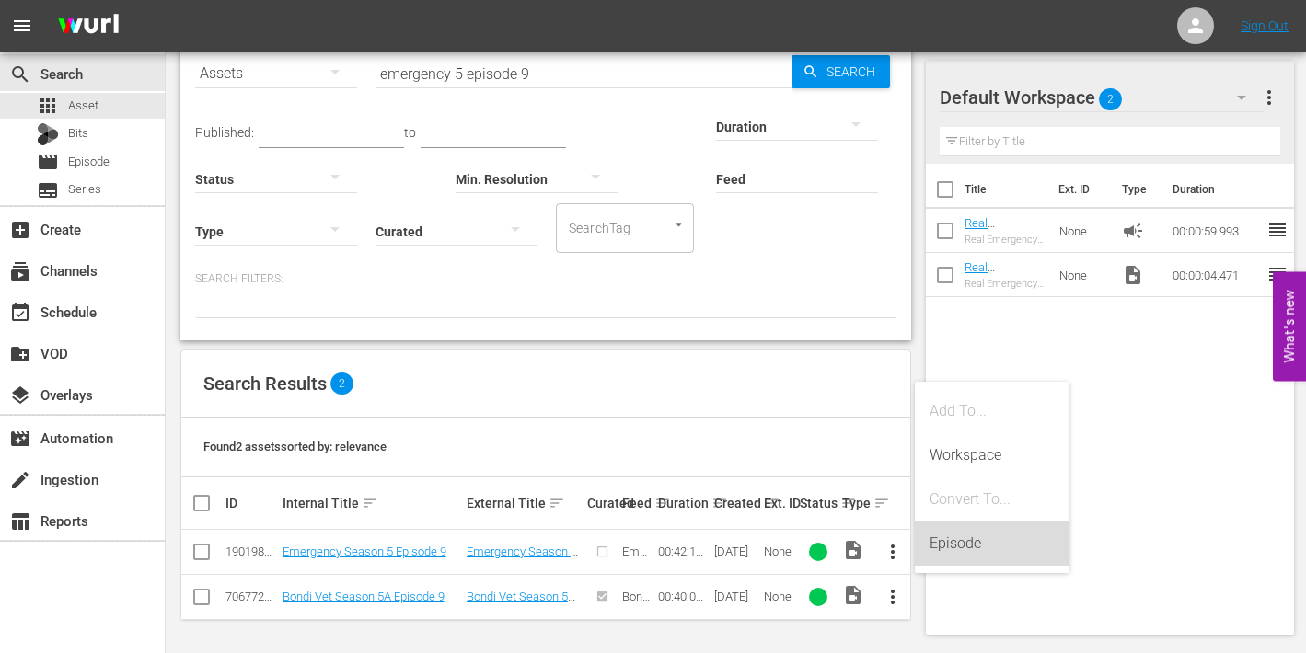
click at [963, 544] on div "Episode" at bounding box center [992, 544] width 125 height 44
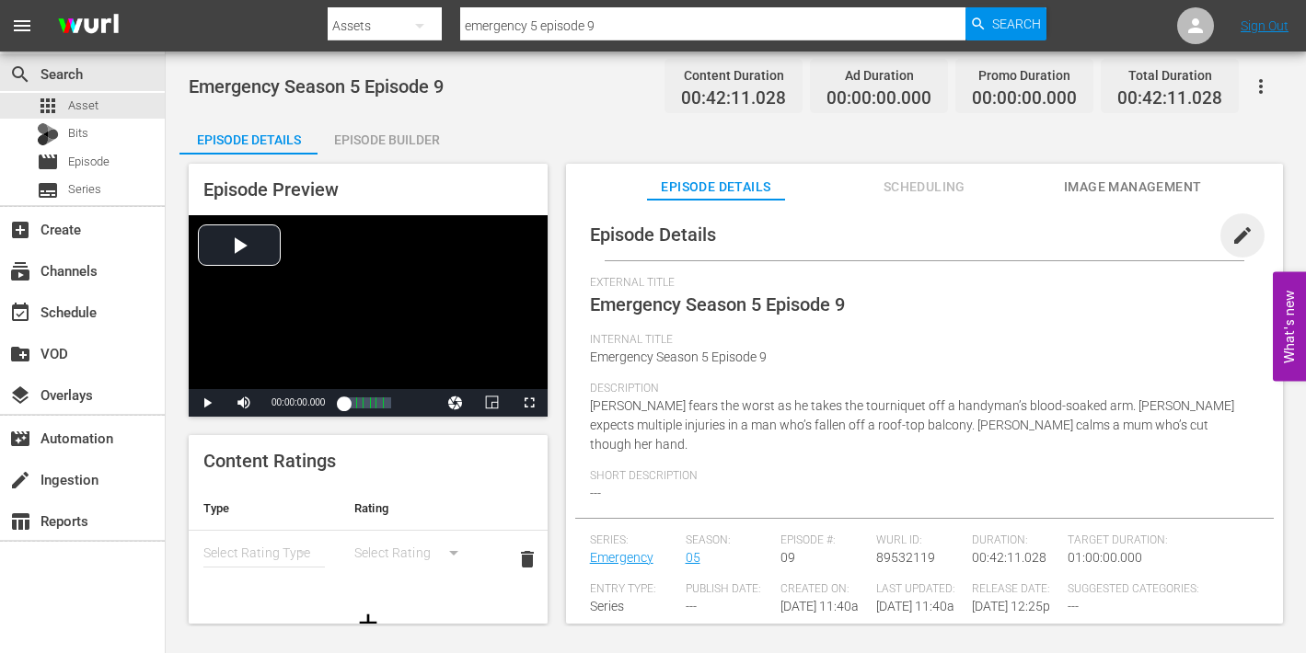
click at [1232, 234] on span "edit" at bounding box center [1243, 236] width 22 height 22
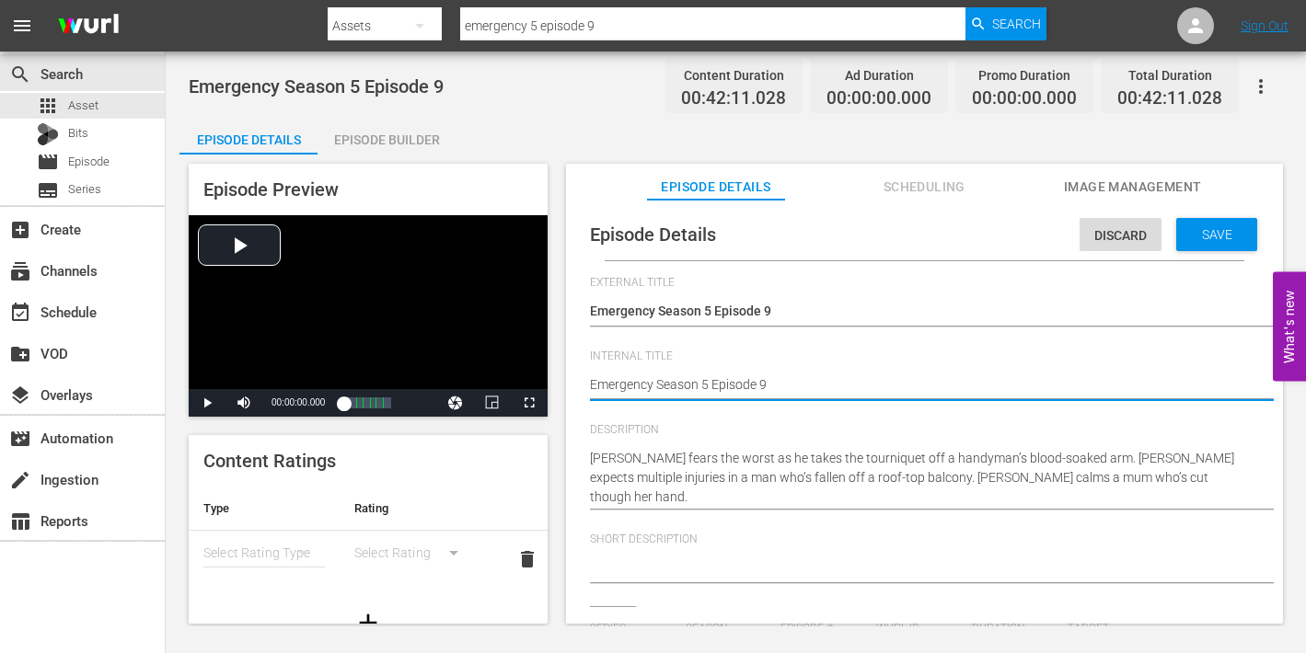
type textarea "Emergency Season 5 Episode 9"
type textarea "Emergency Season 5 Episode 9 -"
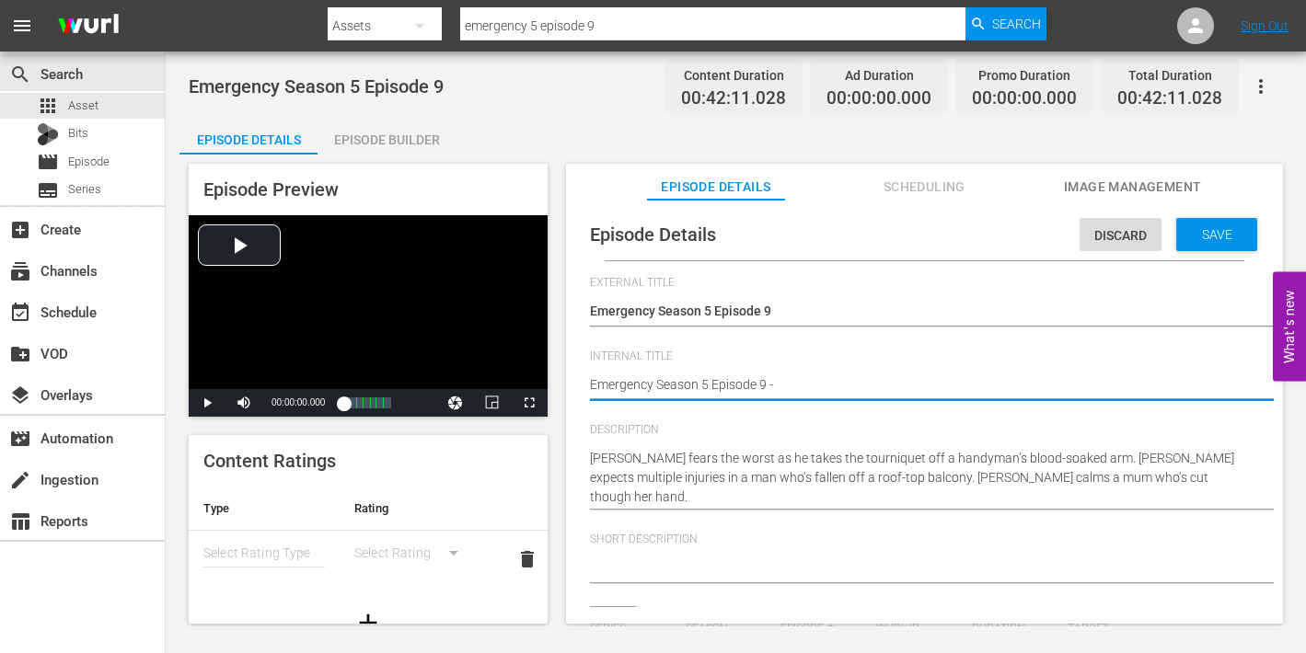
type textarea "Emergency Season 5 Episode 9 -"
type textarea "Emergency Season 5 Episode 9 - N"
type textarea "Emergency Season 5 Episode 9 - Ni"
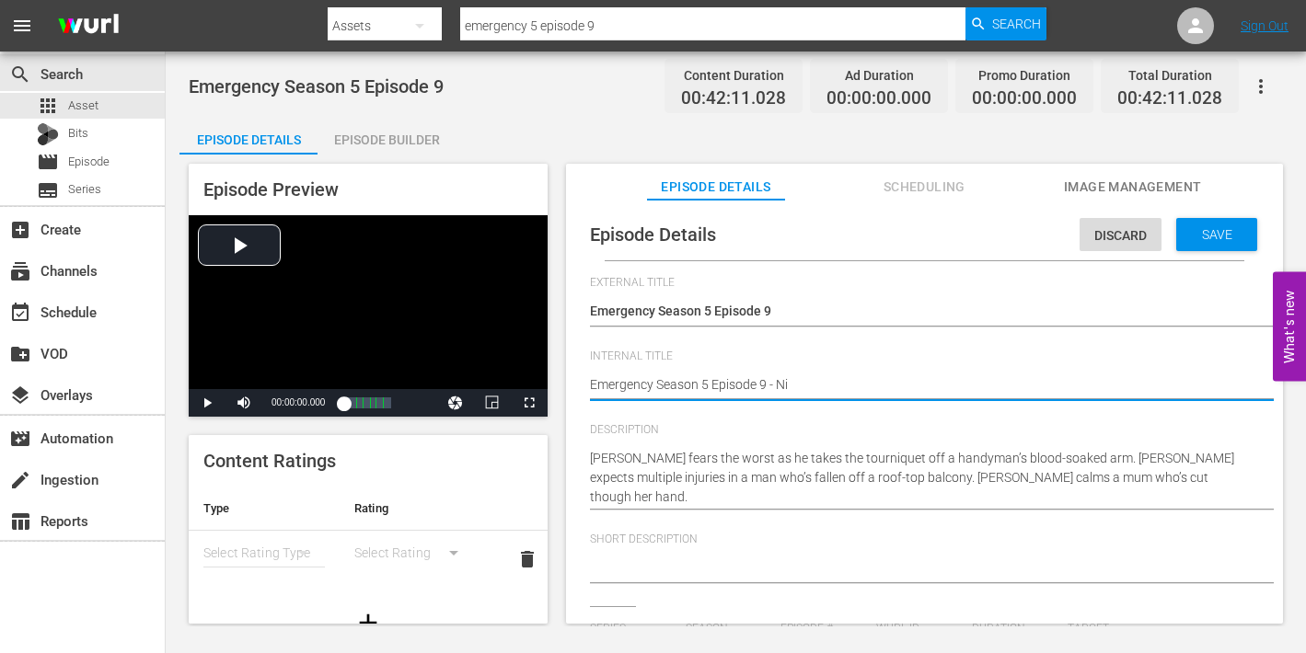
type textarea "Emergency Season 5 Episode 9 - Nin"
type textarea "Emergency Season 5 Episode 9 - Nine"
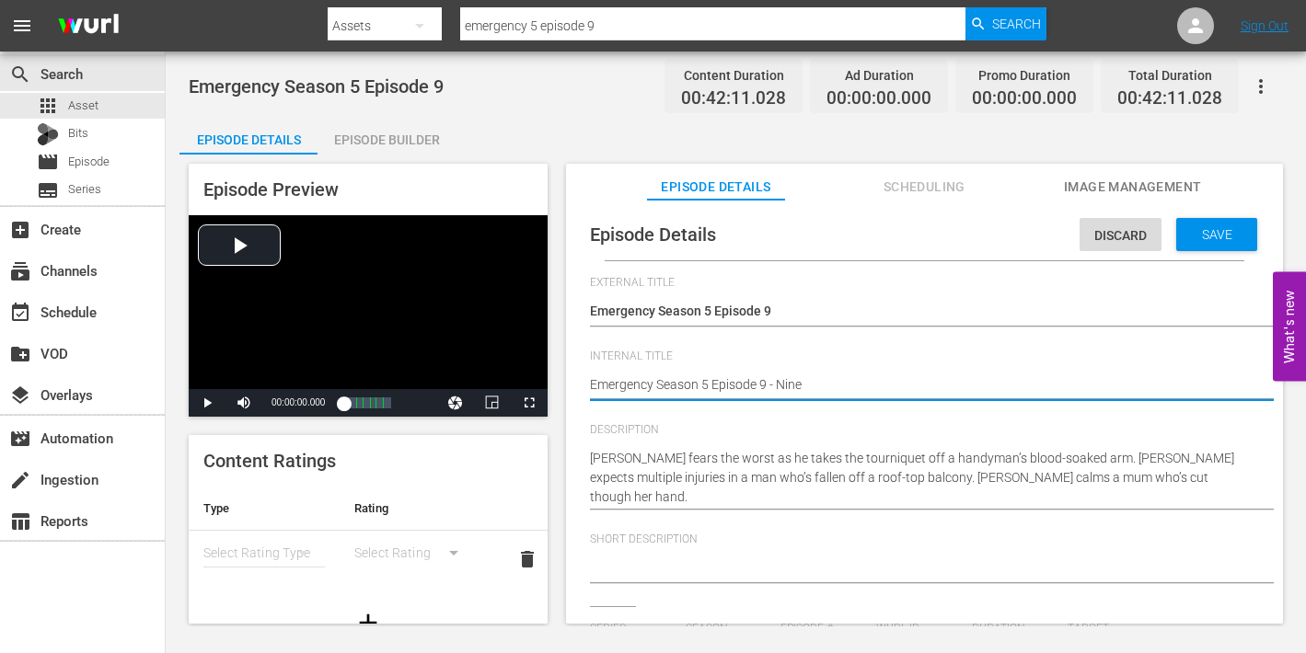
type textarea "Emergency Season 5 Episode 9 - Nine"
type textarea "Emergency Season 5 Episode 9 - Nine N"
type textarea "Emergency Season 5 Episode 9 - Nine No"
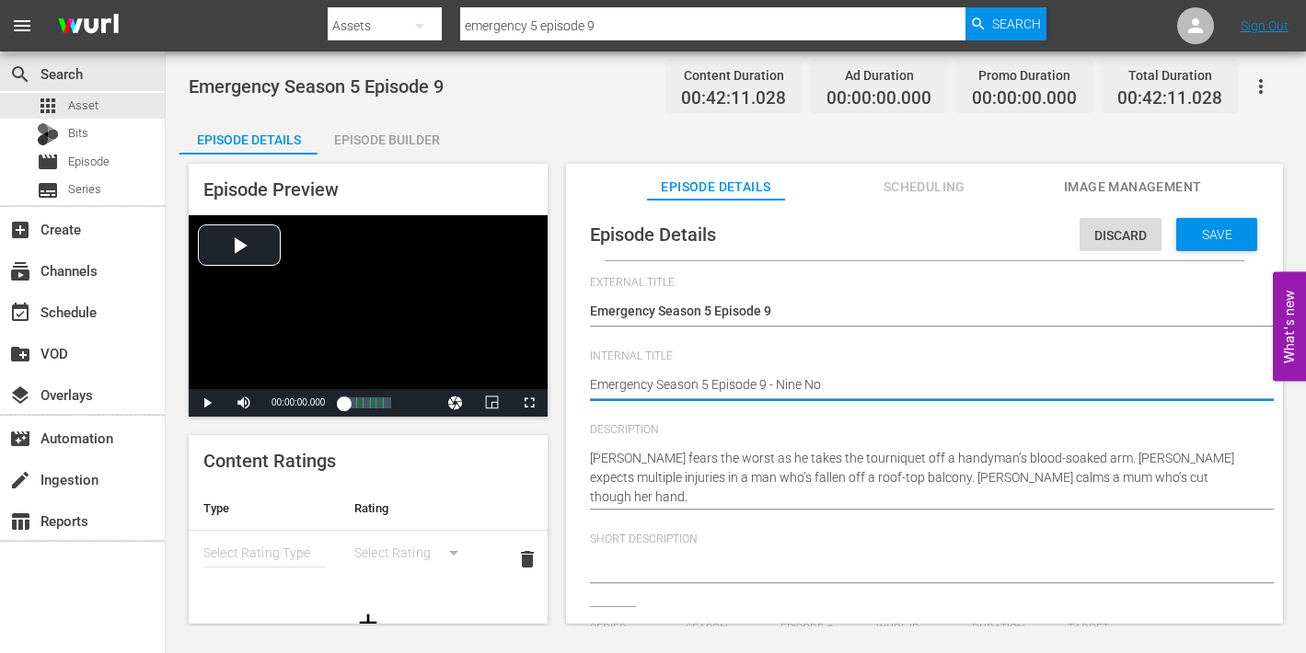
type textarea "Emergency Season 5 Episode 9 - Nine Now"
drag, startPoint x: 1203, startPoint y: 238, endPoint x: 1189, endPoint y: 240, distance: 13.9
click at [1203, 239] on span "Save" at bounding box center [1217, 234] width 60 height 15
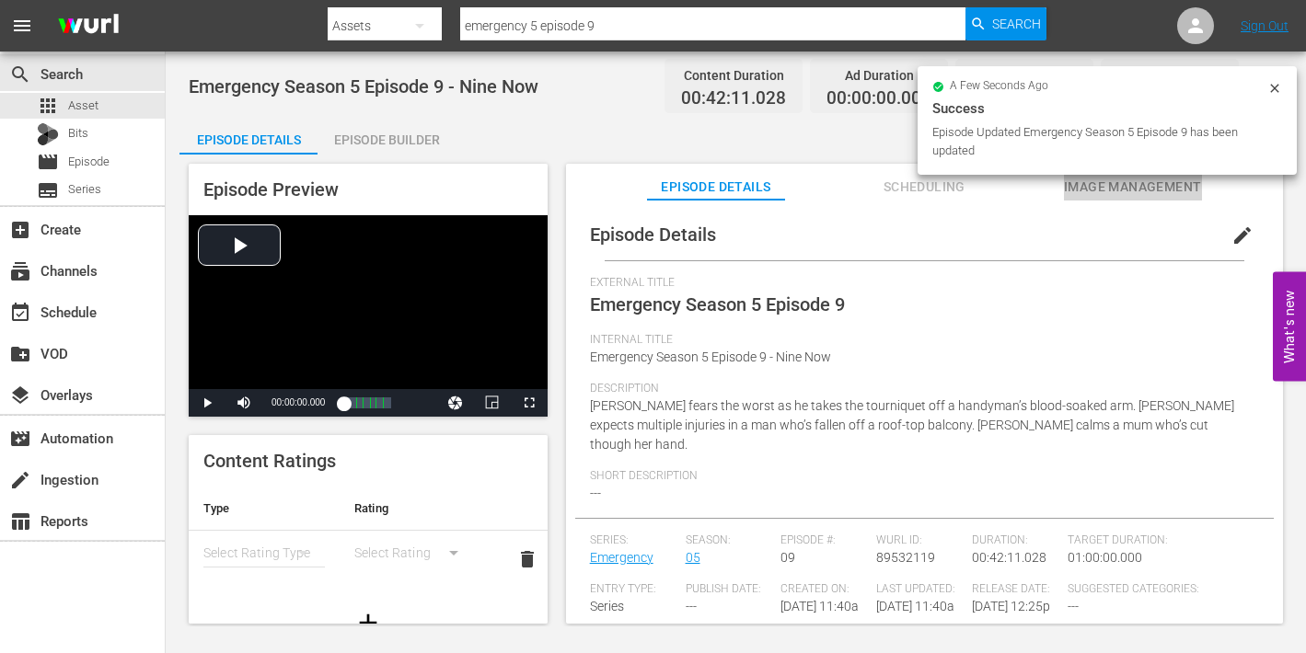
drag, startPoint x: 1108, startPoint y: 184, endPoint x: 1096, endPoint y: 197, distance: 17.6
click at [1108, 185] on span "Image Management" at bounding box center [1133, 187] width 138 height 23
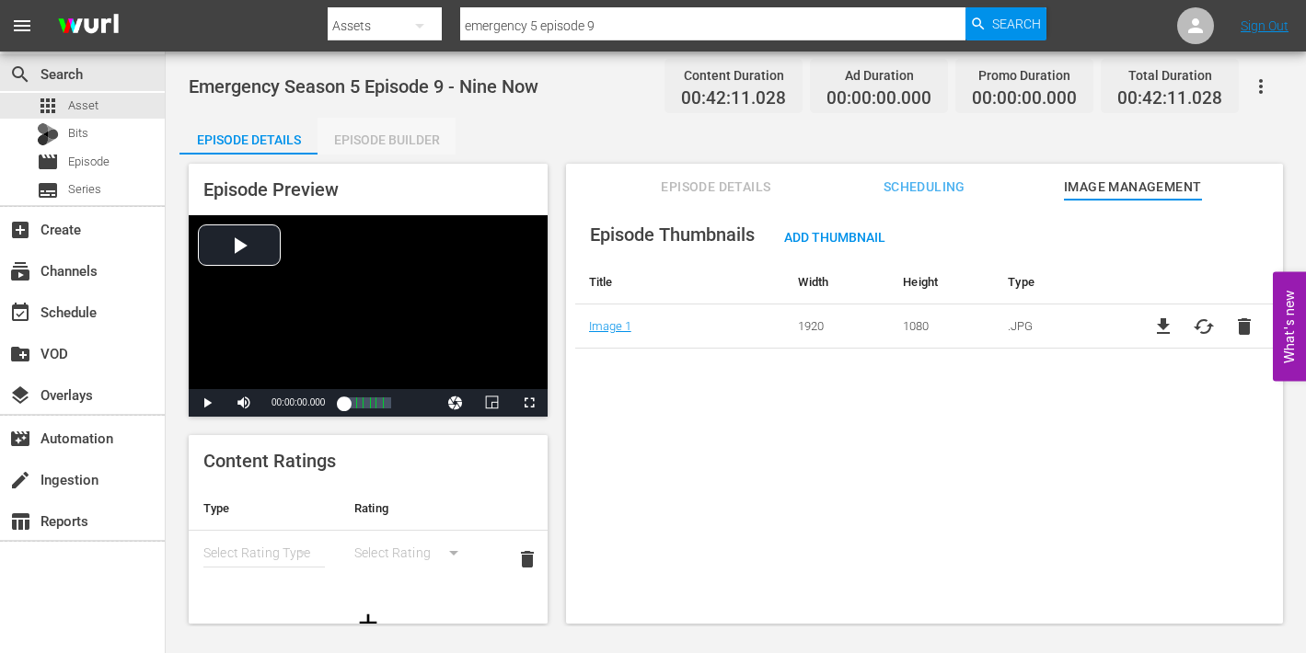
click at [396, 143] on div "Episode Builder" at bounding box center [387, 140] width 138 height 44
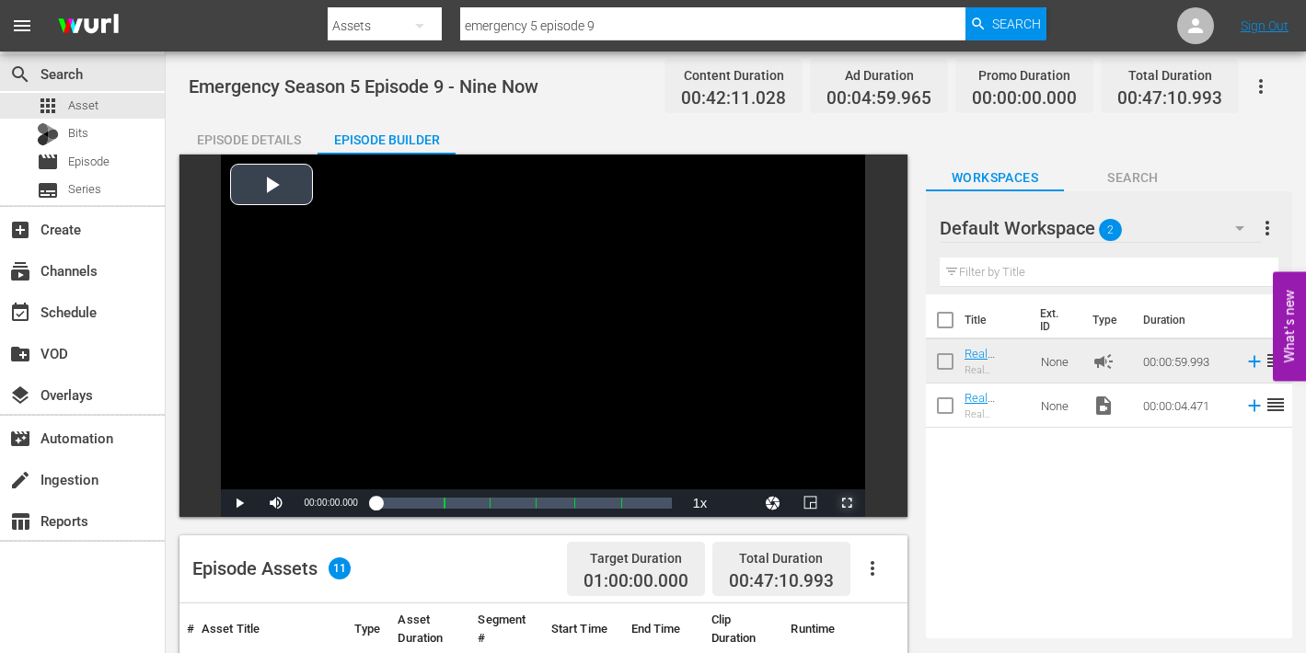
click at [847, 503] on span "Video Player" at bounding box center [847, 503] width 0 height 0
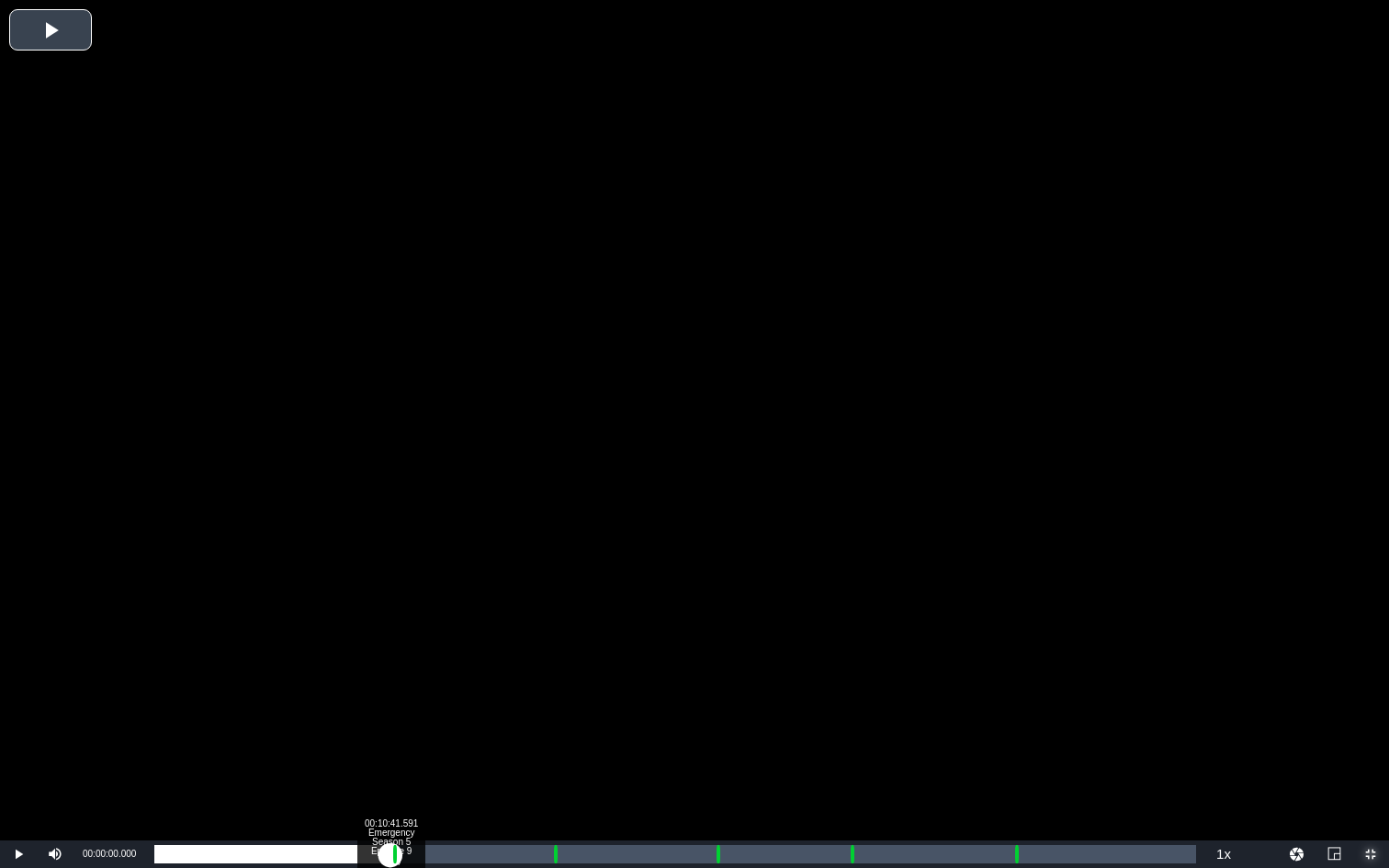
click at [390, 651] on div "Loaded : 0.23% 00:10:41.591 Emergency Season 5 Episode 9 (1/6) 00:00:00.000 Cue…" at bounding box center [676, 854] width 1042 height 18
click at [413, 651] on div "Loaded : 9.92% 00:11:44.003 Emergency Season 5 Episode 9 (2/6) 00:00:00.759 Cue…" at bounding box center [676, 854] width 1042 height 18
click at [552, 651] on div "Loaded : 25.62% 00:18:03.466 Emergency Season 5 Episode 9 (3/6) 00:10:48.280 Cu…" at bounding box center [676, 854] width 1042 height 18
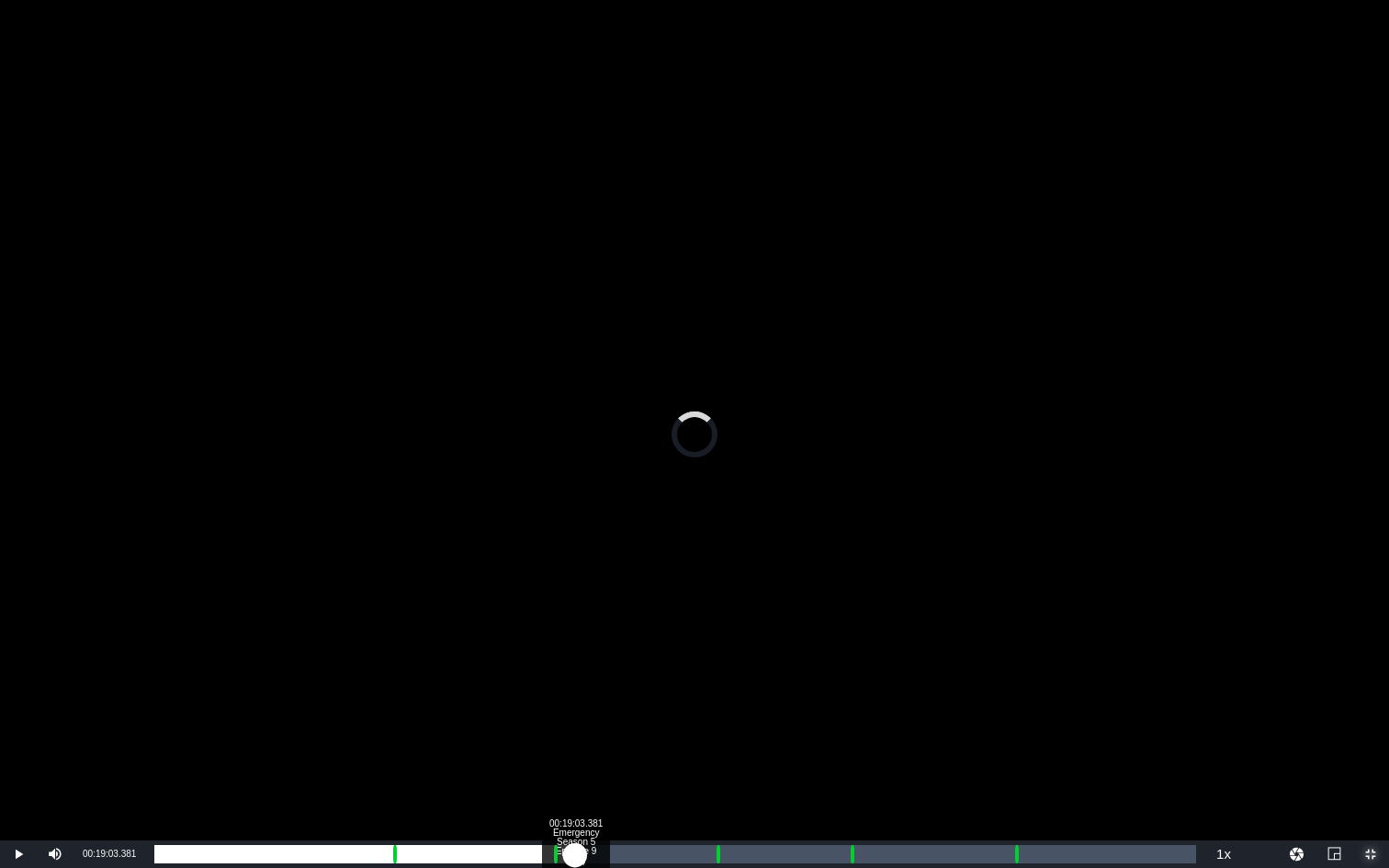
click at [575, 651] on div "Loaded : 19.74% 00:19:03.381 Emergency Season 5 Episode 9 (3/6) 00:00:03.840 Cu…" at bounding box center [676, 854] width 1042 height 18
click at [714, 651] on div "Loaded : 40.57% 00:25:22.844 Emergency Season 5 Episode 9 (4/6) 00:17:05.862 Cu…" at bounding box center [676, 854] width 1042 height 18
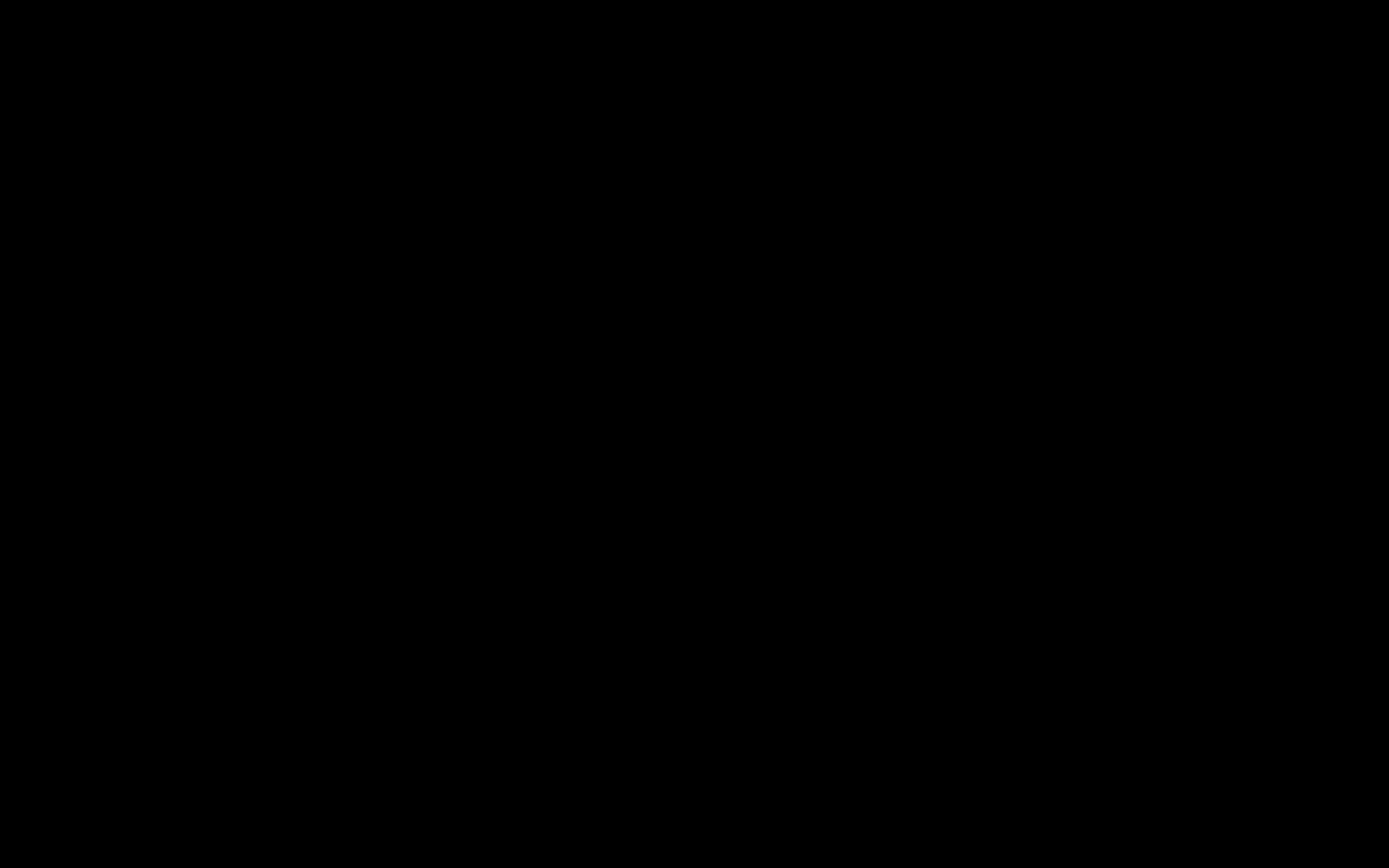
click at [736, 651] on div "Loaded : 19.74% 00:26:25.256 Emergency Season 5 Episode 9 (4/6) 00:00:00.332 Cu…" at bounding box center [676, 854] width 1042 height 18
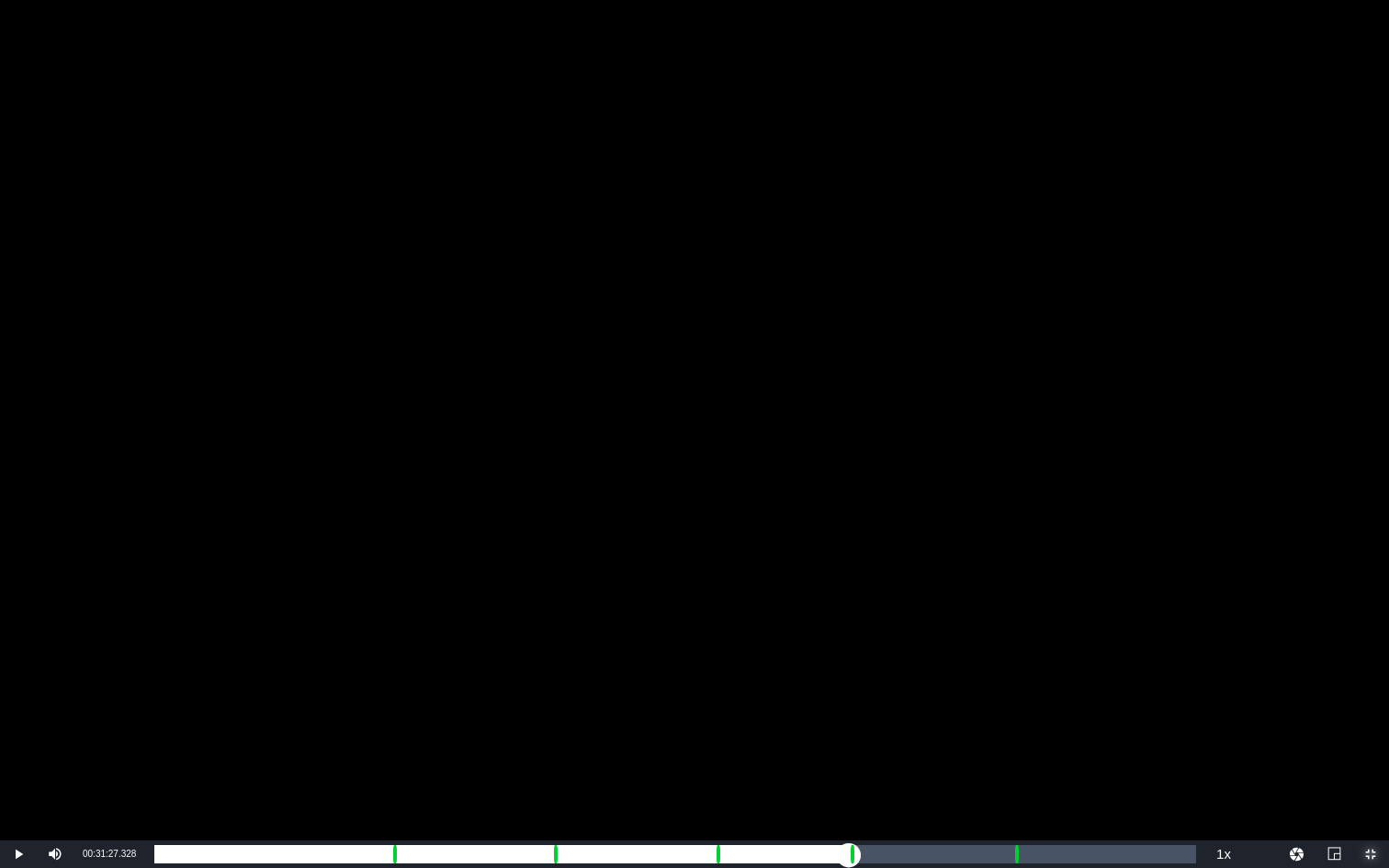
click at [848, 651] on div "Loaded : 55.76% 00:31:27.328 Emergency Season 5 Episode 9 (5/6) 00:23:28.177 Cu…" at bounding box center [676, 854] width 1042 height 18
click at [871, 651] on div "00:32:29.740 Emergency Season 5 Episode 9 (5/6)" at bounding box center [871, 854] width 1 height 18
click at [1013, 651] on div "Loaded : 67.62% 00:38:54.196 Emergency Season 5 Episode 9 (6/6) 00:28:31.552 Cu…" at bounding box center [676, 854] width 1042 height 18
click at [1035, 651] on div "Loaded : 19.74% 00:39:54.111 Emergency Season 5 Episode 9 (6/6) 00:00:03.623 Cu…" at bounding box center [676, 854] width 1042 height 18
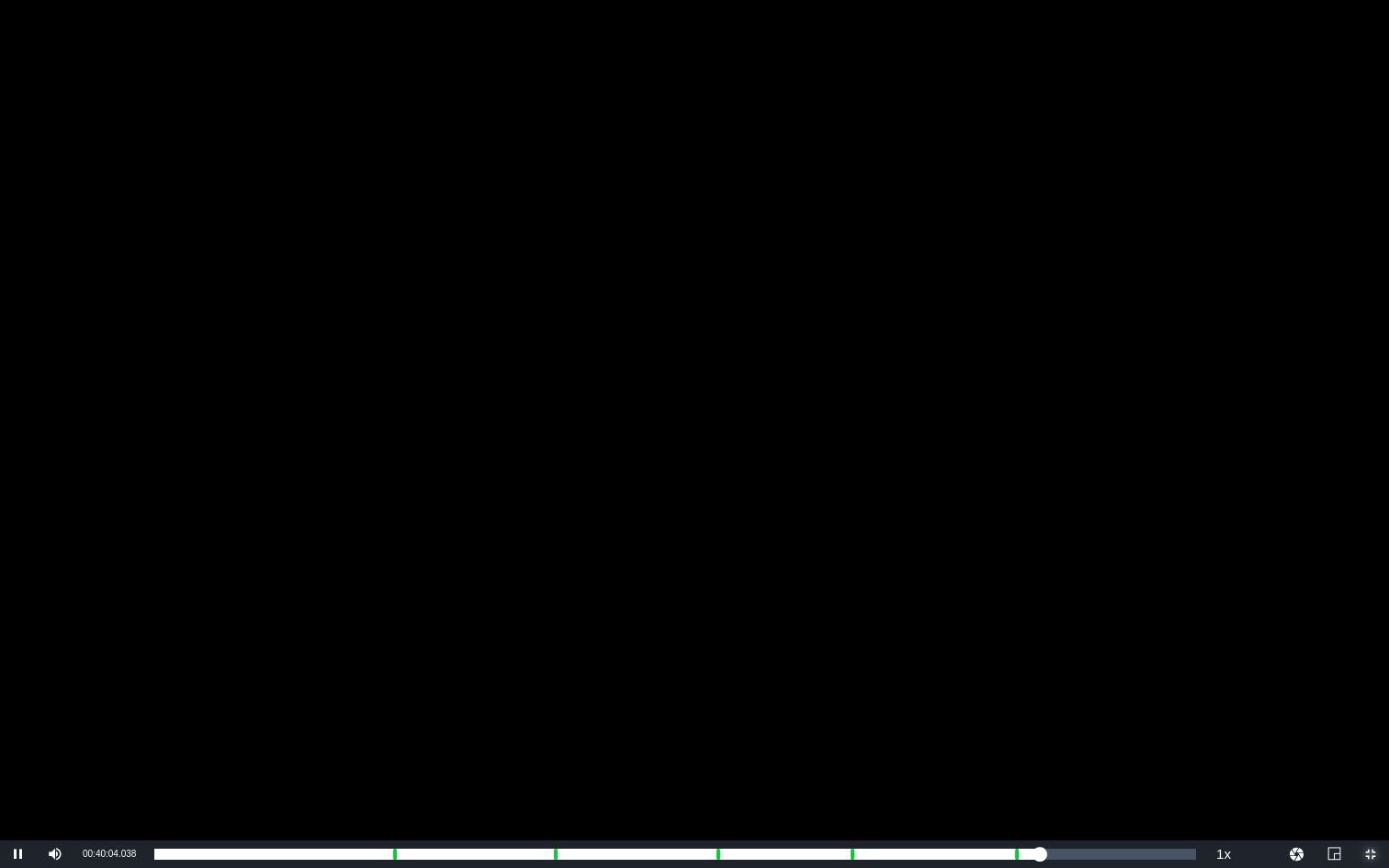
click at [1302, 651] on span "Video Player" at bounding box center [1370, 854] width 0 height 0
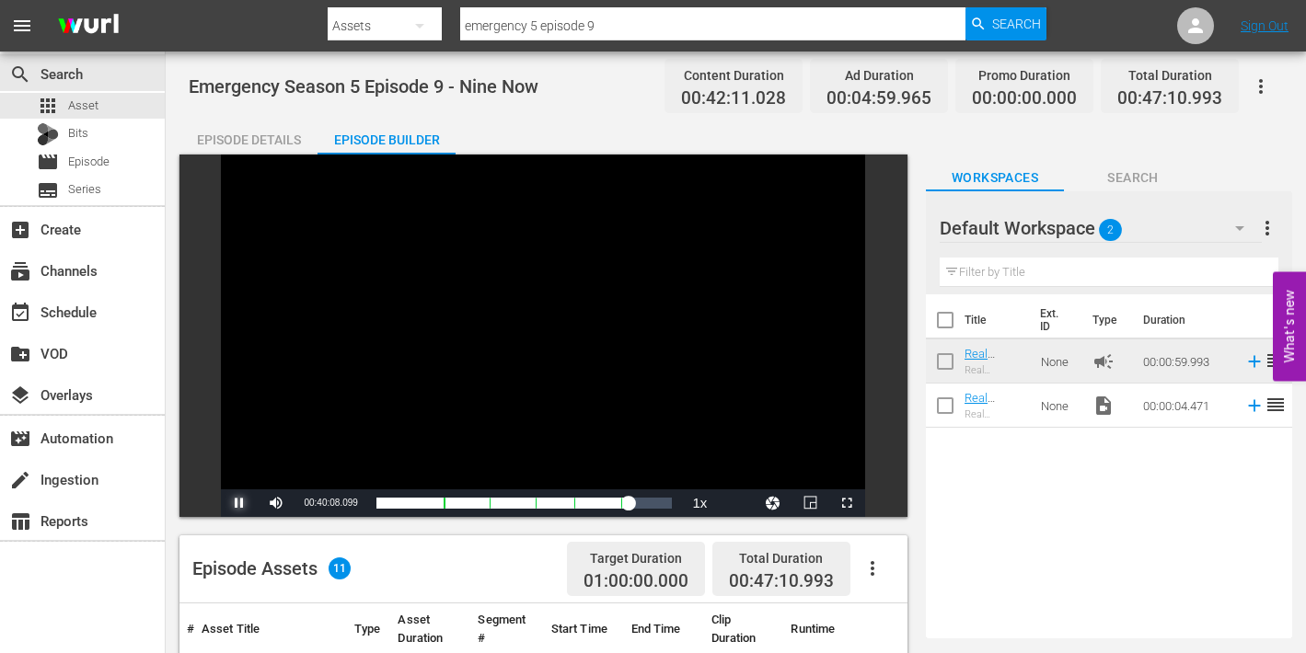
click at [239, 503] on span "Video Player" at bounding box center [239, 503] width 0 height 0
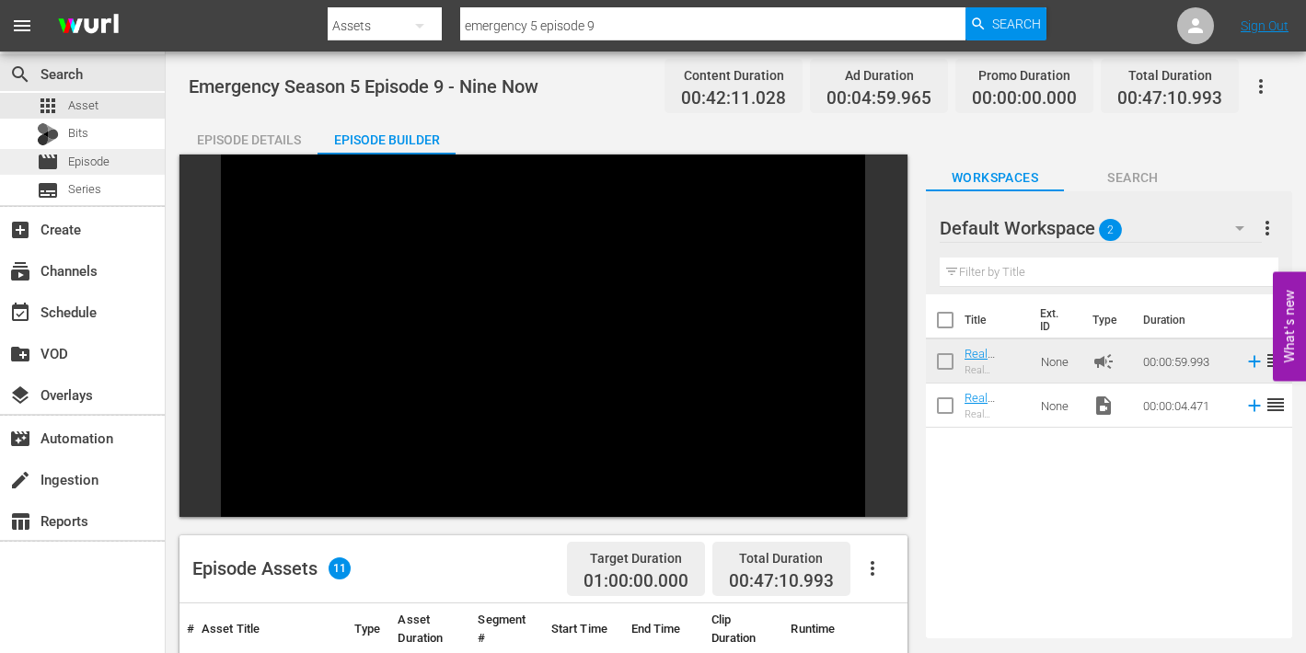
click at [76, 164] on span "Episode" at bounding box center [88, 162] width 41 height 18
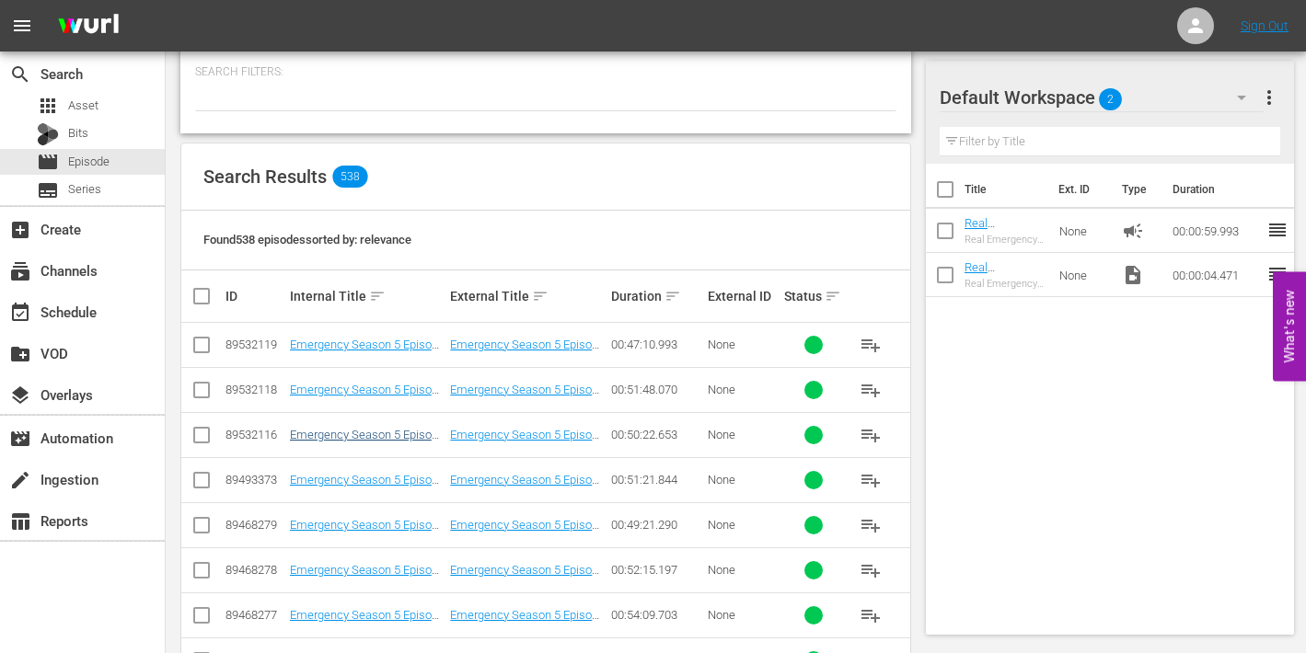
scroll to position [271, 0]
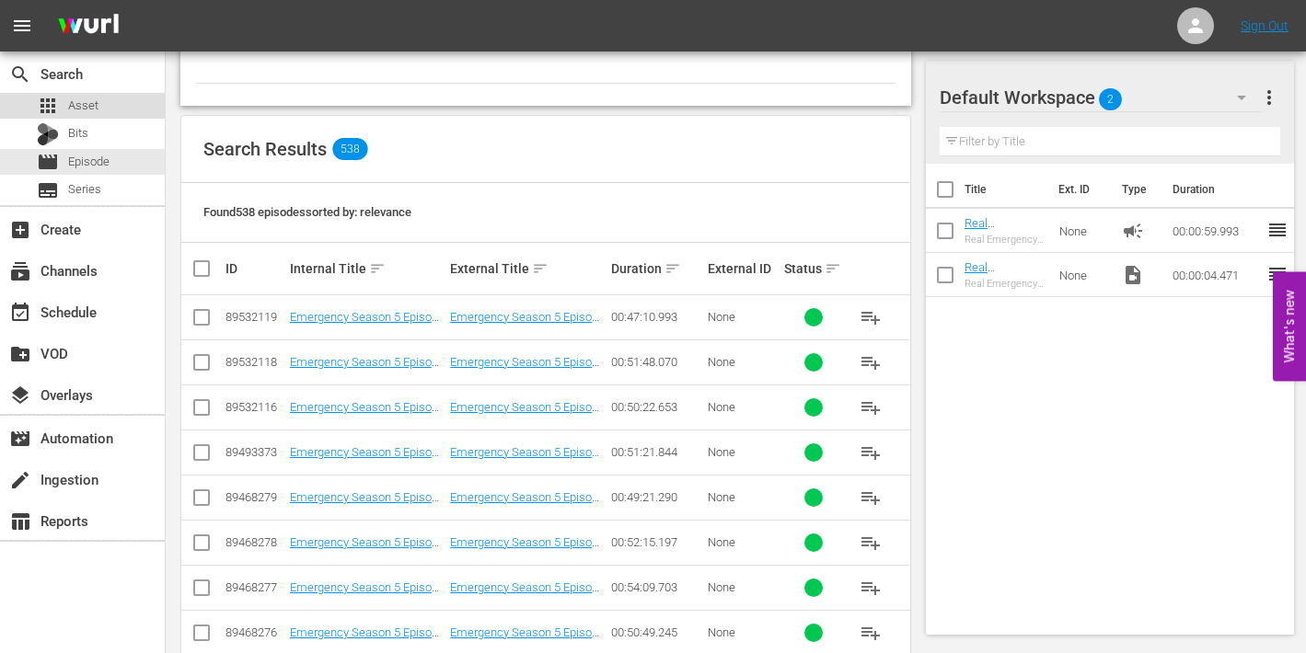
click at [81, 101] on span "Asset" at bounding box center [83, 106] width 30 height 18
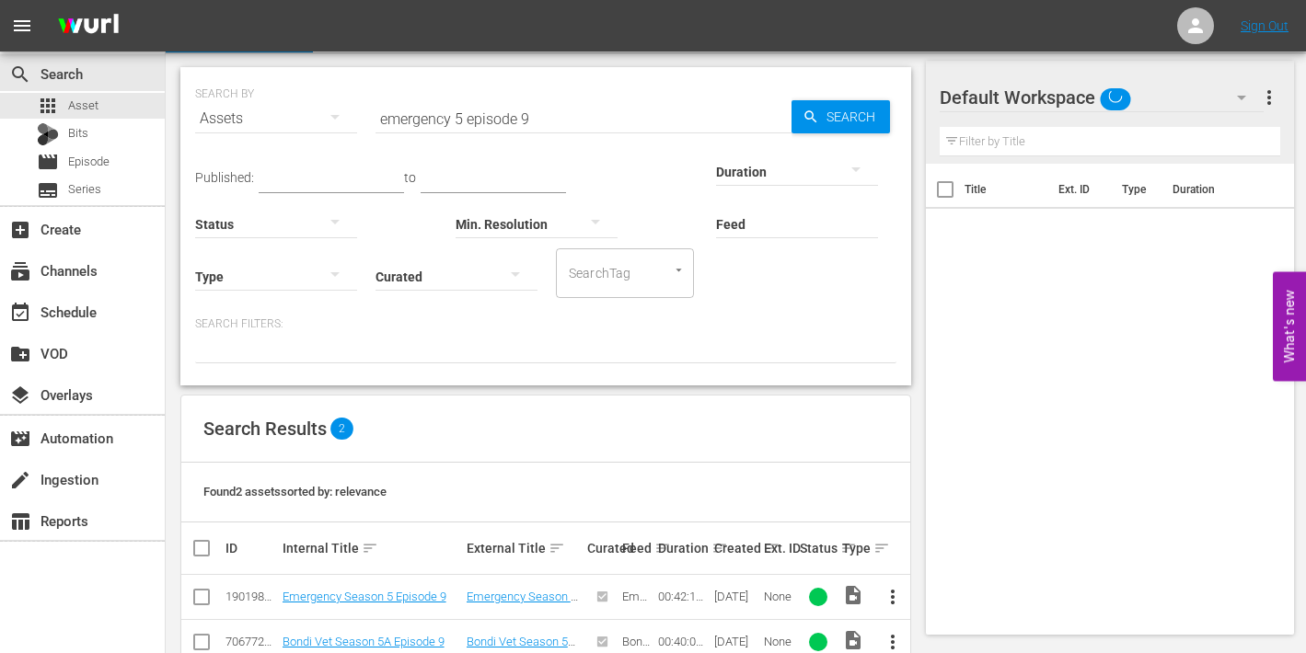
scroll to position [88, 0]
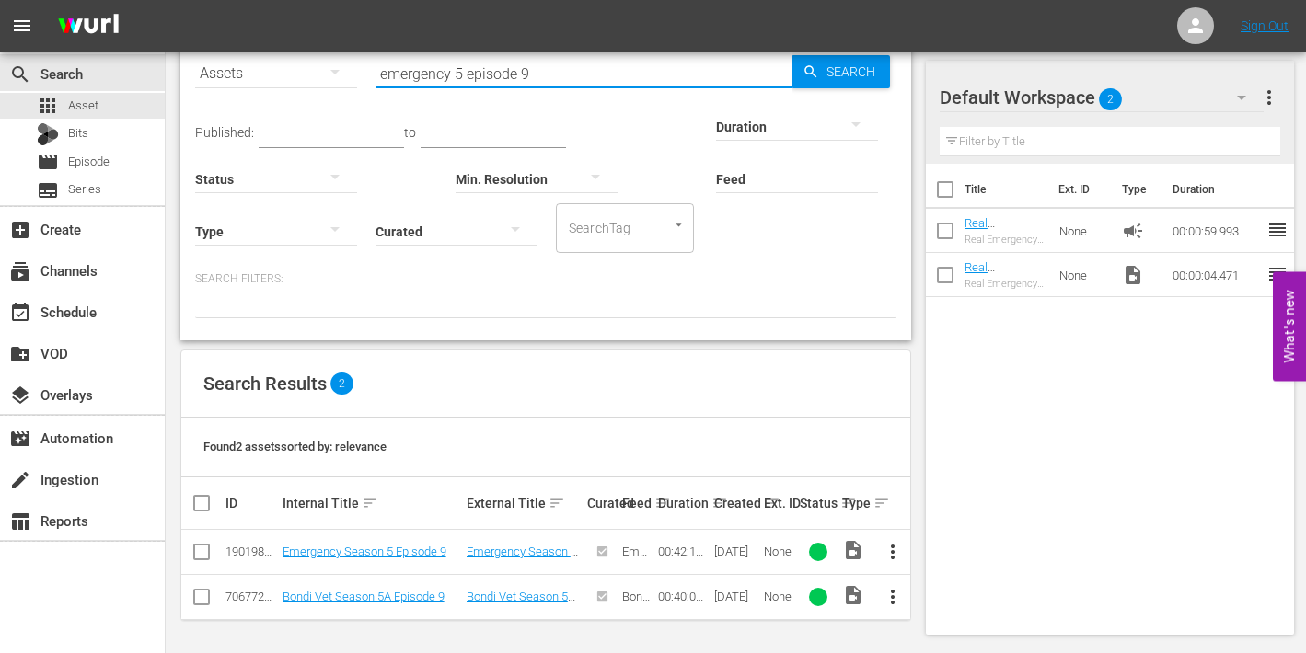
drag, startPoint x: 524, startPoint y: 72, endPoint x: 536, endPoint y: 72, distance: 12.0
click at [536, 72] on input "emergency 5 episode 9" at bounding box center [584, 74] width 416 height 44
type input "emergency 5 episode 10"
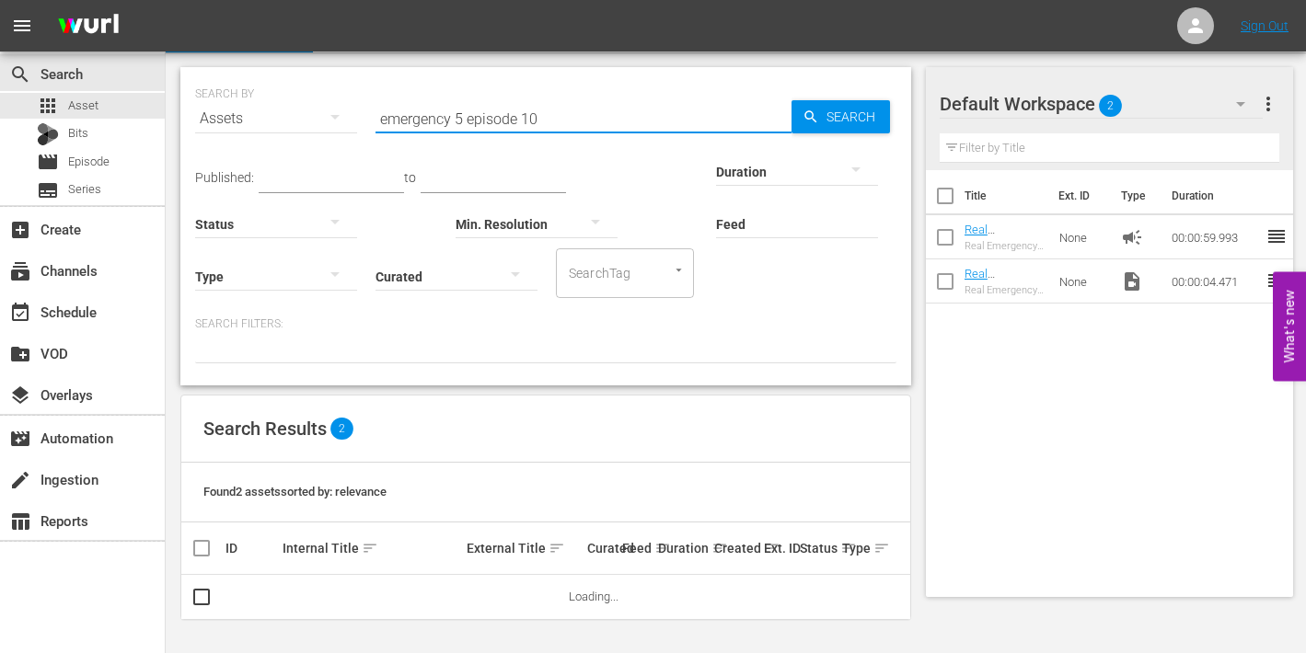
scroll to position [42, 0]
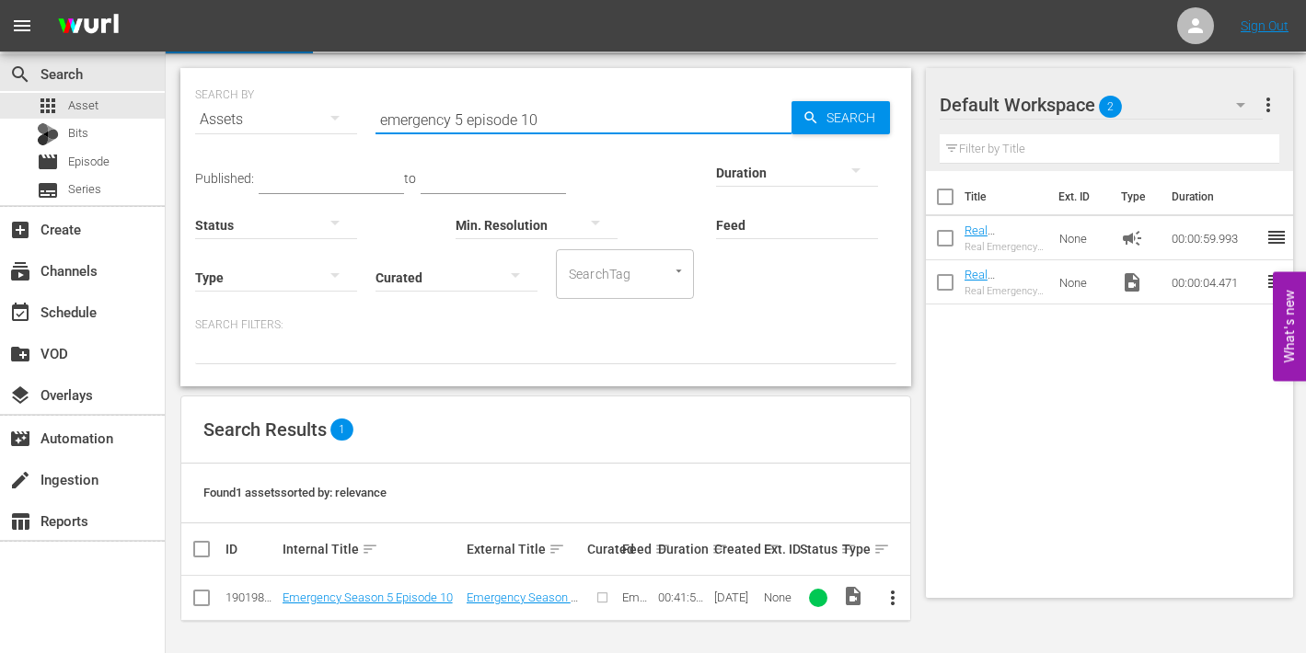
click at [894, 594] on span "more_vert" at bounding box center [893, 598] width 22 height 22
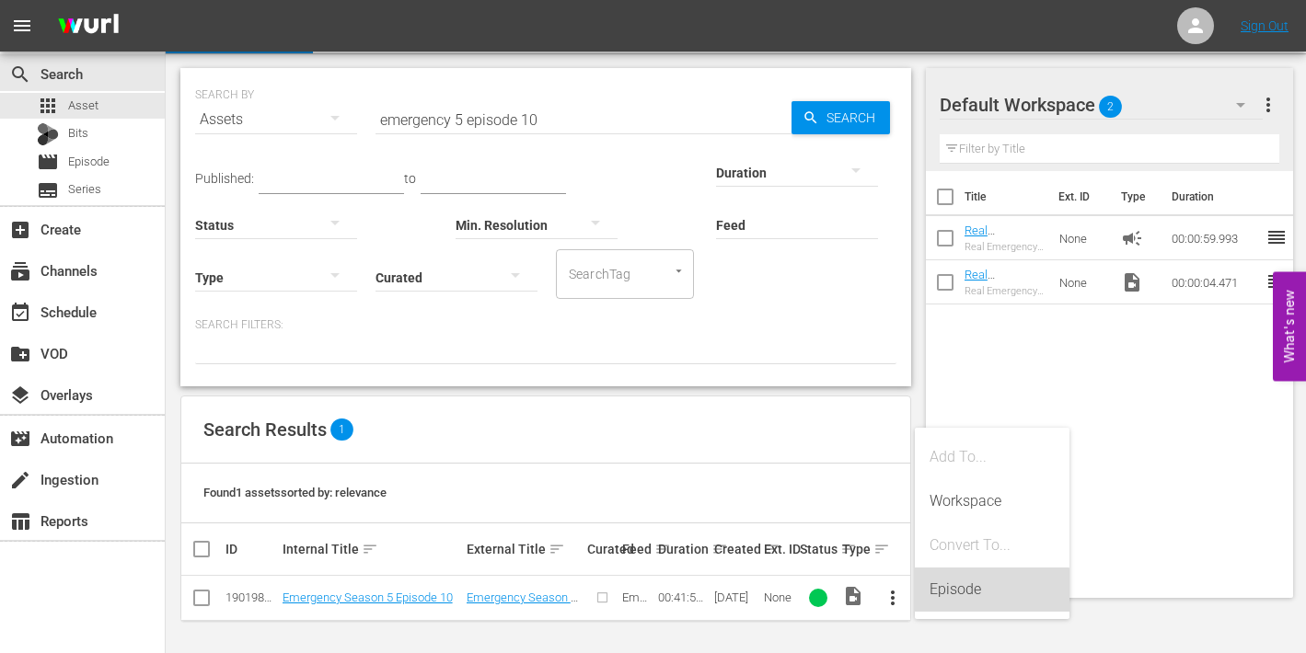
click at [948, 583] on div "Episode" at bounding box center [992, 590] width 125 height 44
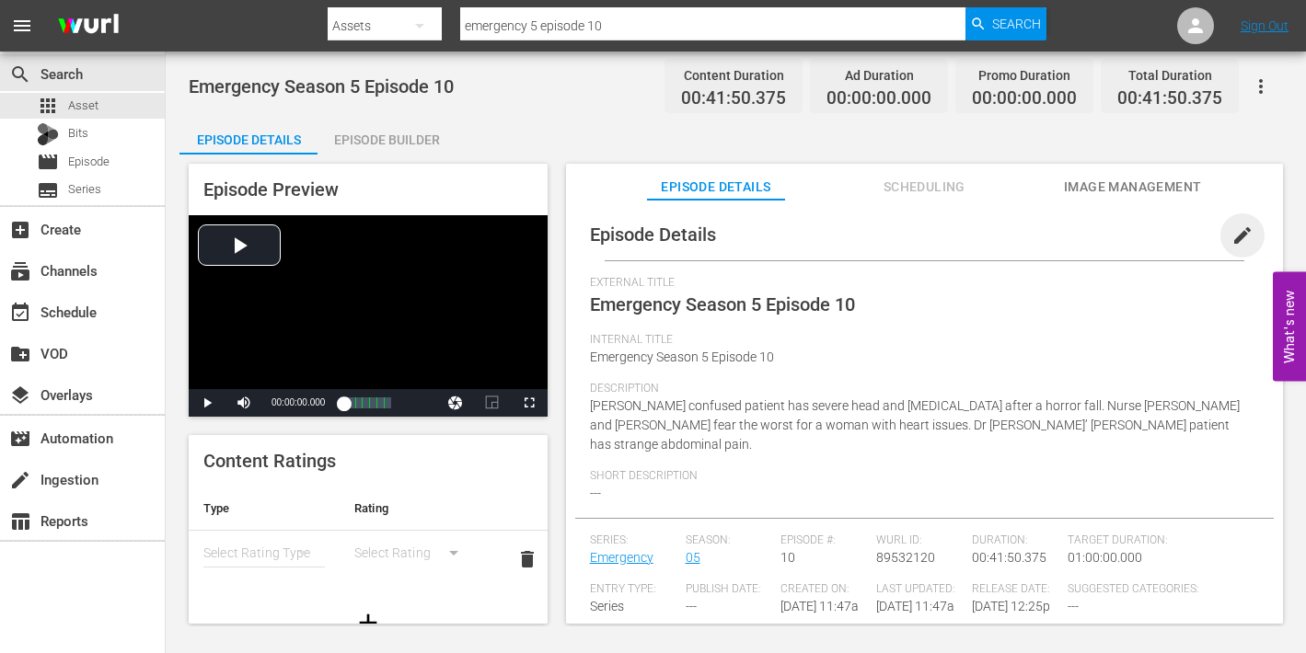
drag, startPoint x: 1232, startPoint y: 229, endPoint x: 1154, endPoint y: 271, distance: 87.7
click at [1232, 231] on span "edit" at bounding box center [1243, 236] width 22 height 22
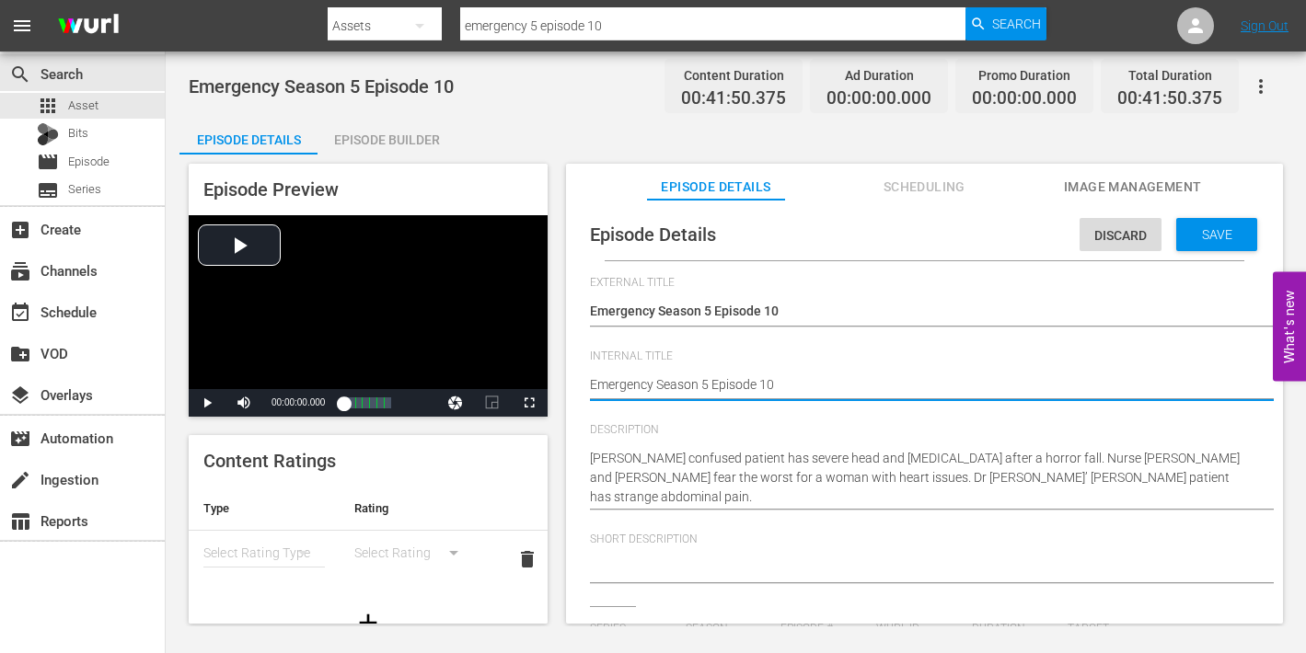
type textarea "Emergency Season 5 Episode 10"
type textarea "Emergency Season 5 Episode 10 -"
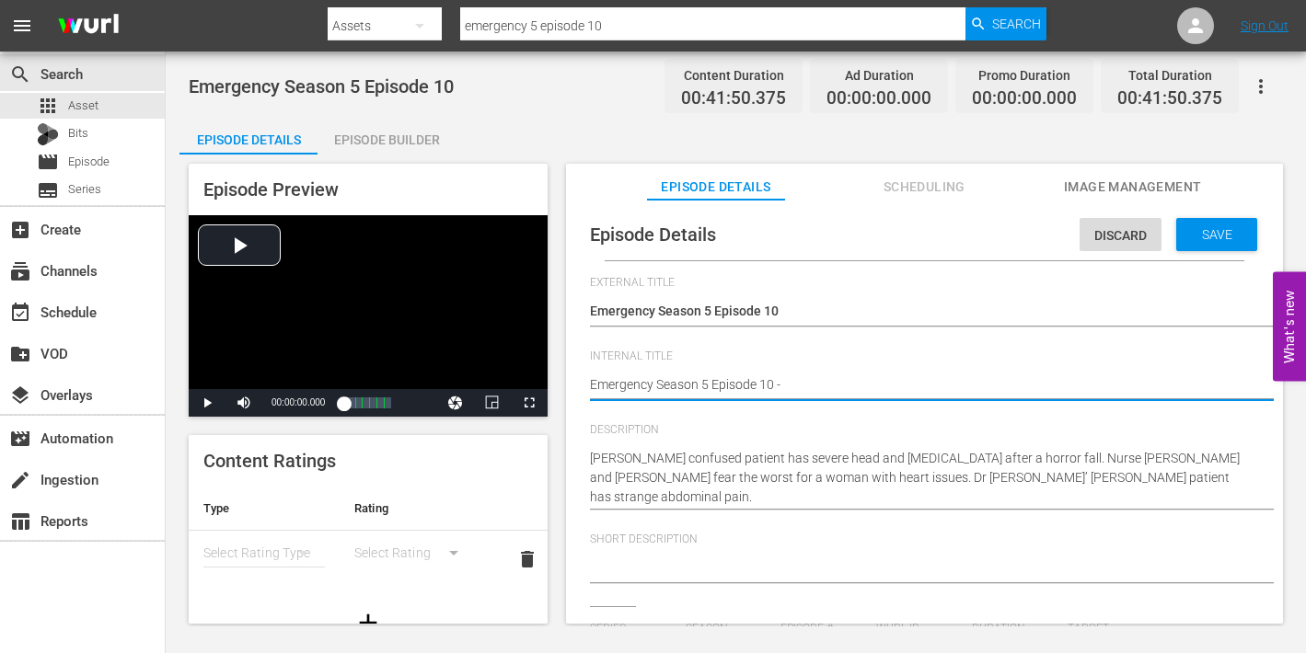
type textarea "Emergency Season 5 Episode 10 -"
type textarea "Emergency Season 5 Episode 10 - N"
type textarea "Emergency Season 5 Episode 10 - Ni"
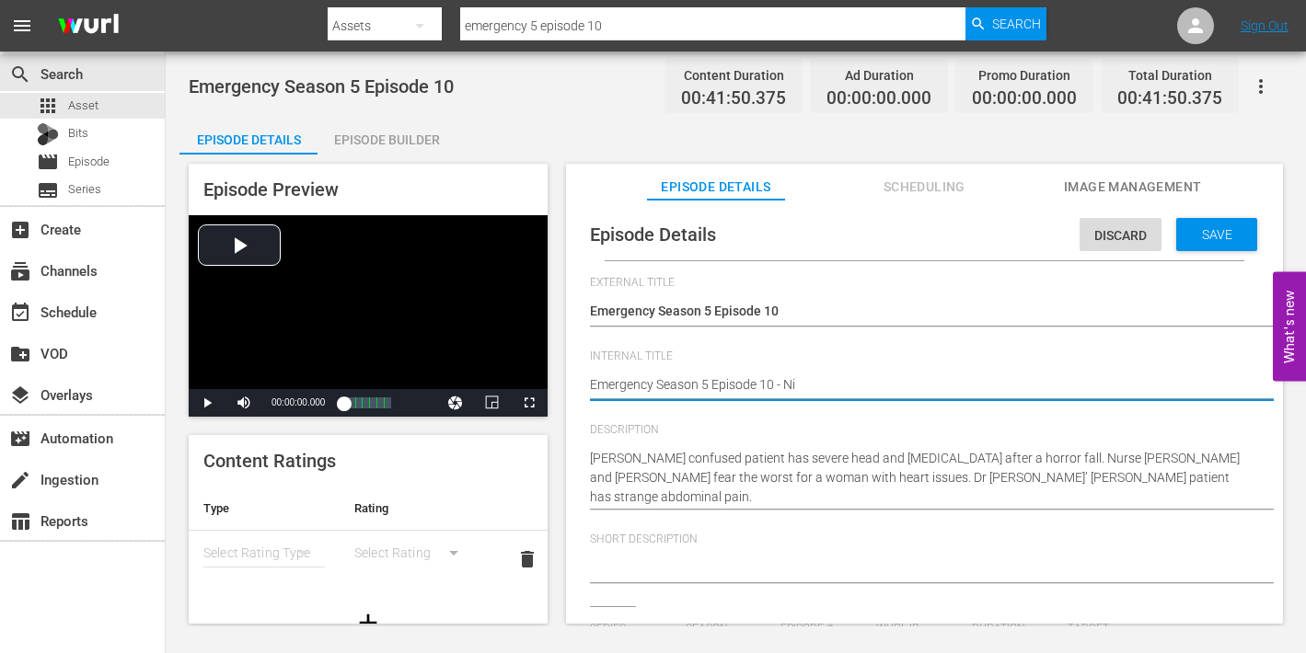
type textarea "Emergency Season 5 Episode 10 - Nin"
type textarea "Emergency Season 5 Episode 10 - Nine"
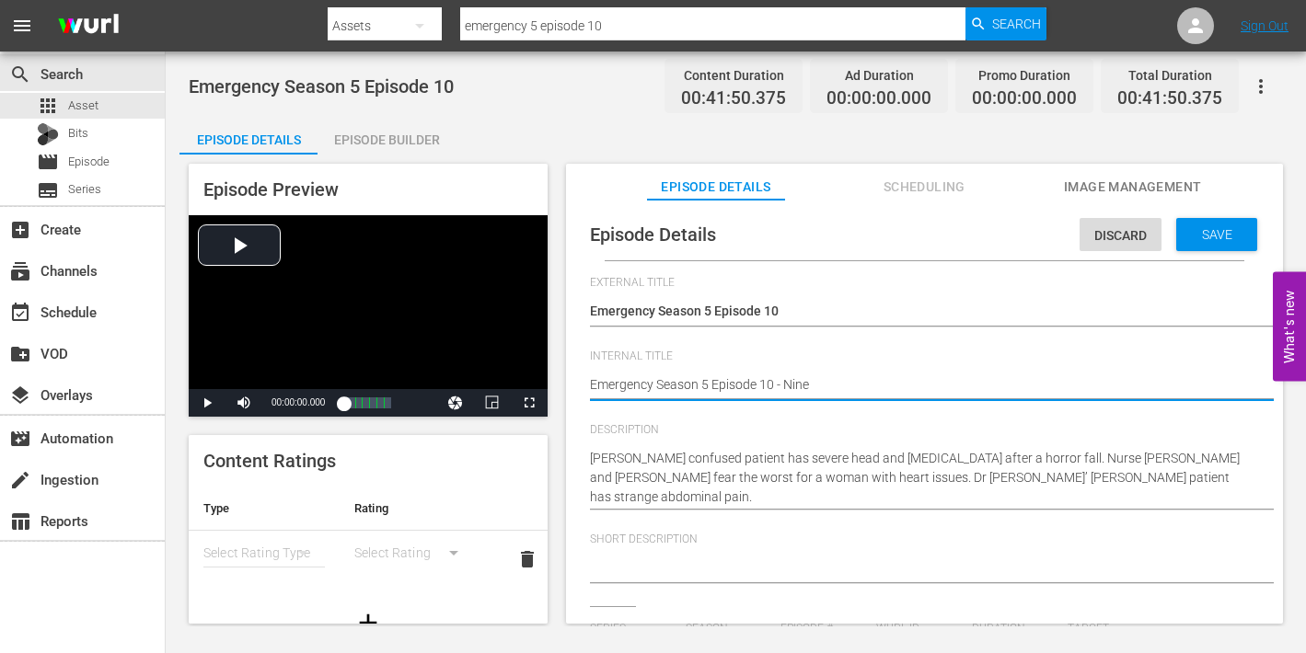
type textarea "Emergency Season 5 Episode 10 - Nine"
type textarea "Emergency Season 5 Episode 10 - Nine N"
type textarea "Emergency Season 5 Episode 10 - Nine No"
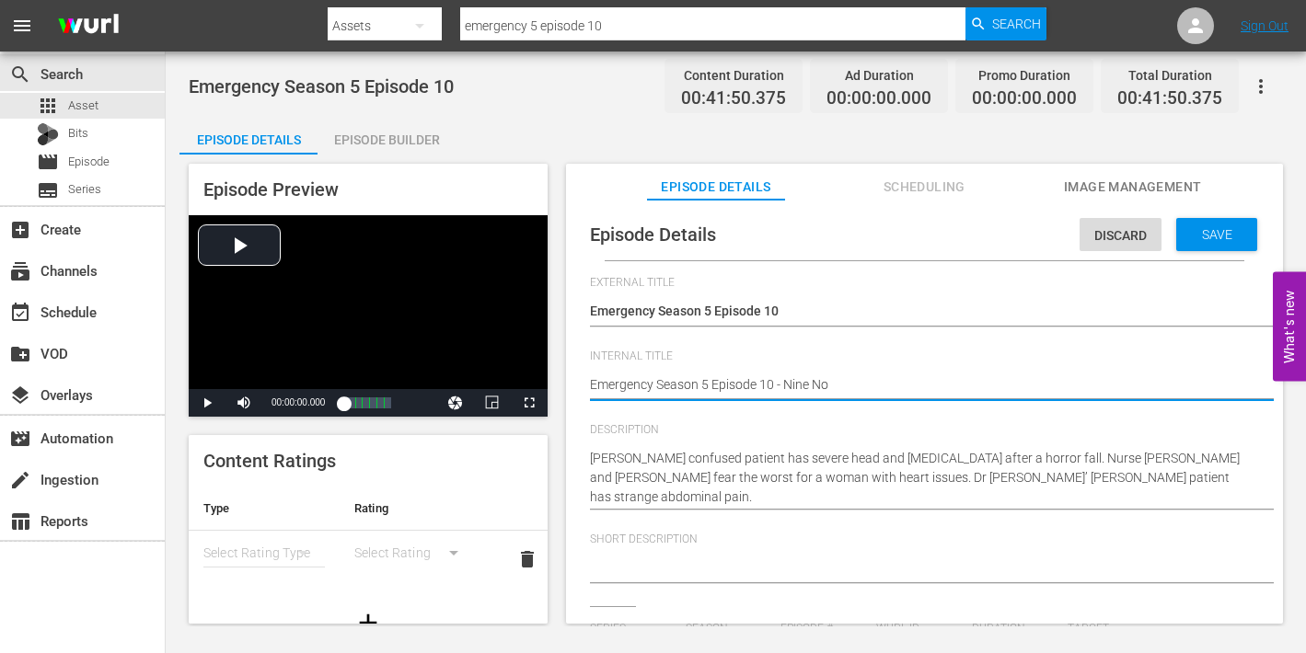
type textarea "Emergency Season 5 Episode 10 - Nine Now"
click at [1191, 230] on span "Save" at bounding box center [1217, 234] width 60 height 15
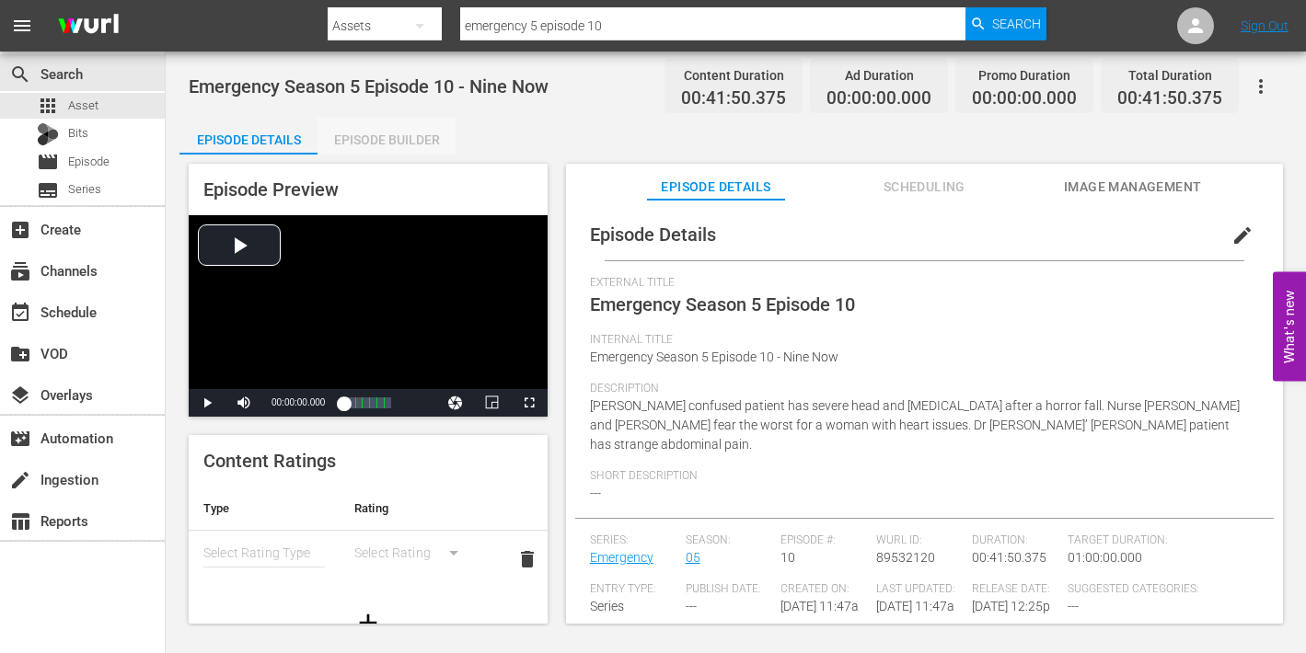
click at [384, 134] on div "Episode Builder" at bounding box center [387, 140] width 138 height 44
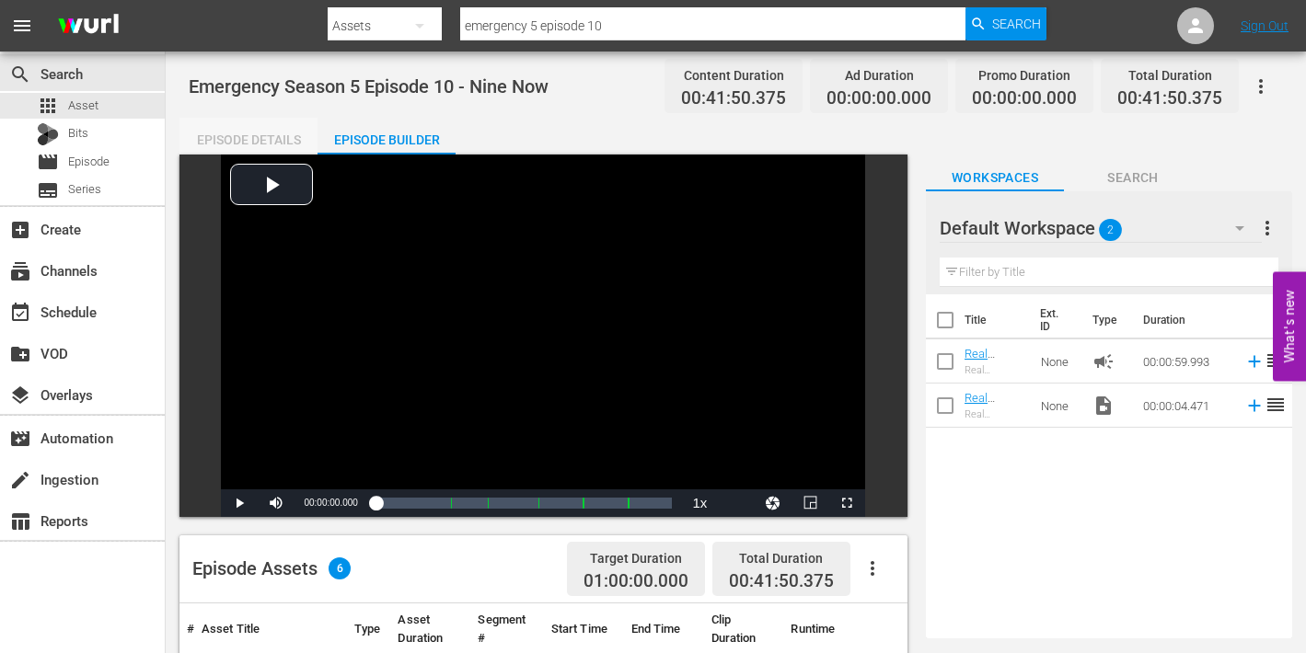
click at [226, 139] on div "Episode Details" at bounding box center [248, 140] width 138 height 44
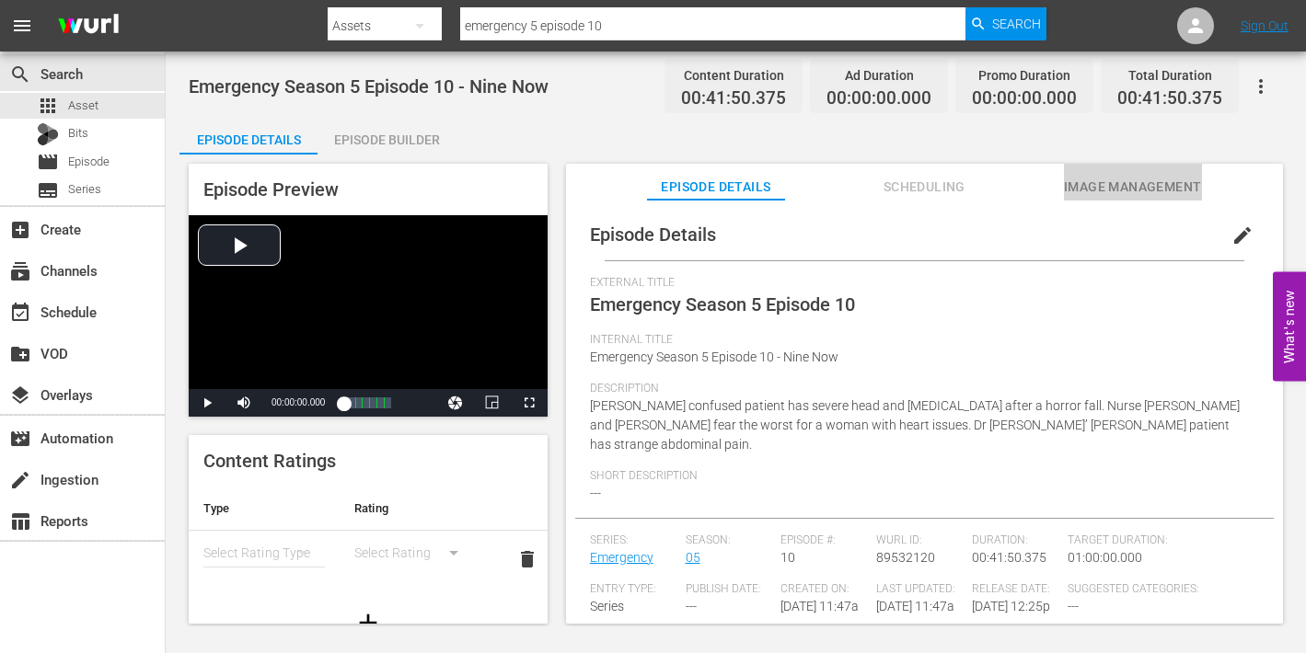
click at [1121, 187] on span "Image Management" at bounding box center [1133, 187] width 138 height 23
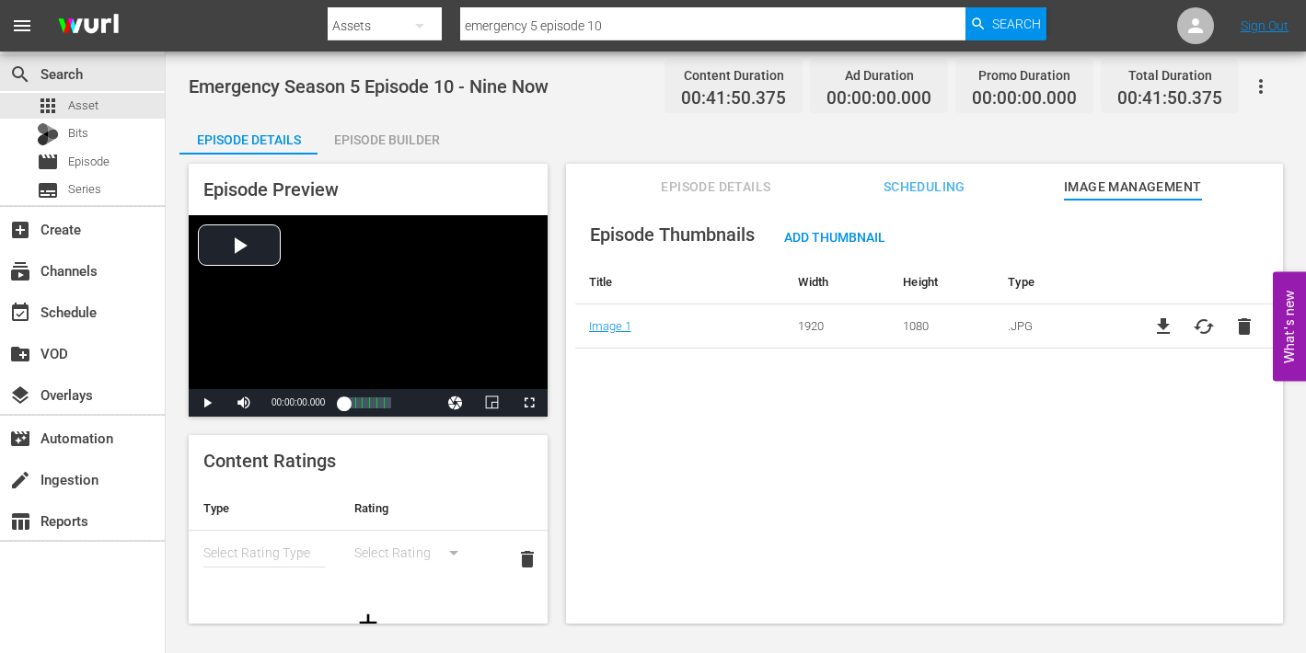
click at [399, 143] on div "Episode Builder" at bounding box center [387, 140] width 138 height 44
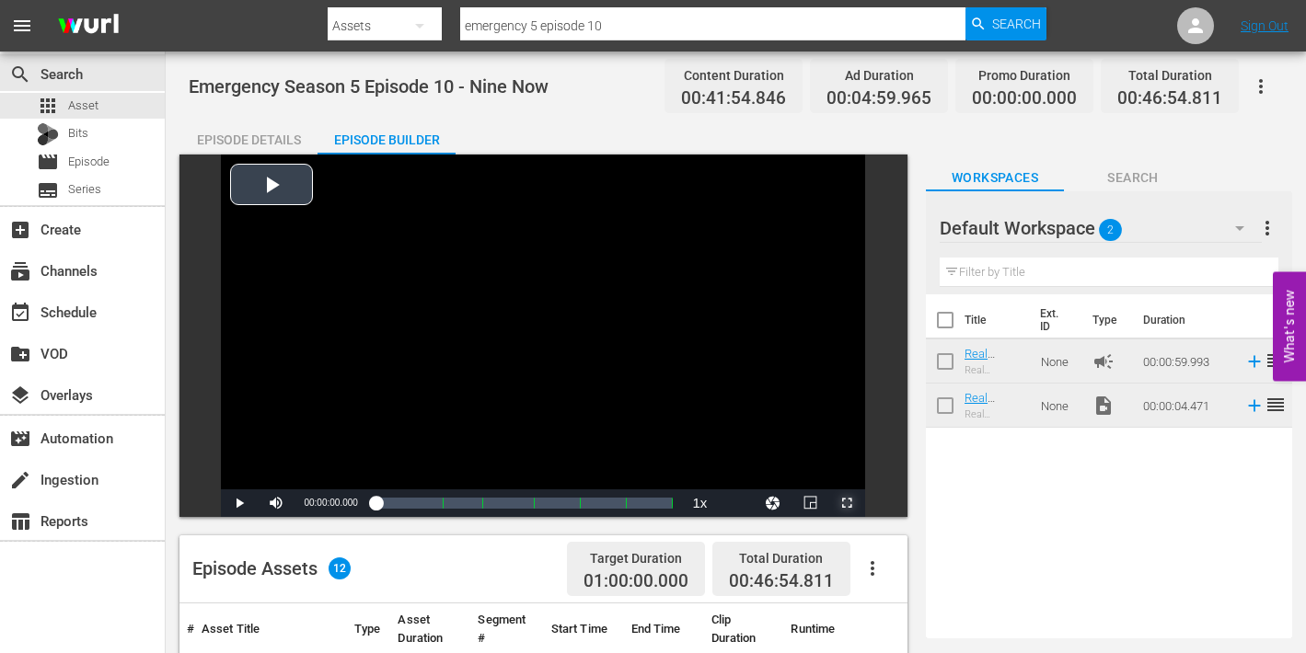
click at [847, 503] on span "Video Player" at bounding box center [847, 503] width 0 height 0
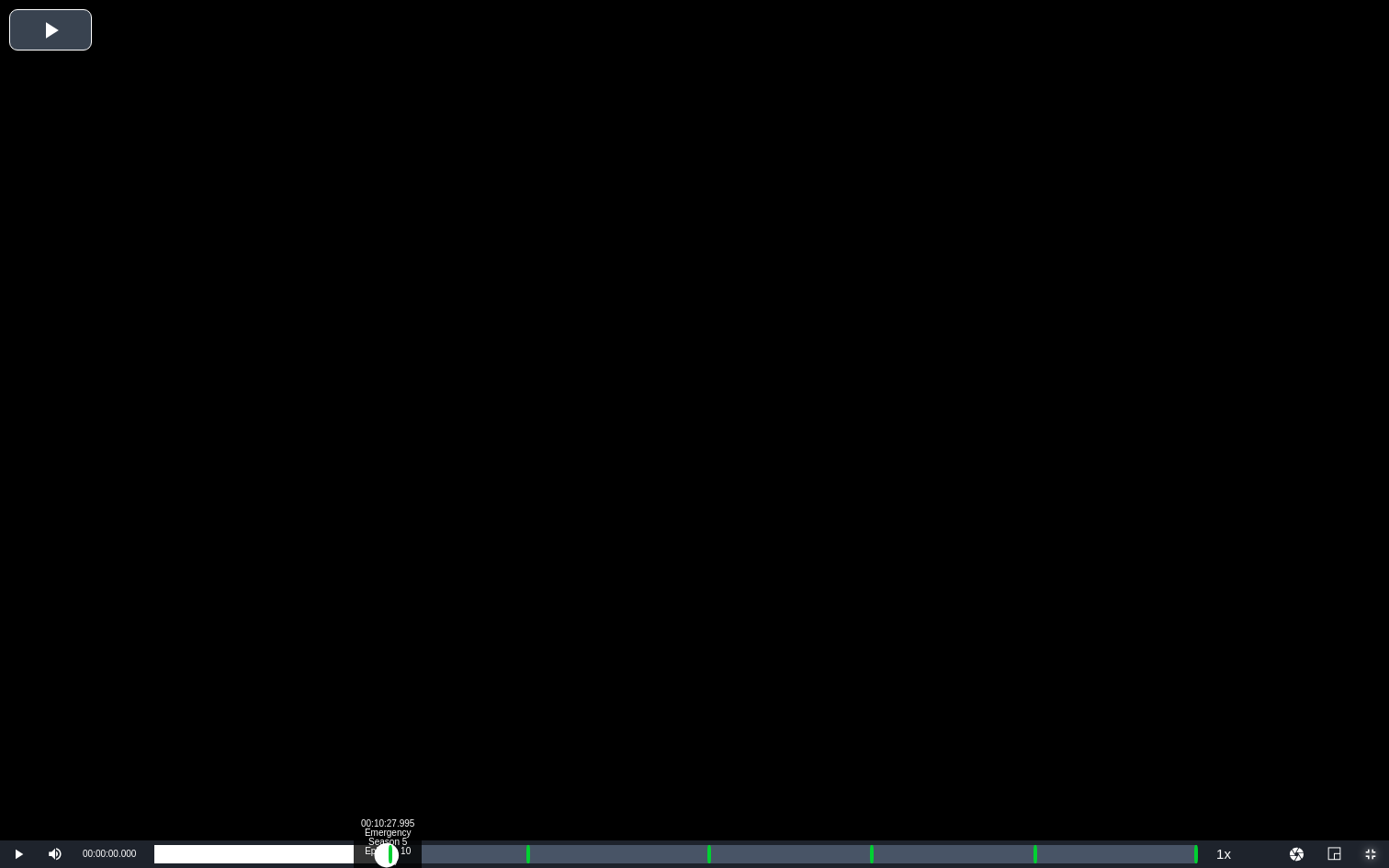
click at [386, 651] on div "Loaded : 0.23% 00:10:27.995 Emergency Season 5 Episode 10 (1/6) 00:00:00.000" at bounding box center [676, 854] width 1042 height 18
click at [410, 651] on div "Loaded : 9.92% 00:11:30.050 Emergency Season 5 Episode 10 (2/6) 00:00:00.579 Cu…" at bounding box center [676, 854] width 1042 height 18
click at [525, 651] on div "Progress Bar" at bounding box center [527, 854] width 5 height 24
click at [550, 651] on div "Loaded : 9.92% 00:17:49.826 Emergency Season 5 Episode 10 (3/6) 00:00:05.870 Cu…" at bounding box center [676, 854] width 1042 height 18
click at [548, 651] on div "00:15:58.112" at bounding box center [351, 854] width 393 height 18
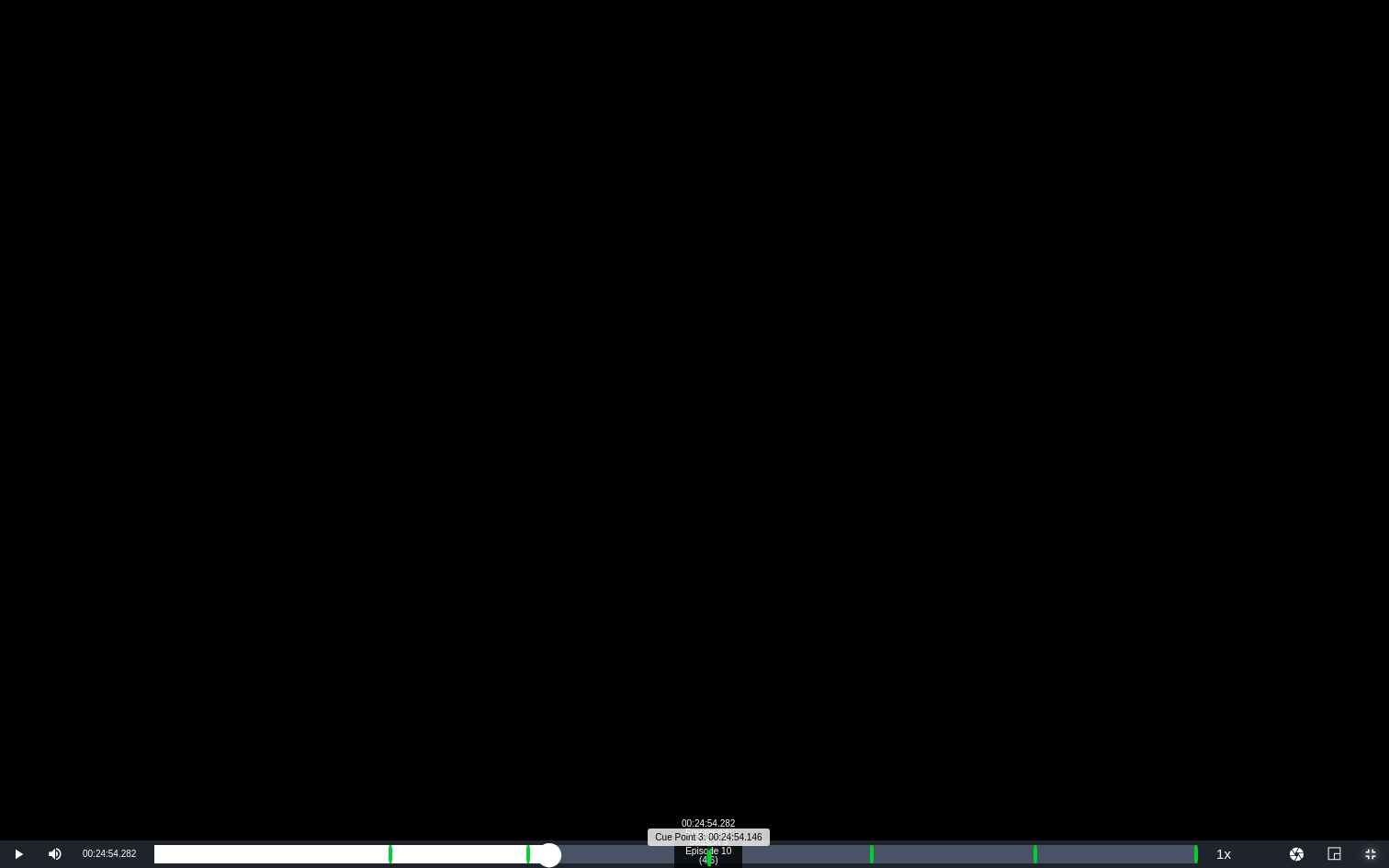
click at [707, 651] on div "Progress Bar" at bounding box center [709, 854] width 5 height 24
click at [703, 651] on div "00:00:01.729" at bounding box center [429, 854] width 549 height 18
click at [705, 651] on div "00:22:44.367" at bounding box center [430, 854] width 551 height 18
click at [729, 651] on div "Loaded : 9.92% 00:25:53.855 Emergency Season 5 Episode 10 (4/6) 00:00:00.364 Cu…" at bounding box center [676, 854] width 1042 height 18
click at [868, 651] on div "Loaded : 54.79% 00:32:08.666 Emergency Season 5 Episode 10 (5/6) 00:22:55.231 C…" at bounding box center [676, 854] width 1042 height 18
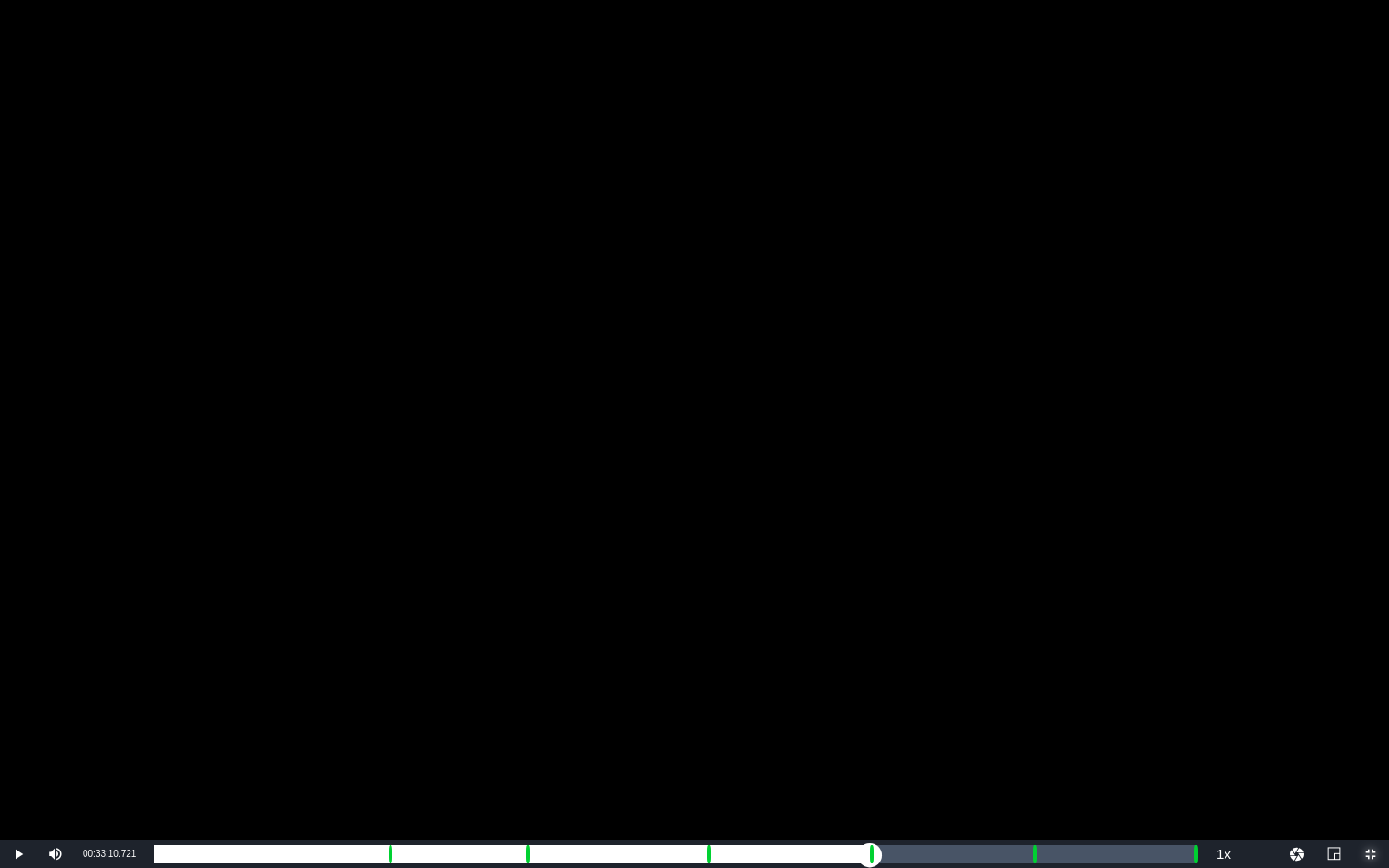
click at [891, 651] on div "00:33:10.721 Emergency Season 5 Episode 10 (5/6)" at bounding box center [891, 854] width 1 height 18
click at [1033, 651] on div "Loaded : 70.34% 00:39:32.979 Emergency Season 5 Episode 10 (6/6) 00:29:14.075 […" at bounding box center [676, 854] width 1042 height 18
click at [1055, 651] on div "00:40:32.552 Emergency Season 5 Episode 10 (6/6)" at bounding box center [1055, 854] width 1 height 18
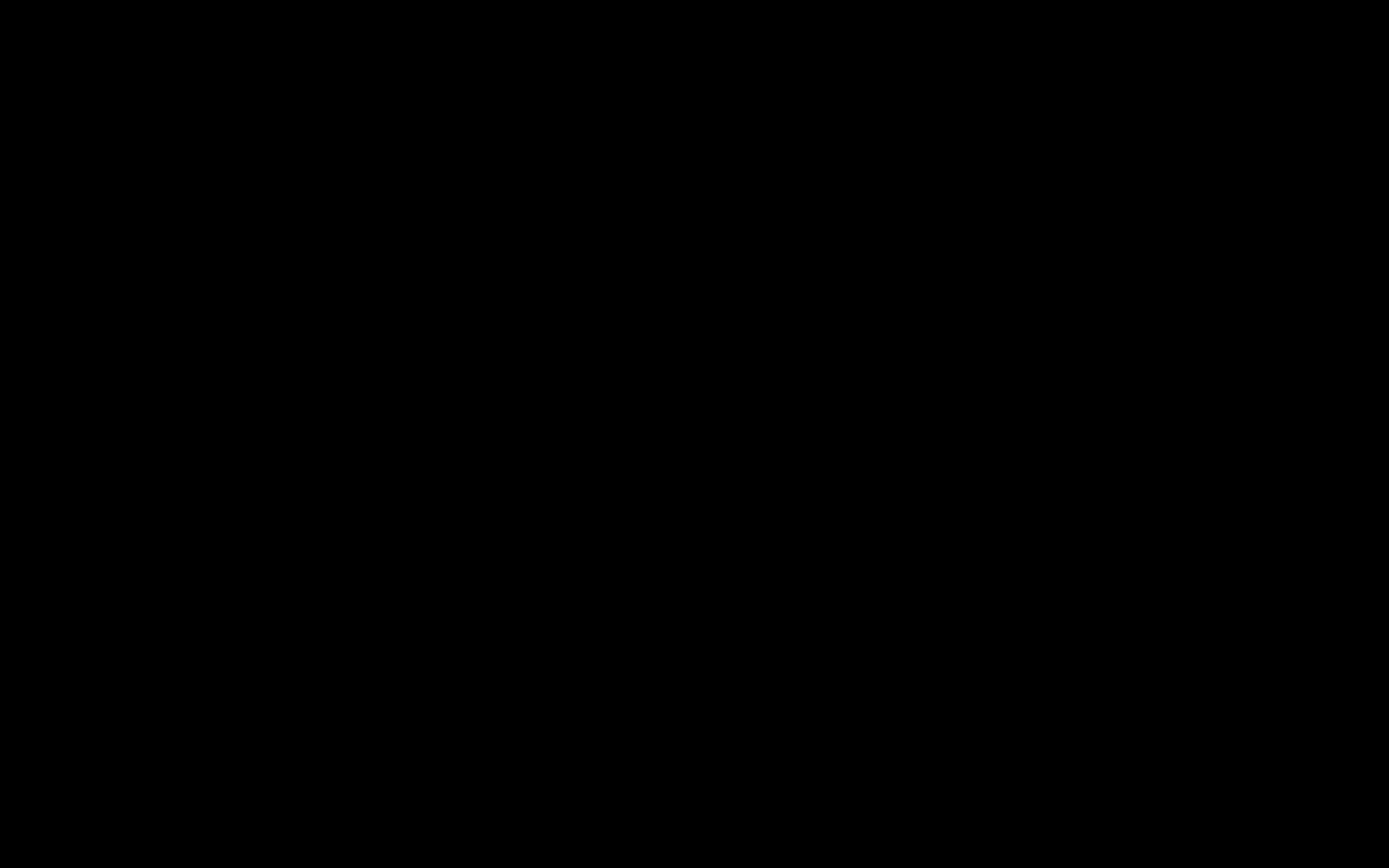
click at [1194, 651] on div "Progress Bar" at bounding box center [1196, 854] width 5 height 24
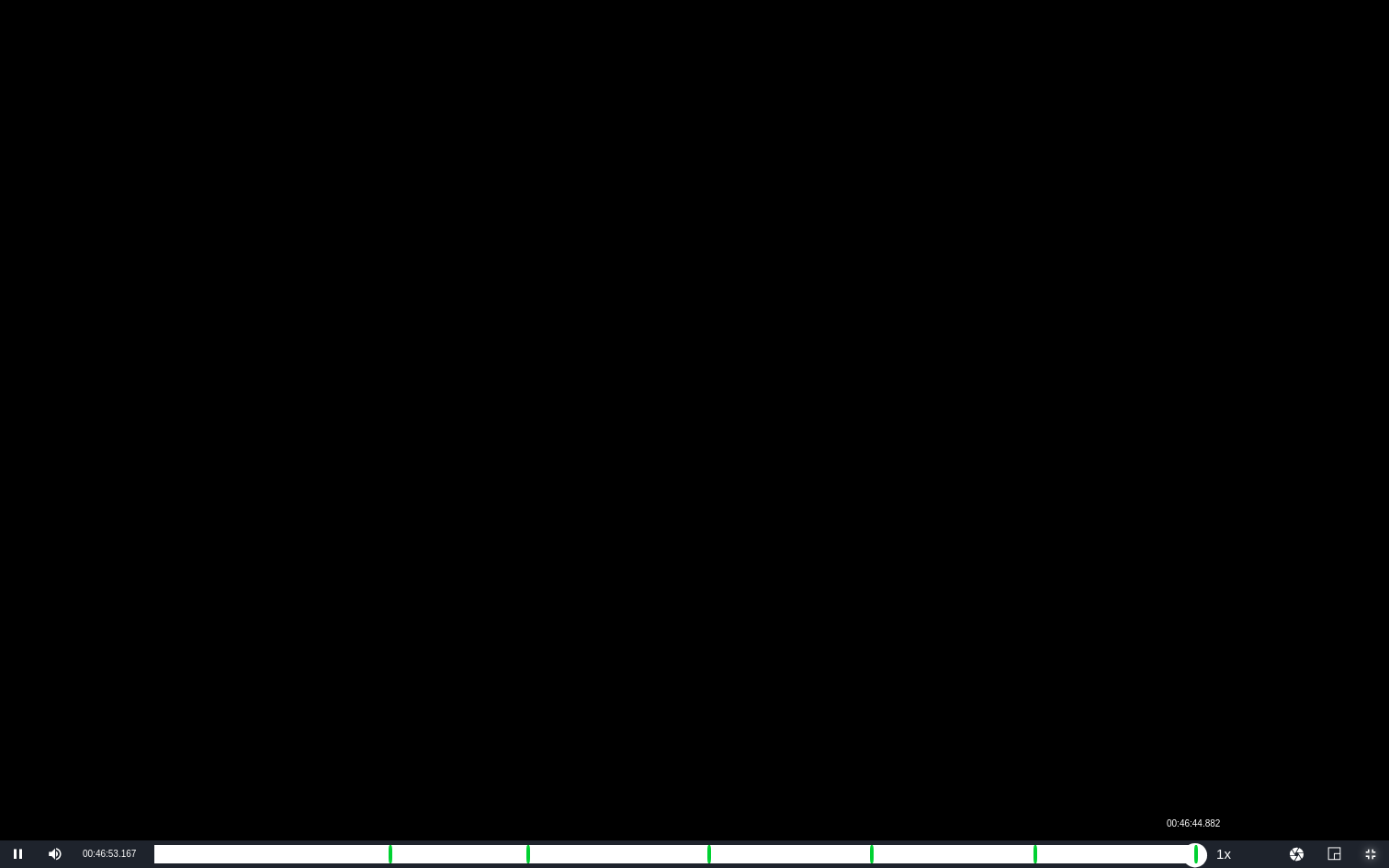
click at [1192, 651] on div "00:00:02.968" at bounding box center [675, 854] width 1041 height 18
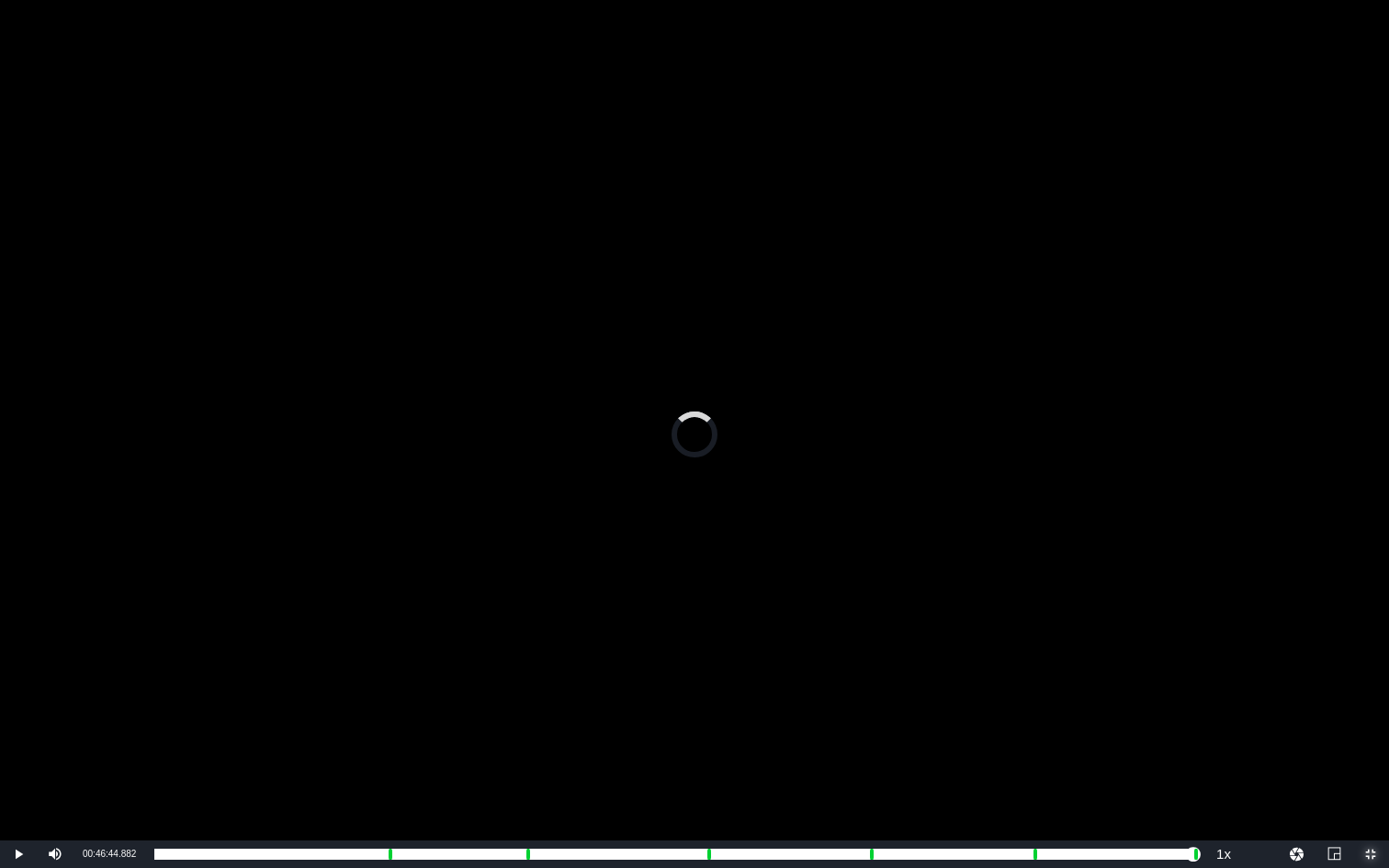
click at [1302, 651] on span "Video Player" at bounding box center [1370, 854] width 0 height 0
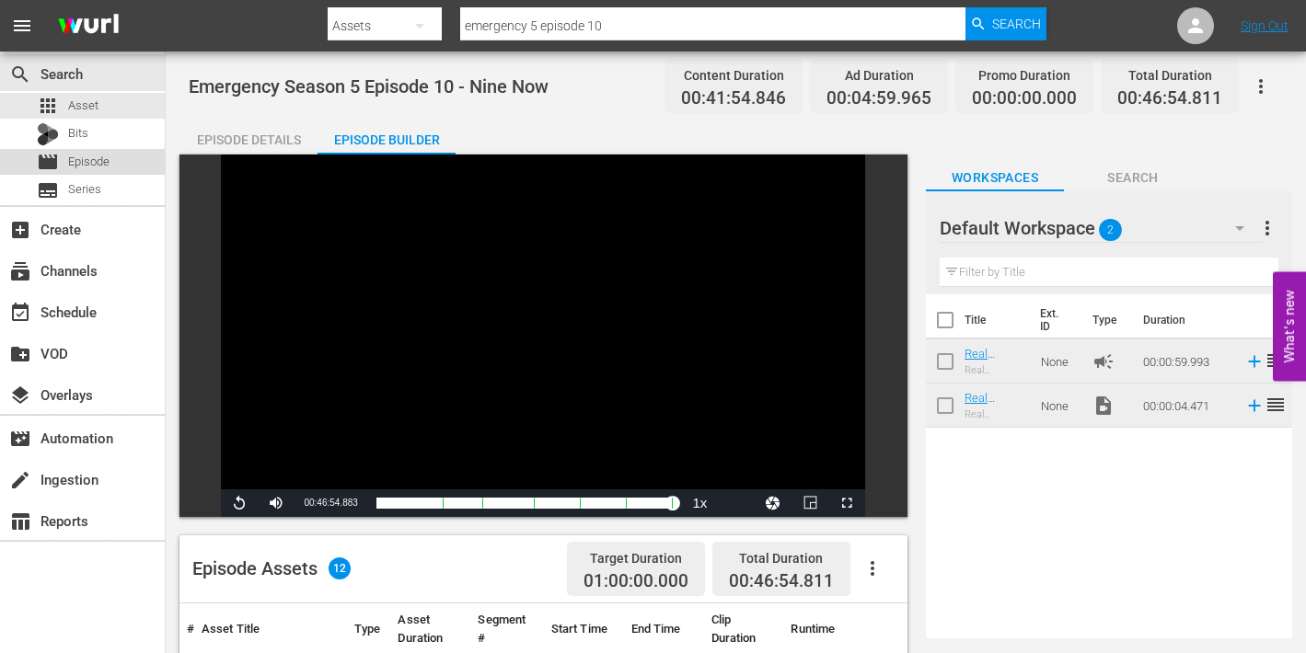
click at [74, 160] on span "Episode" at bounding box center [88, 162] width 41 height 18
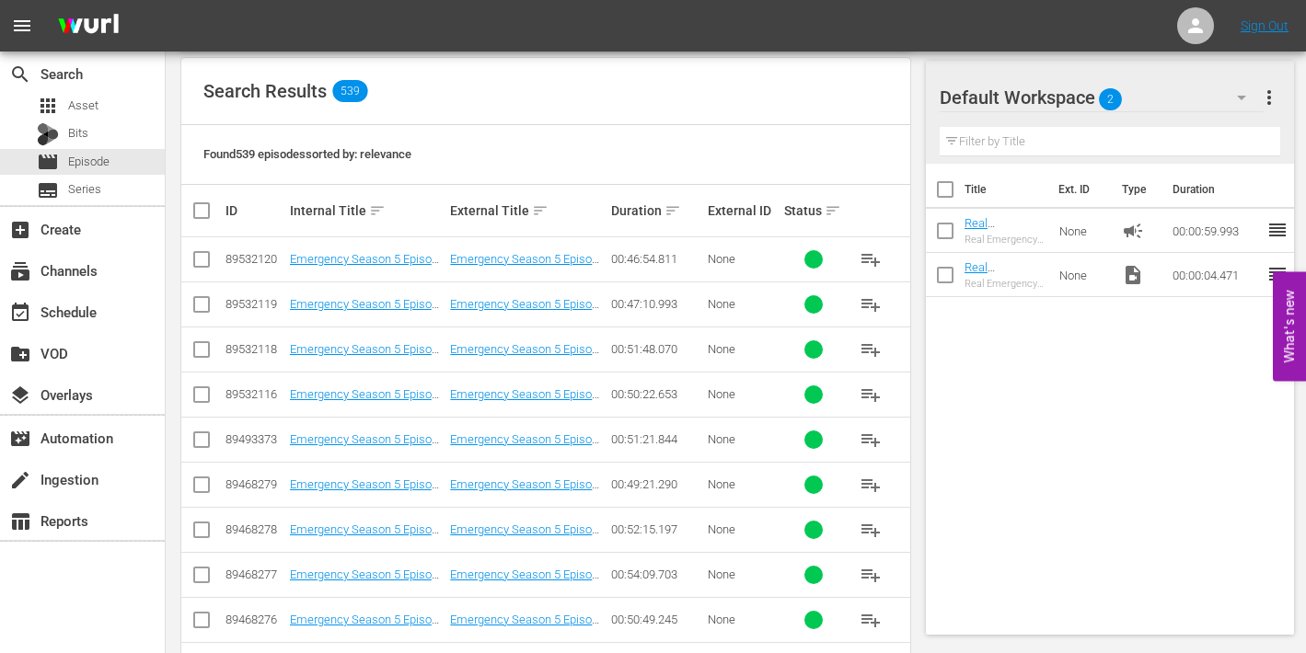
scroll to position [333, 0]
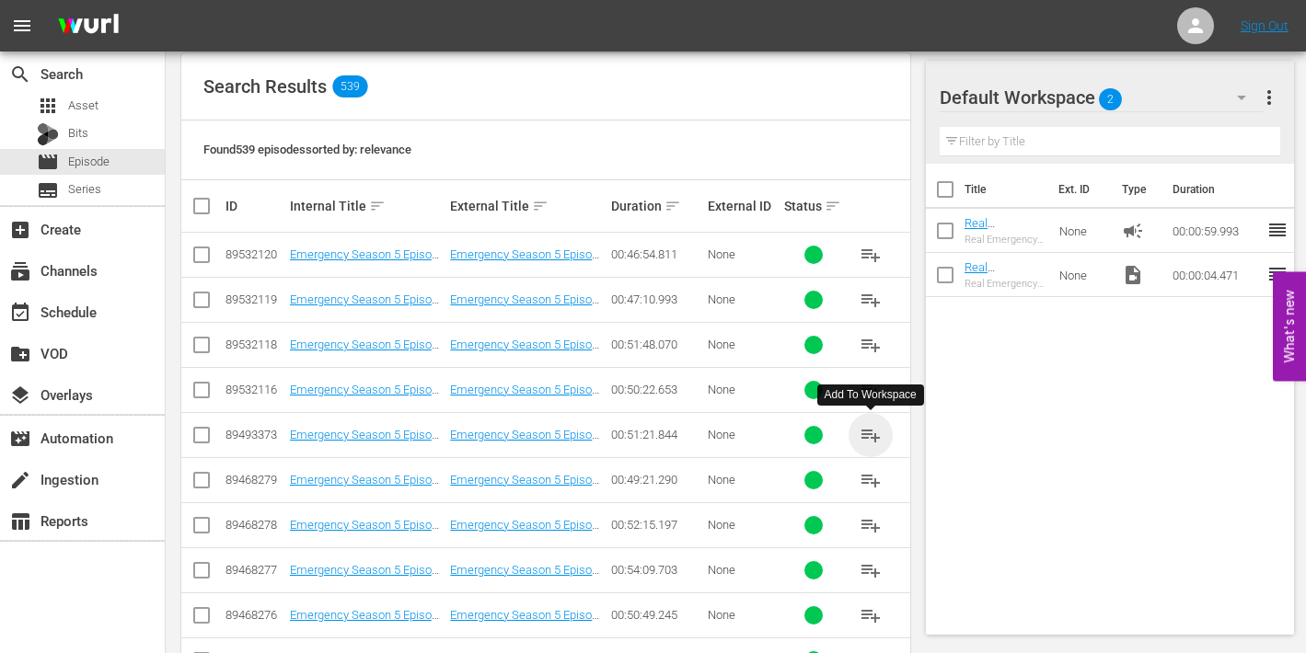
drag, startPoint x: 872, startPoint y: 435, endPoint x: 756, endPoint y: 422, distance: 116.8
click at [871, 435] on span "playlist_add" at bounding box center [871, 435] width 22 height 22
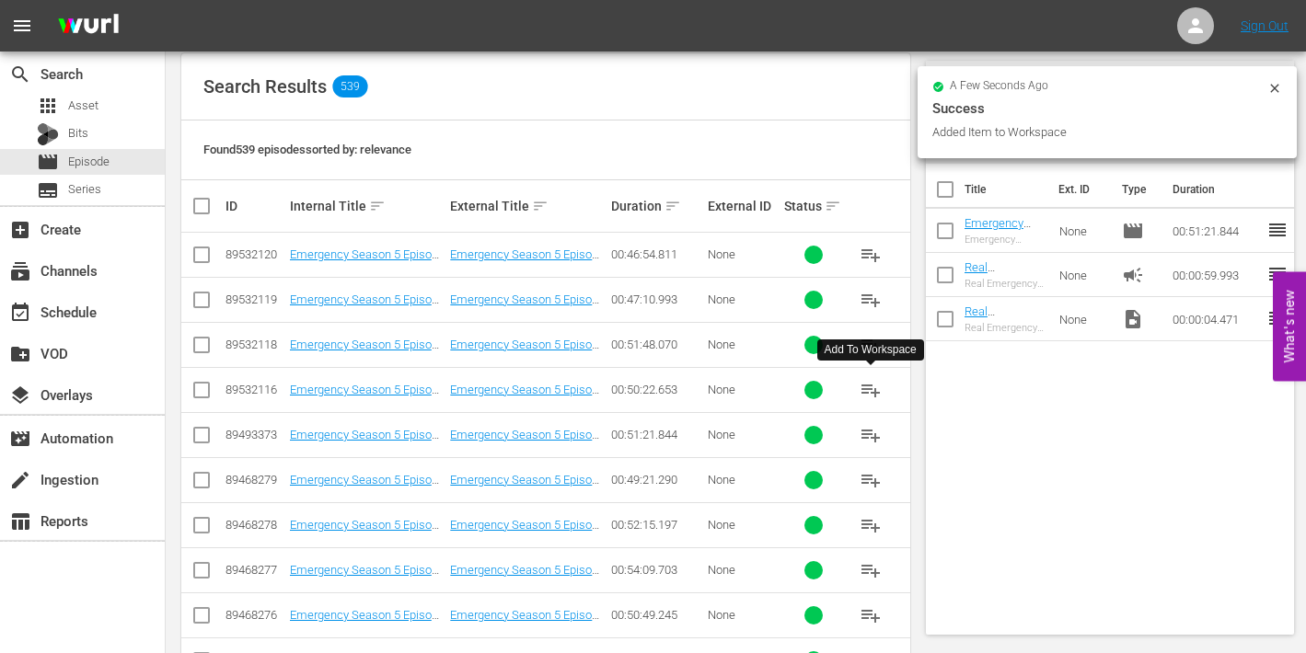
drag, startPoint x: 868, startPoint y: 388, endPoint x: 851, endPoint y: 389, distance: 16.6
click at [867, 390] on span "playlist_add" at bounding box center [871, 390] width 22 height 22
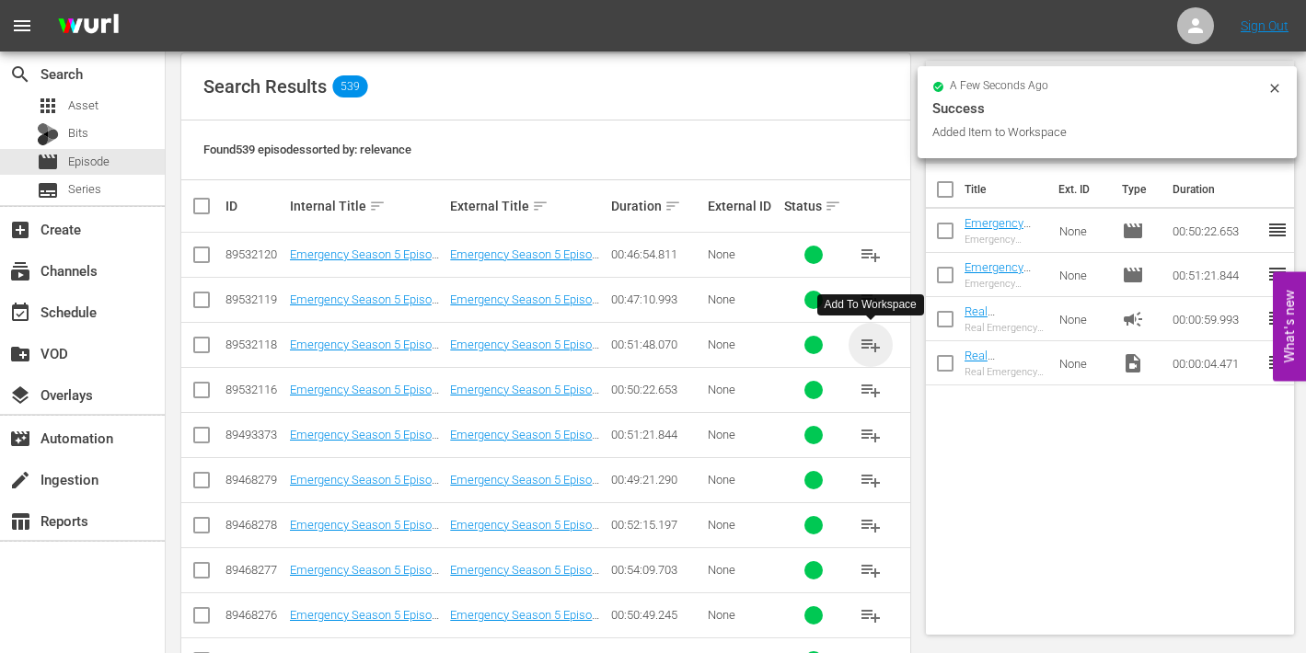
drag, startPoint x: 873, startPoint y: 340, endPoint x: 833, endPoint y: 337, distance: 39.7
click at [873, 341] on span "playlist_add" at bounding box center [871, 345] width 22 height 22
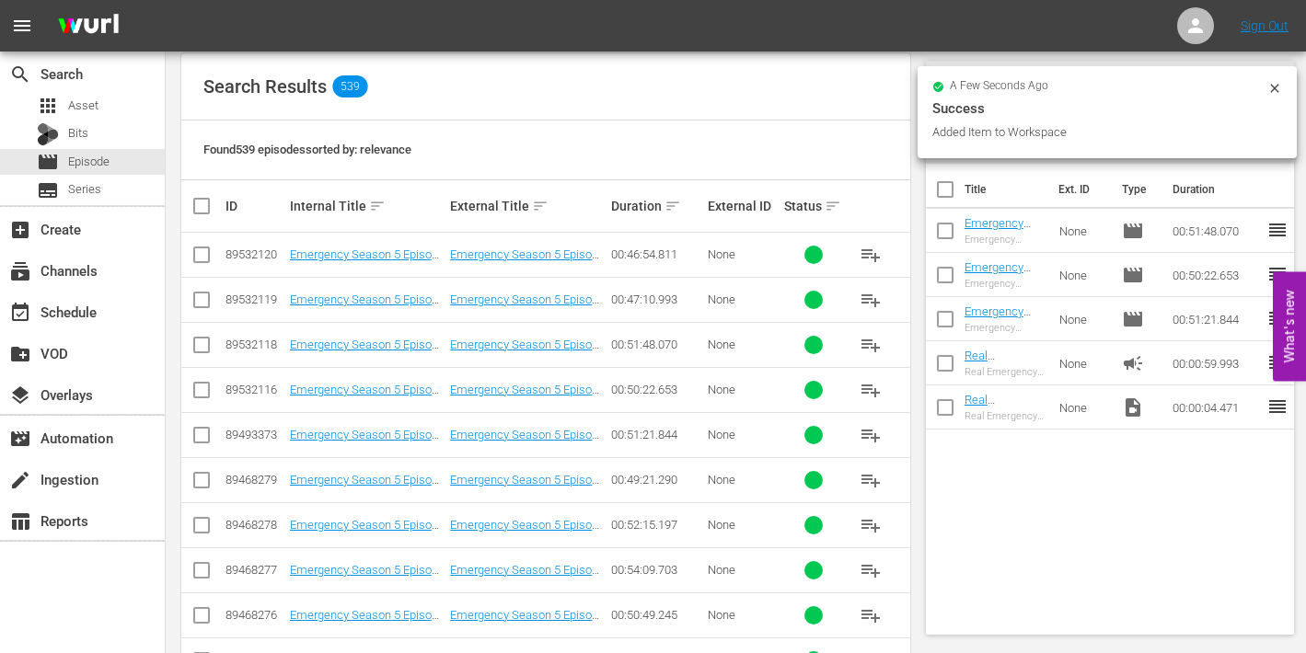
click at [875, 300] on span "playlist_add" at bounding box center [871, 300] width 22 height 22
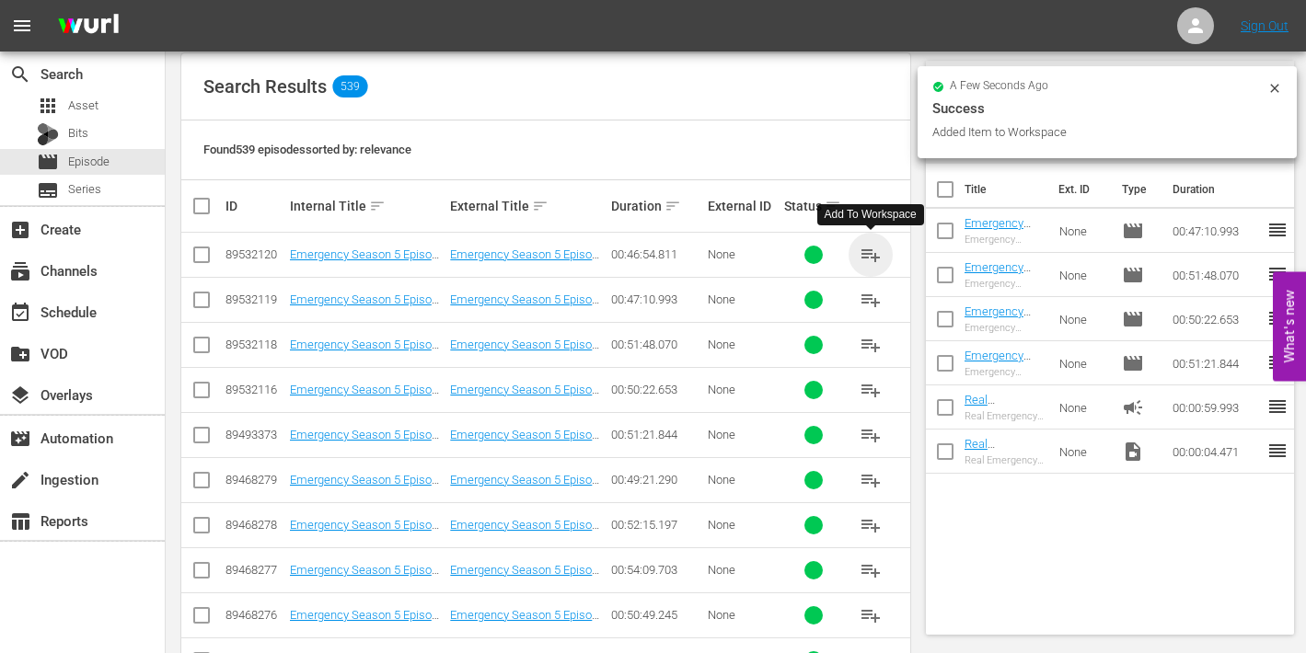
click at [874, 249] on span "playlist_add" at bounding box center [871, 255] width 22 height 22
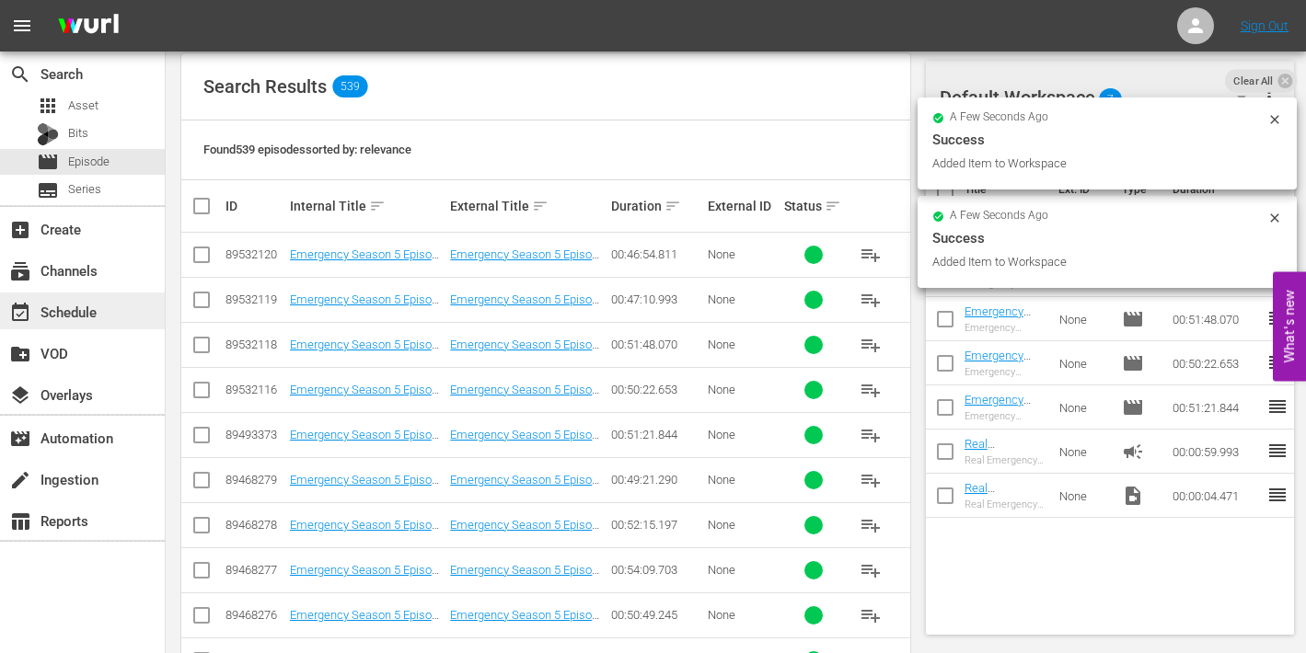
click at [89, 318] on div "event_available Schedule" at bounding box center [51, 309] width 103 height 17
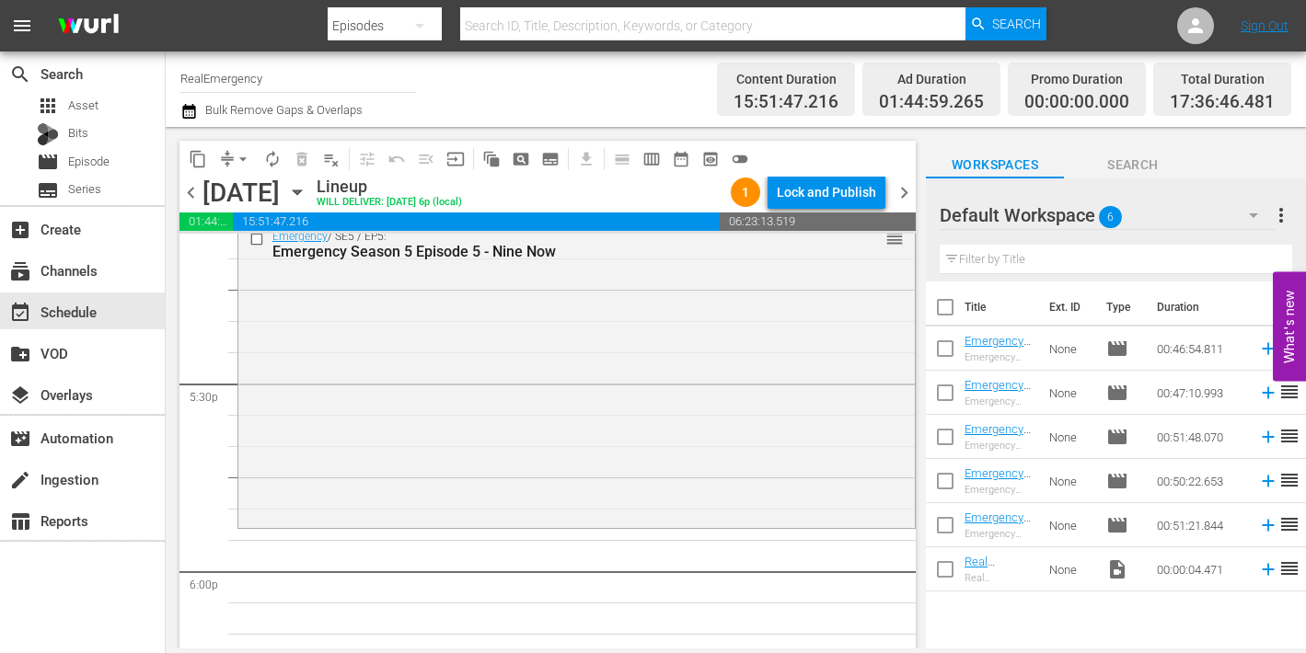
scroll to position [6424, 0]
click at [1266, 526] on icon at bounding box center [1268, 526] width 12 height 12
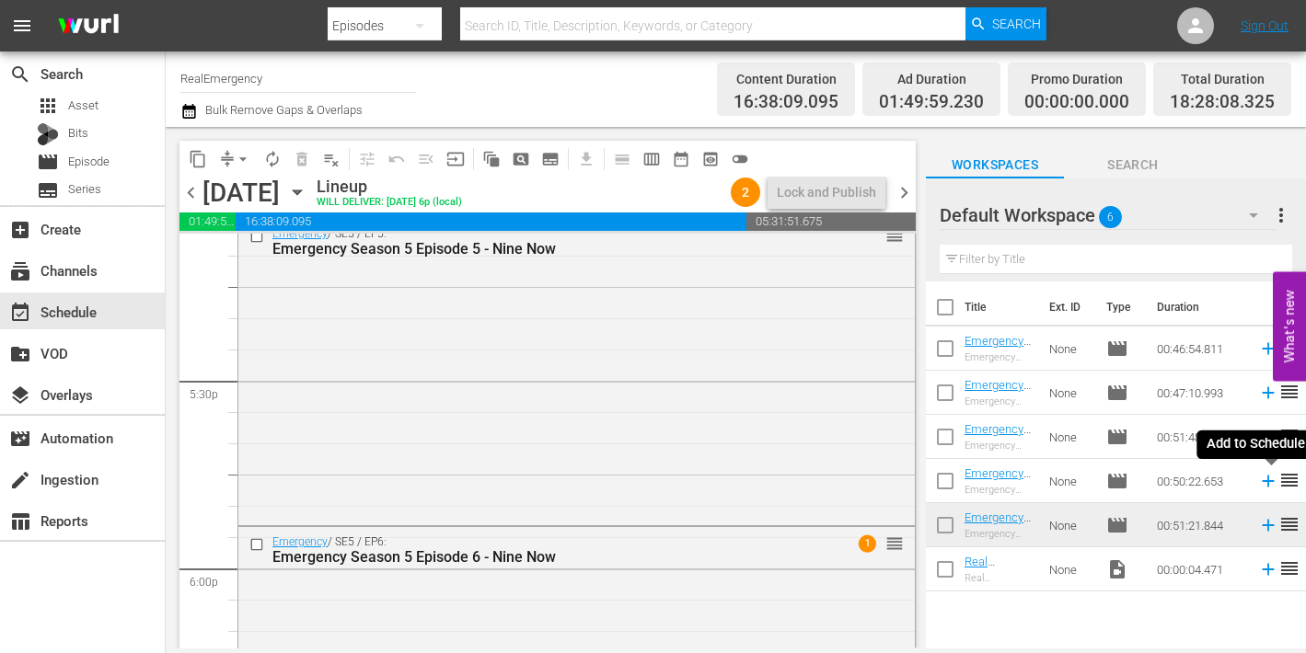
click at [1272, 481] on icon at bounding box center [1268, 482] width 12 height 12
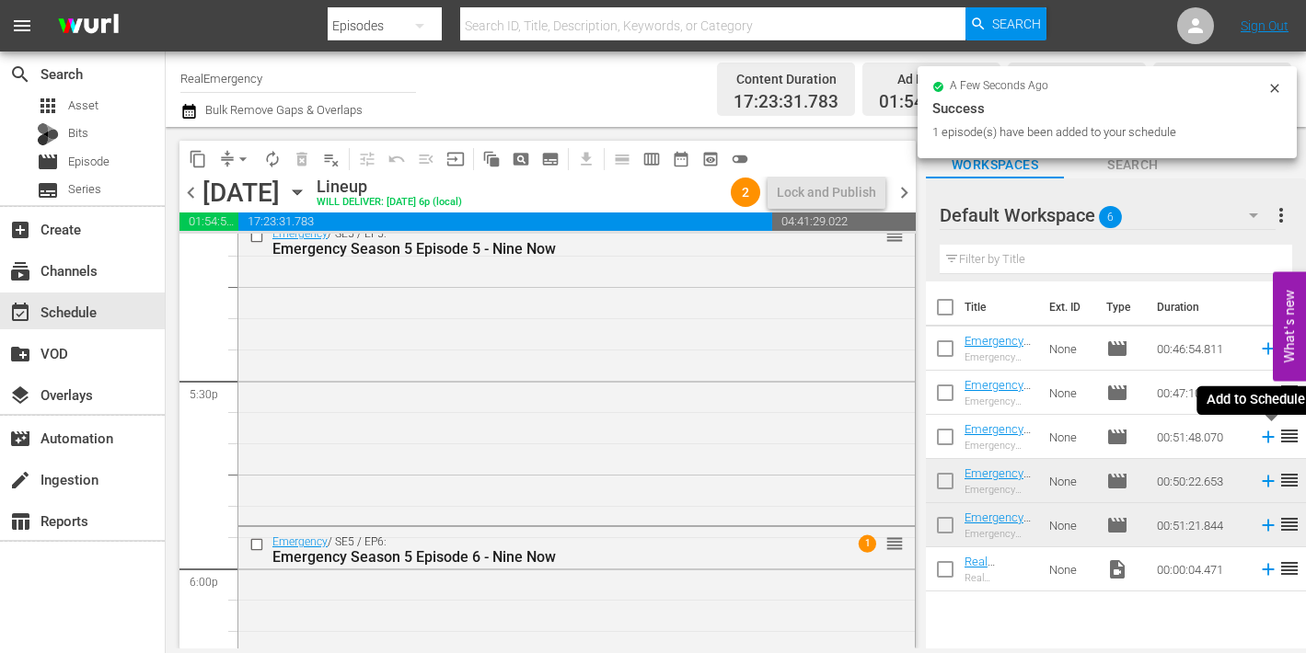
click at [1267, 437] on icon at bounding box center [1268, 438] width 12 height 12
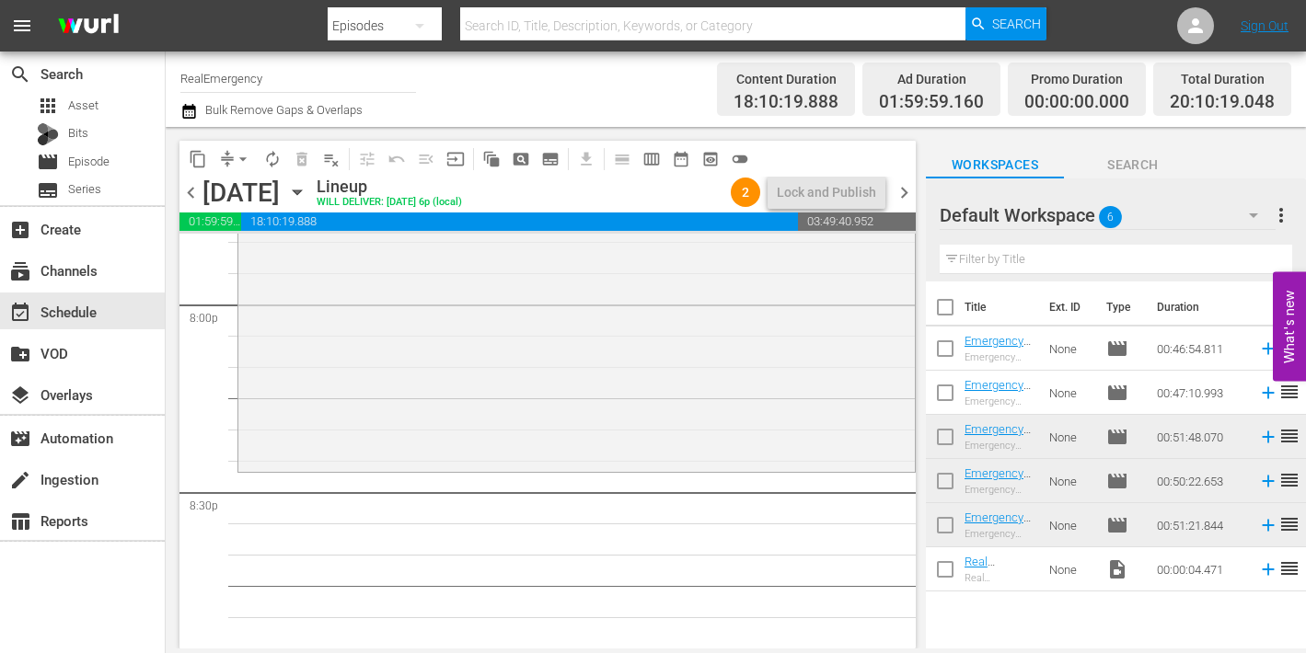
scroll to position [7457, 0]
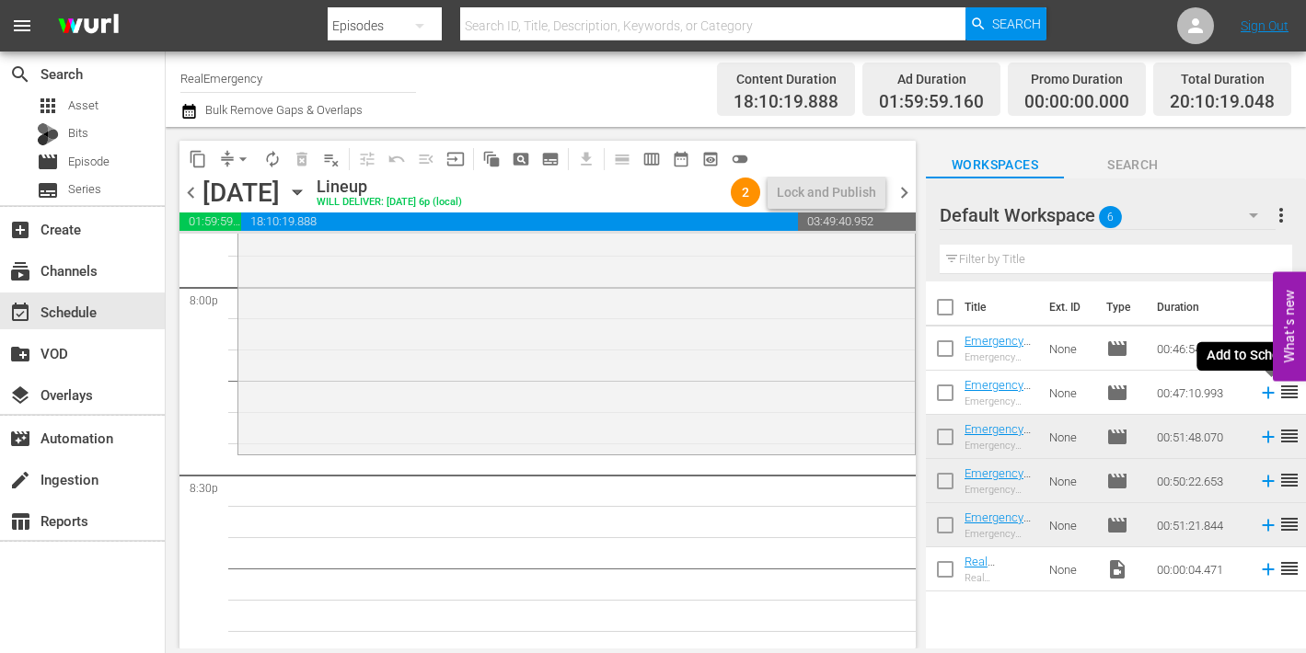
click at [1268, 393] on icon at bounding box center [1268, 393] width 12 height 12
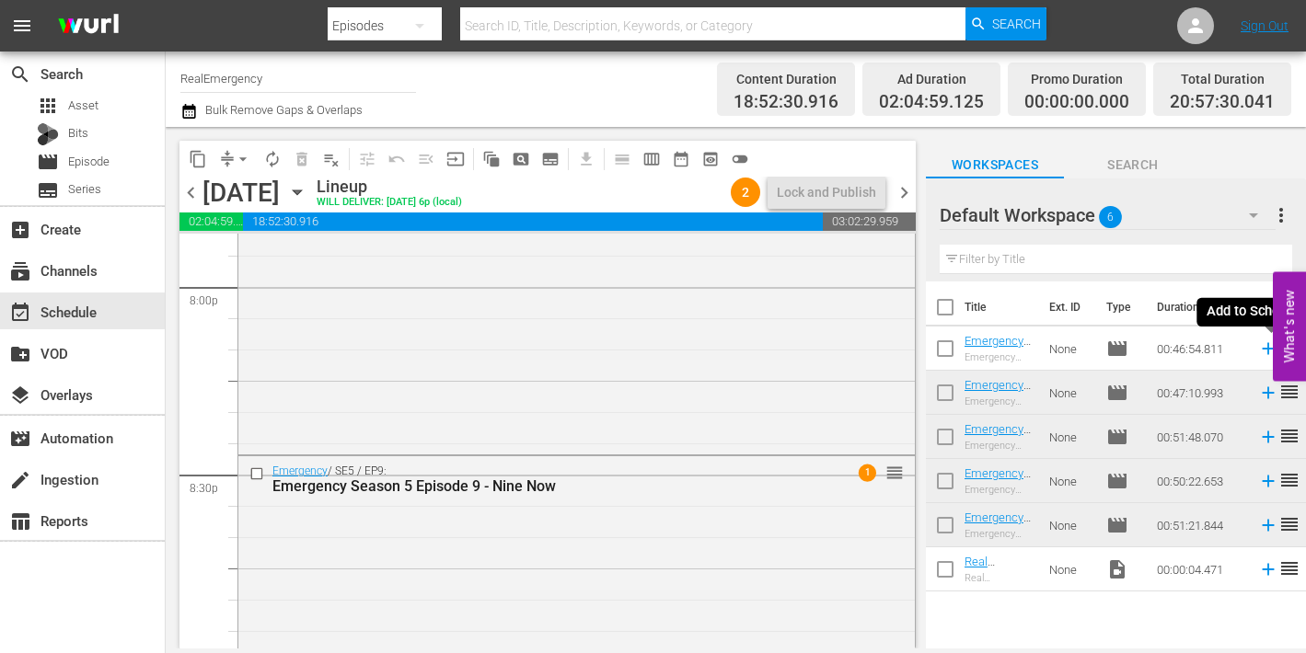
click at [1266, 348] on icon at bounding box center [1268, 349] width 12 height 12
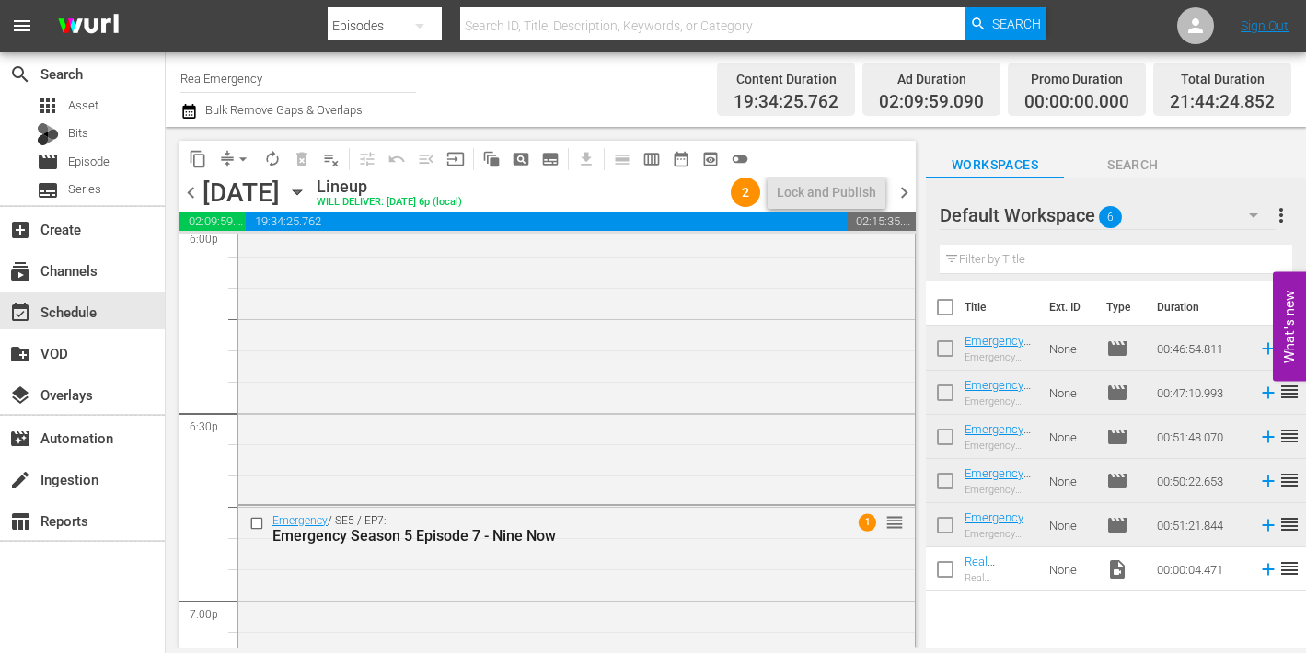
scroll to position [6770, 0]
click at [503, 391] on div "Emergency / SE5 / EP6: Emergency Season 5 Episode 6 - Nine Now 1 reorder" at bounding box center [576, 340] width 676 height 316
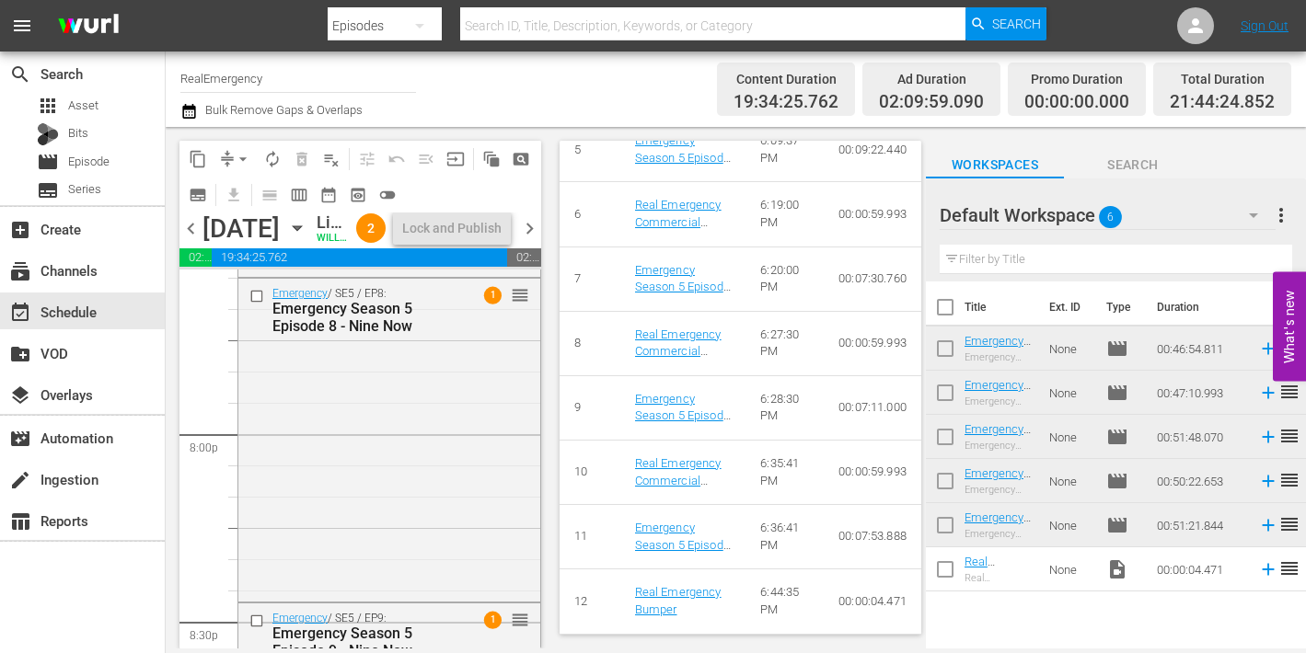
scroll to position [7359, 0]
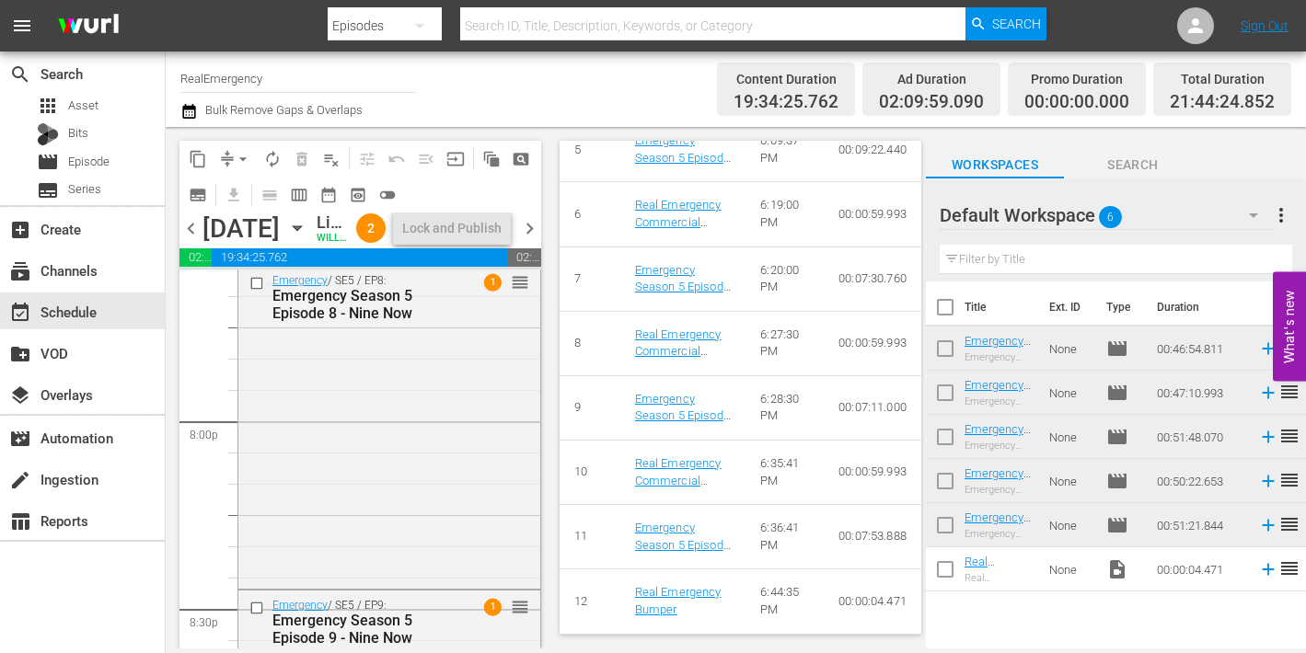
click at [422, 424] on div "Emergency / SE5 / EP8: Emergency Season 5 Episode 8 - Nine Now 1 reorder" at bounding box center [389, 425] width 302 height 318
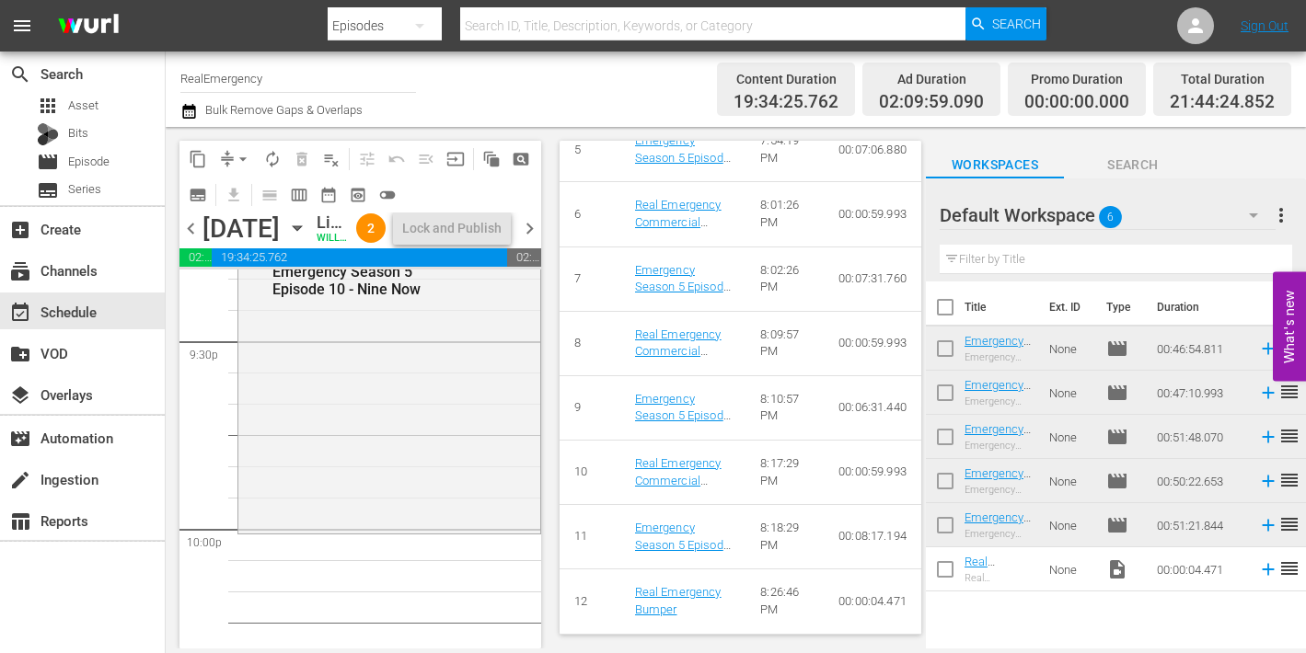
scroll to position [8043, 0]
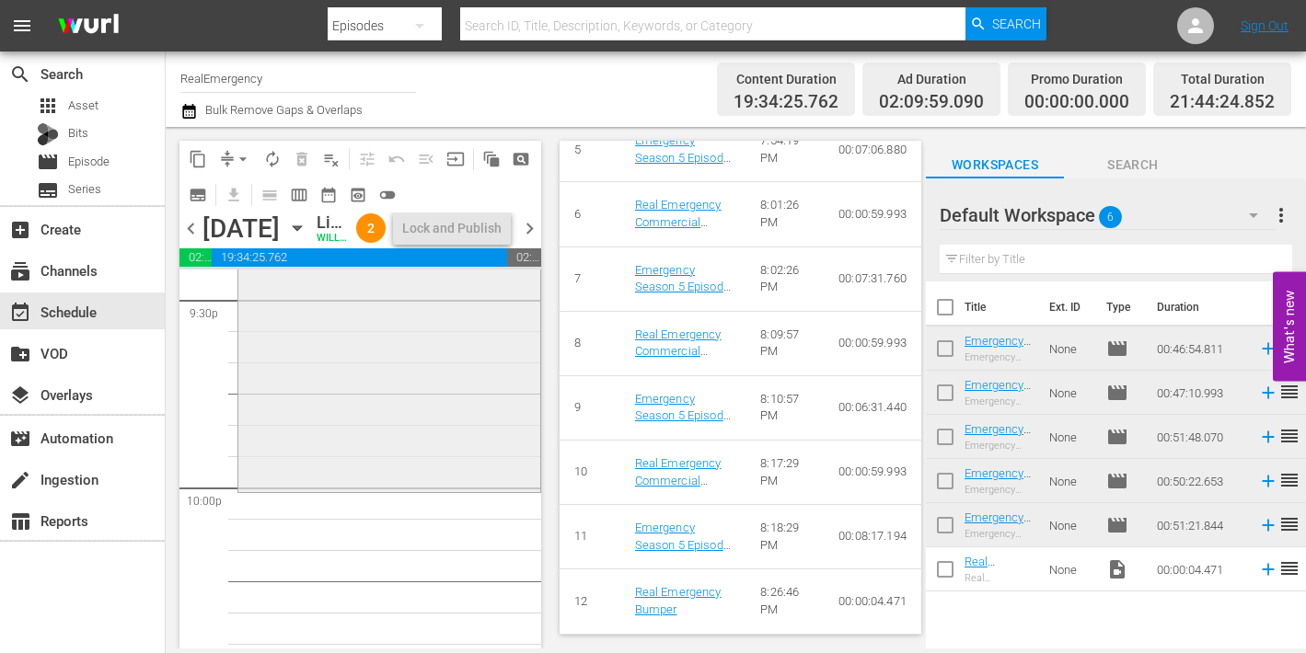
click at [422, 443] on div "Emergency / SE5 / EP10: Emergency Season 5 Episode 10 - Nine Now 1 reorder" at bounding box center [389, 345] width 302 height 288
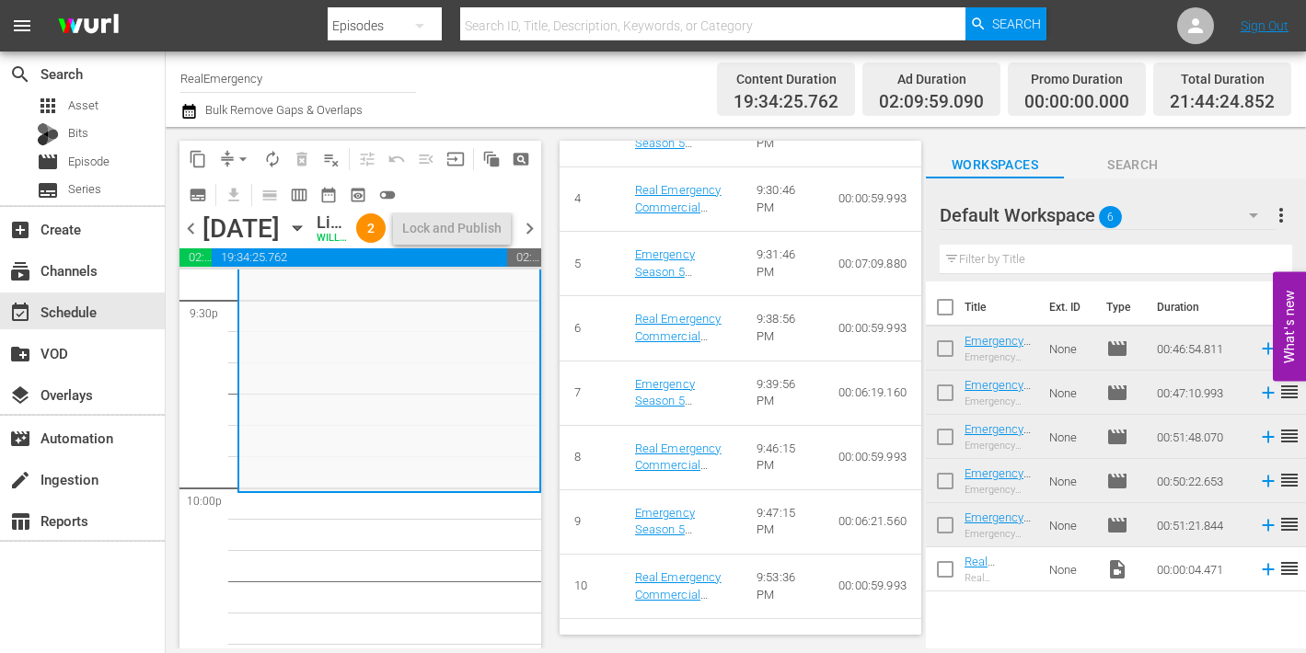
scroll to position [1156, 0]
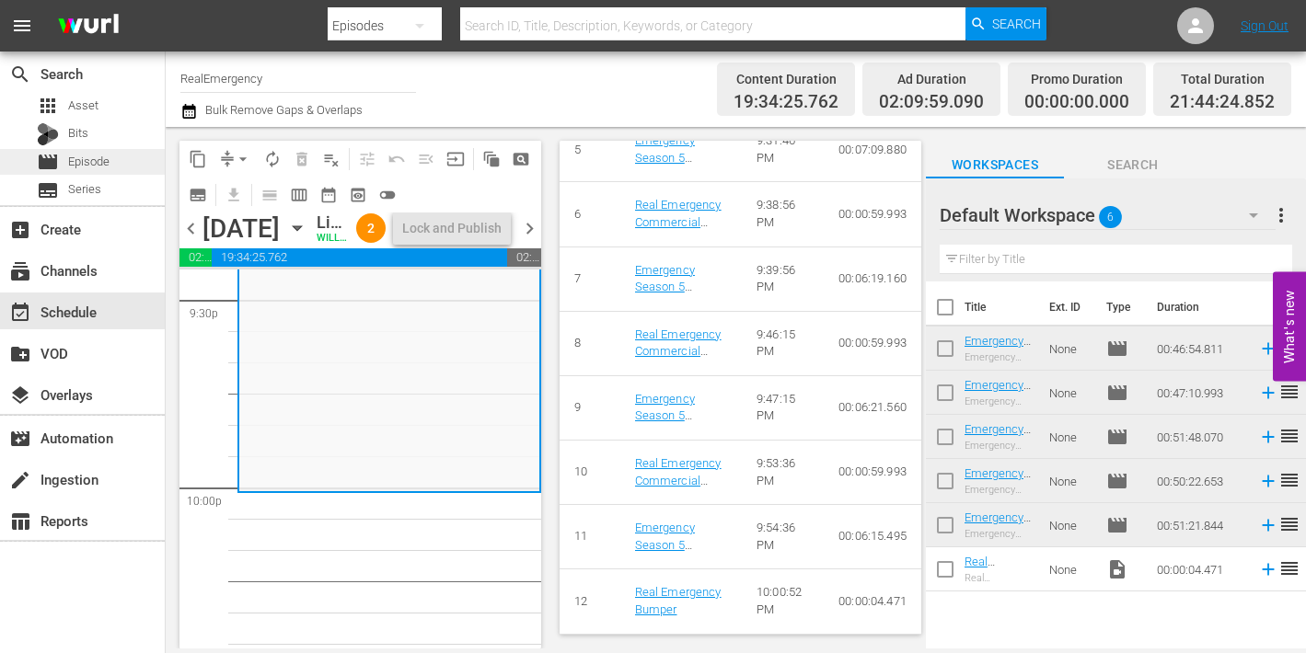
click at [90, 163] on span "Episode" at bounding box center [88, 162] width 41 height 18
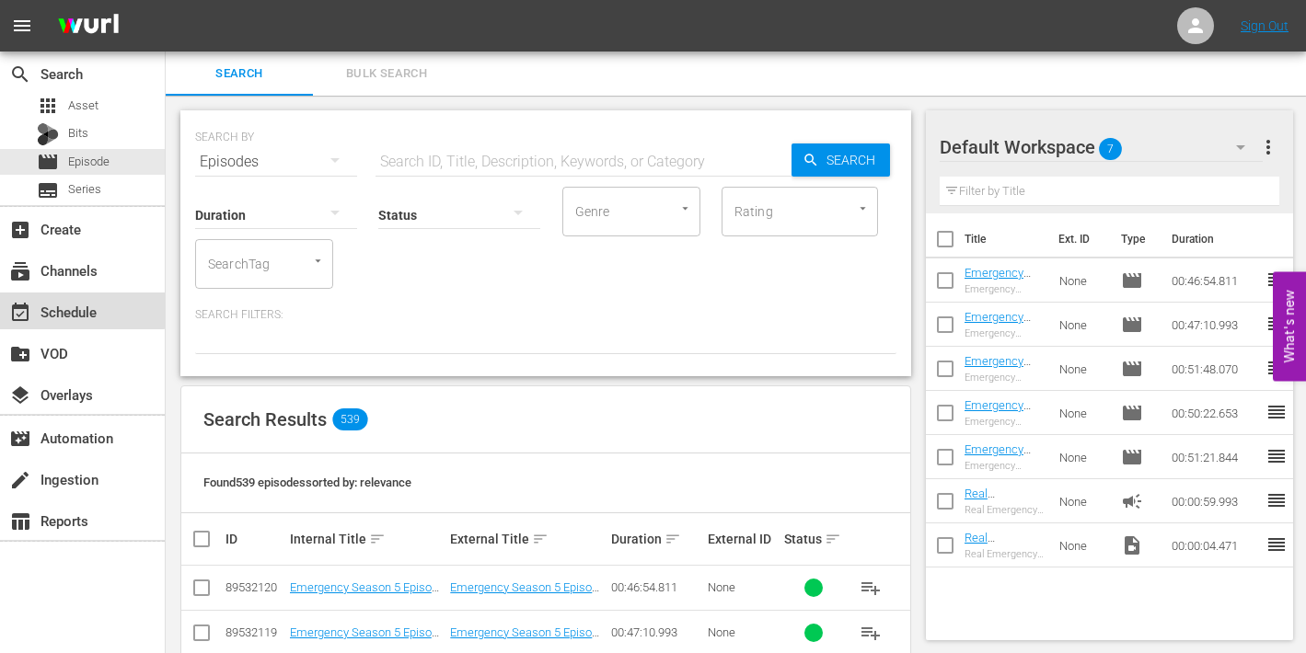
click at [65, 308] on div "event_available Schedule" at bounding box center [51, 309] width 103 height 17
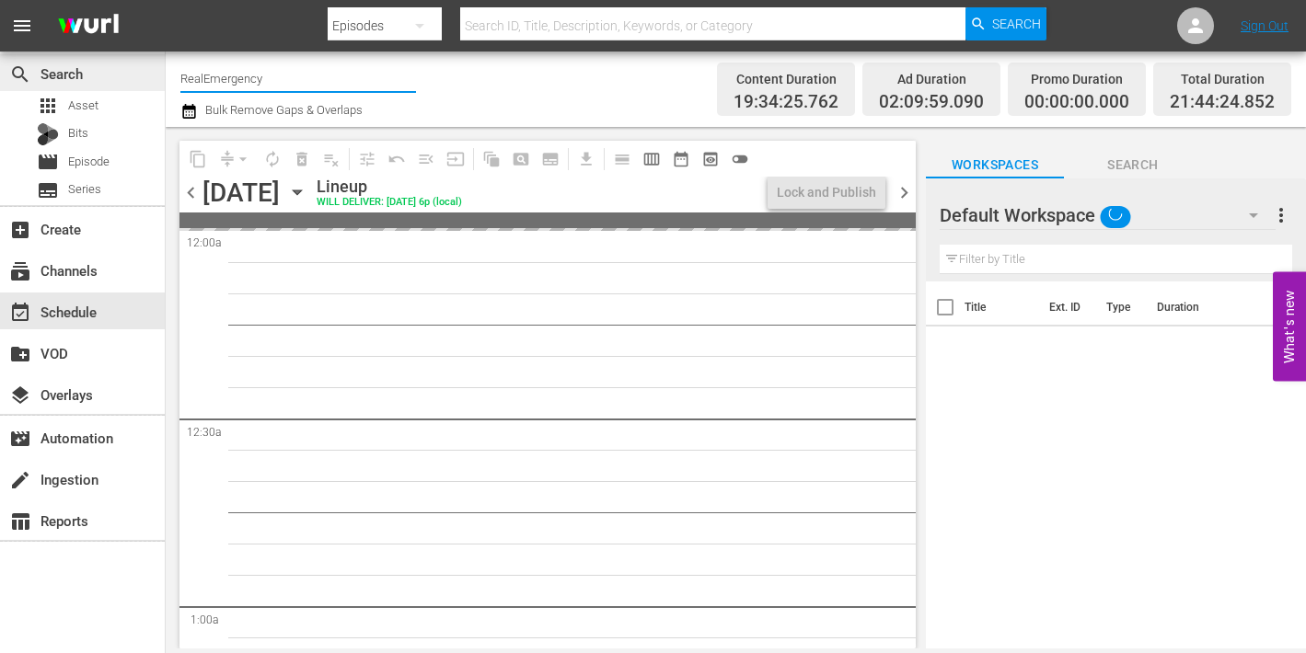
drag, startPoint x: 237, startPoint y: 76, endPoint x: 144, endPoint y: 68, distance: 93.3
click at [166, 0] on div "search Search apps Asset Bits movie Episode subtitles Series add_box Create sub…" at bounding box center [736, 0] width 1140 height 0
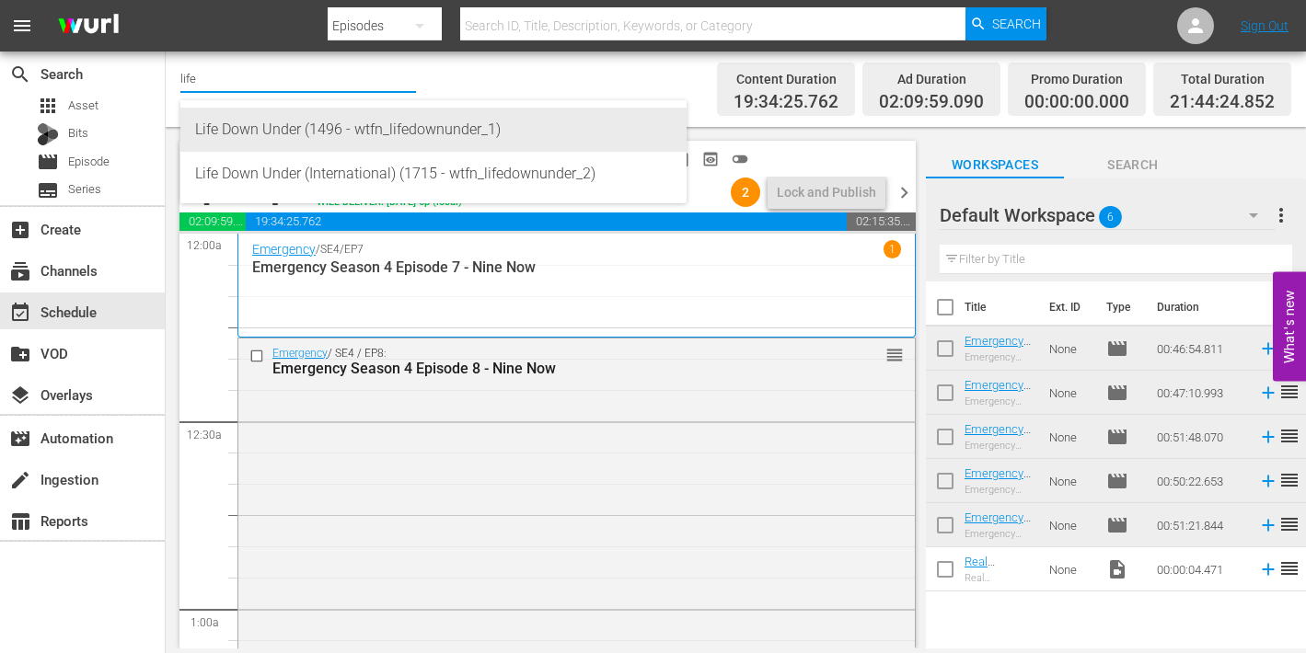
click at [440, 127] on div "Life Down Under (1496 - wtfn_lifedownunder_1)" at bounding box center [433, 130] width 477 height 44
type input "Life Down Under (1496 - wtfn_lifedownunder_1)"
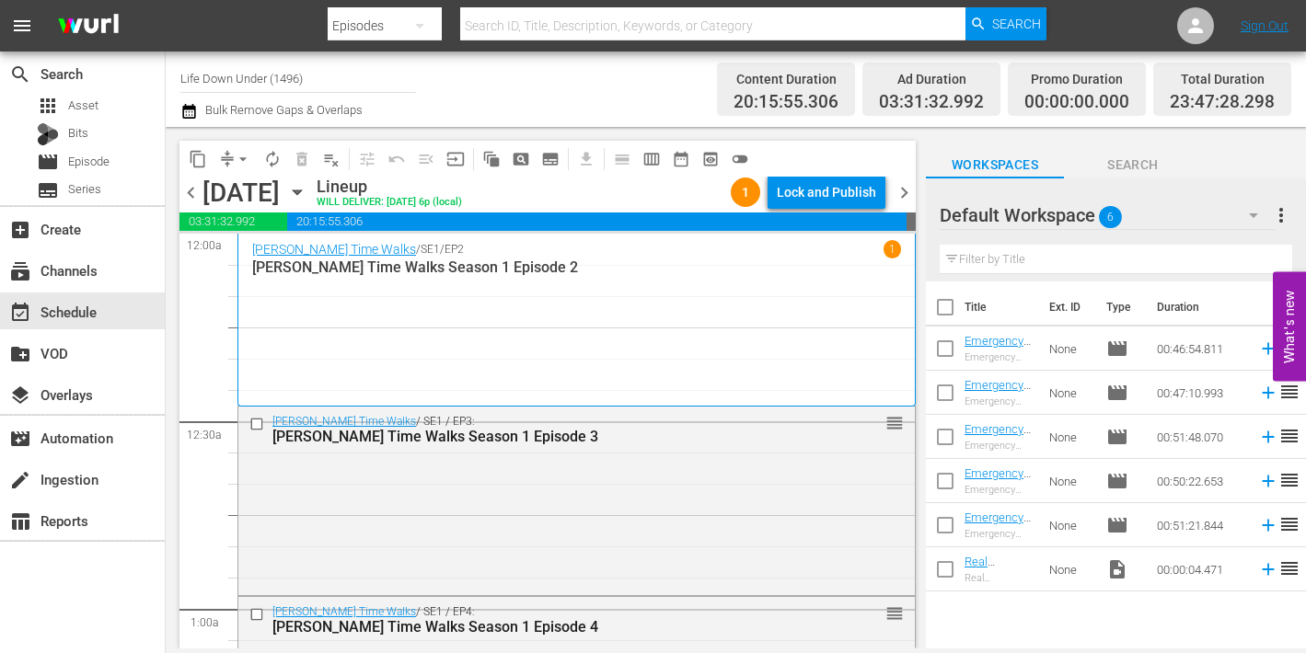
click at [307, 194] on icon "button" at bounding box center [297, 192] width 20 height 20
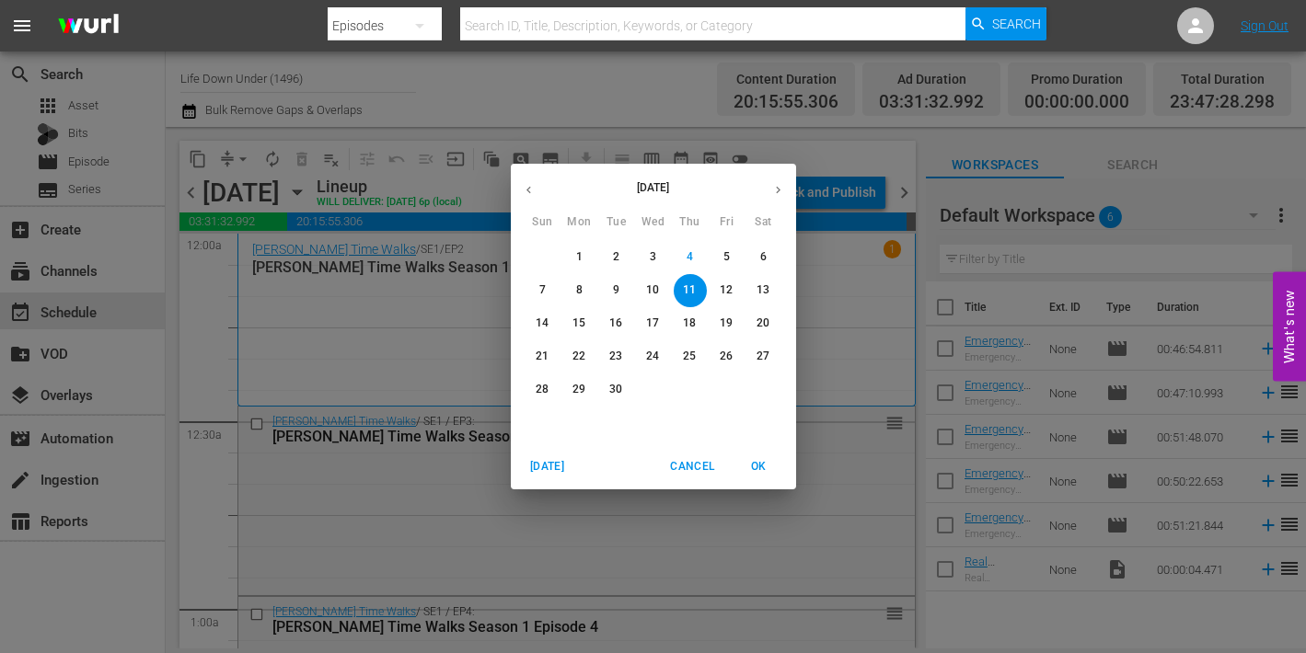
click at [765, 319] on p "20" at bounding box center [763, 324] width 13 height 16
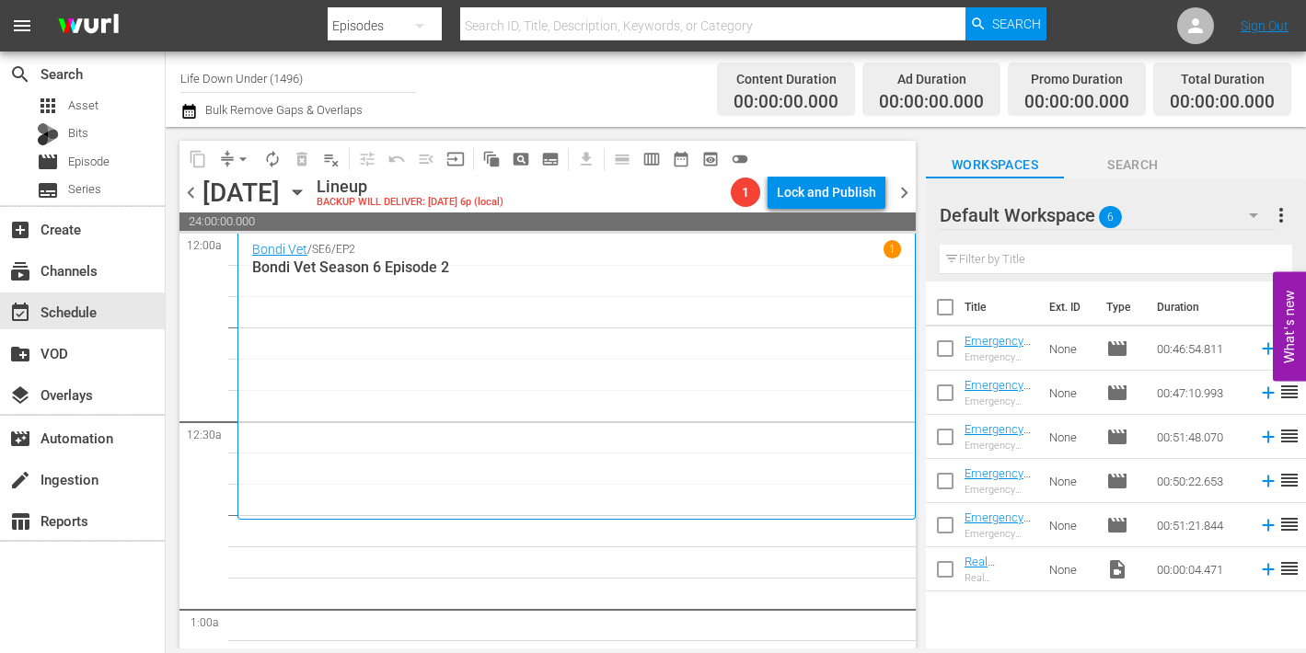
click at [307, 189] on icon "button" at bounding box center [297, 192] width 20 height 20
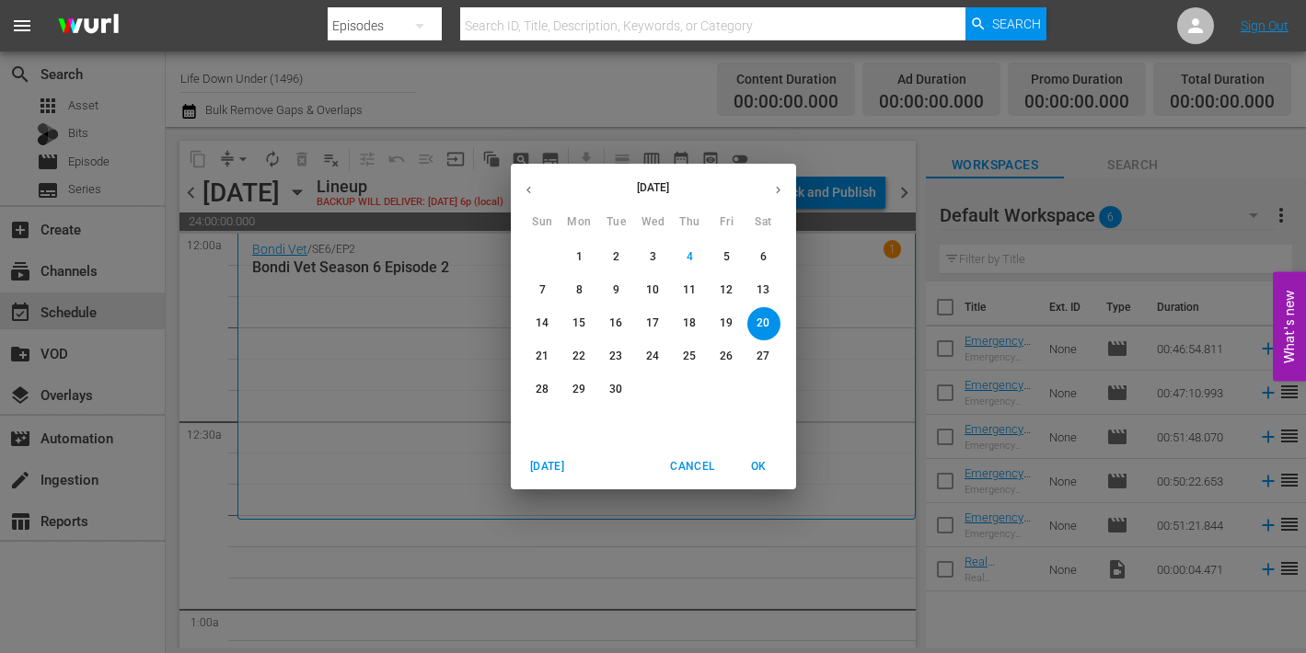
drag, startPoint x: 540, startPoint y: 286, endPoint x: 529, endPoint y: 285, distance: 11.1
click at [540, 286] on p "7" at bounding box center [542, 291] width 6 height 16
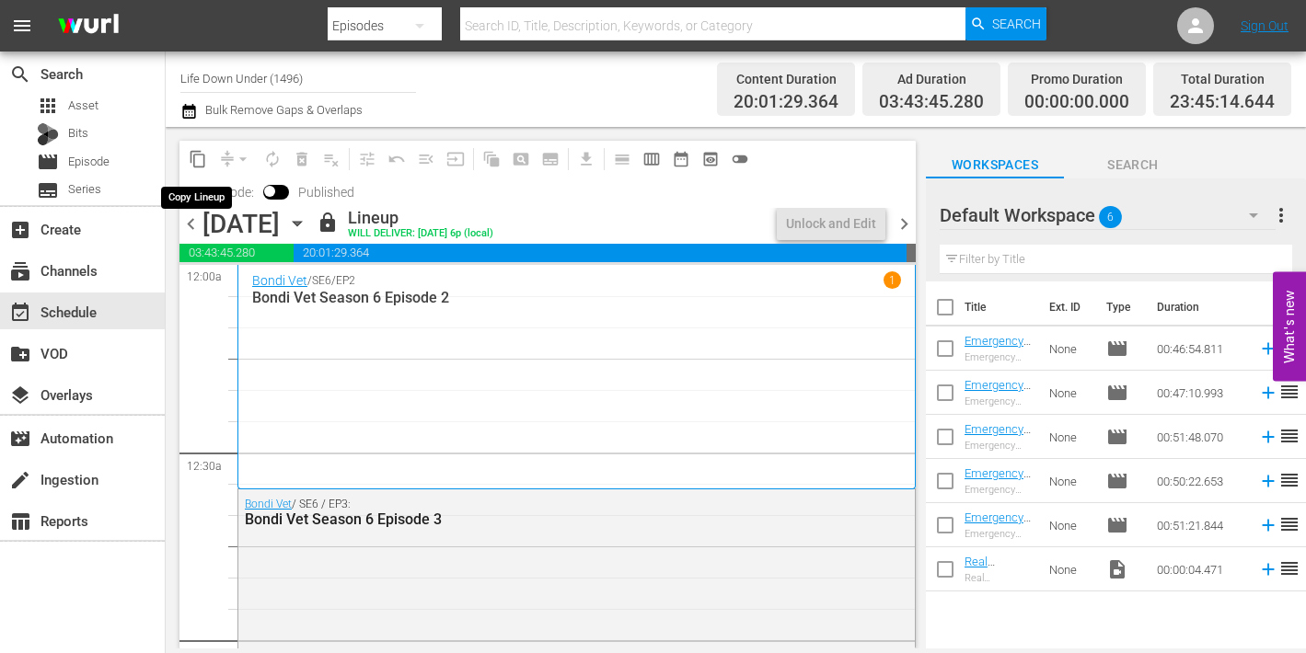
click at [197, 159] on span "content_copy" at bounding box center [198, 159] width 18 height 18
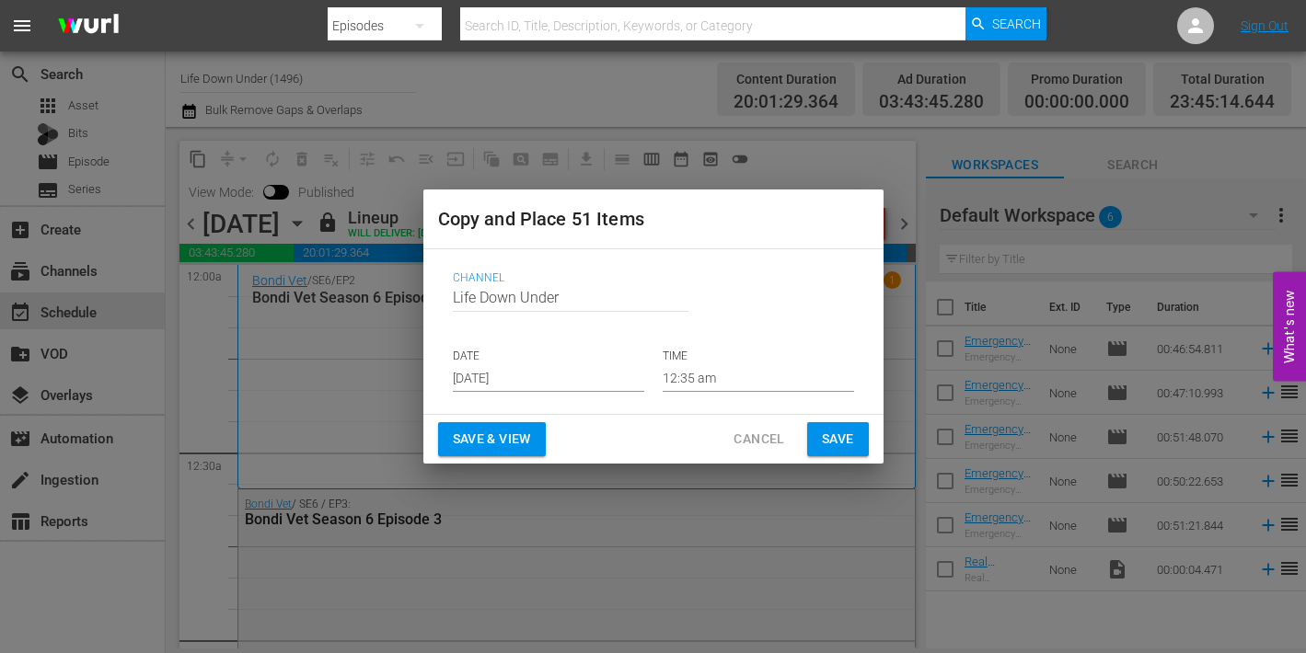
click at [538, 375] on input "[DATE]" at bounding box center [548, 378] width 191 height 28
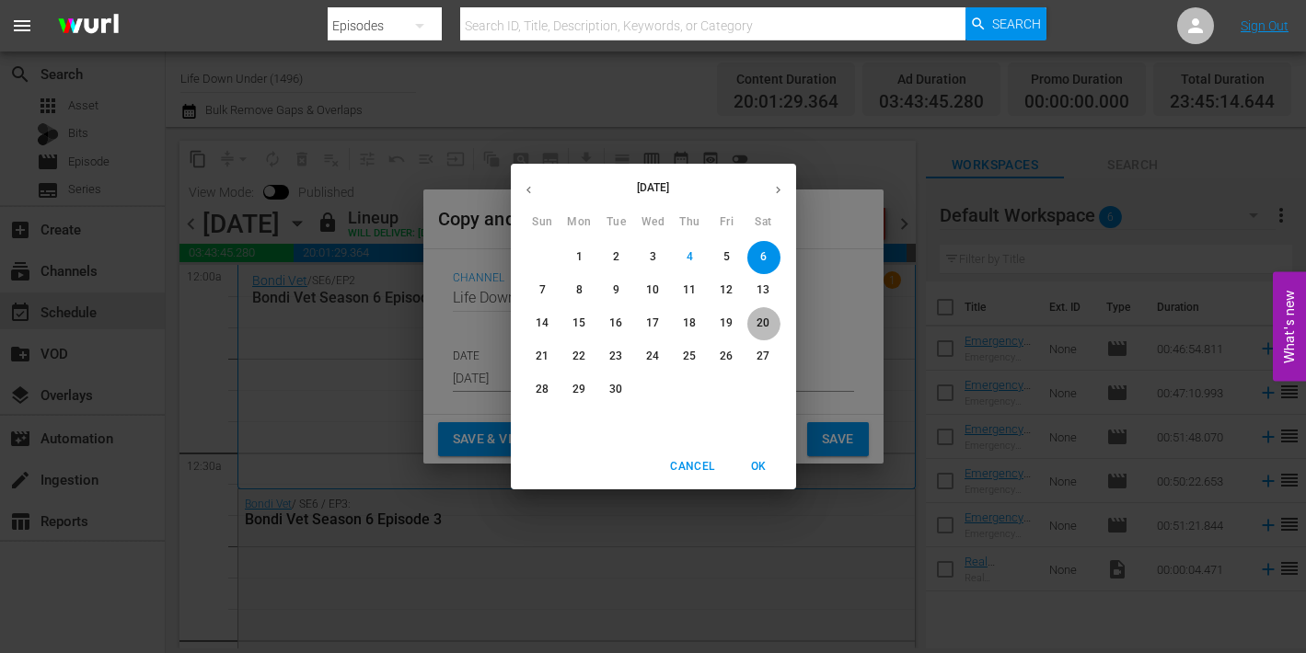
click at [756, 326] on span "20" at bounding box center [763, 324] width 33 height 16
type input "[DATE]"
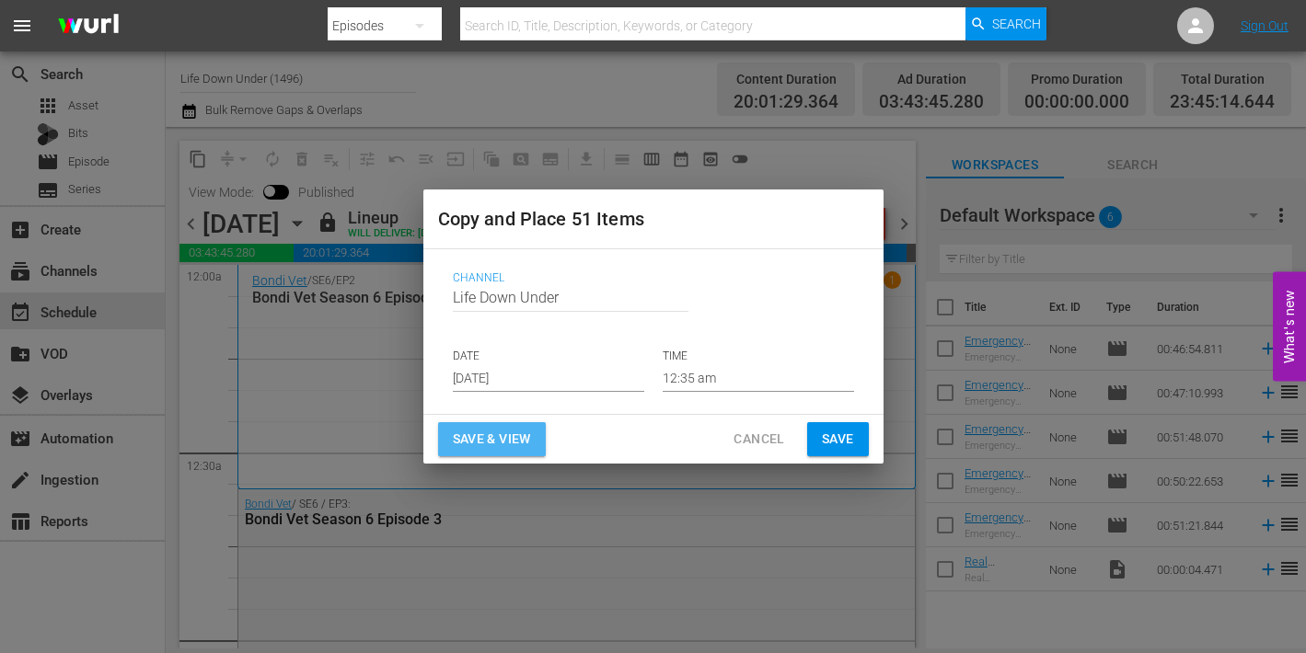
click at [490, 440] on span "Save & View" at bounding box center [492, 439] width 78 height 23
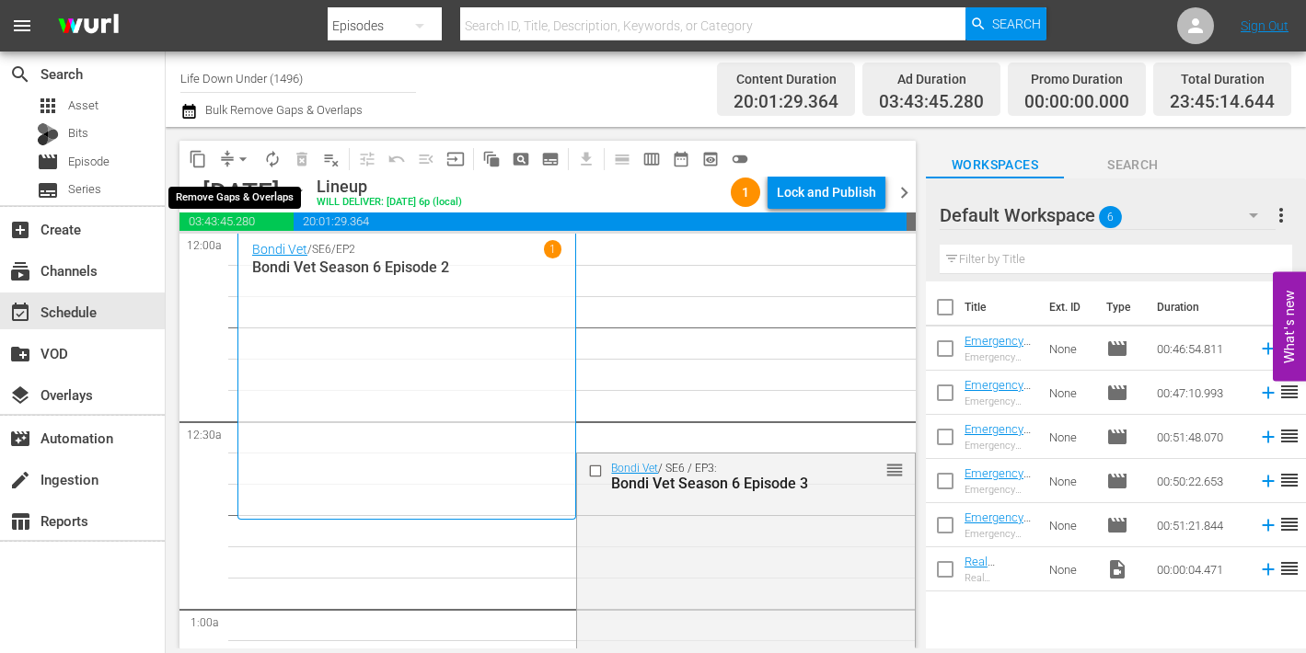
click at [240, 158] on span "arrow_drop_down" at bounding box center [243, 159] width 18 height 18
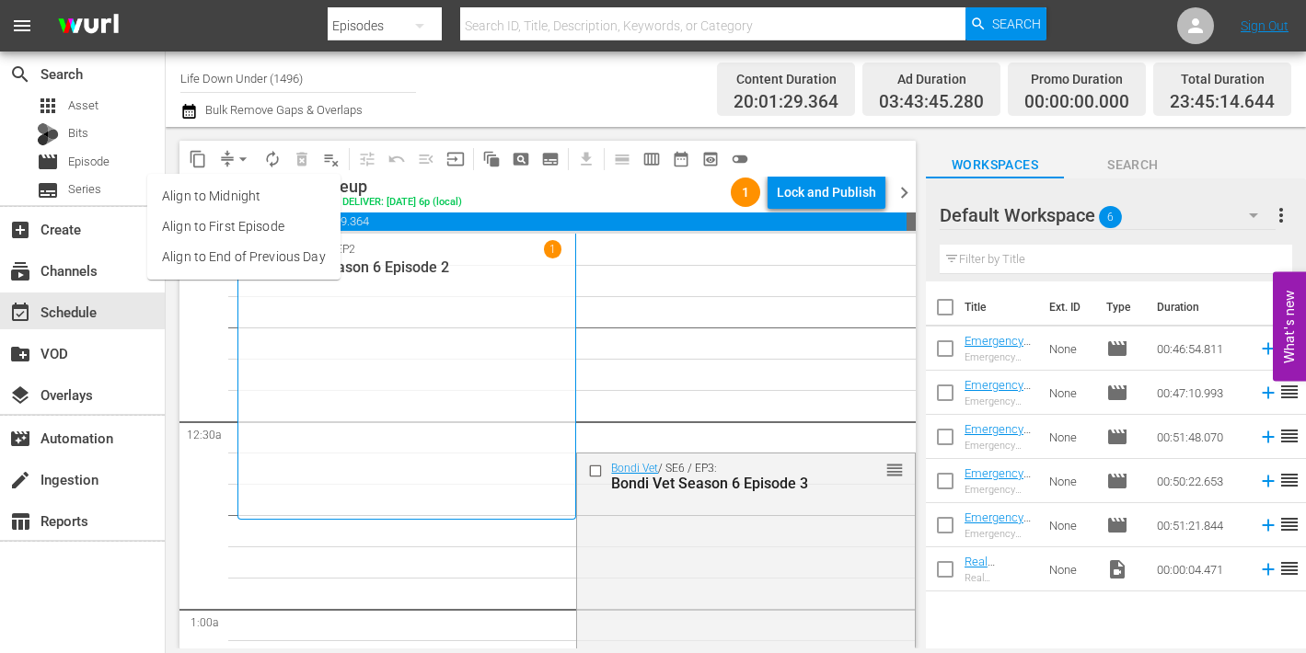
click at [187, 247] on li "Align to End of Previous Day" at bounding box center [243, 257] width 193 height 30
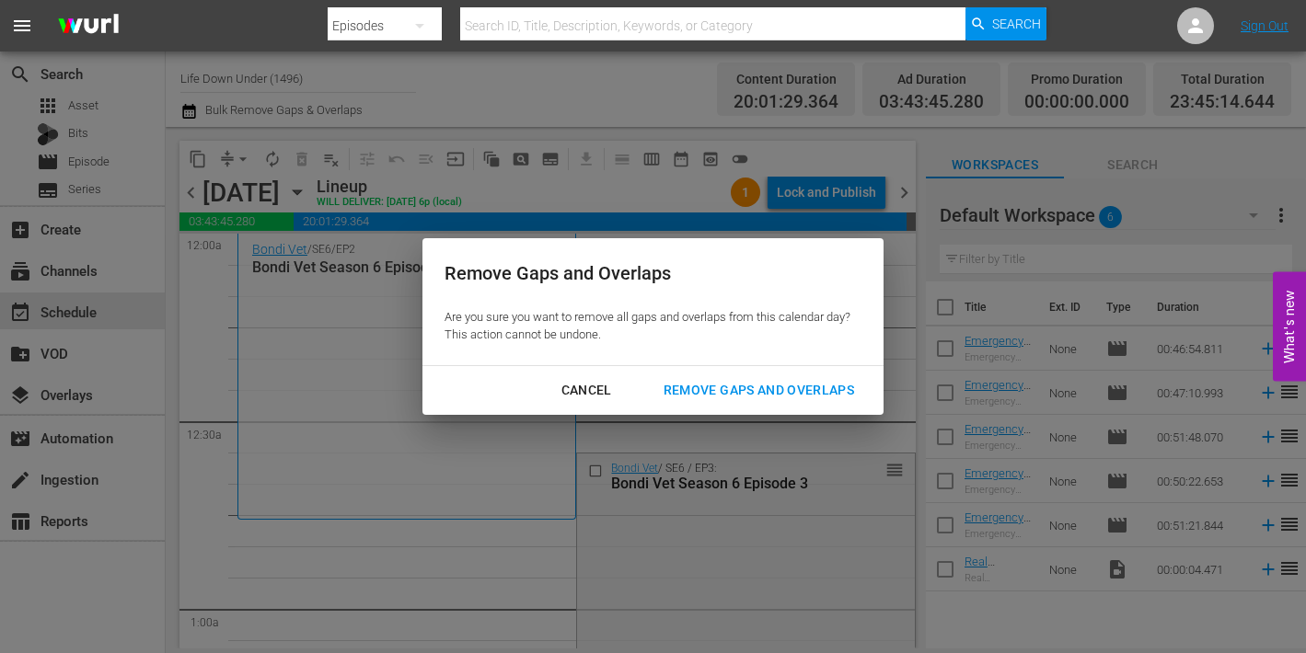
click at [718, 382] on div "Remove Gaps and Overlaps" at bounding box center [759, 390] width 220 height 23
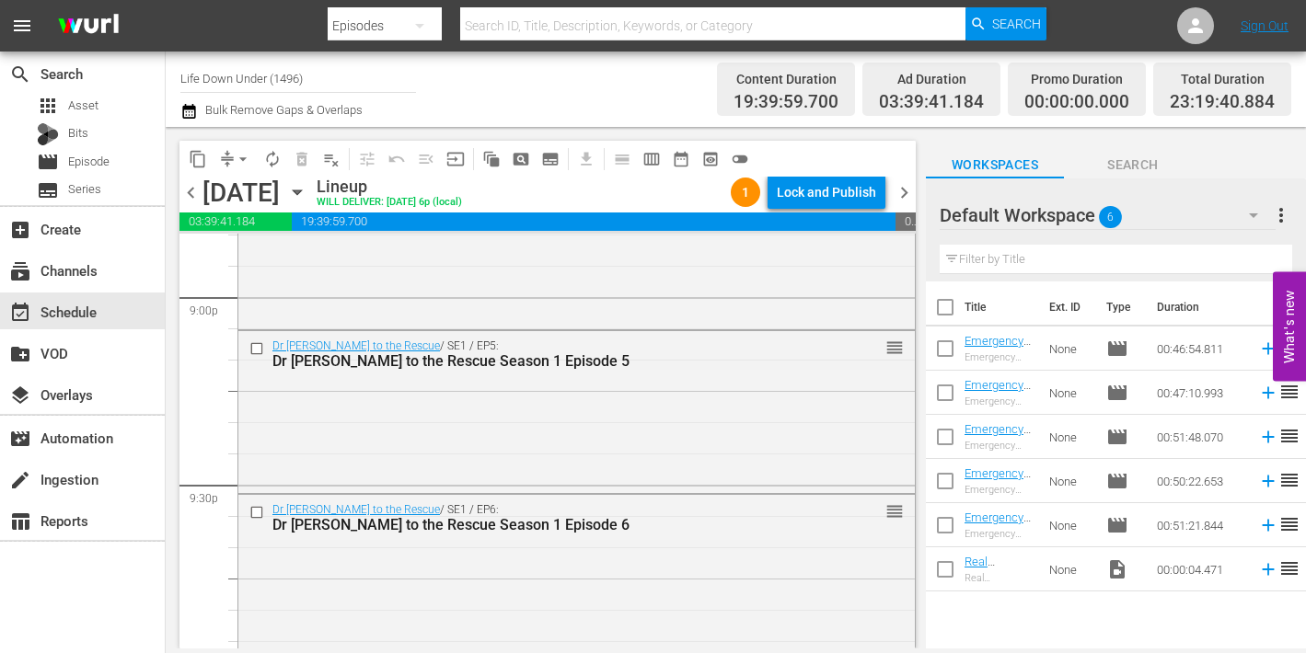
scroll to position [8631, 0]
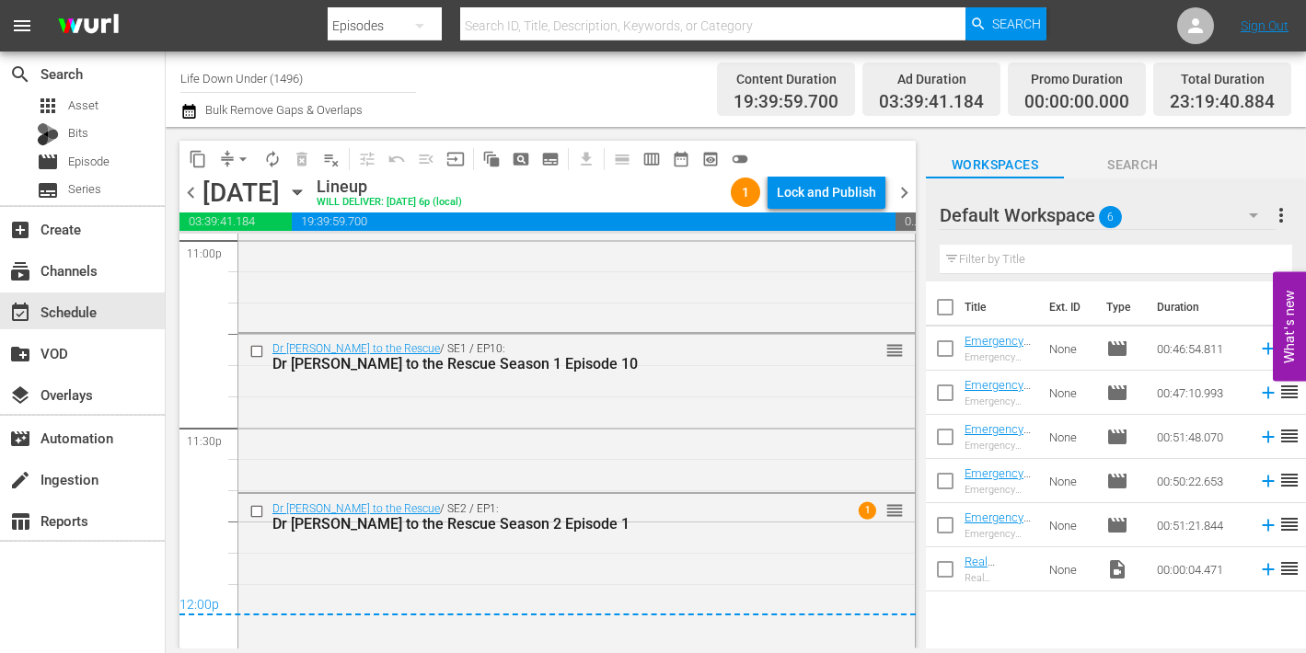
click at [905, 189] on span "chevron_right" at bounding box center [904, 192] width 23 height 23
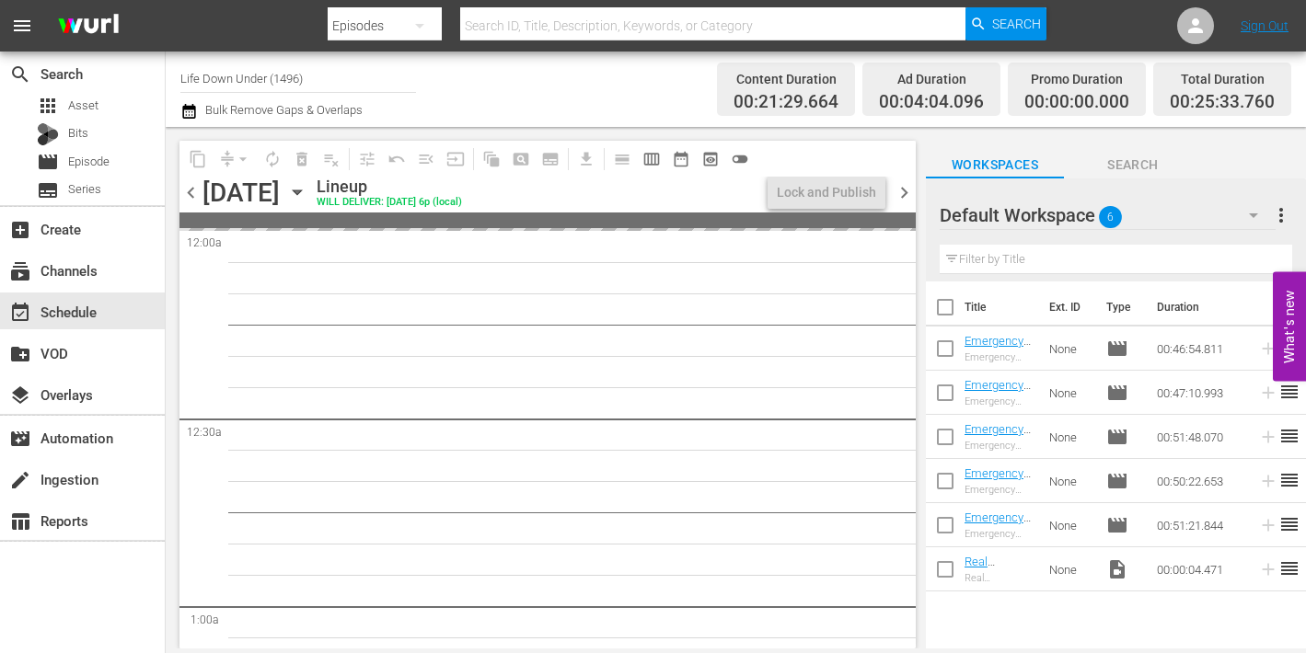
click at [301, 191] on icon "button" at bounding box center [297, 193] width 8 height 5
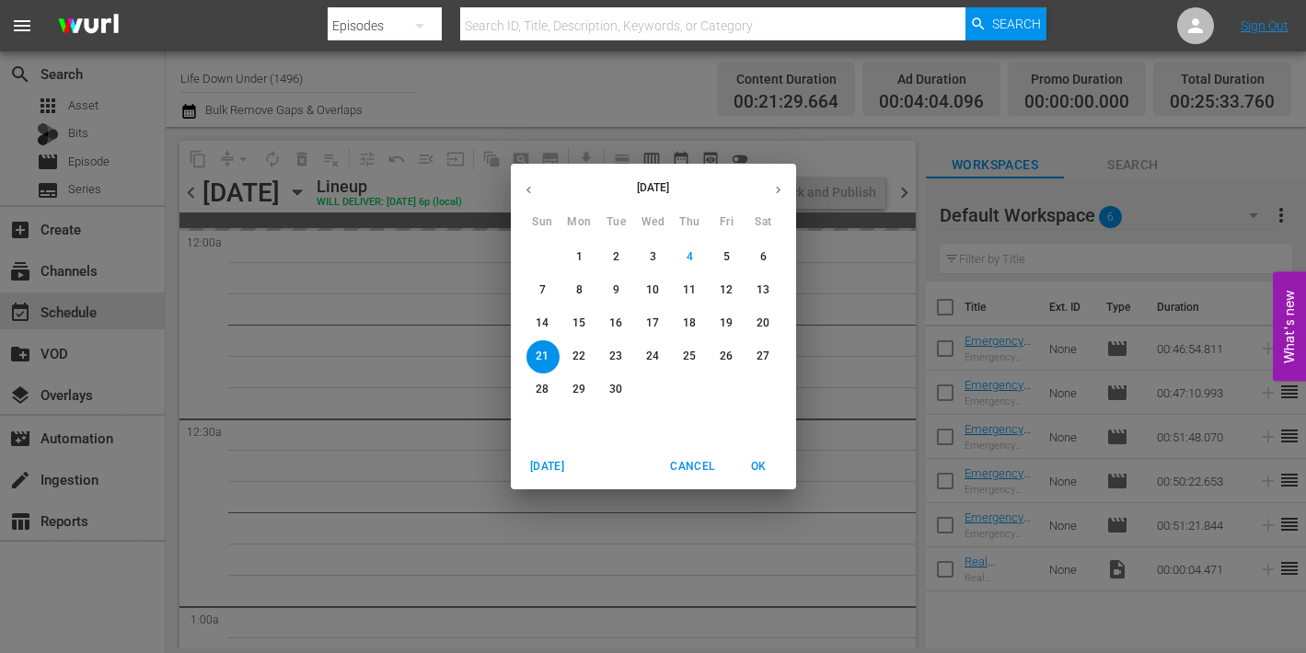
click at [580, 286] on p "8" at bounding box center [579, 291] width 6 height 16
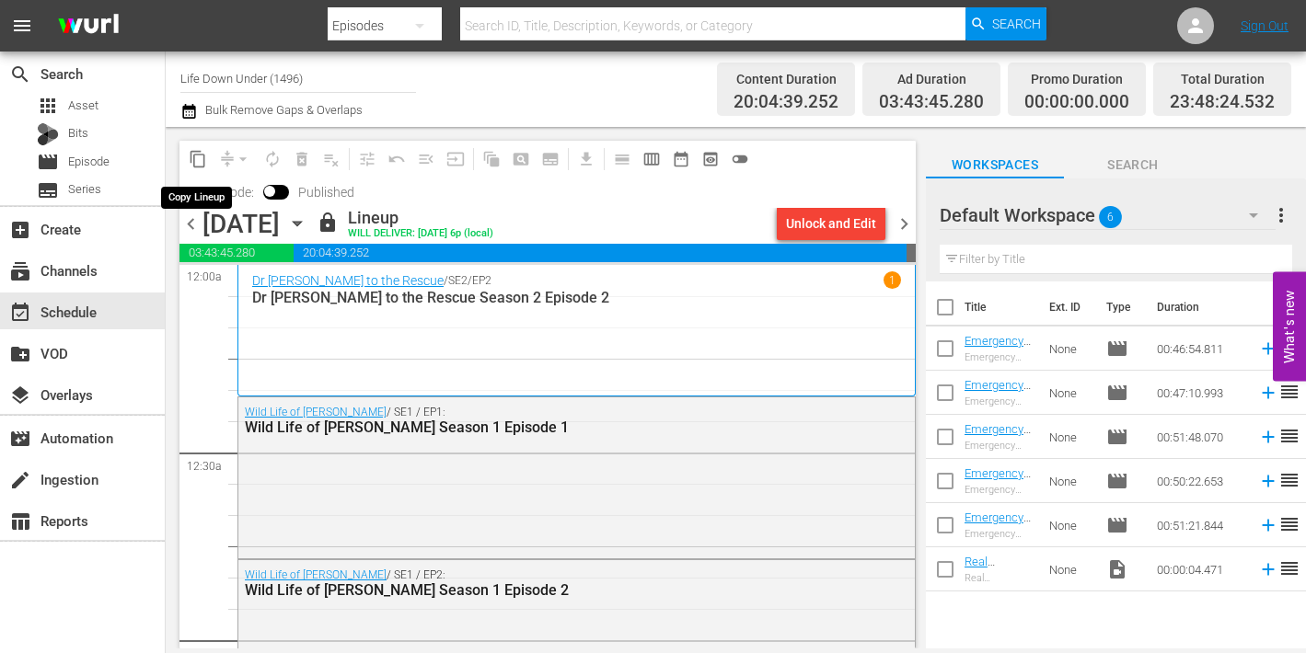
click at [198, 161] on span "content_copy" at bounding box center [198, 159] width 18 height 18
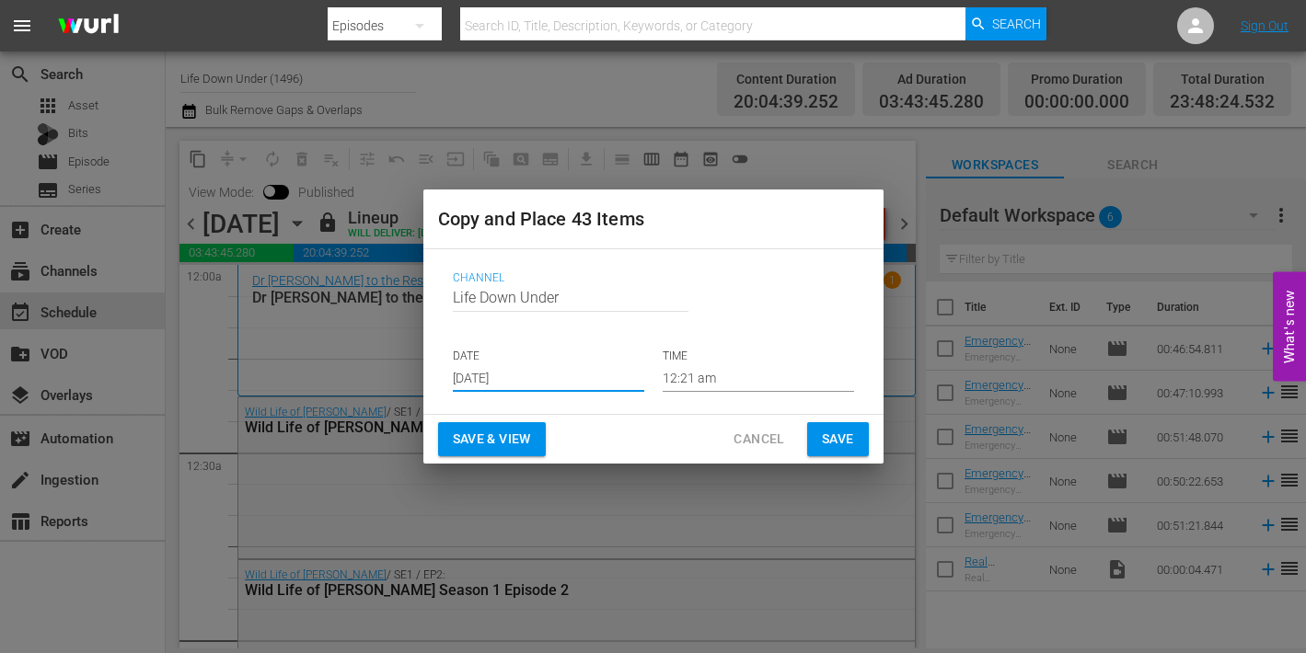
click at [540, 376] on input "[DATE]" at bounding box center [548, 378] width 191 height 28
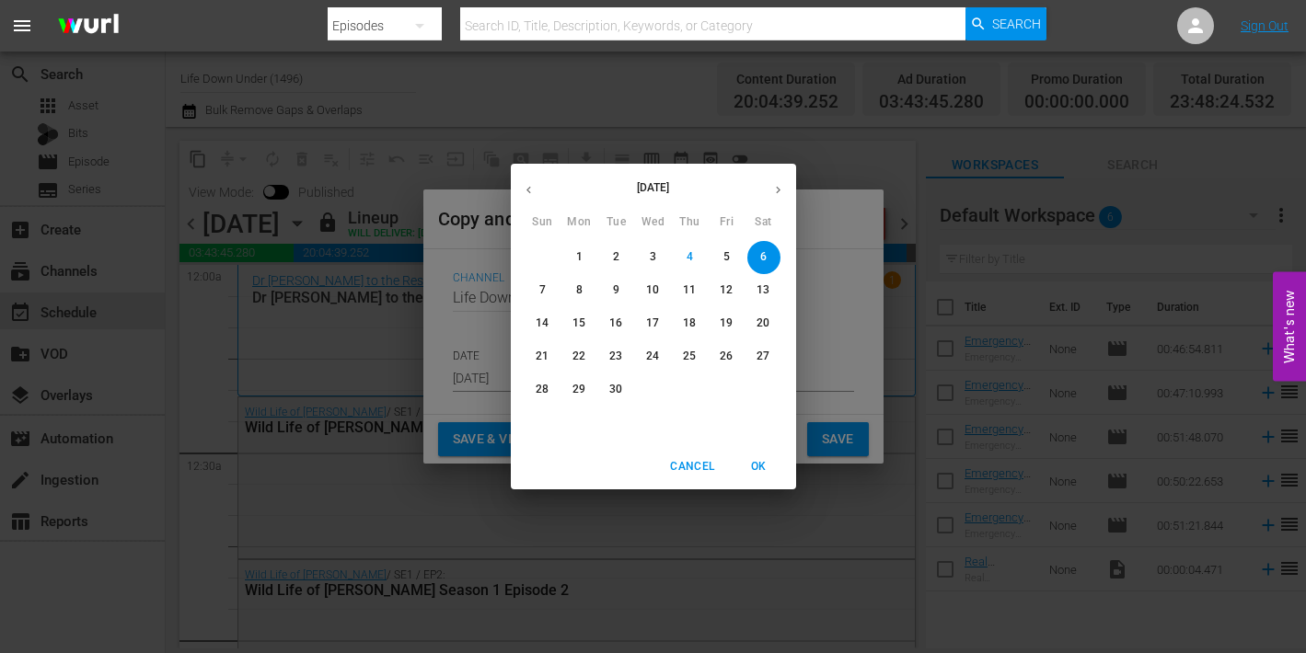
click at [540, 354] on p "21" at bounding box center [542, 357] width 13 height 16
type input "[DATE]"
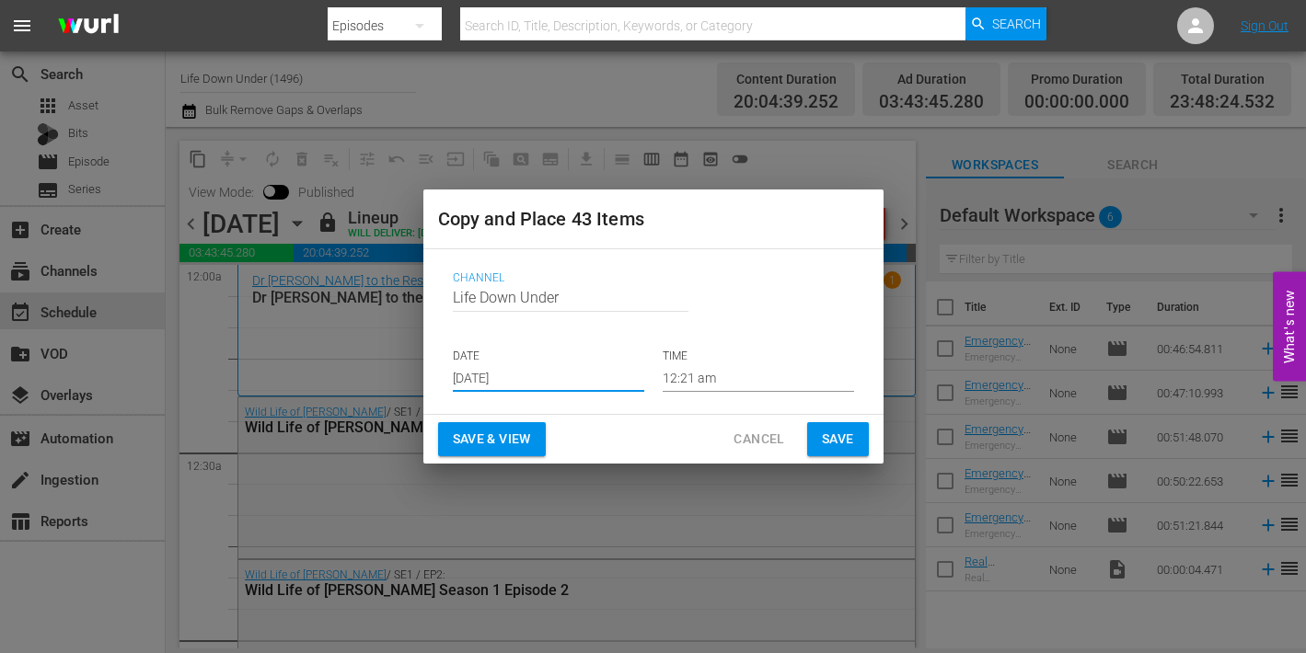
click at [484, 432] on span "Save & View" at bounding box center [492, 439] width 78 height 23
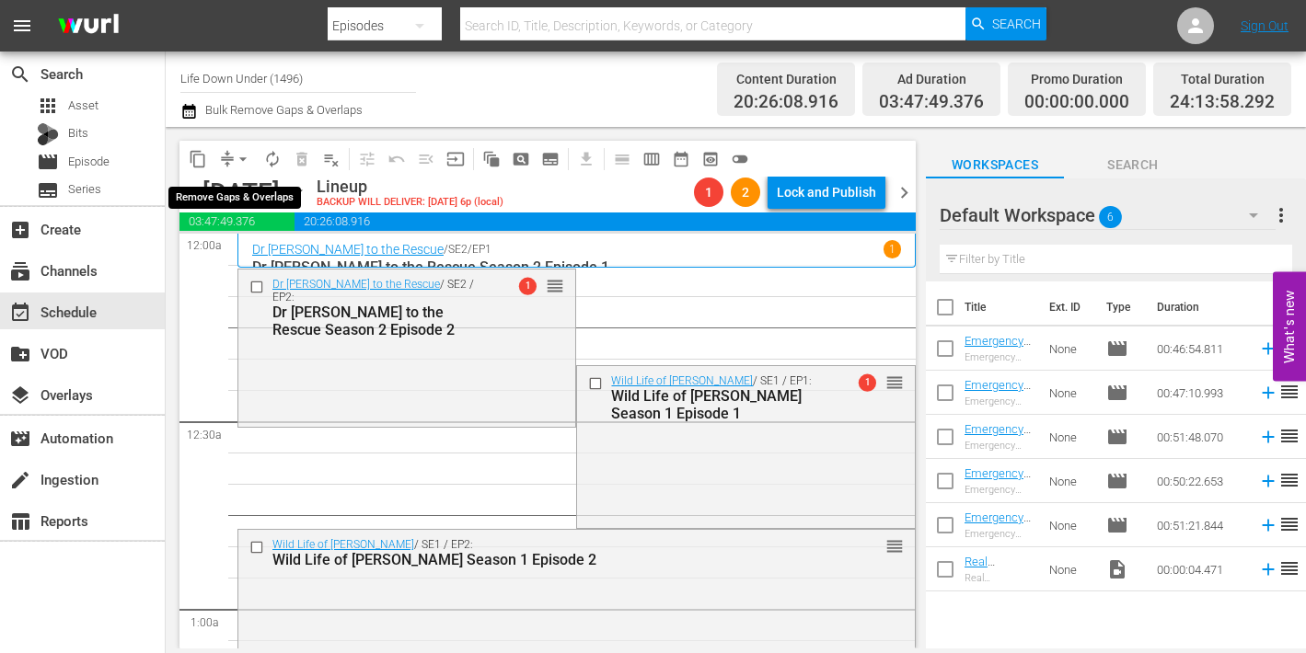
click at [247, 160] on span "arrow_drop_down" at bounding box center [243, 159] width 18 height 18
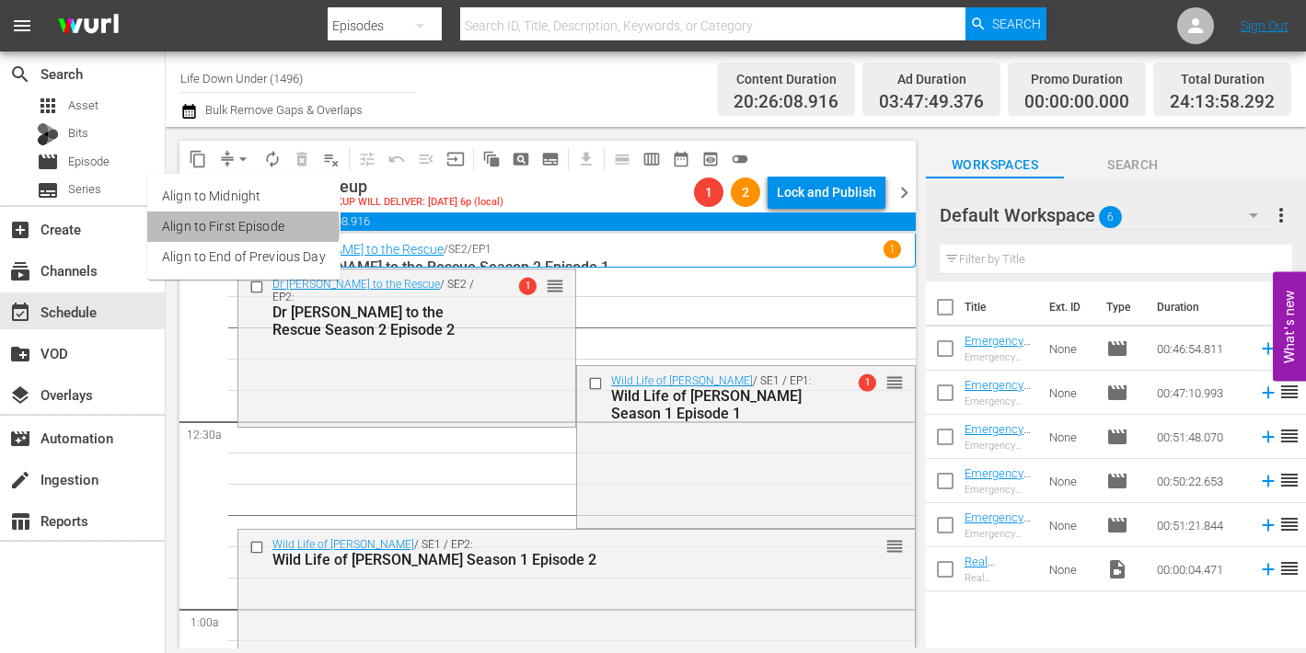
click at [225, 228] on li "Align to First Episode" at bounding box center [243, 227] width 193 height 30
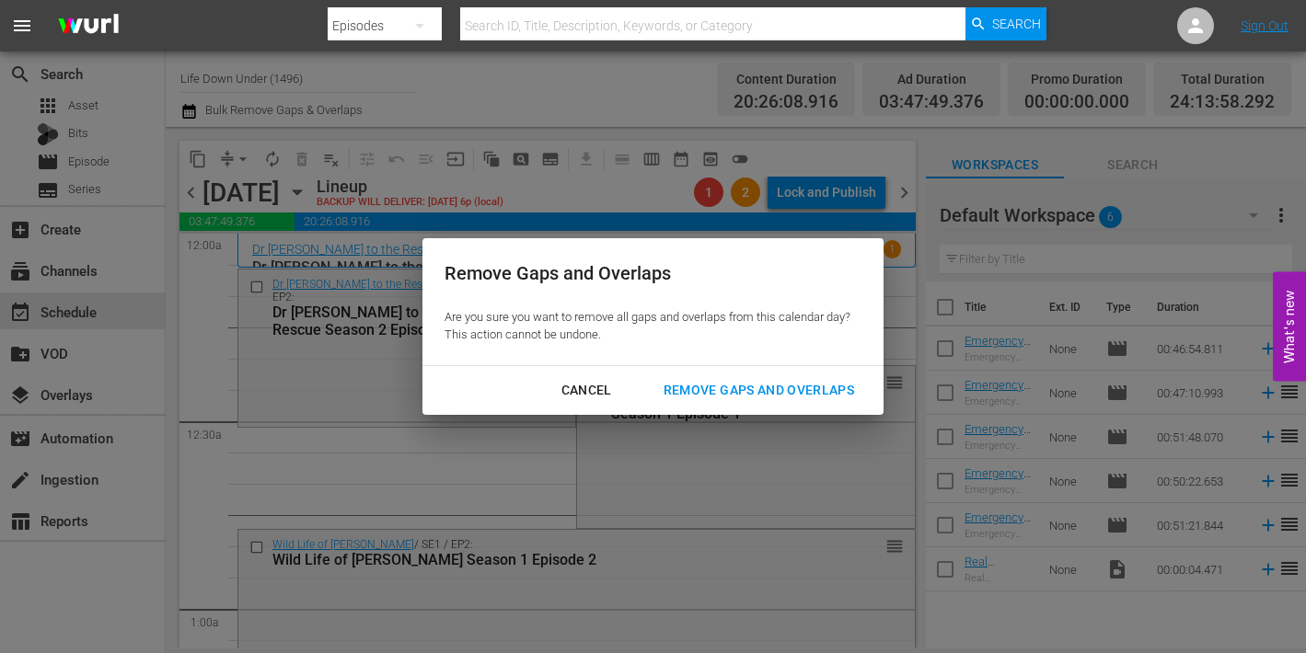
drag, startPoint x: 723, startPoint y: 387, endPoint x: 697, endPoint y: 388, distance: 25.8
click at [722, 387] on div "Remove Gaps and Overlaps" at bounding box center [759, 390] width 220 height 23
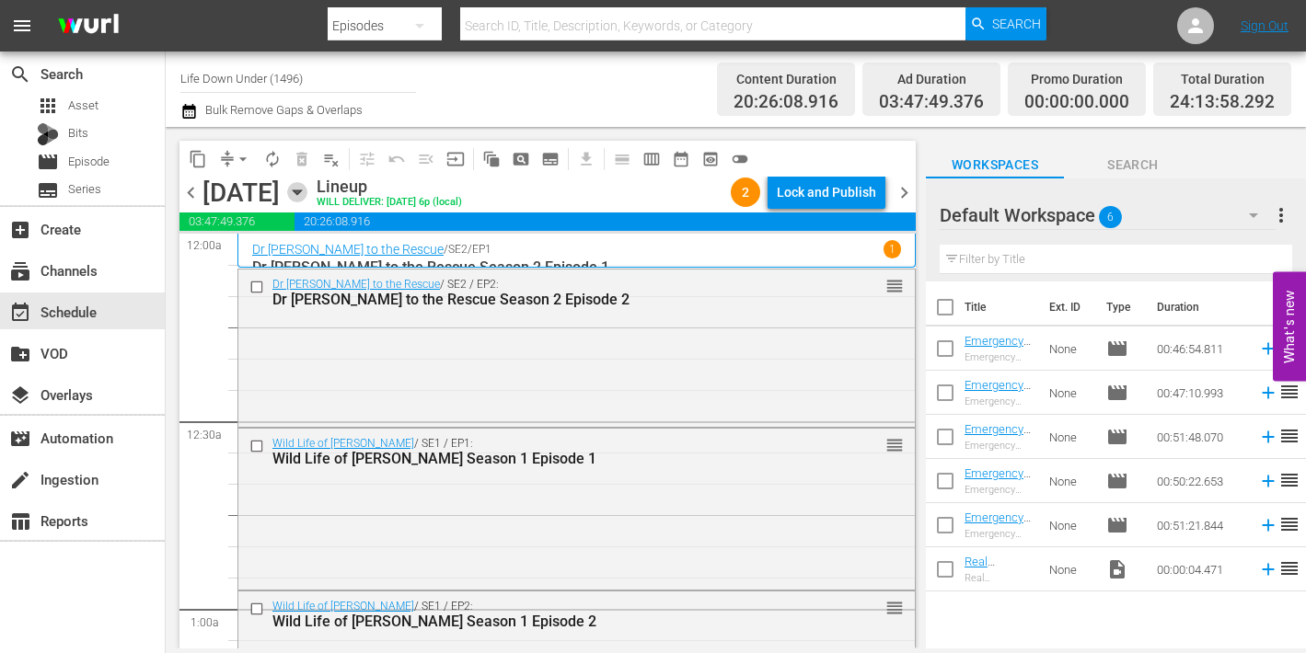
click at [307, 190] on icon "button" at bounding box center [297, 192] width 20 height 20
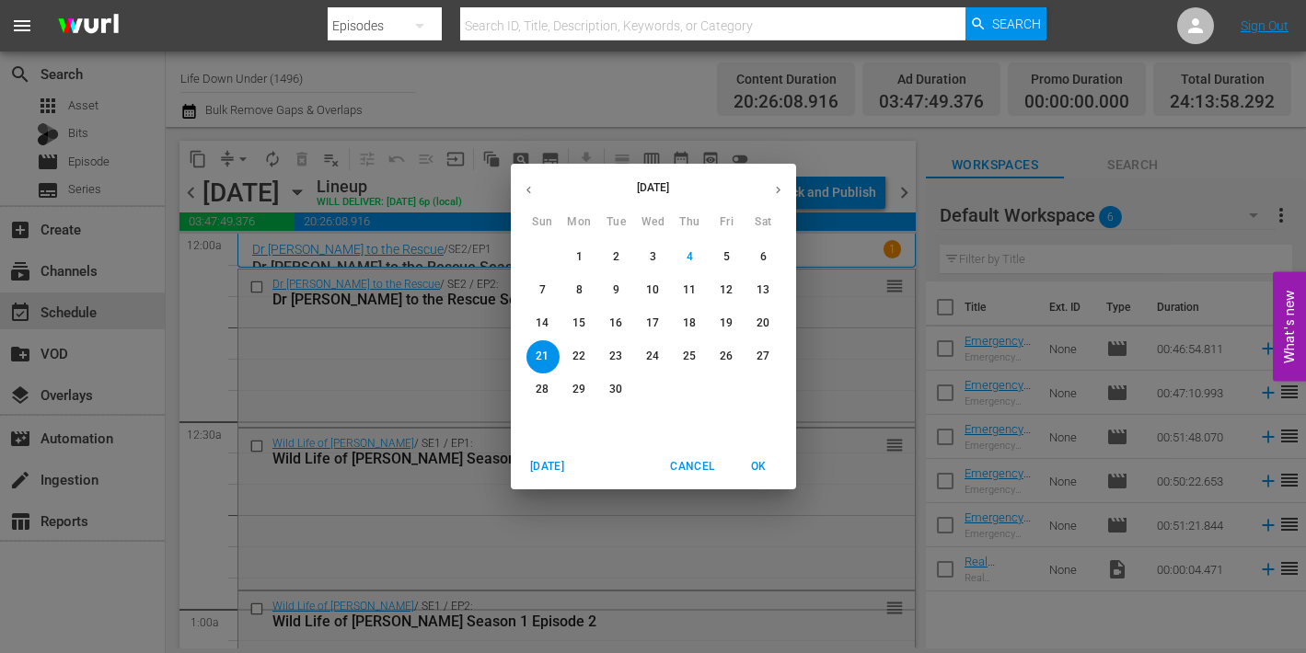
click at [579, 287] on p "8" at bounding box center [579, 291] width 6 height 16
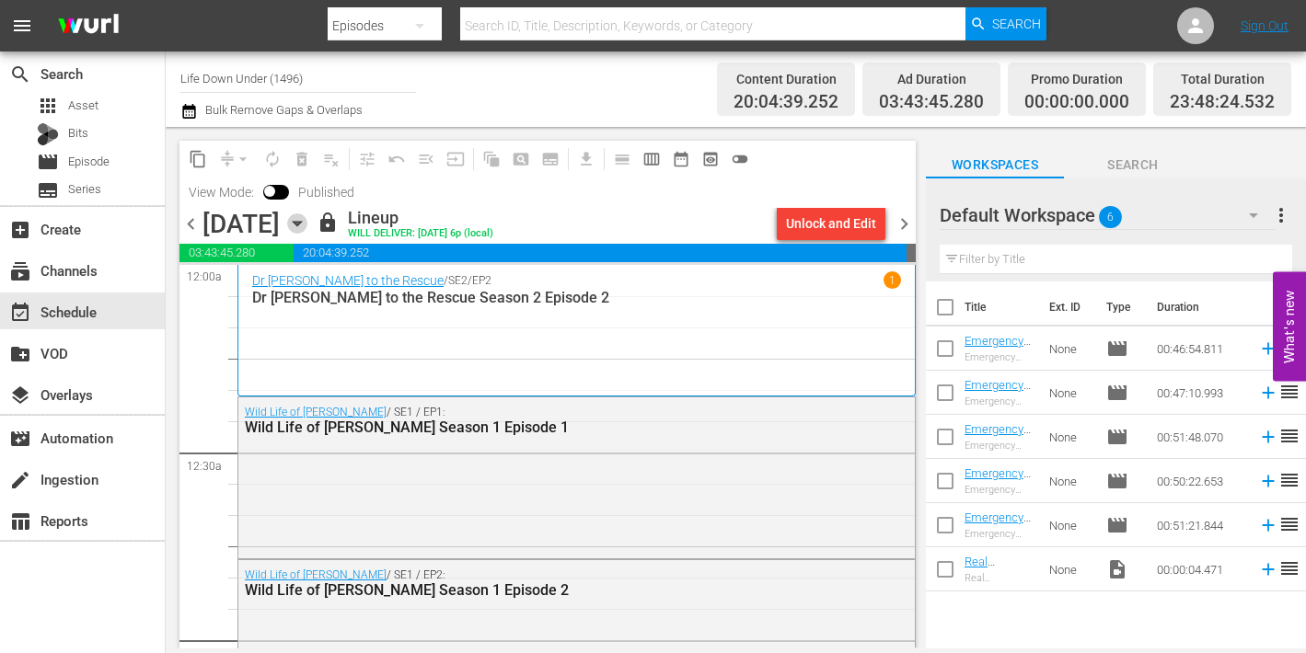
click at [301, 222] on icon "button" at bounding box center [297, 224] width 8 height 5
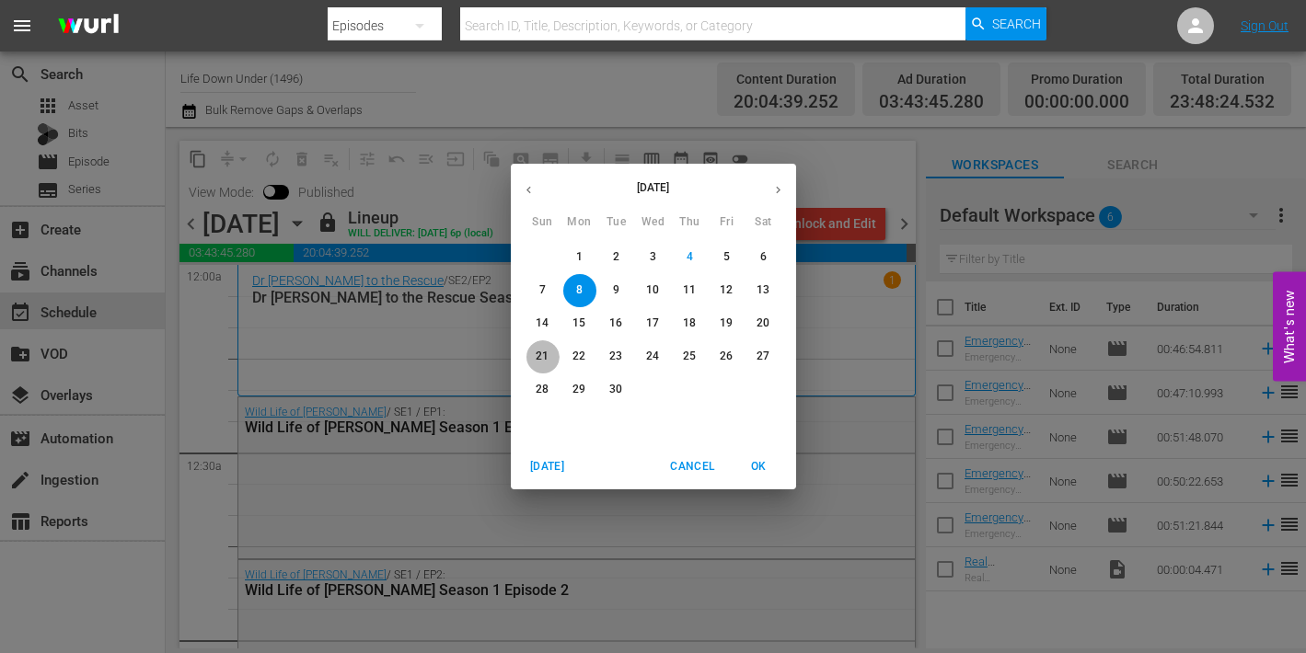
click at [543, 353] on p "21" at bounding box center [542, 357] width 13 height 16
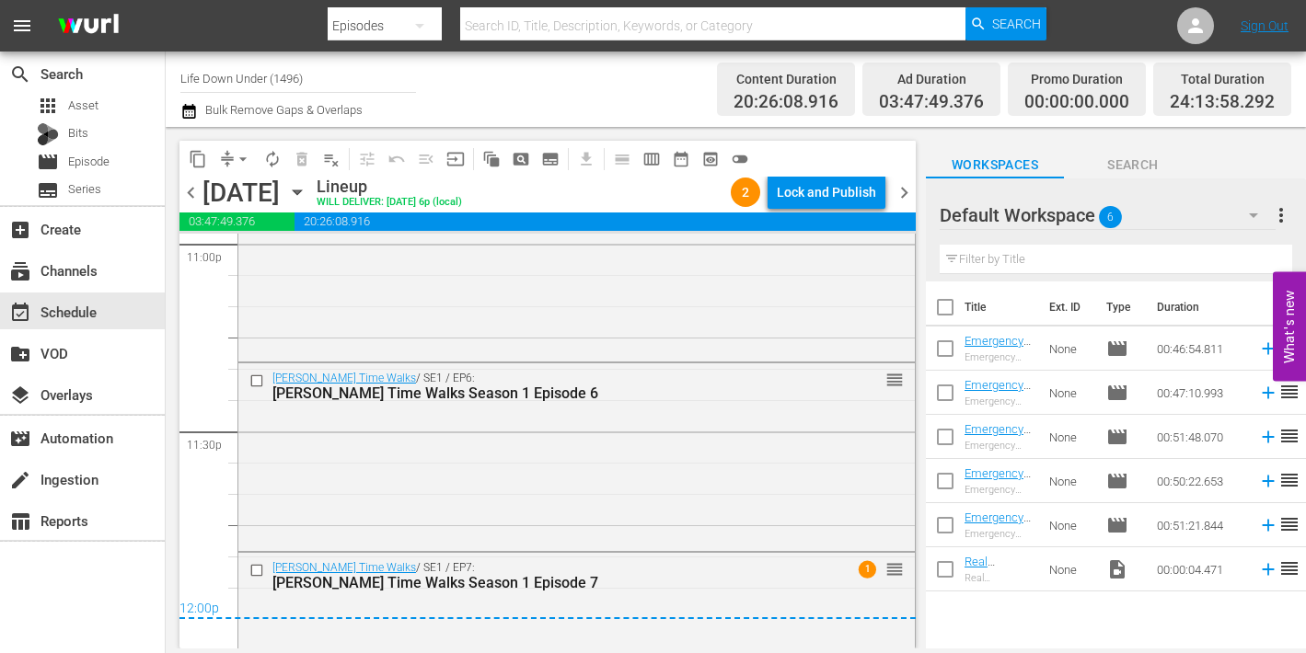
scroll to position [8718, 0]
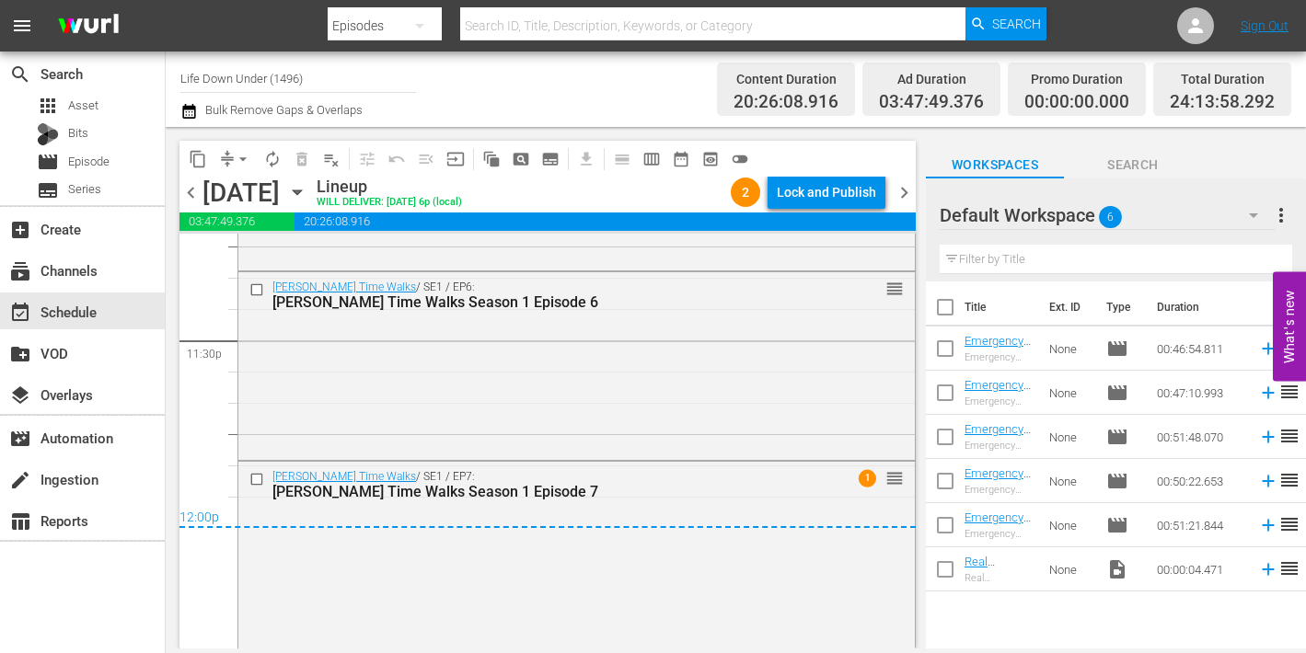
click at [904, 191] on span "chevron_right" at bounding box center [904, 192] width 23 height 23
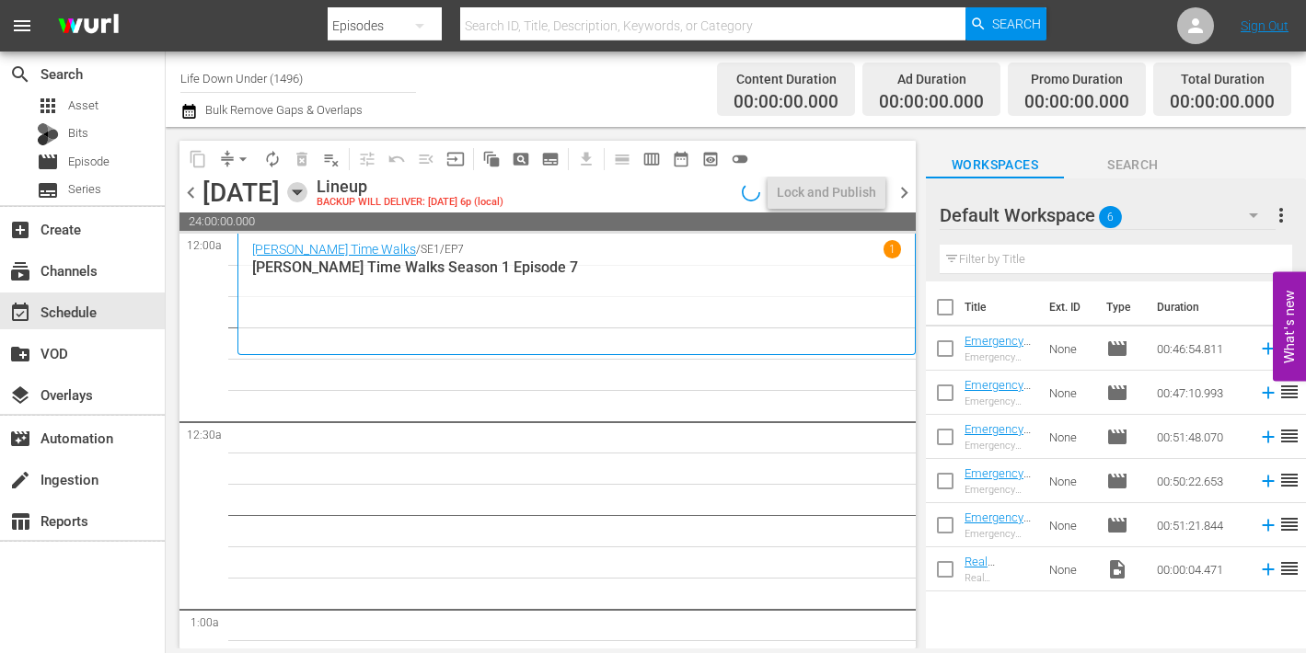
click at [301, 191] on icon "button" at bounding box center [297, 193] width 8 height 5
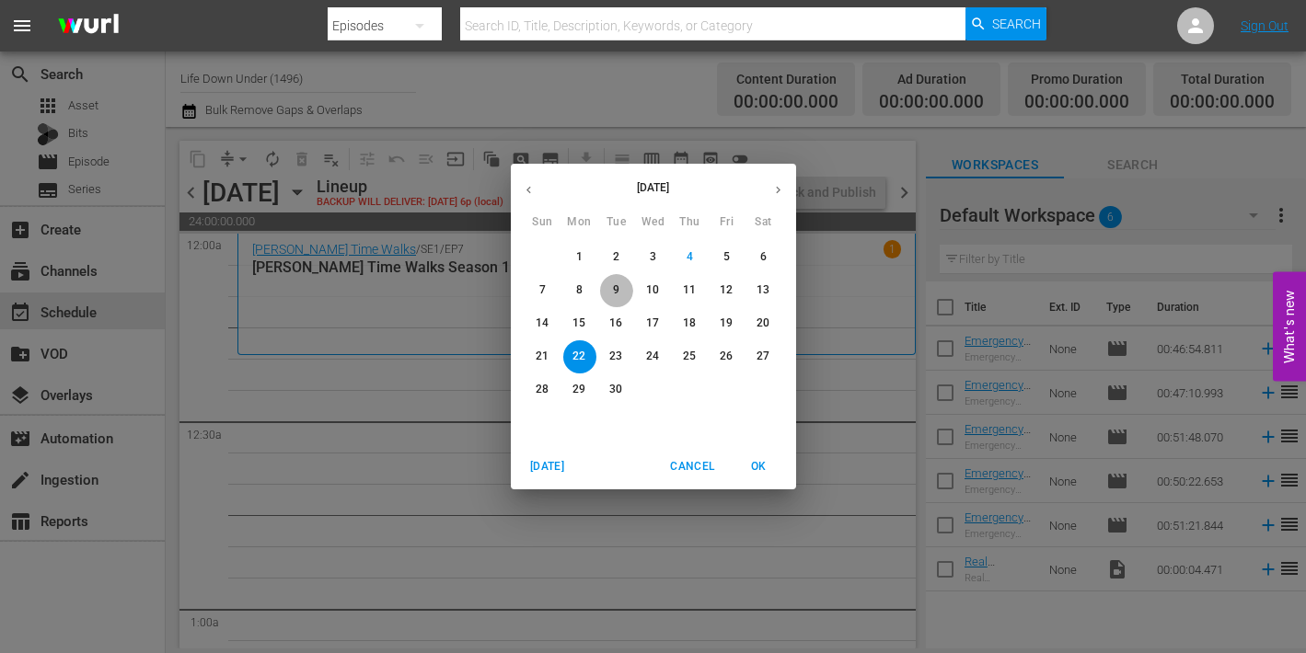
click at [618, 288] on p "9" at bounding box center [616, 291] width 6 height 16
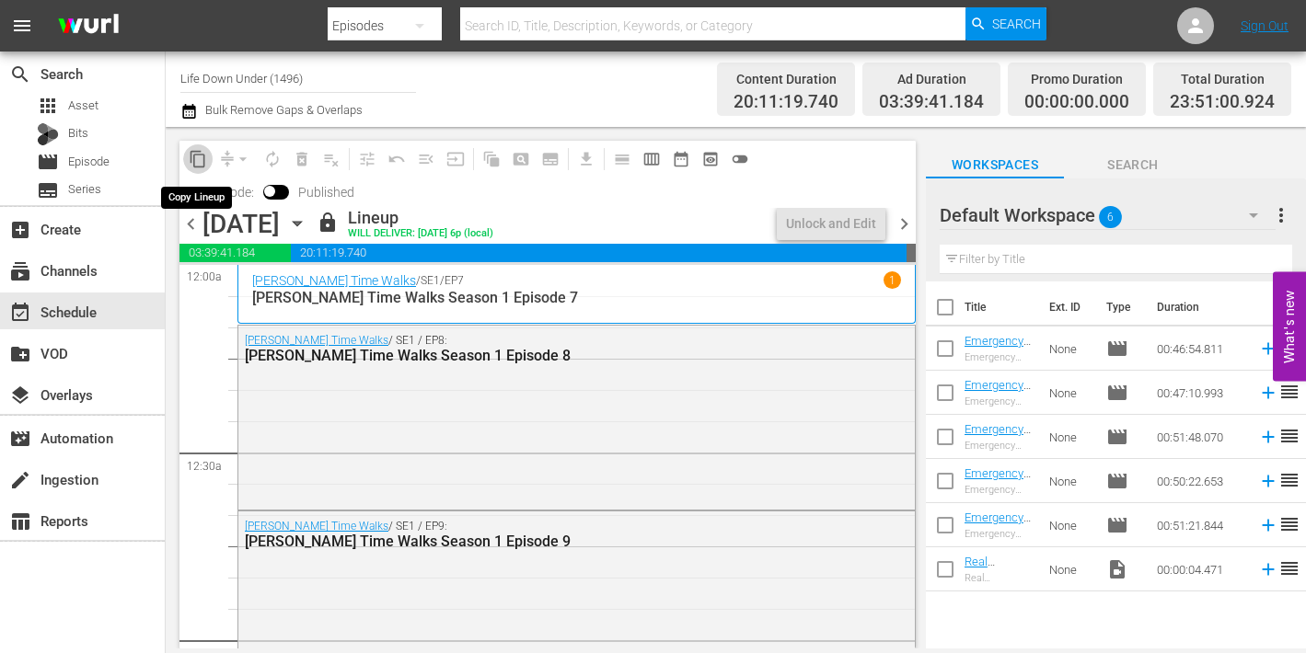
click at [194, 157] on span "content_copy" at bounding box center [198, 159] width 18 height 18
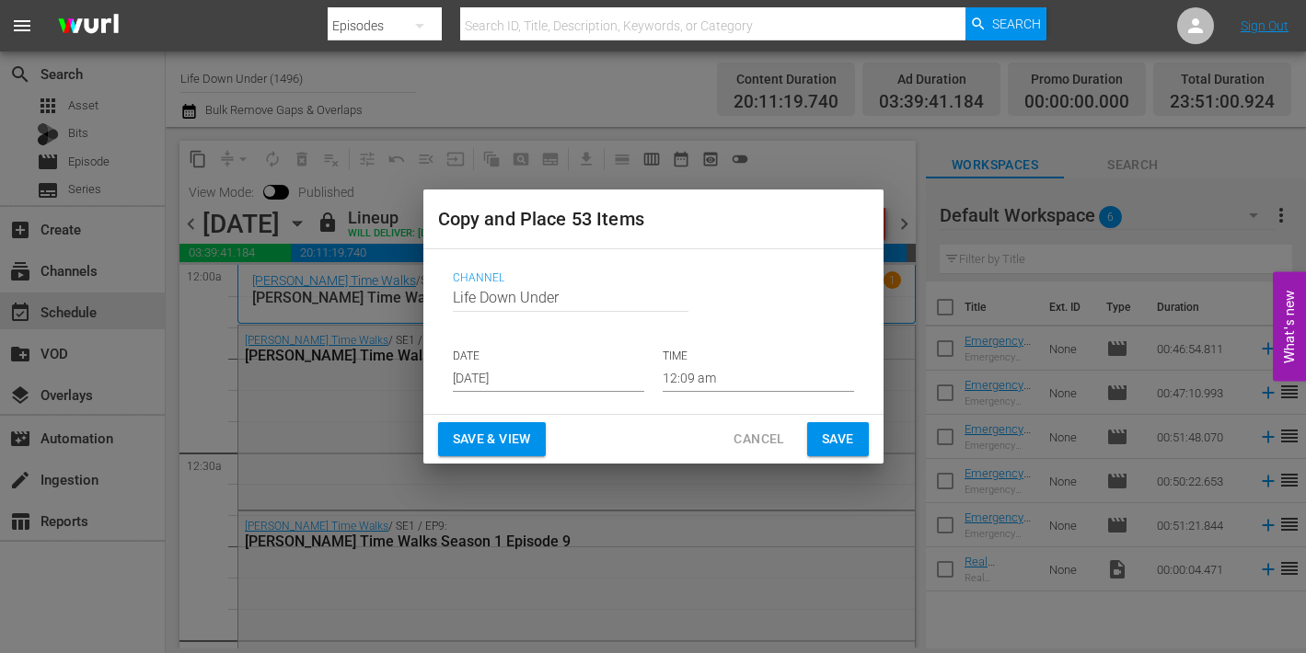
click at [531, 376] on input "[DATE]" at bounding box center [548, 378] width 191 height 28
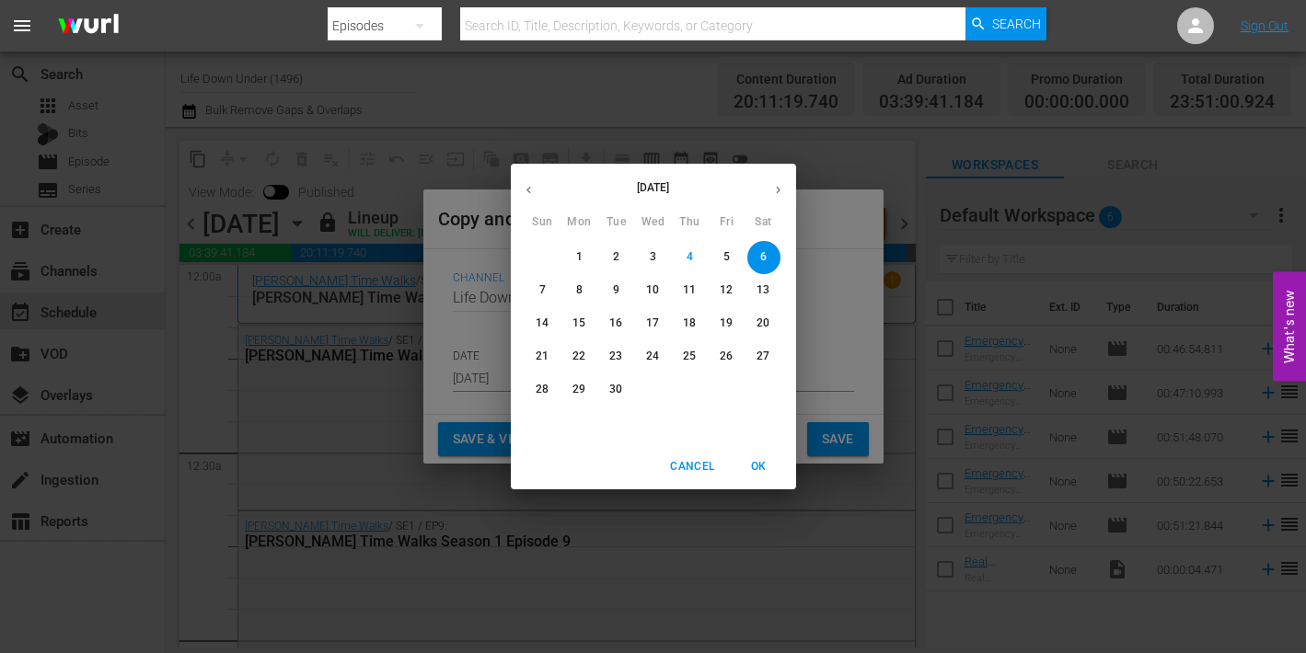
click at [576, 358] on p "22" at bounding box center [578, 357] width 13 height 16
type input "Sep 22nd 2025"
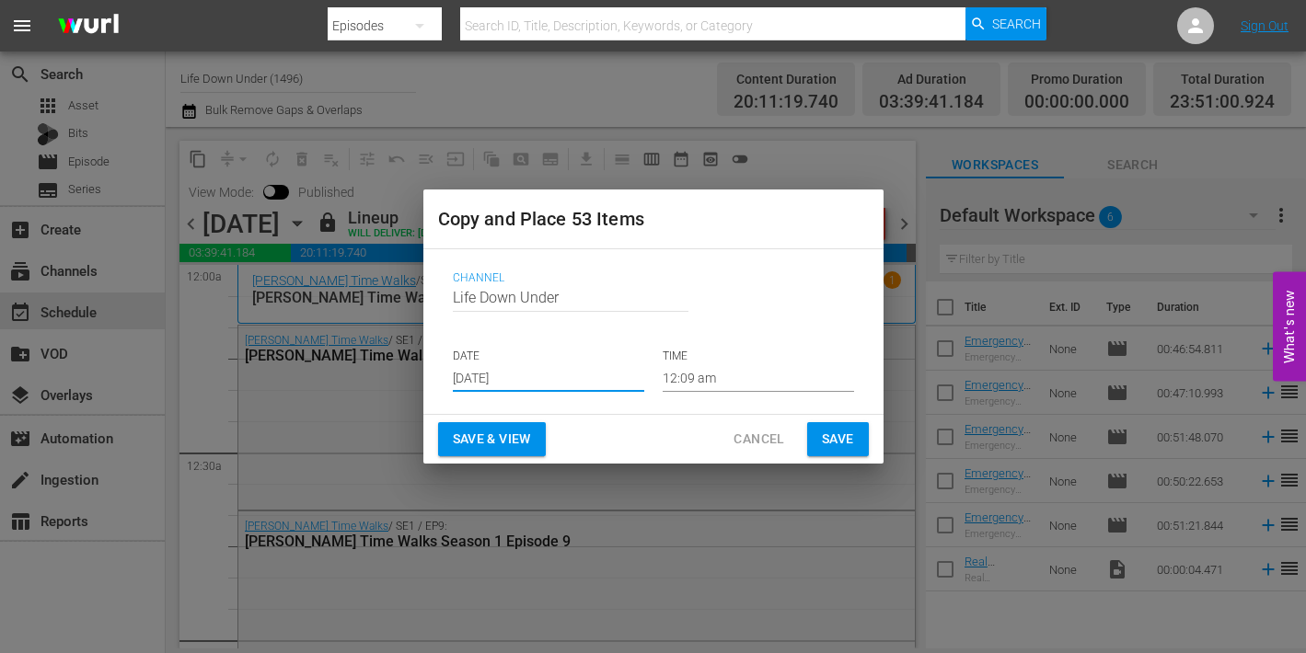
click at [489, 433] on span "Save & View" at bounding box center [492, 439] width 78 height 23
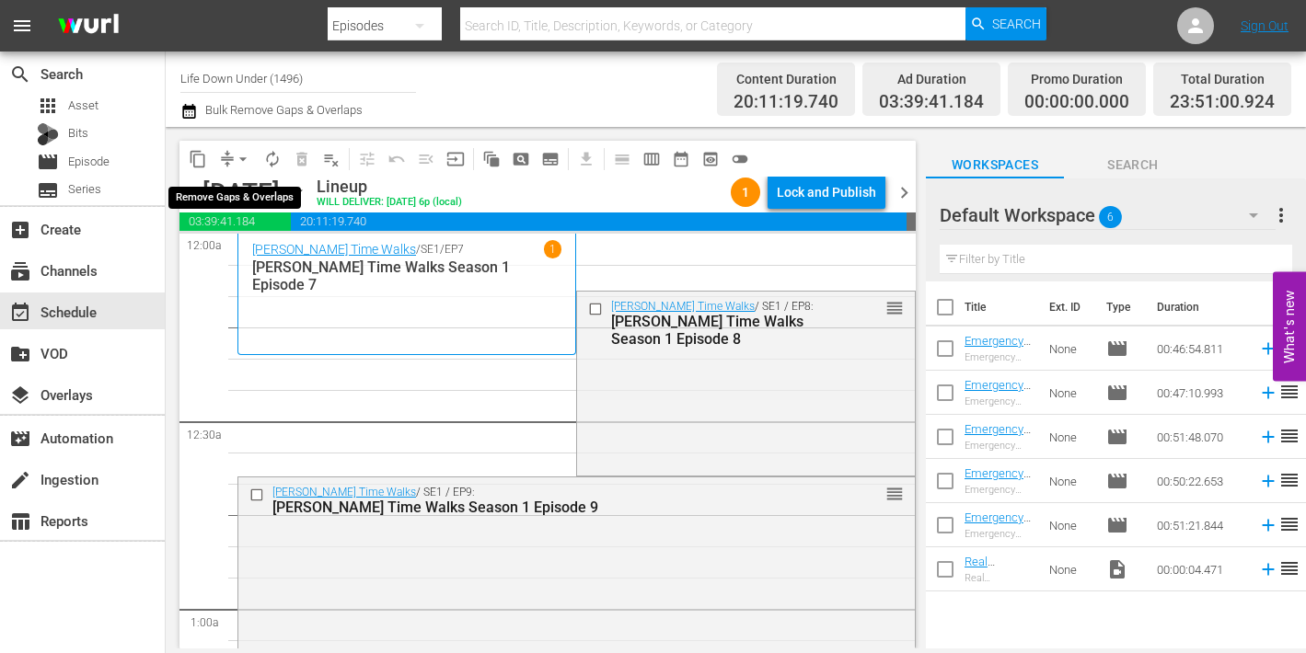
click at [243, 156] on span "arrow_drop_down" at bounding box center [243, 159] width 18 height 18
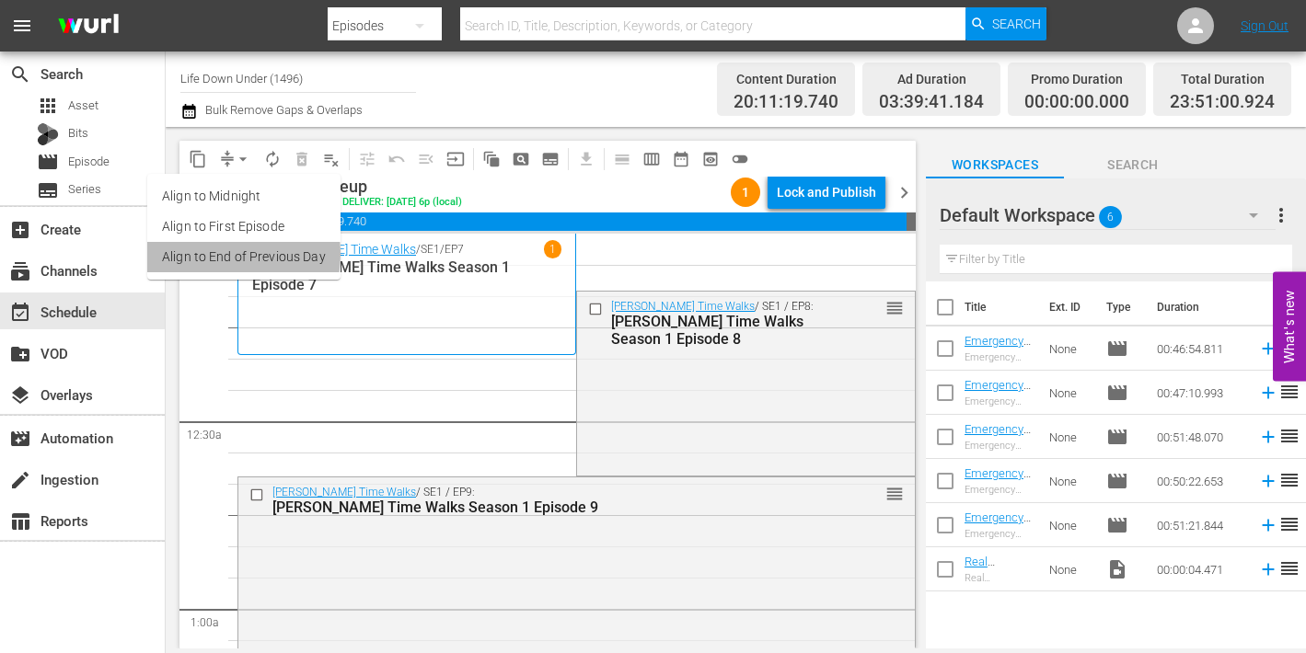
click at [210, 254] on li "Align to End of Previous Day" at bounding box center [243, 257] width 193 height 30
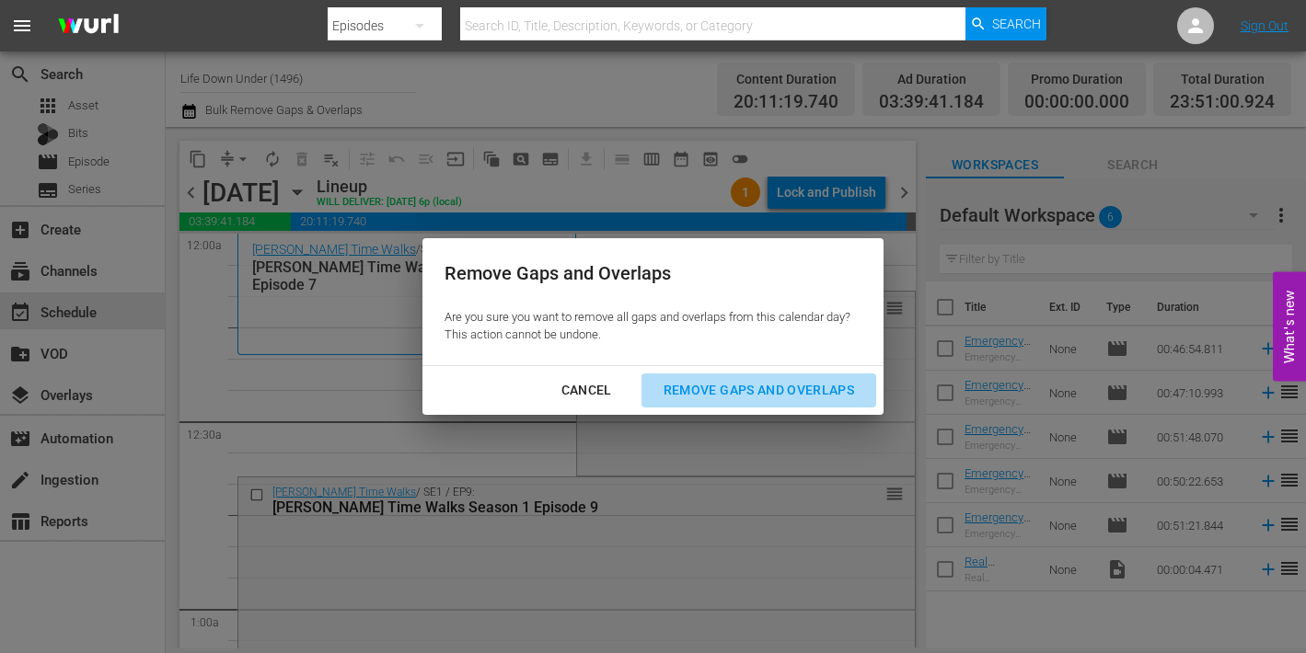
drag, startPoint x: 738, startPoint y: 388, endPoint x: 584, endPoint y: 415, distance: 156.0
click at [737, 388] on div "Remove Gaps and Overlaps" at bounding box center [759, 390] width 220 height 23
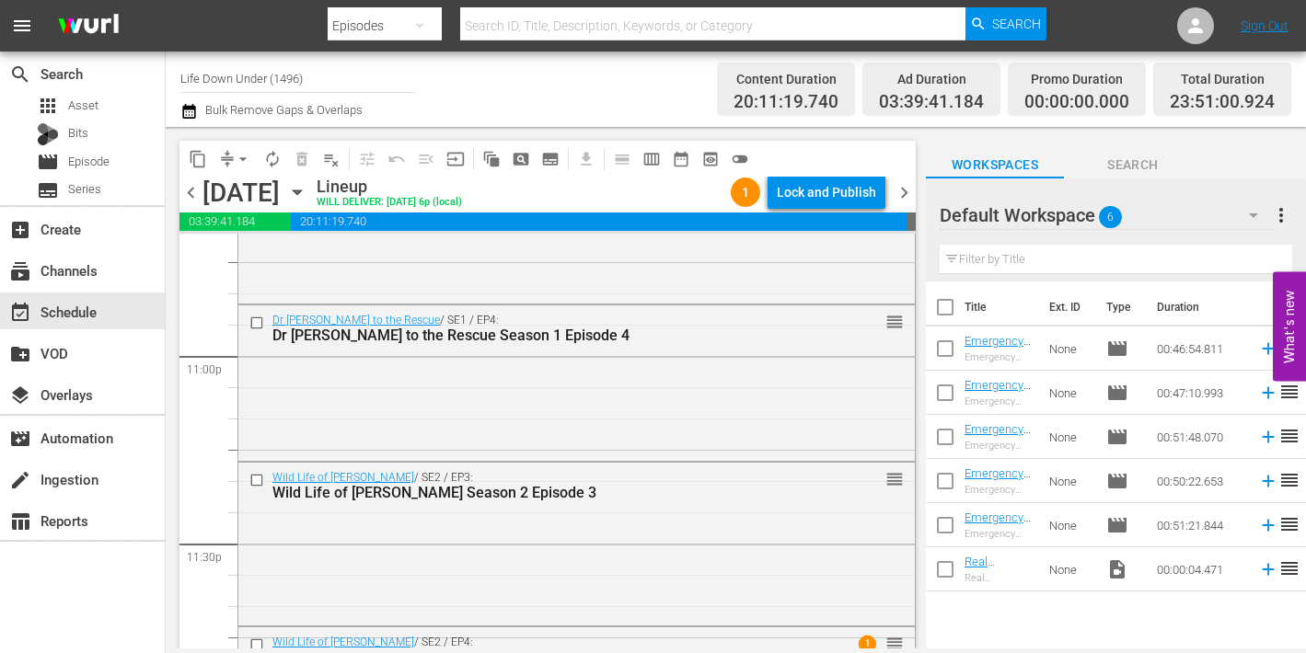
scroll to position [8663, 0]
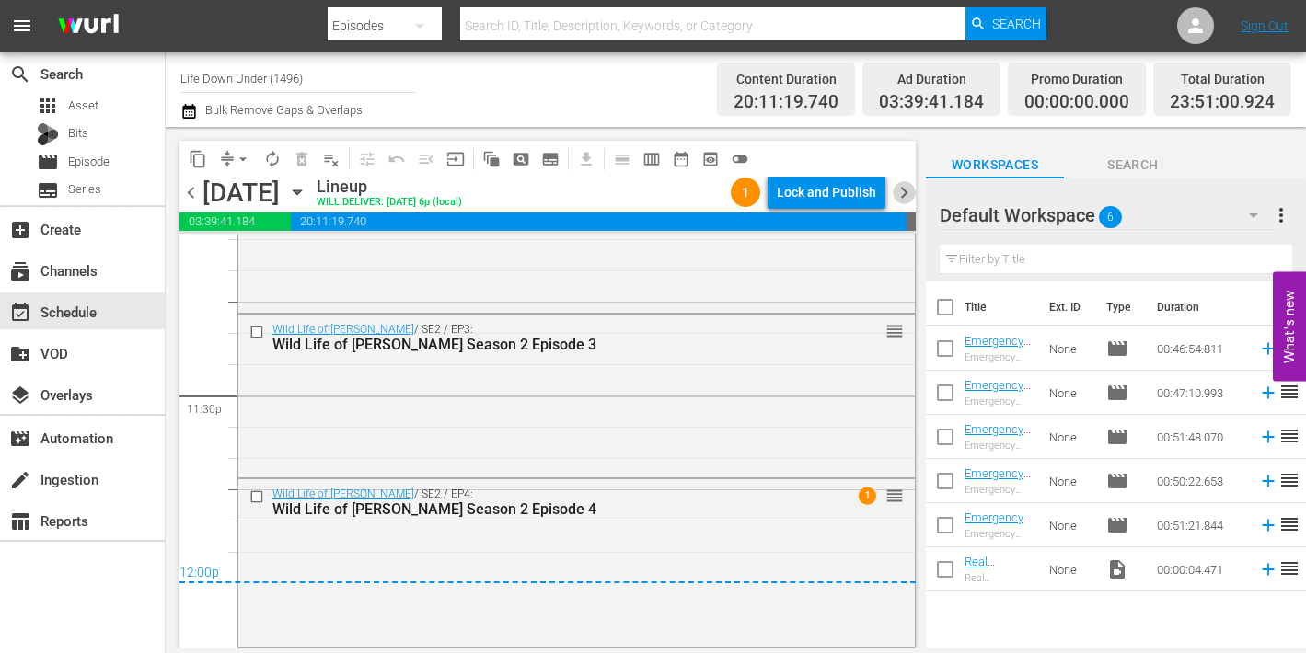
click at [903, 193] on span "chevron_right" at bounding box center [904, 192] width 23 height 23
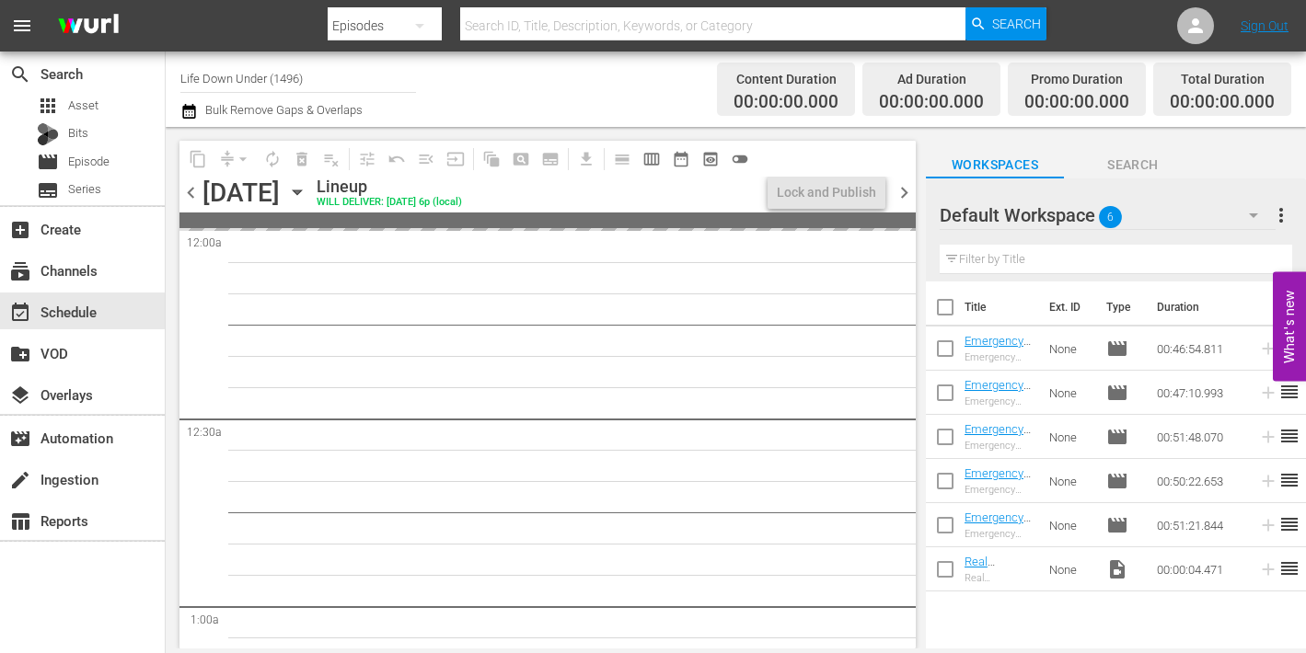
click at [197, 191] on span "chevron_left" at bounding box center [190, 192] width 23 height 23
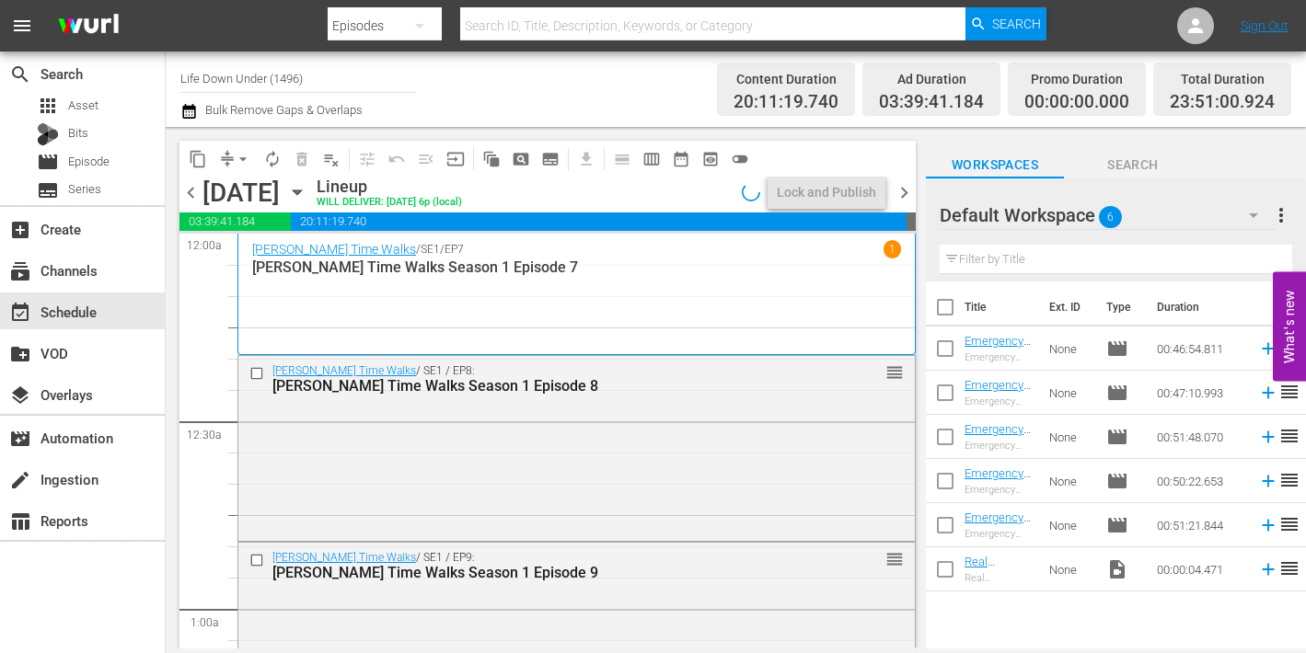
click at [905, 192] on span "chevron_right" at bounding box center [904, 192] width 23 height 23
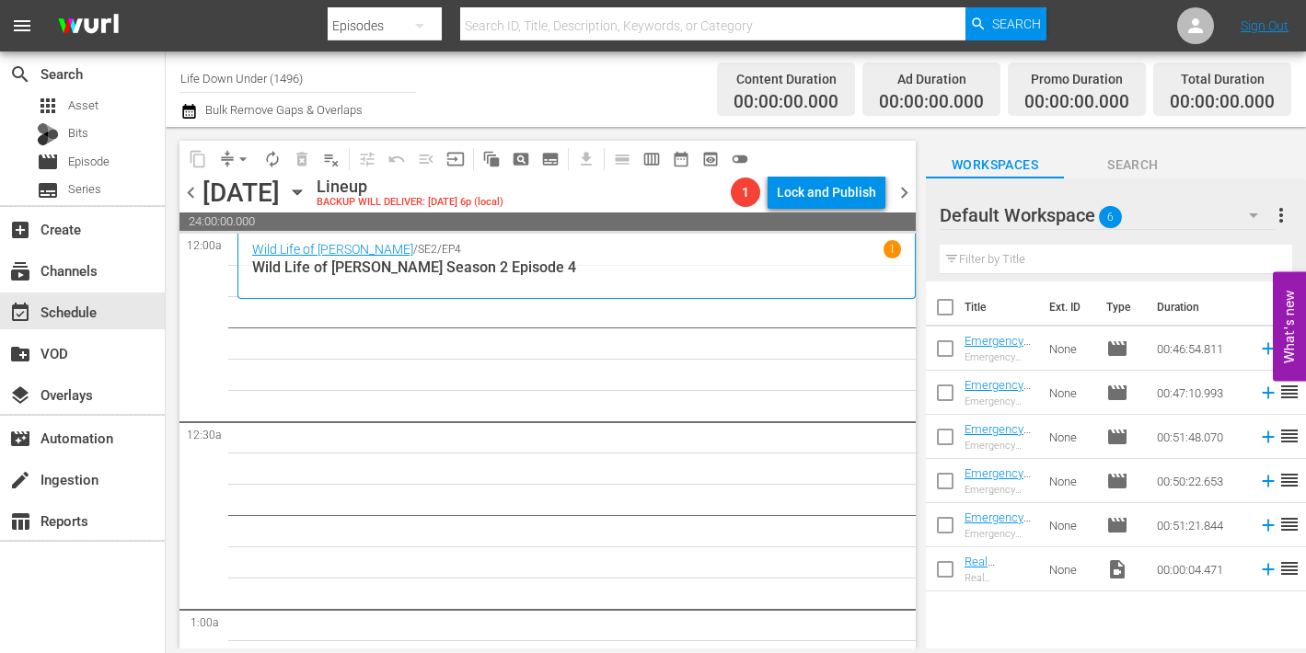
click at [307, 196] on icon "button" at bounding box center [297, 192] width 20 height 20
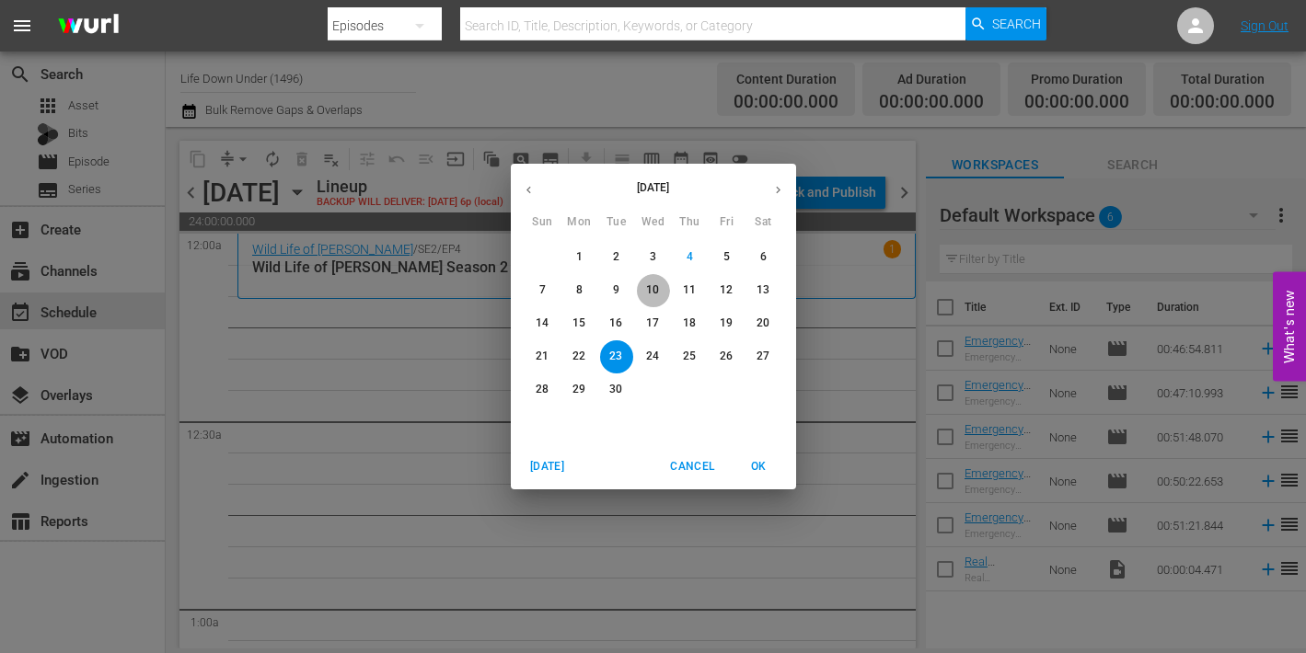
click at [646, 292] on p "10" at bounding box center [652, 291] width 13 height 16
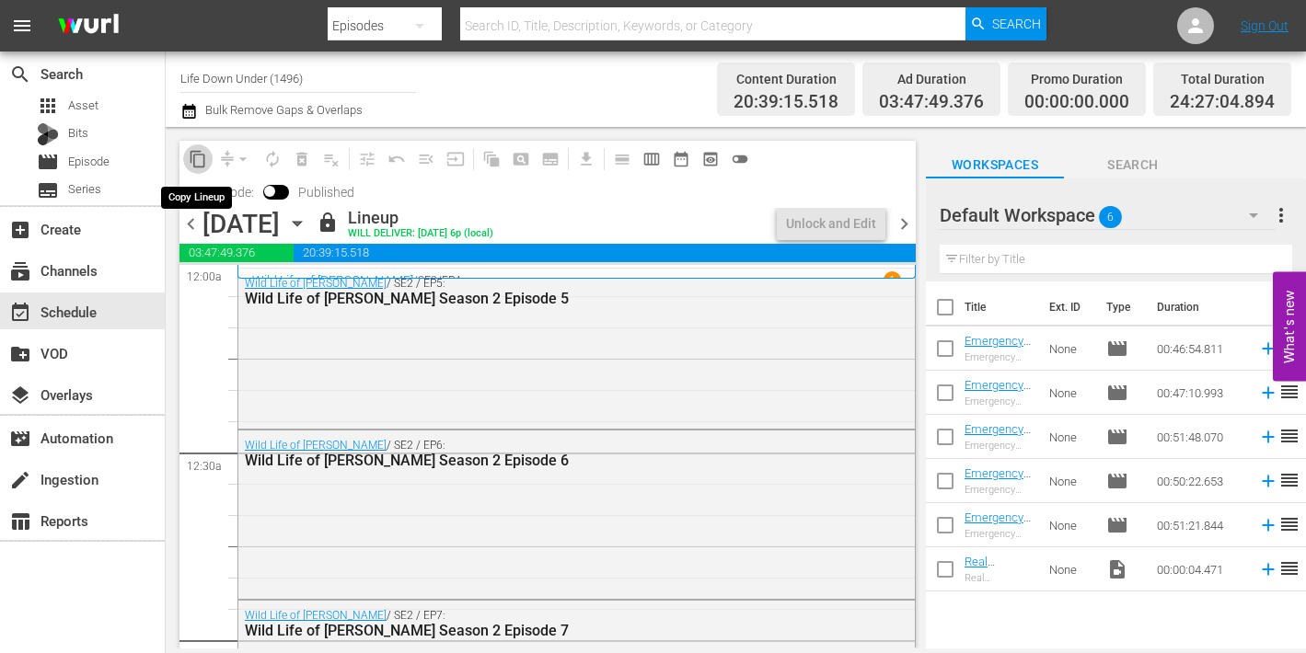
click at [201, 163] on span "content_copy" at bounding box center [198, 159] width 18 height 18
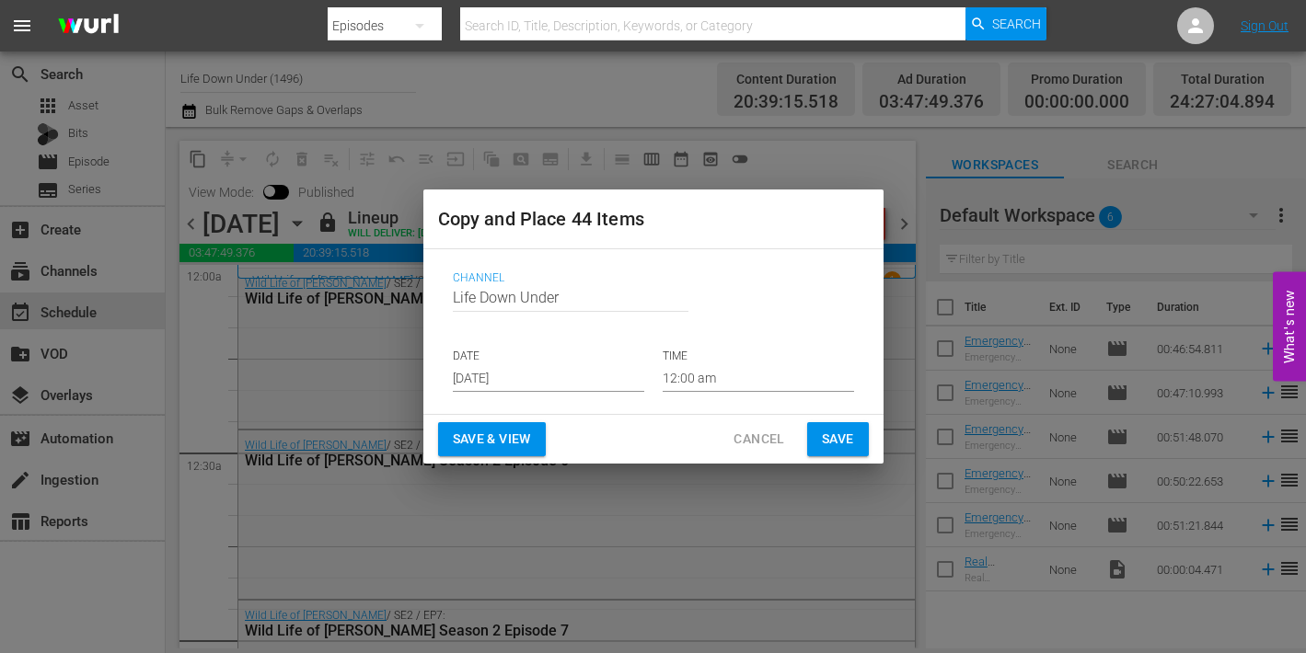
click at [534, 378] on input "[DATE]" at bounding box center [548, 378] width 191 height 28
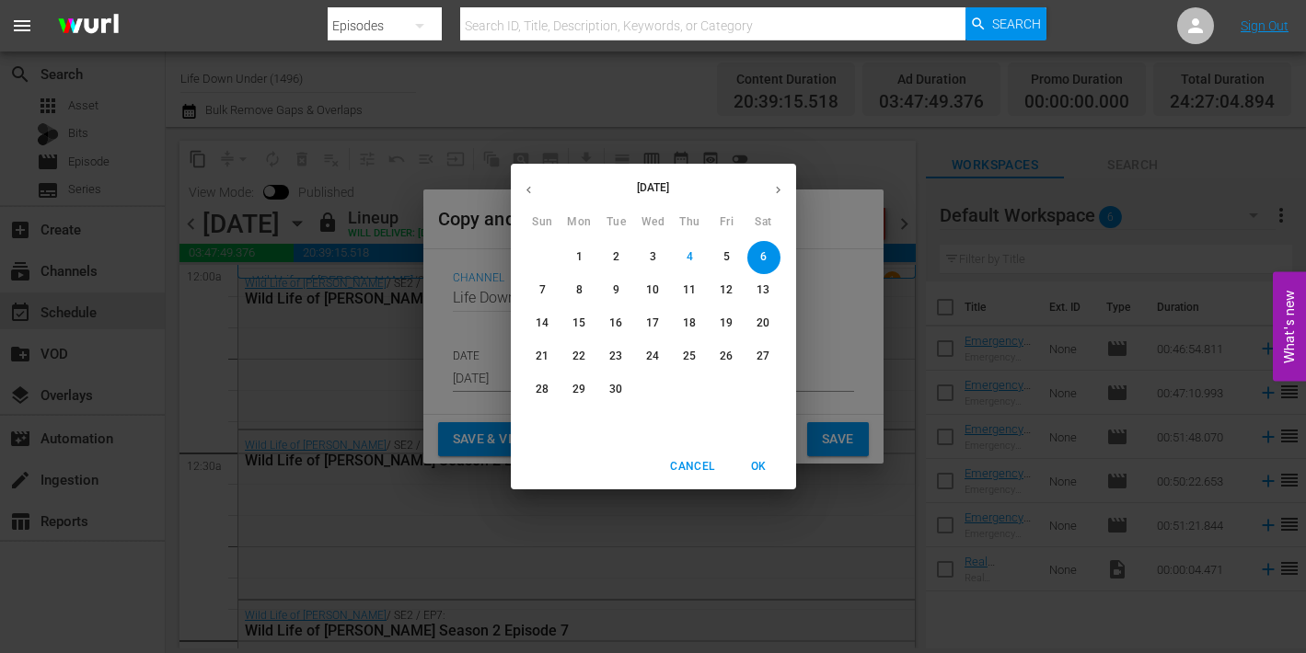
click at [609, 357] on p "23" at bounding box center [615, 357] width 13 height 16
type input "Sep 23rd 2025"
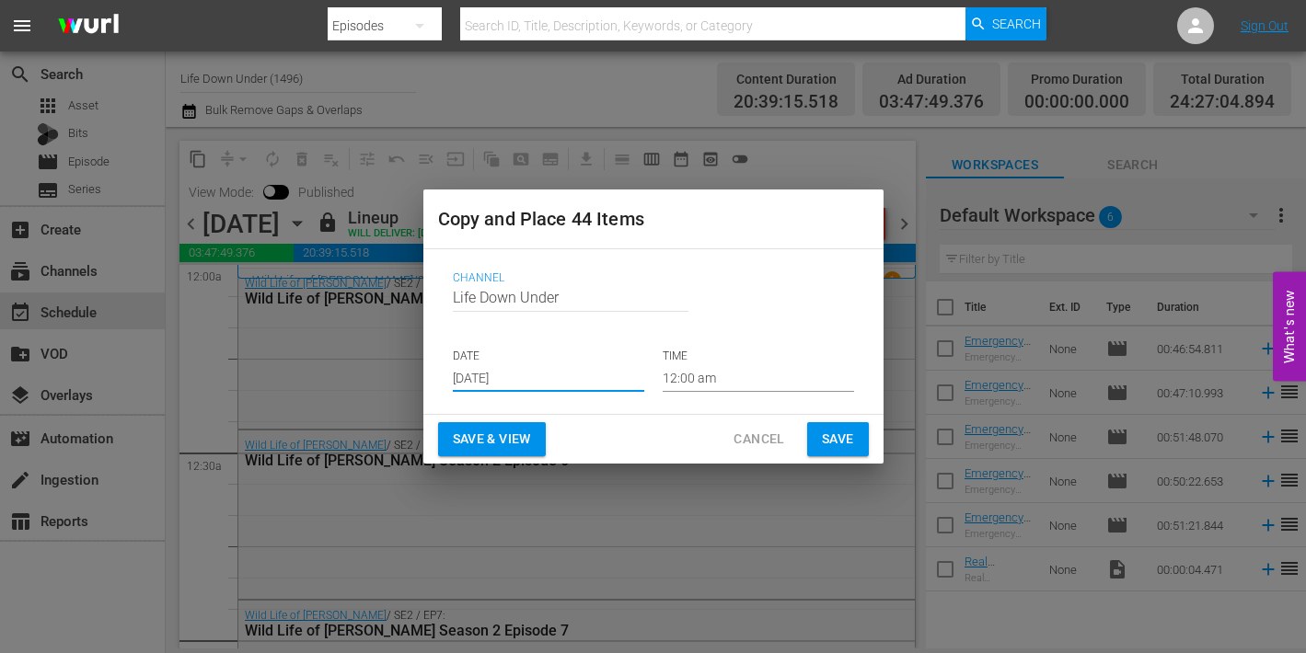
click at [508, 438] on span "Save & View" at bounding box center [492, 439] width 78 height 23
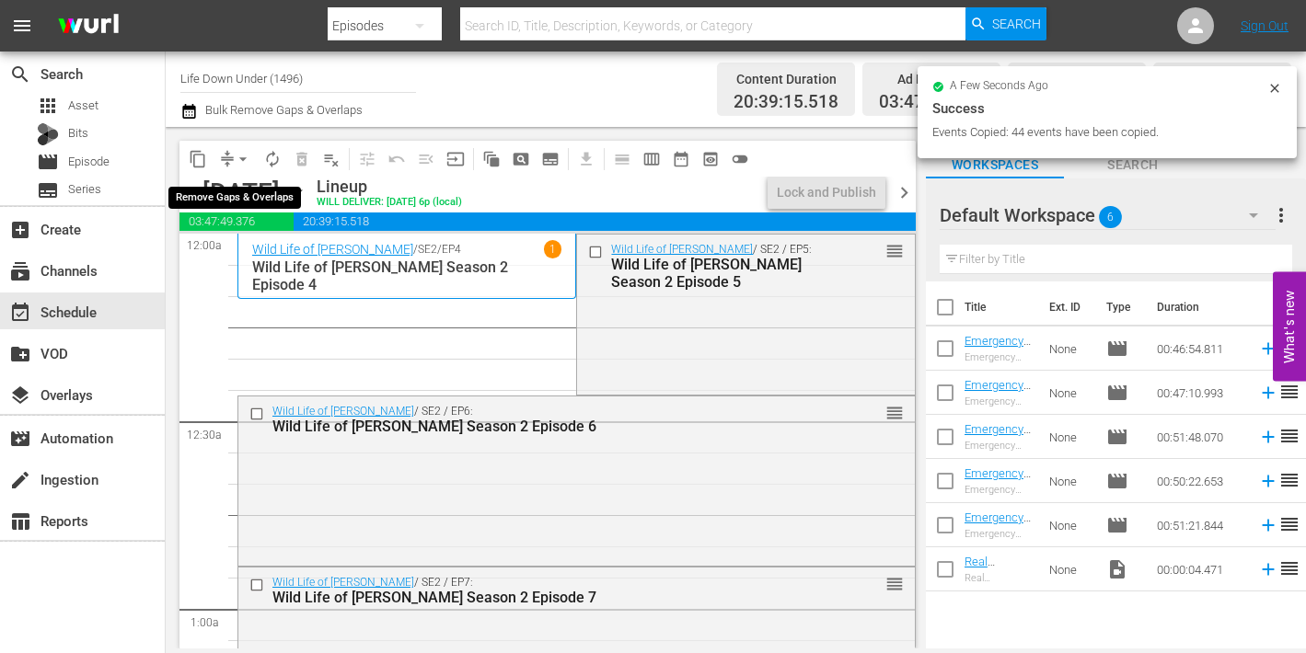
click at [240, 155] on span "arrow_drop_down" at bounding box center [243, 159] width 18 height 18
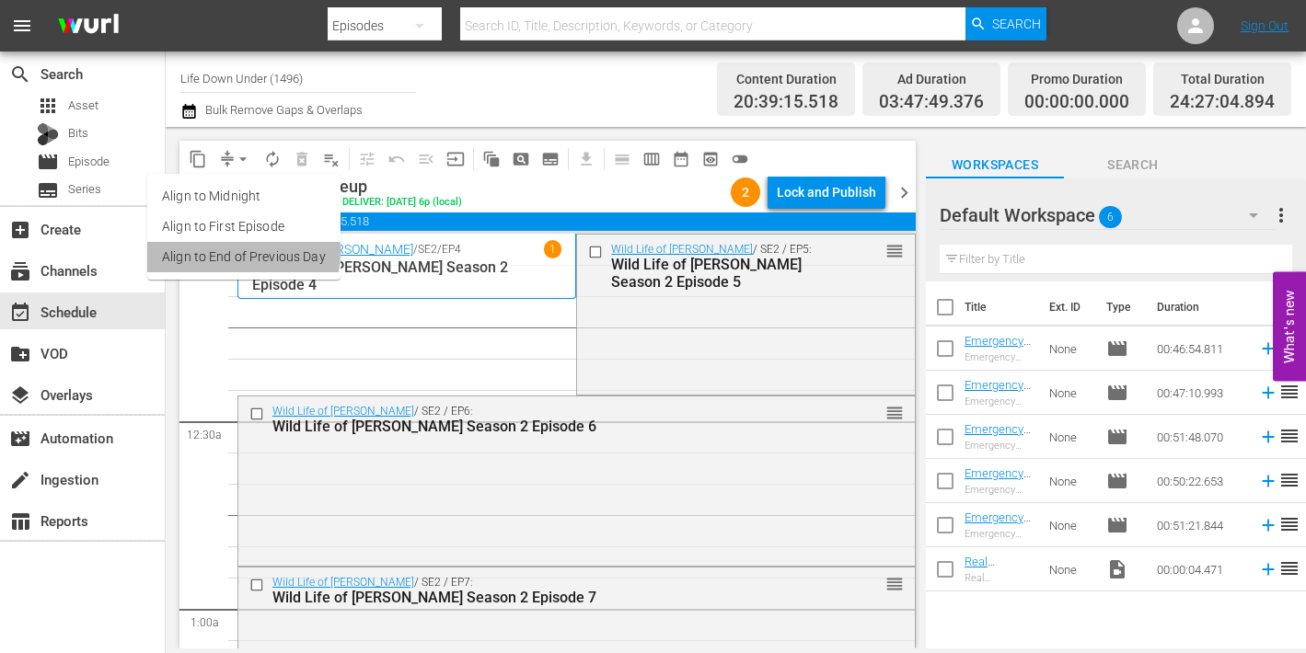
click at [213, 251] on li "Align to End of Previous Day" at bounding box center [243, 257] width 193 height 30
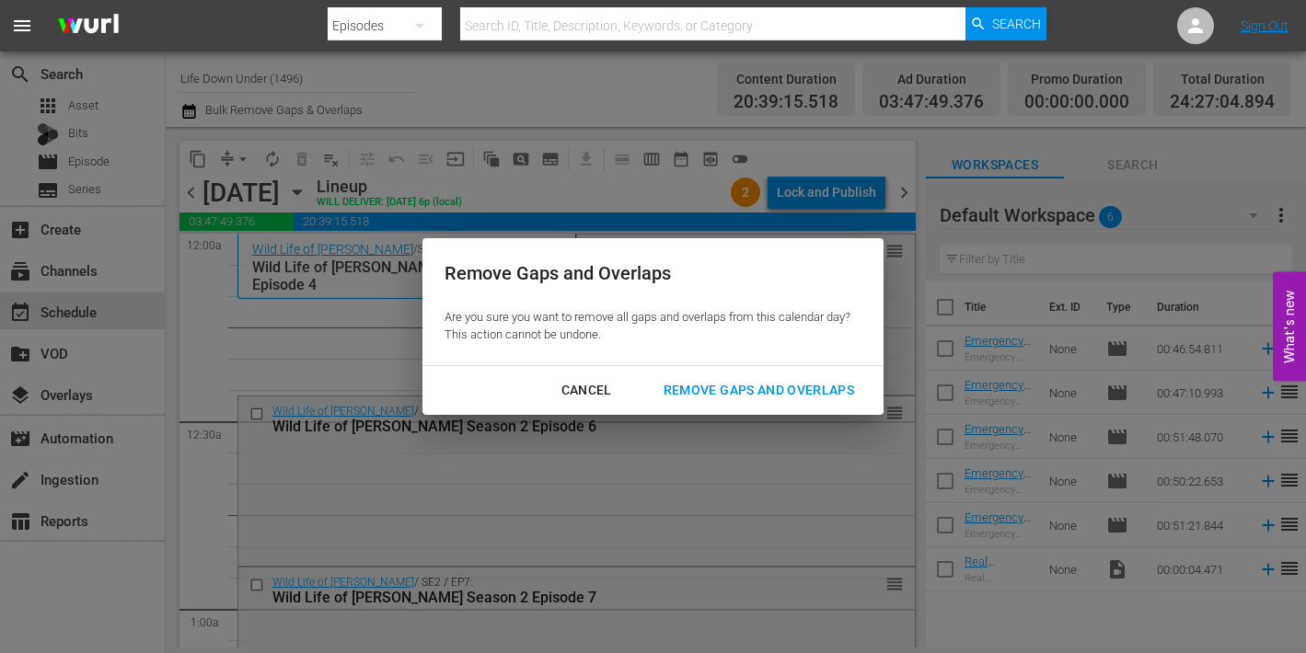
click at [741, 389] on div "Remove Gaps and Overlaps" at bounding box center [759, 390] width 220 height 23
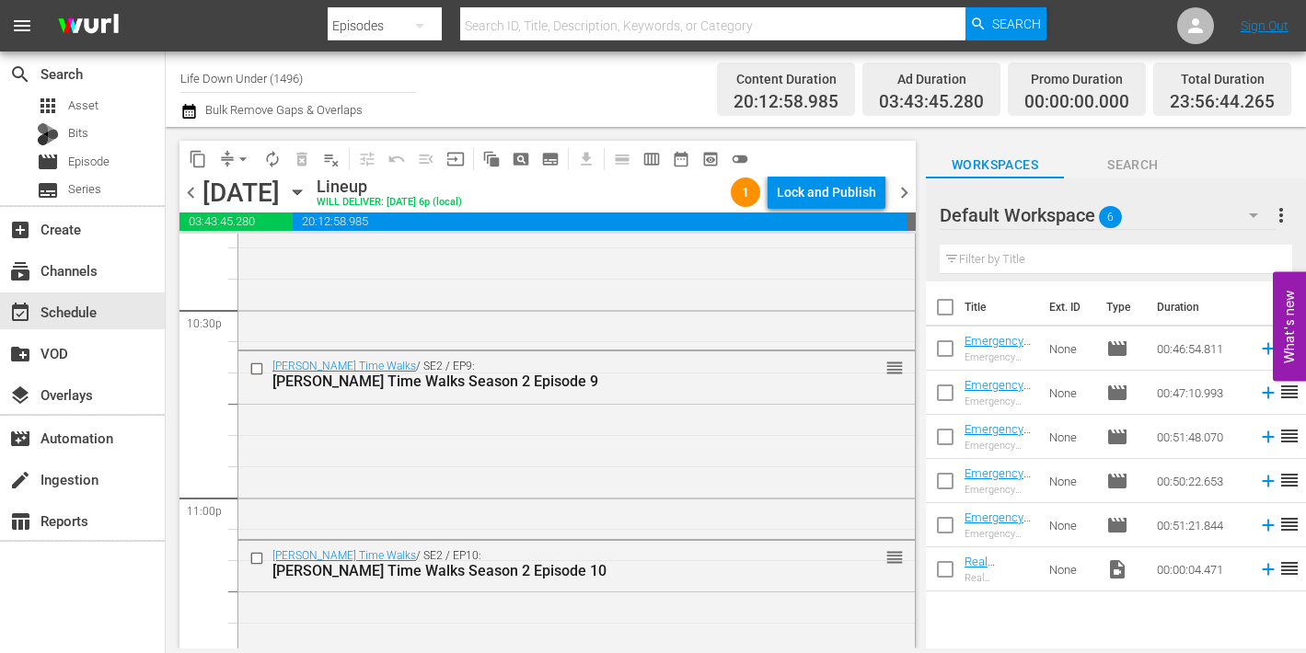
scroll to position [8642, 0]
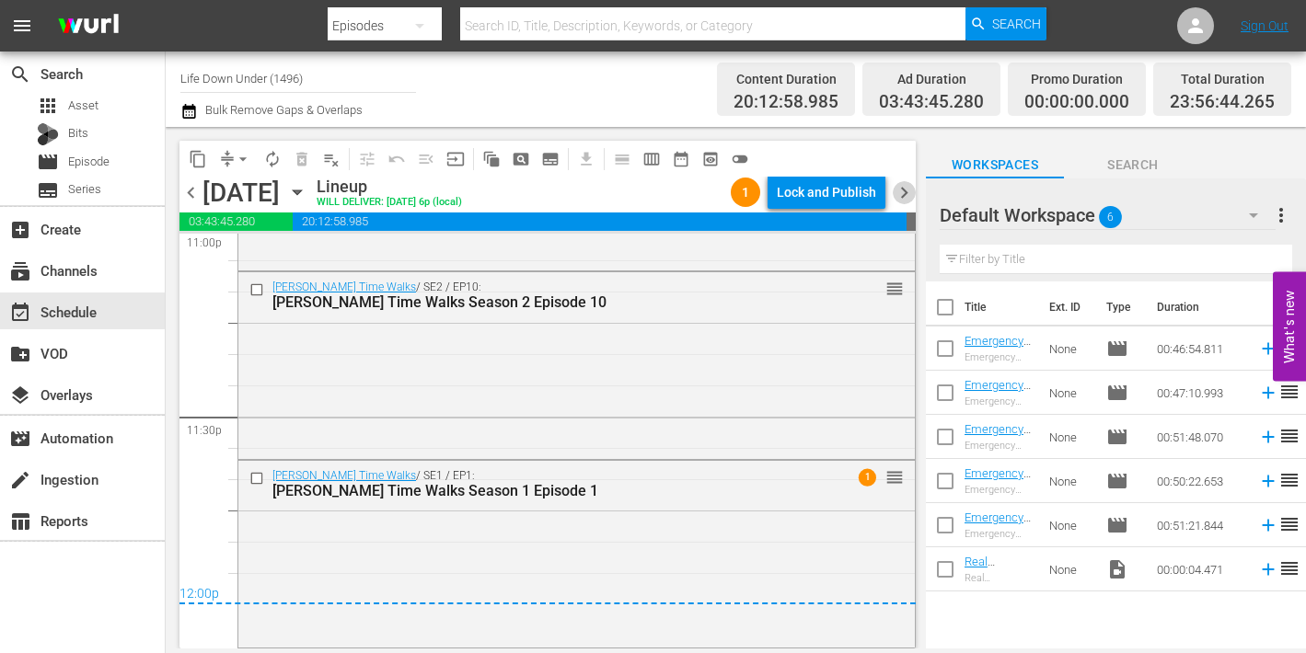
click at [906, 193] on span "chevron_right" at bounding box center [904, 192] width 23 height 23
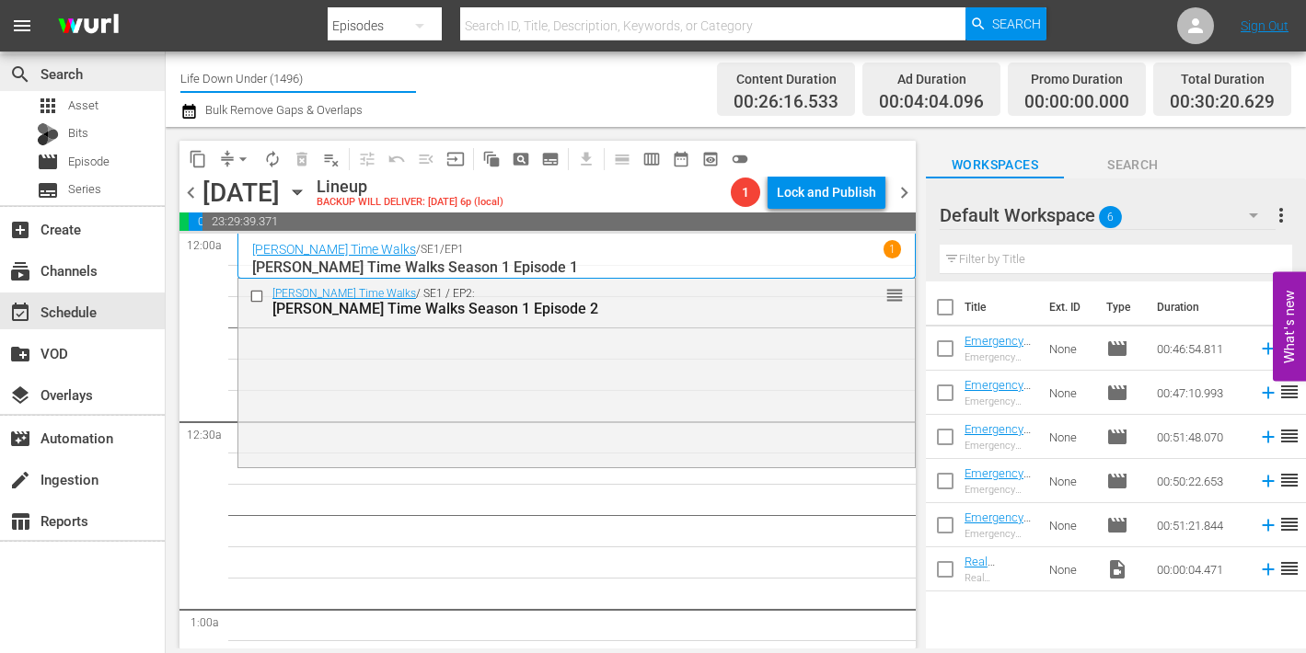
drag, startPoint x: 317, startPoint y: 78, endPoint x: 126, endPoint y: 69, distance: 190.7
click at [166, 0] on div "search Search apps Asset Bits movie Episode subtitles Series add_box Create sub…" at bounding box center [736, 0] width 1140 height 0
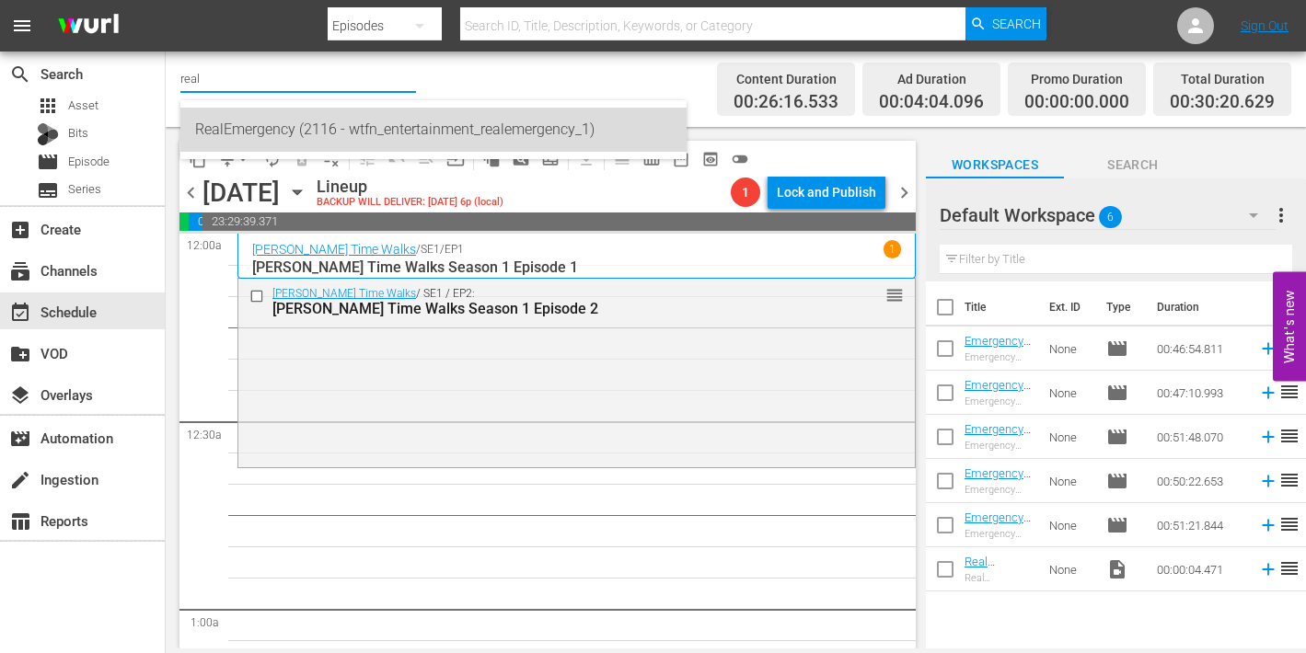
click at [255, 124] on div "RealEmergency (2116 - wtfn_entertainment_realemergency_1)" at bounding box center [433, 130] width 477 height 44
type input "RealEmergency (2116 - wtfn_entertainment_realemergency_1)"
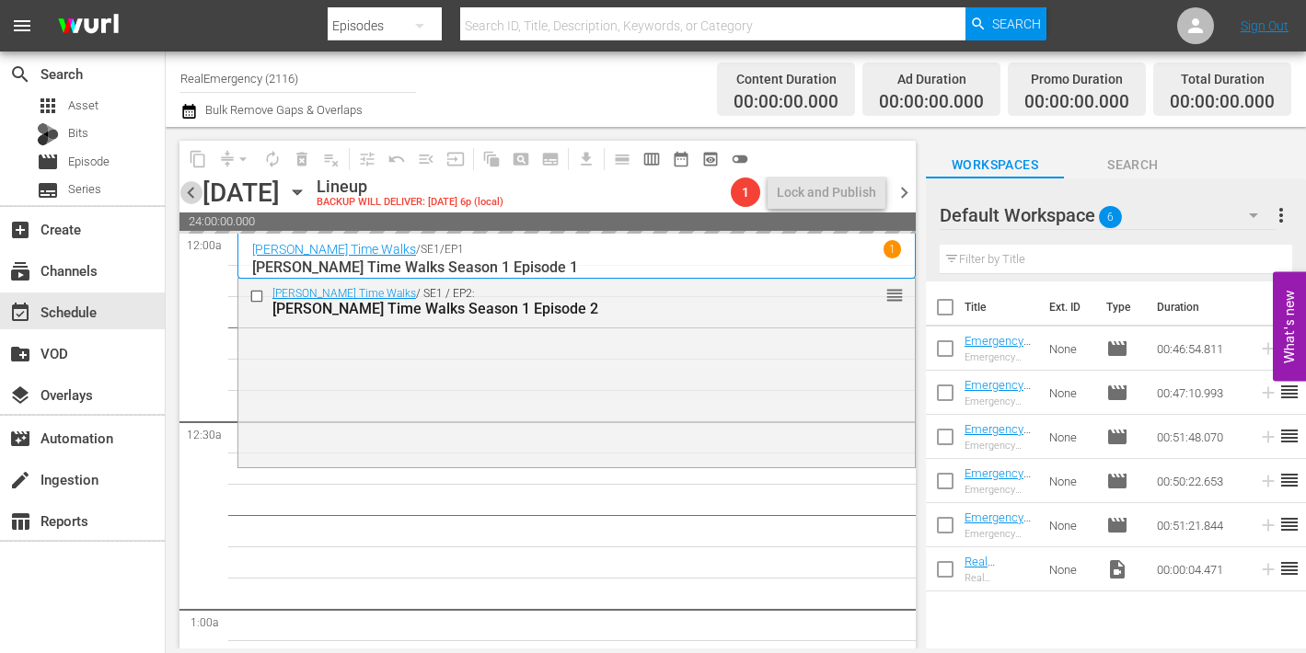
click at [191, 193] on span "chevron_left" at bounding box center [190, 192] width 23 height 23
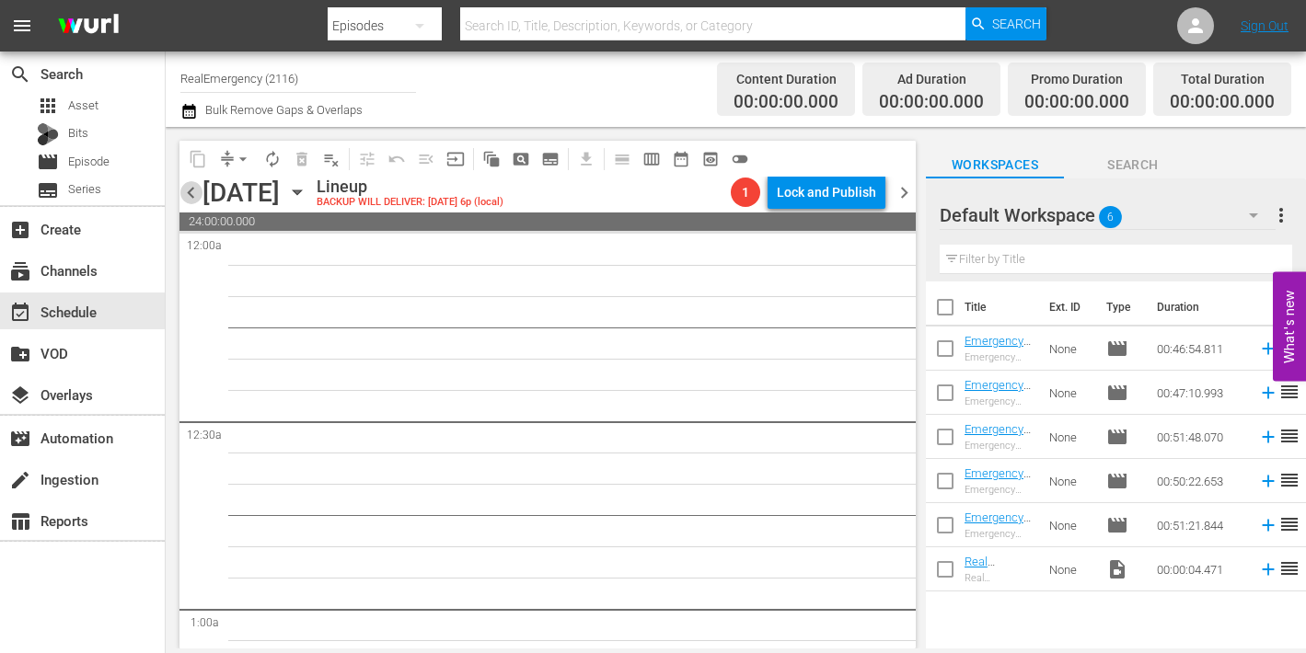
click at [191, 193] on span "chevron_left" at bounding box center [190, 192] width 23 height 23
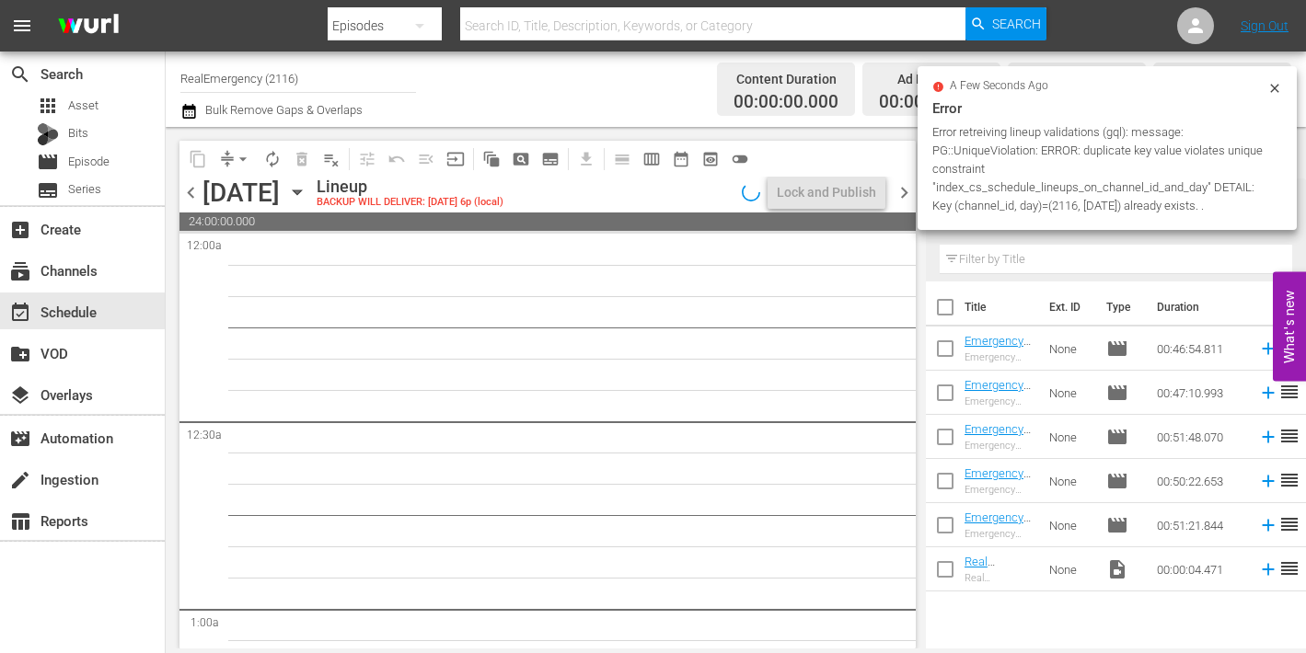
click at [191, 193] on span "chevron_left" at bounding box center [190, 192] width 23 height 23
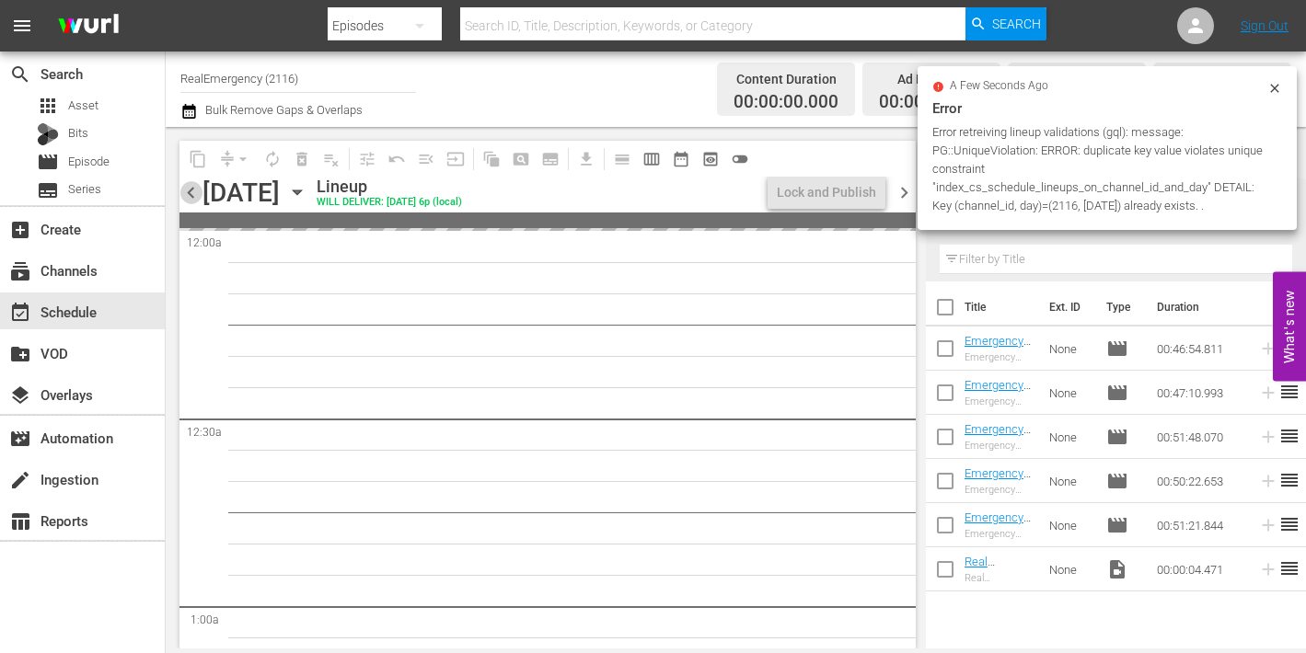
click at [191, 193] on span "chevron_left" at bounding box center [190, 192] width 23 height 23
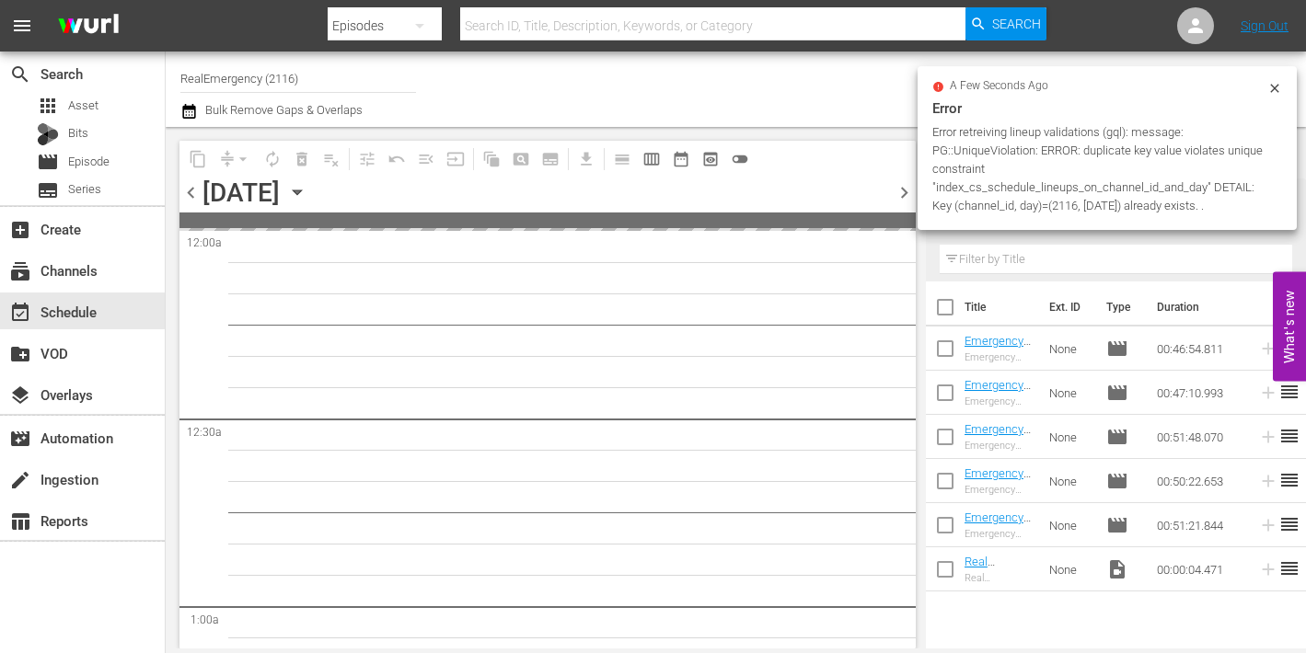
click at [191, 193] on span "chevron_left" at bounding box center [190, 192] width 23 height 23
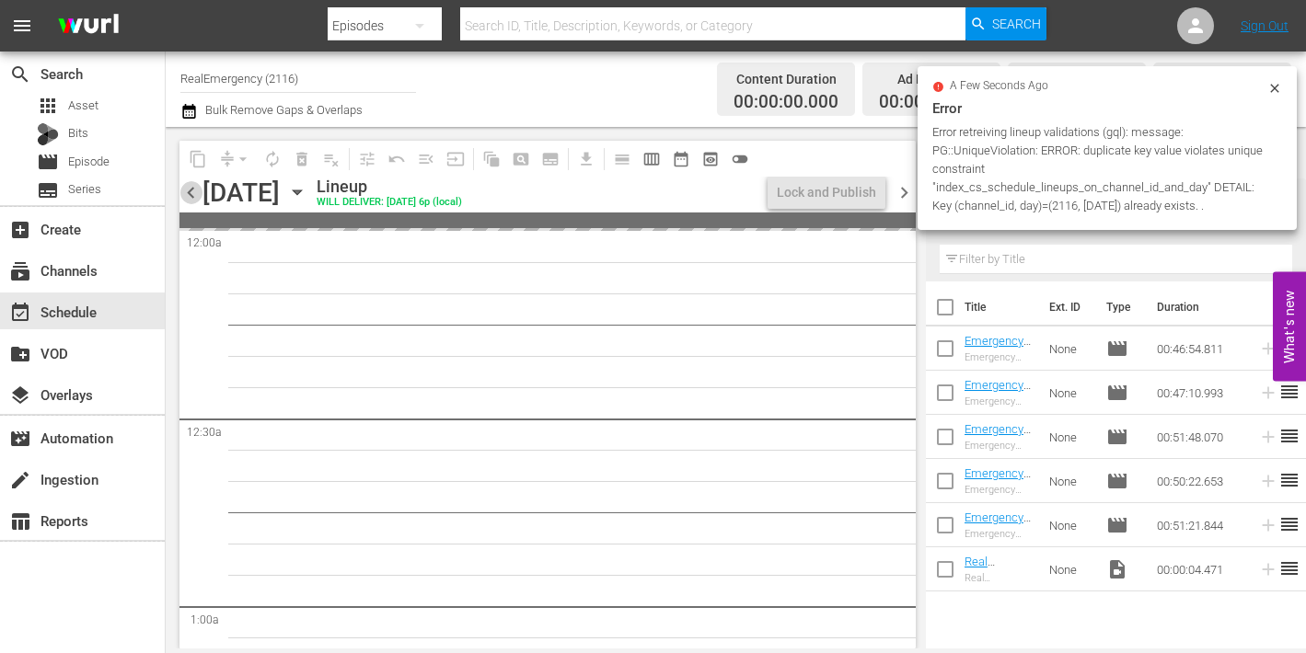
click at [191, 193] on span "chevron_left" at bounding box center [190, 192] width 23 height 23
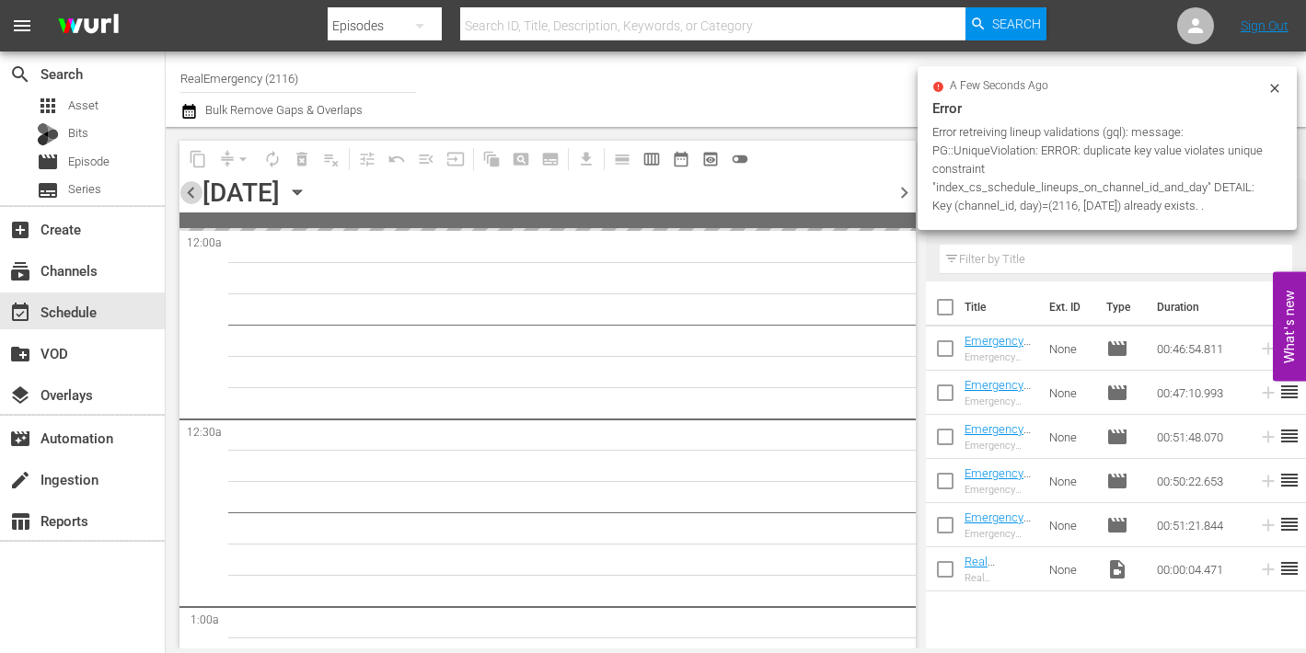
click at [191, 193] on span "chevron_left" at bounding box center [190, 192] width 23 height 23
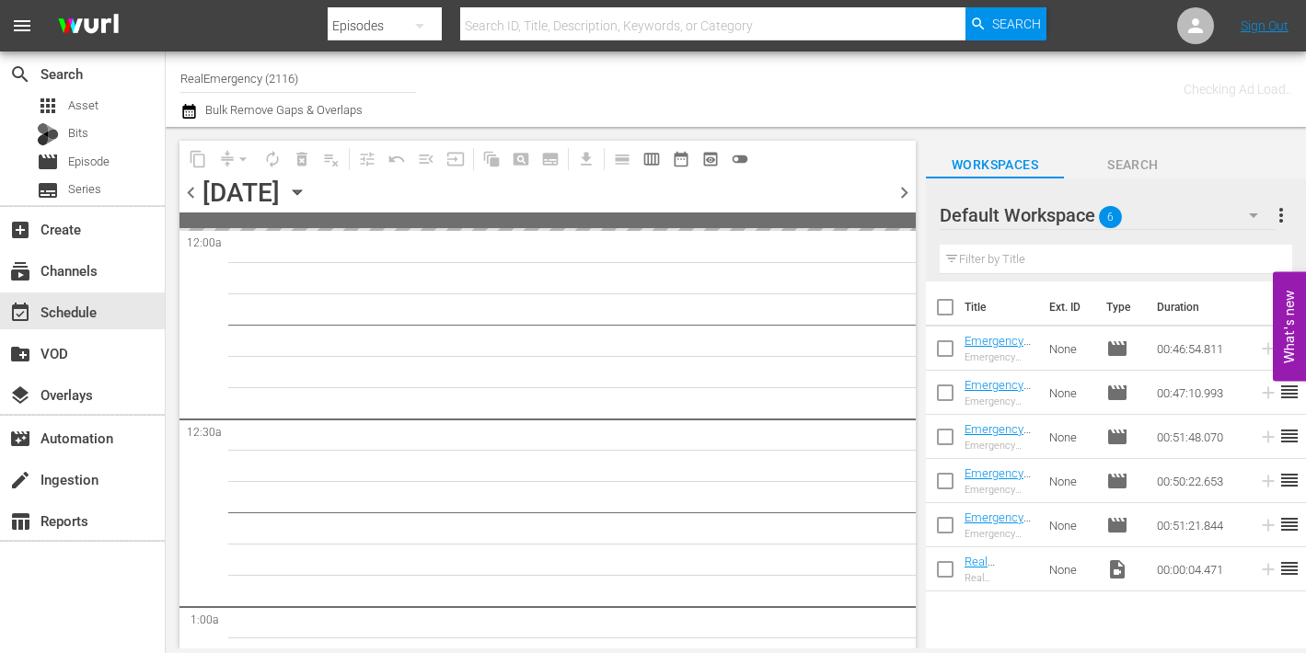
click at [191, 193] on span "chevron_left" at bounding box center [190, 192] width 23 height 23
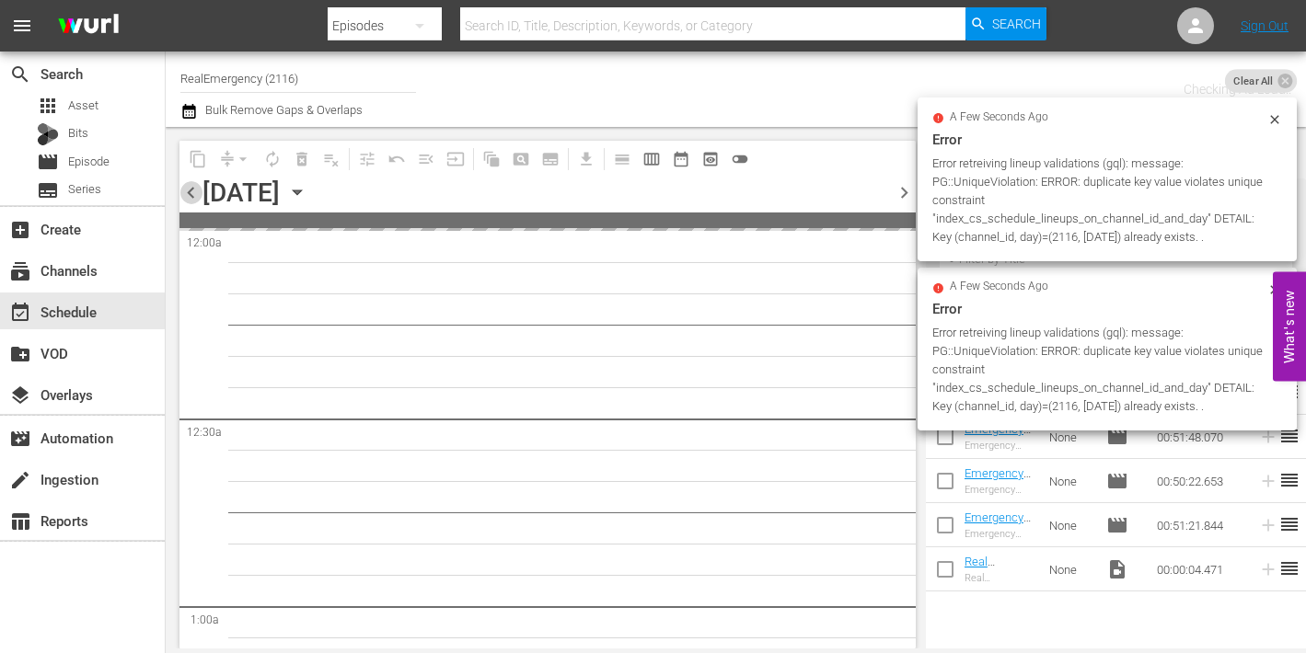
click at [191, 193] on span "chevron_left" at bounding box center [190, 192] width 23 height 23
click at [191, 193] on div "content_copy compress arrow_drop_down autorenew_outlined delete_forever_outline…" at bounding box center [547, 177] width 736 height 72
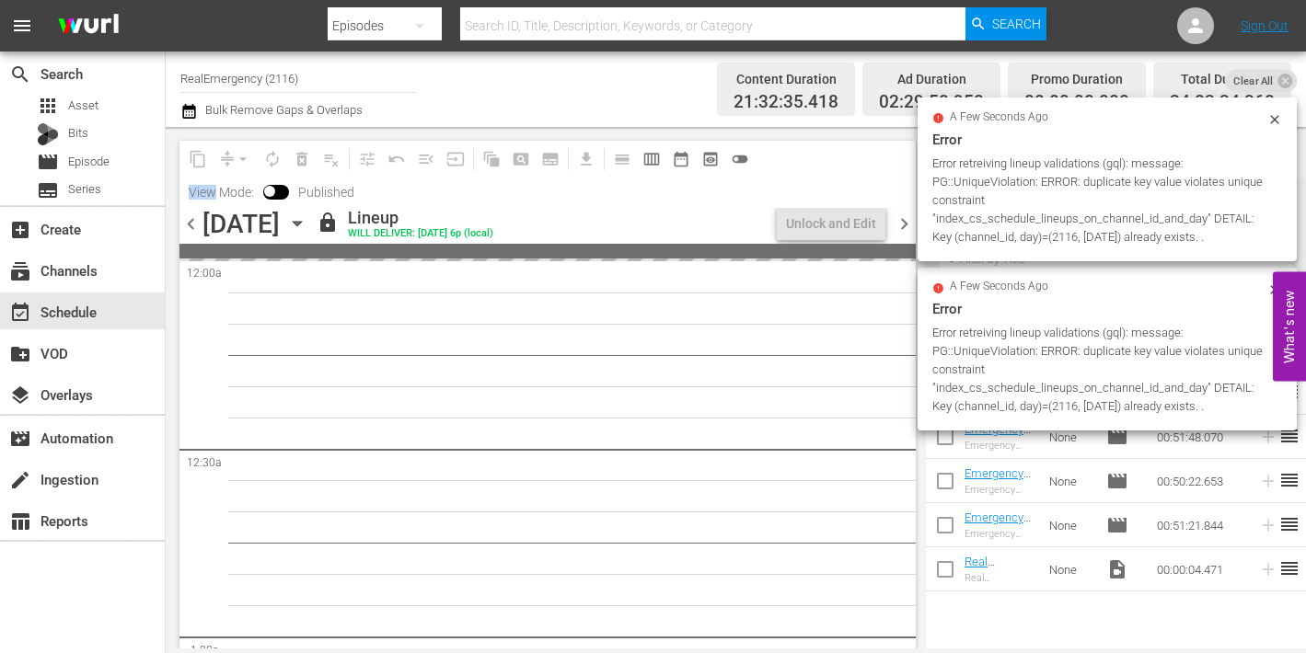
click at [191, 193] on span "View Mode:" at bounding box center [221, 192] width 84 height 15
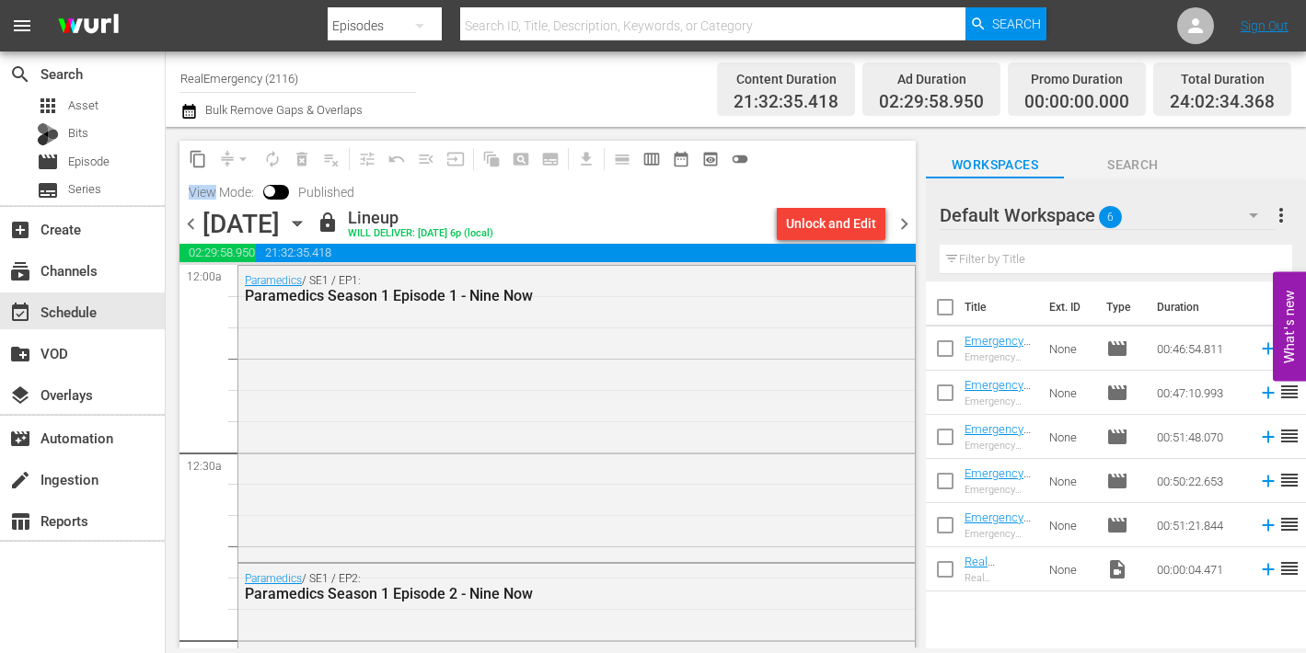
click at [191, 221] on span "chevron_left" at bounding box center [190, 224] width 23 height 23
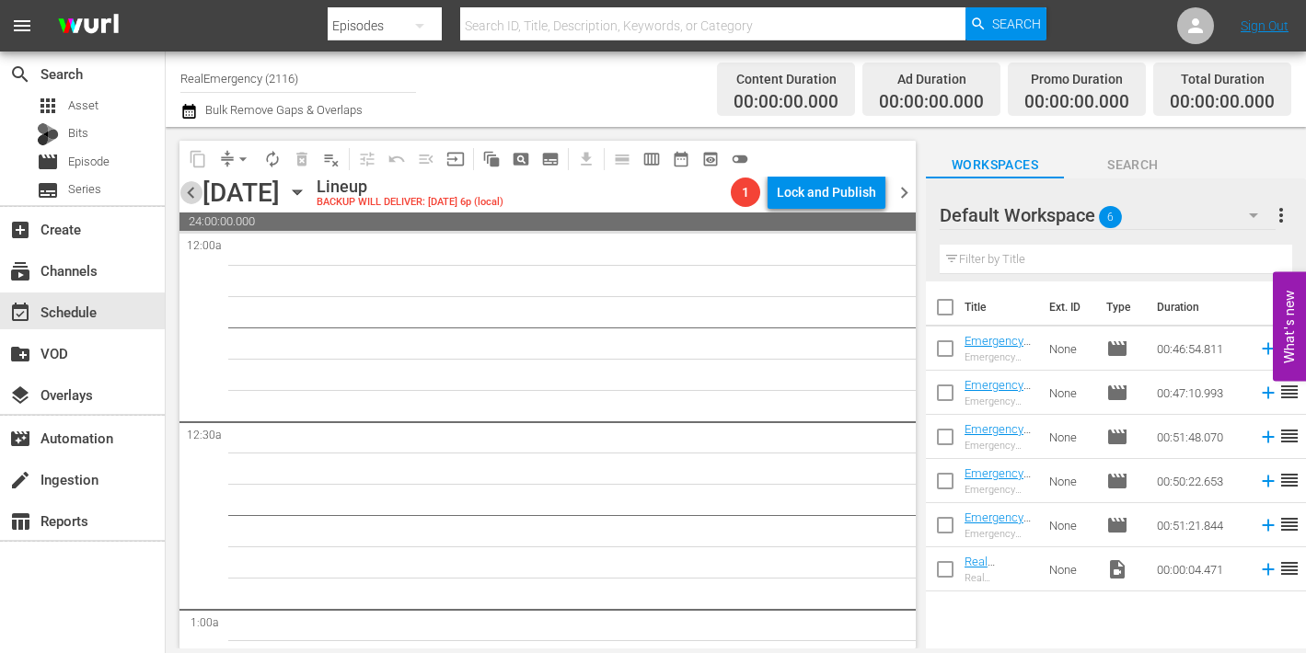
click at [190, 196] on span "chevron_left" at bounding box center [190, 192] width 23 height 23
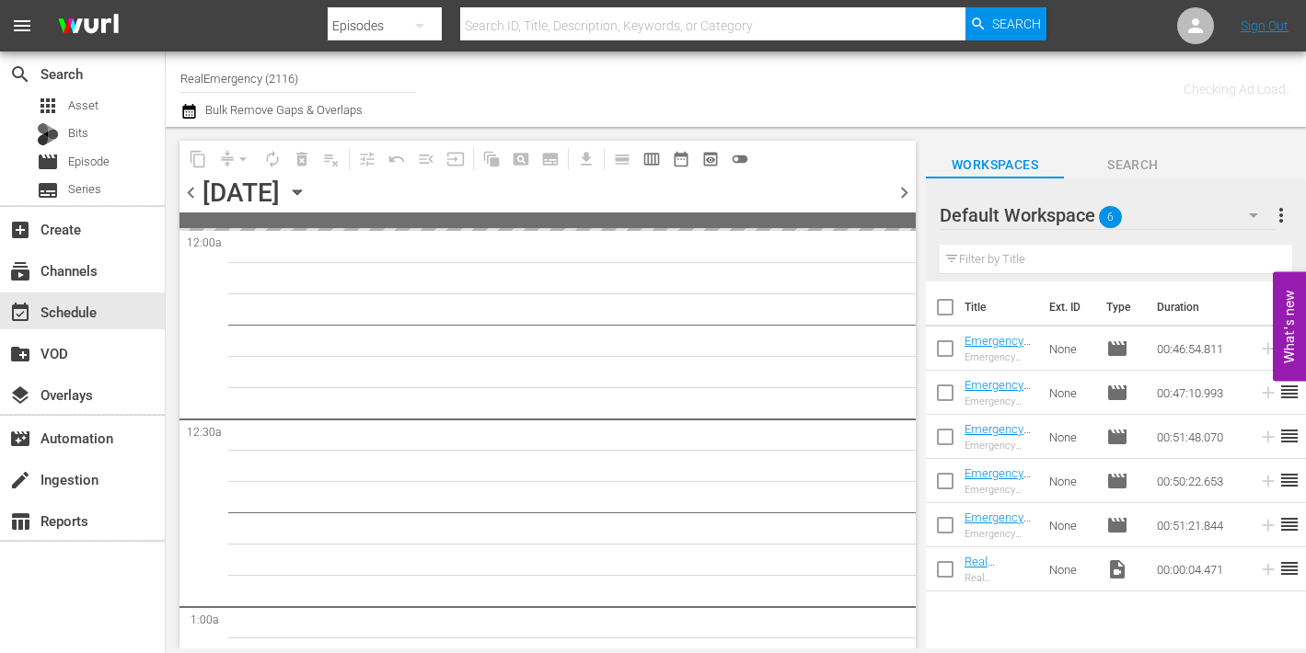
click at [189, 196] on span "chevron_left" at bounding box center [190, 192] width 23 height 23
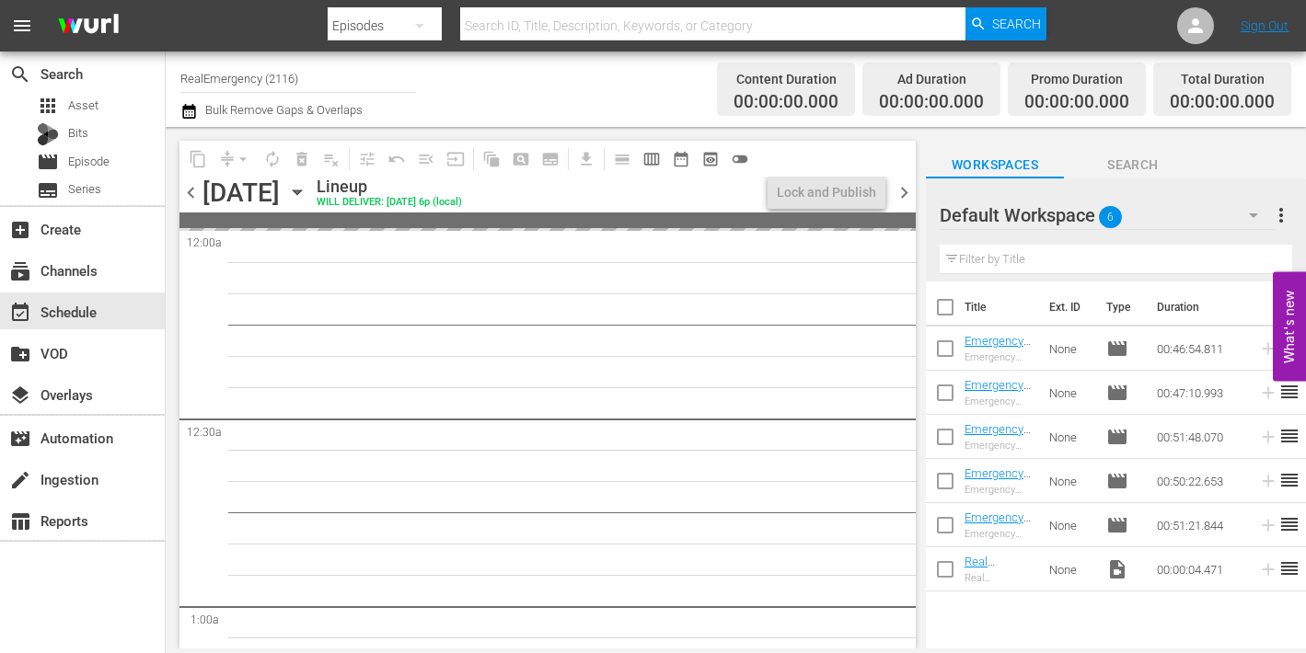
click at [189, 196] on span "chevron_left" at bounding box center [190, 192] width 23 height 23
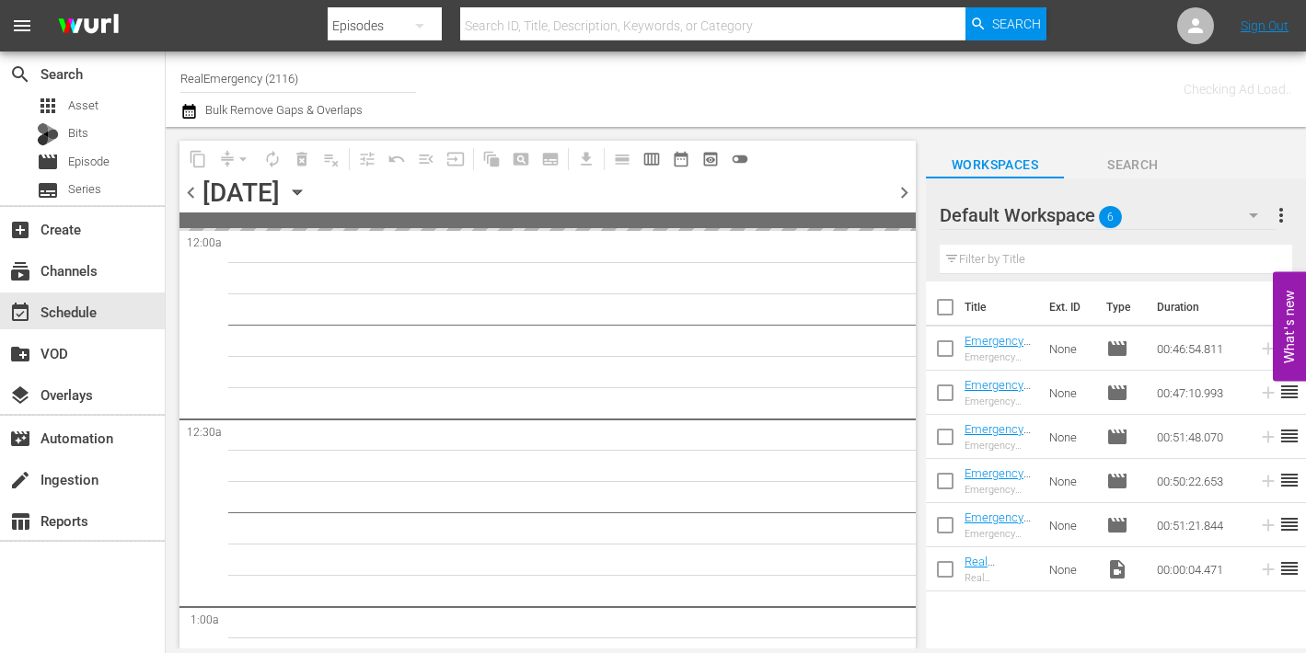
click at [189, 196] on span "chevron_left" at bounding box center [190, 192] width 23 height 23
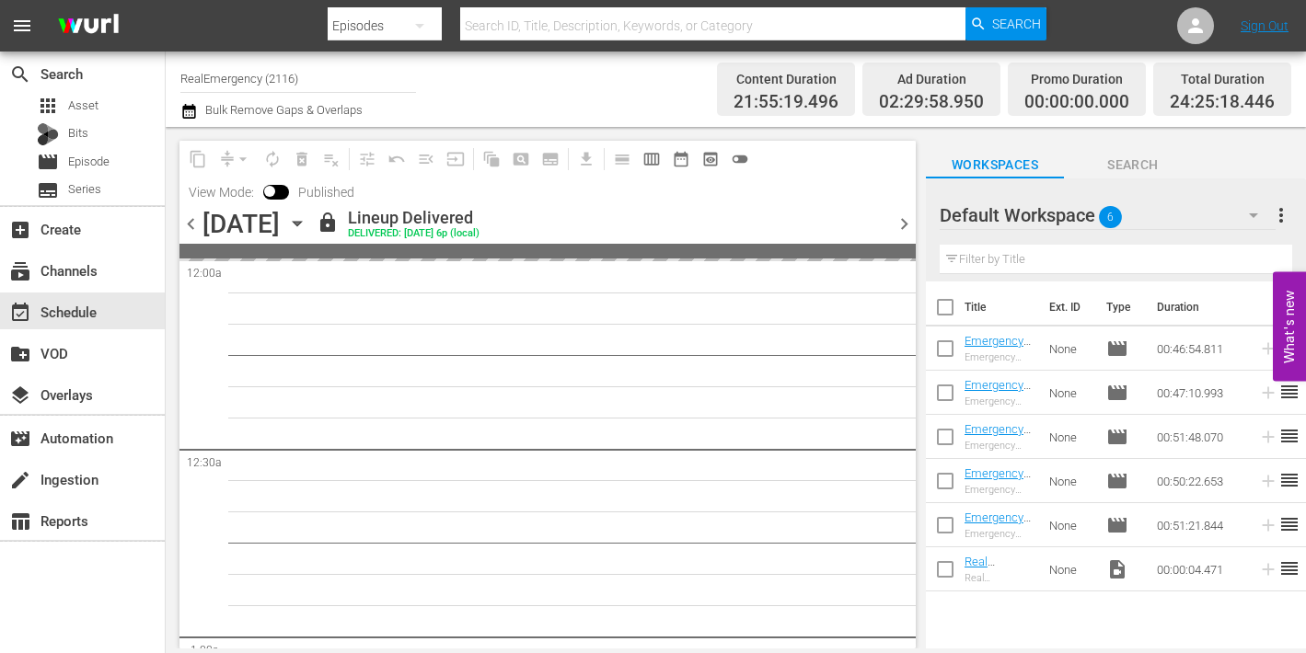
click at [189, 196] on span "View Mode:" at bounding box center [221, 192] width 84 height 15
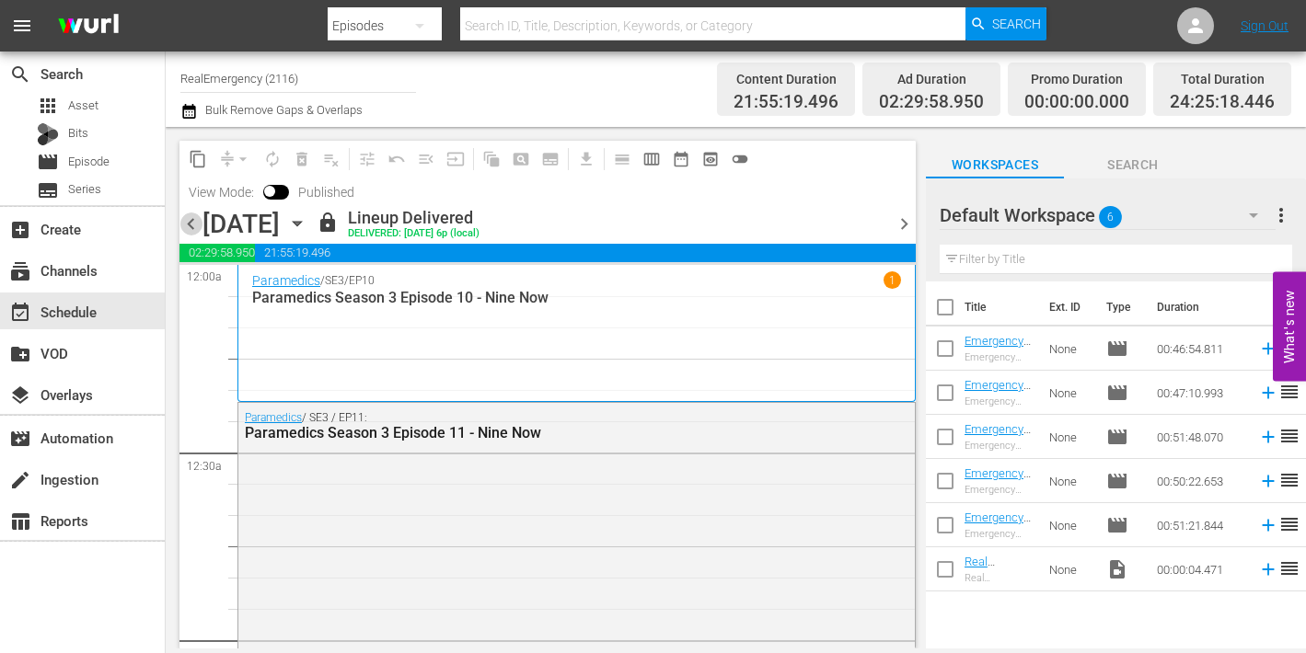
click at [188, 223] on span "chevron_left" at bounding box center [190, 224] width 23 height 23
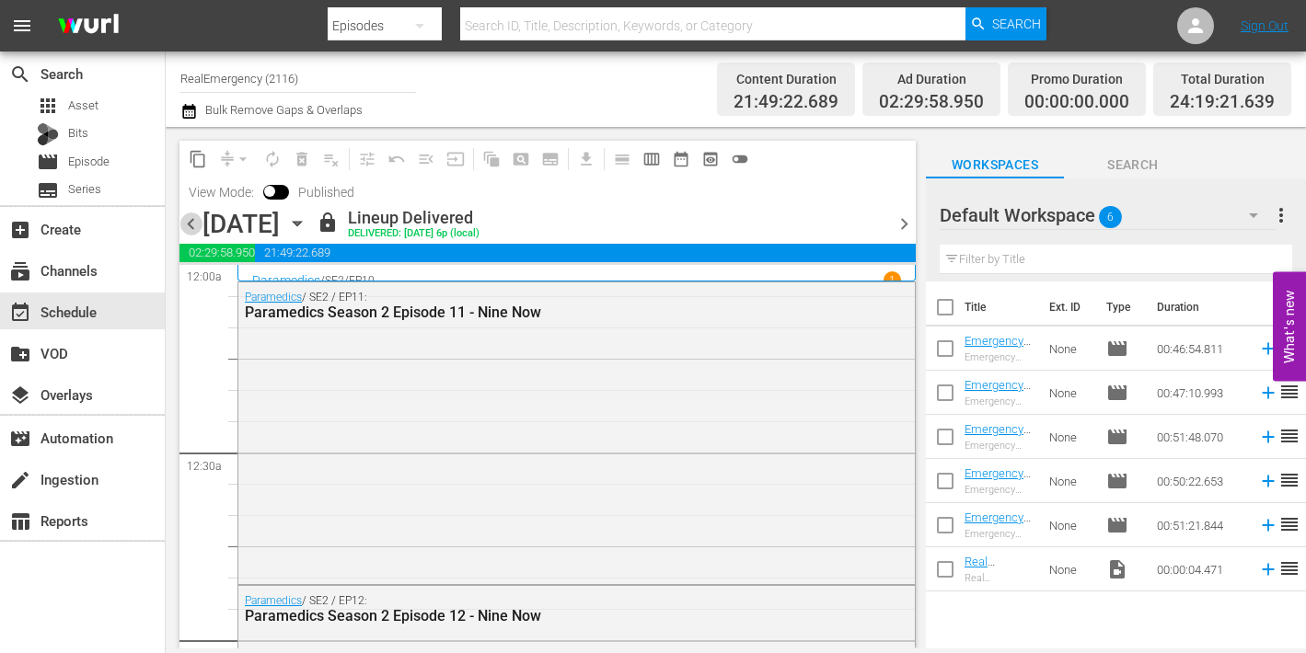
click at [188, 227] on span "chevron_left" at bounding box center [190, 224] width 23 height 23
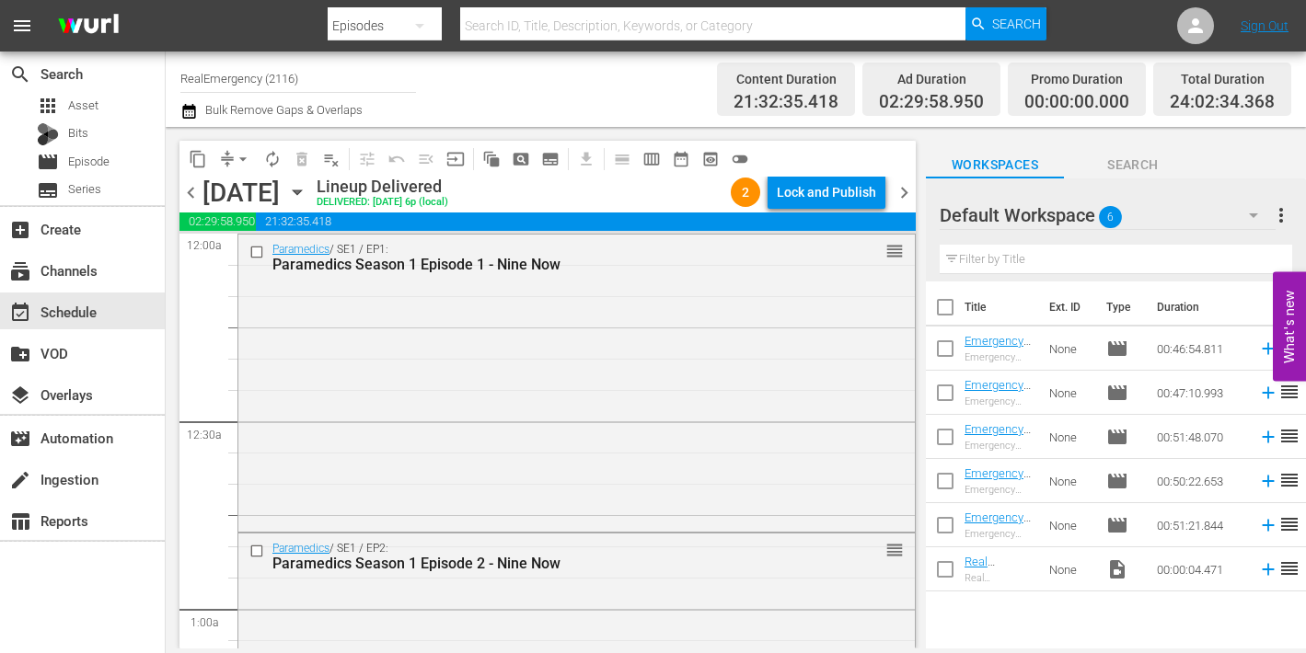
click at [191, 195] on span "chevron_left" at bounding box center [190, 192] width 23 height 23
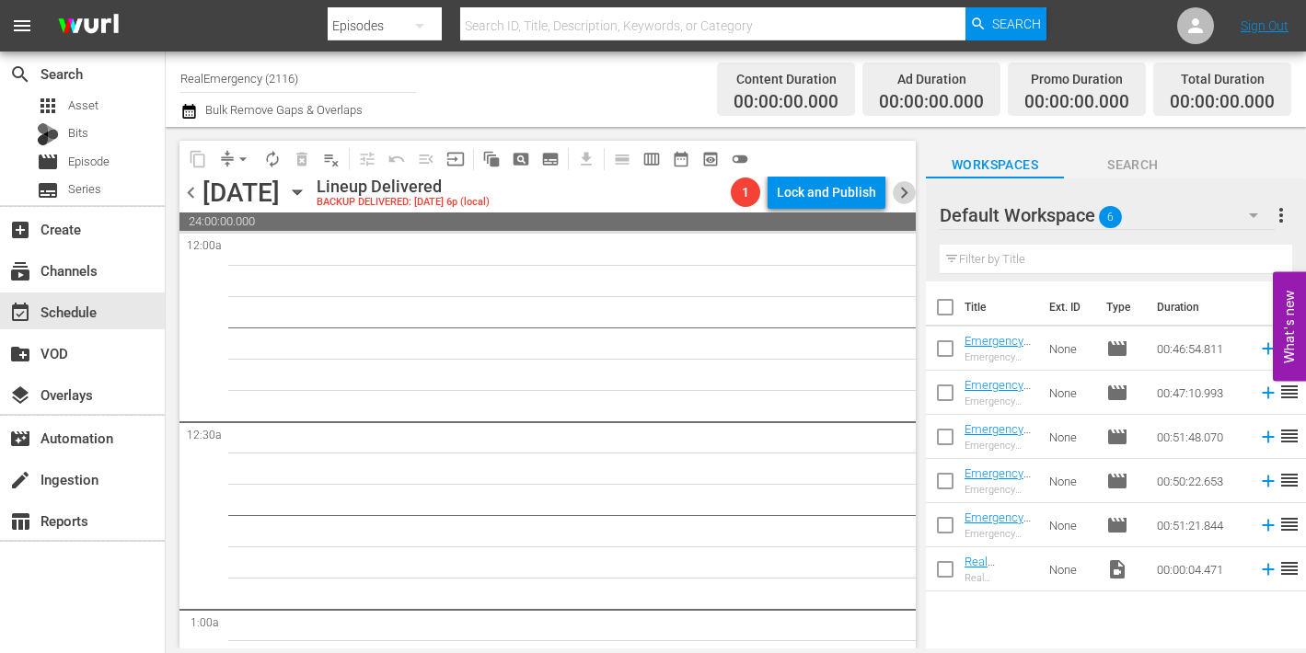
click at [899, 196] on span "chevron_right" at bounding box center [904, 192] width 23 height 23
